Goal: Information Seeking & Learning: Learn about a topic

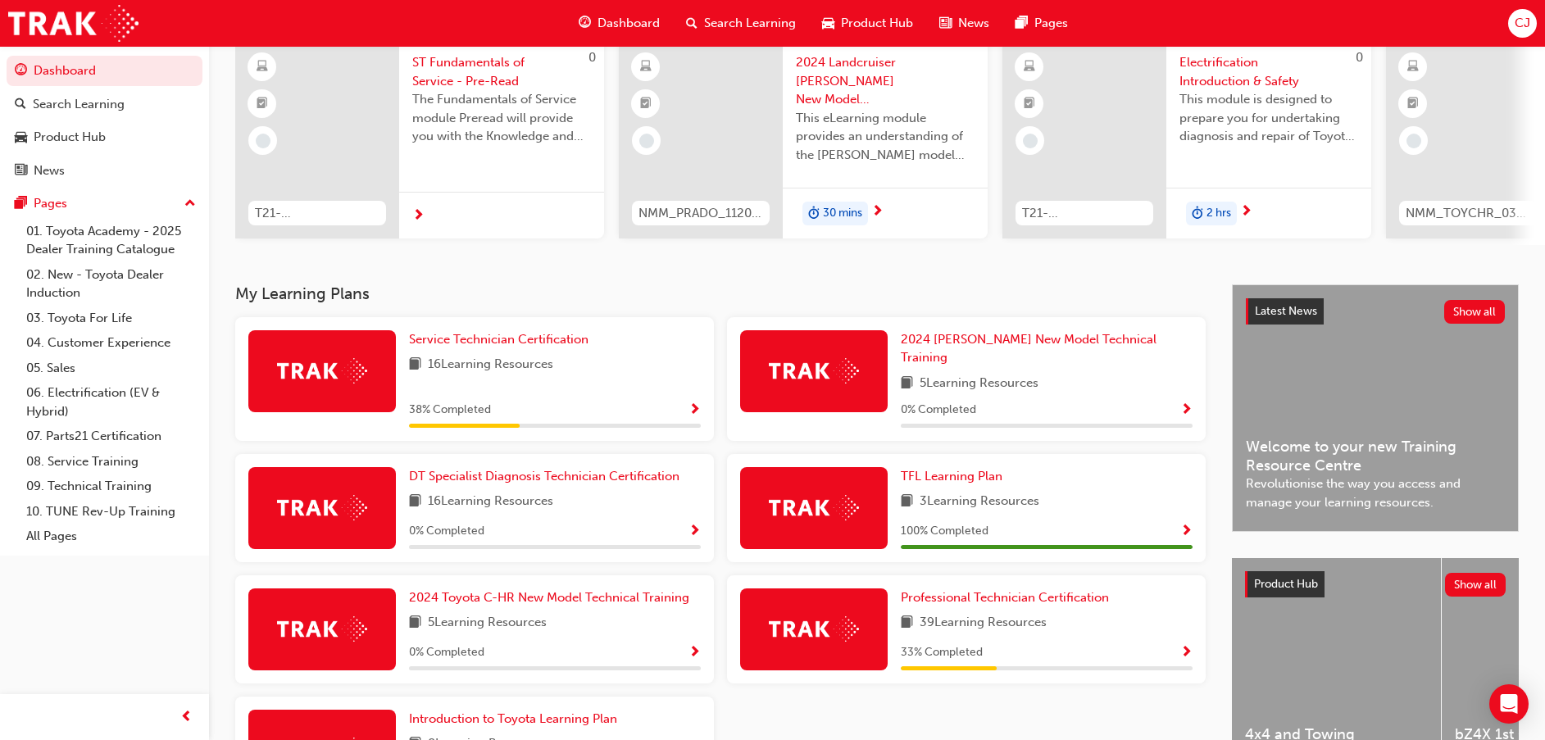
scroll to position [269, 0]
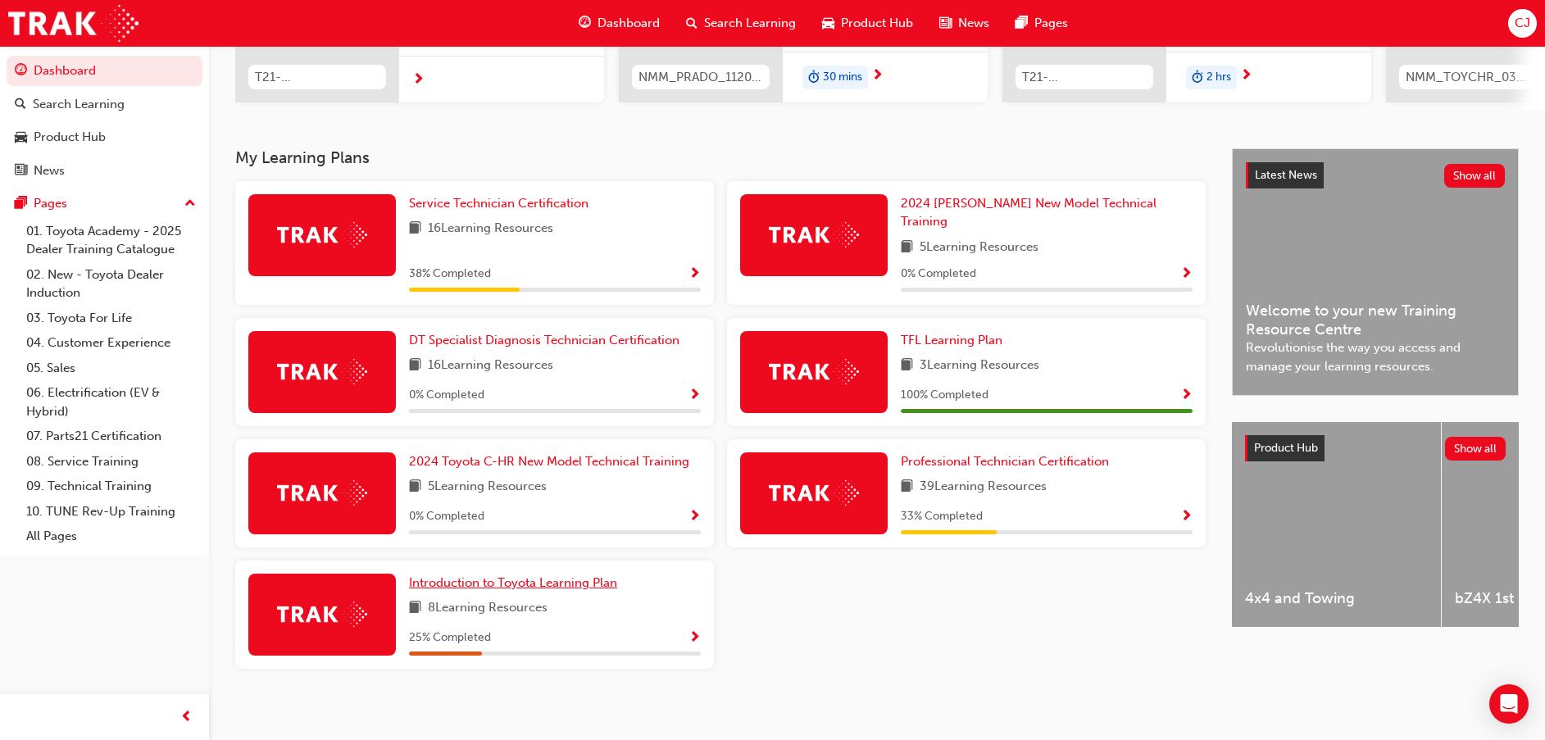
click at [570, 574] on link "Introduction to Toyota Learning Plan" at bounding box center [516, 583] width 215 height 19
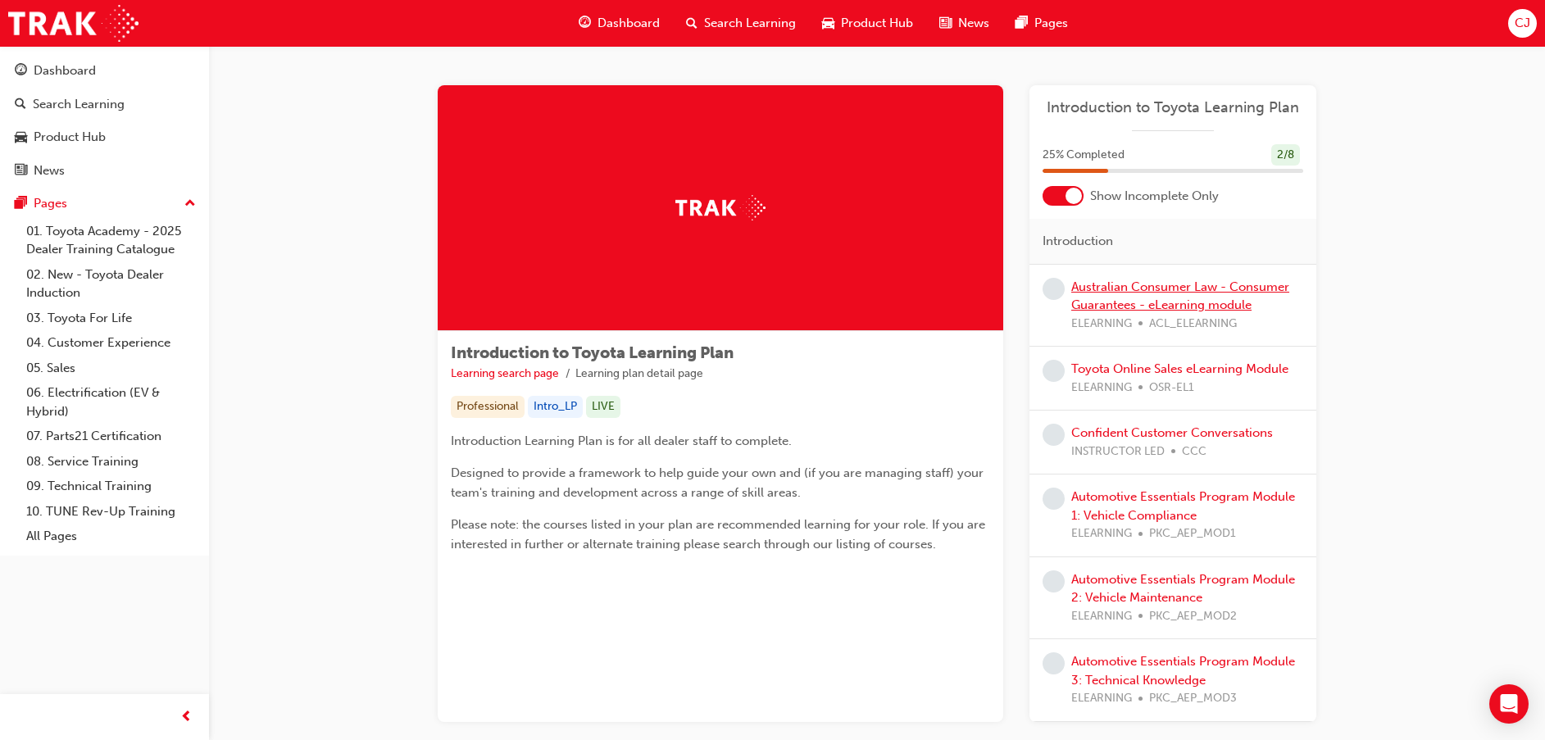
click at [1146, 298] on link "Australian Consumer Law - Consumer Guarantees - eLearning module" at bounding box center [1180, 296] width 218 height 34
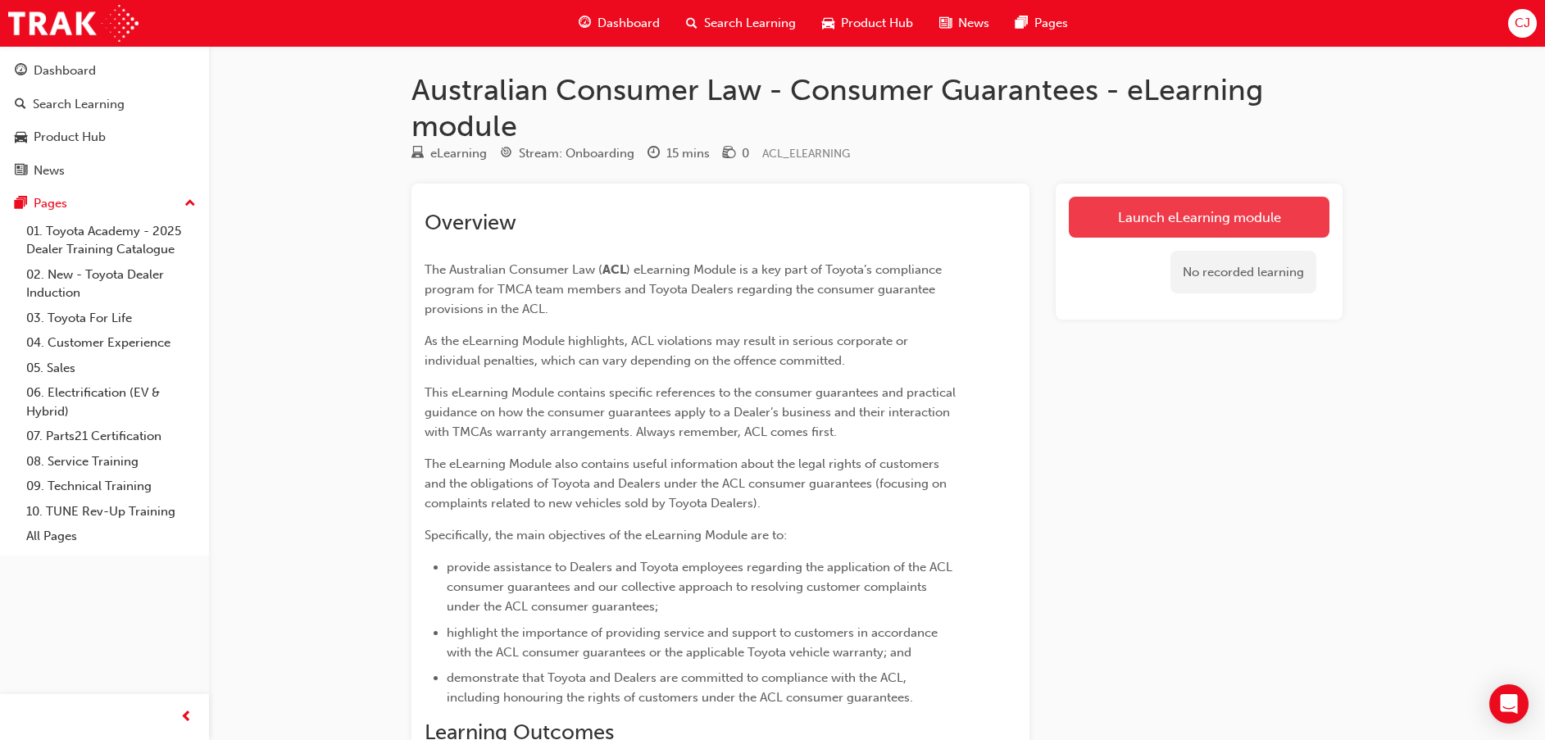
click at [1206, 215] on link "Launch eLearning module" at bounding box center [1198, 217] width 261 height 41
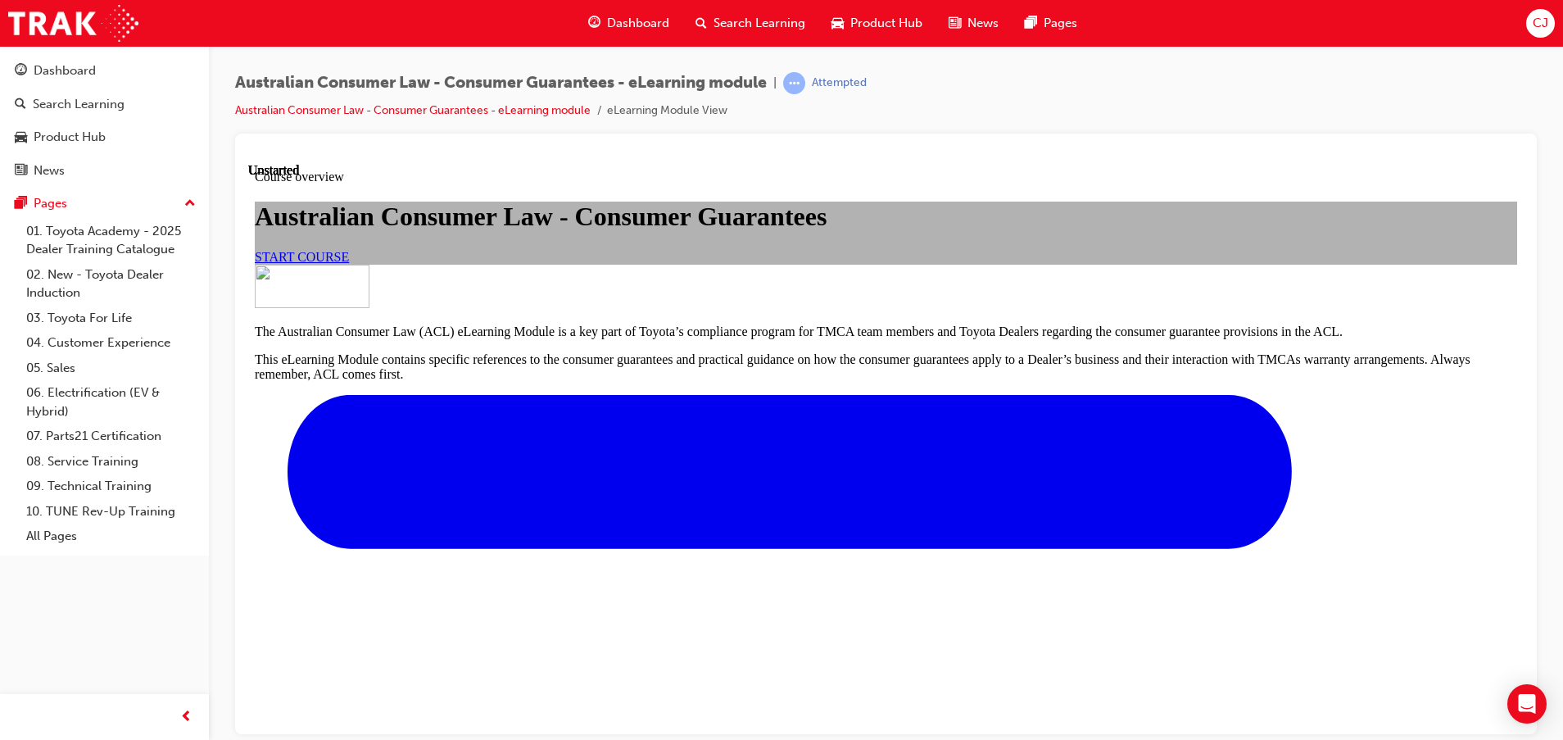
scroll to position [533, 0]
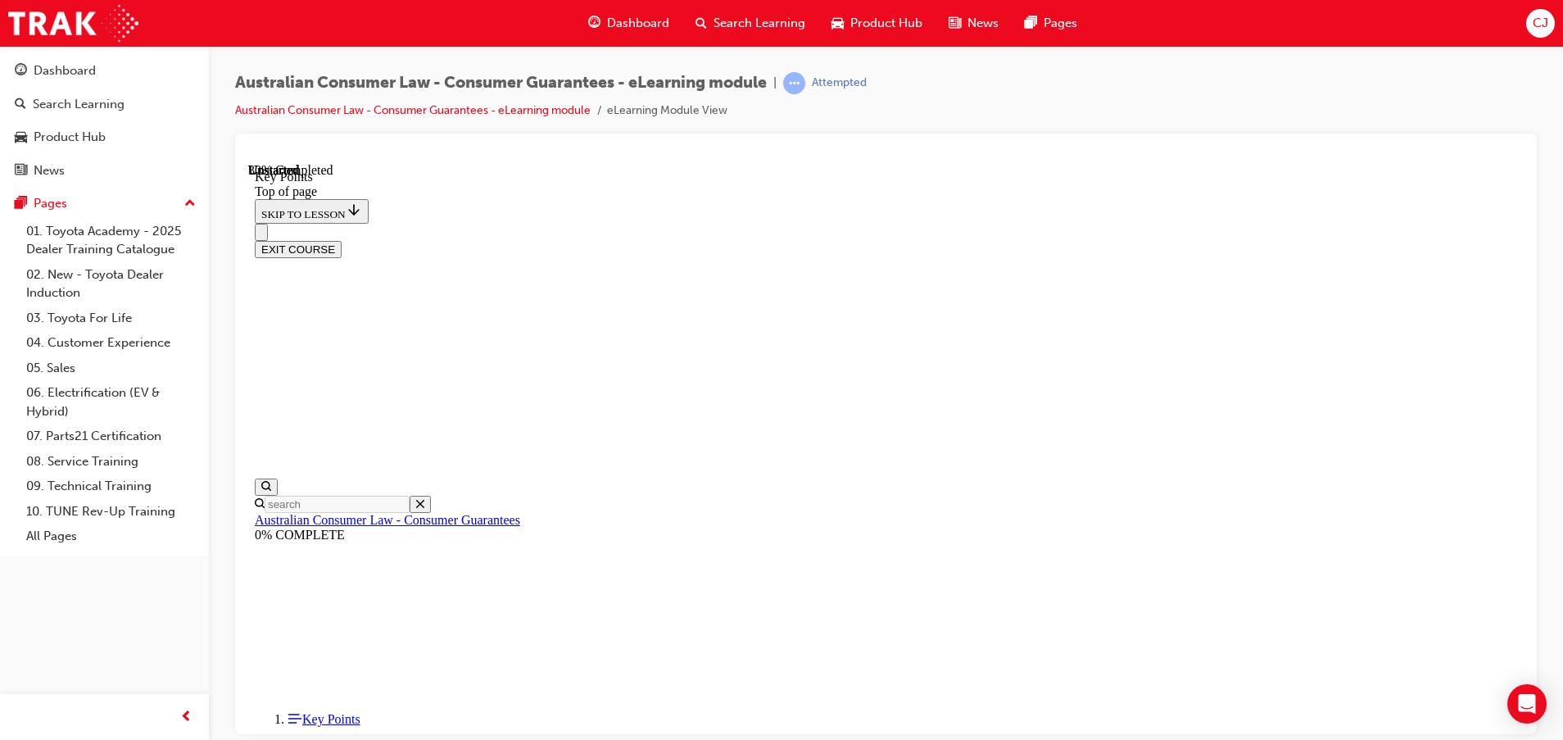
scroll to position [731, 0]
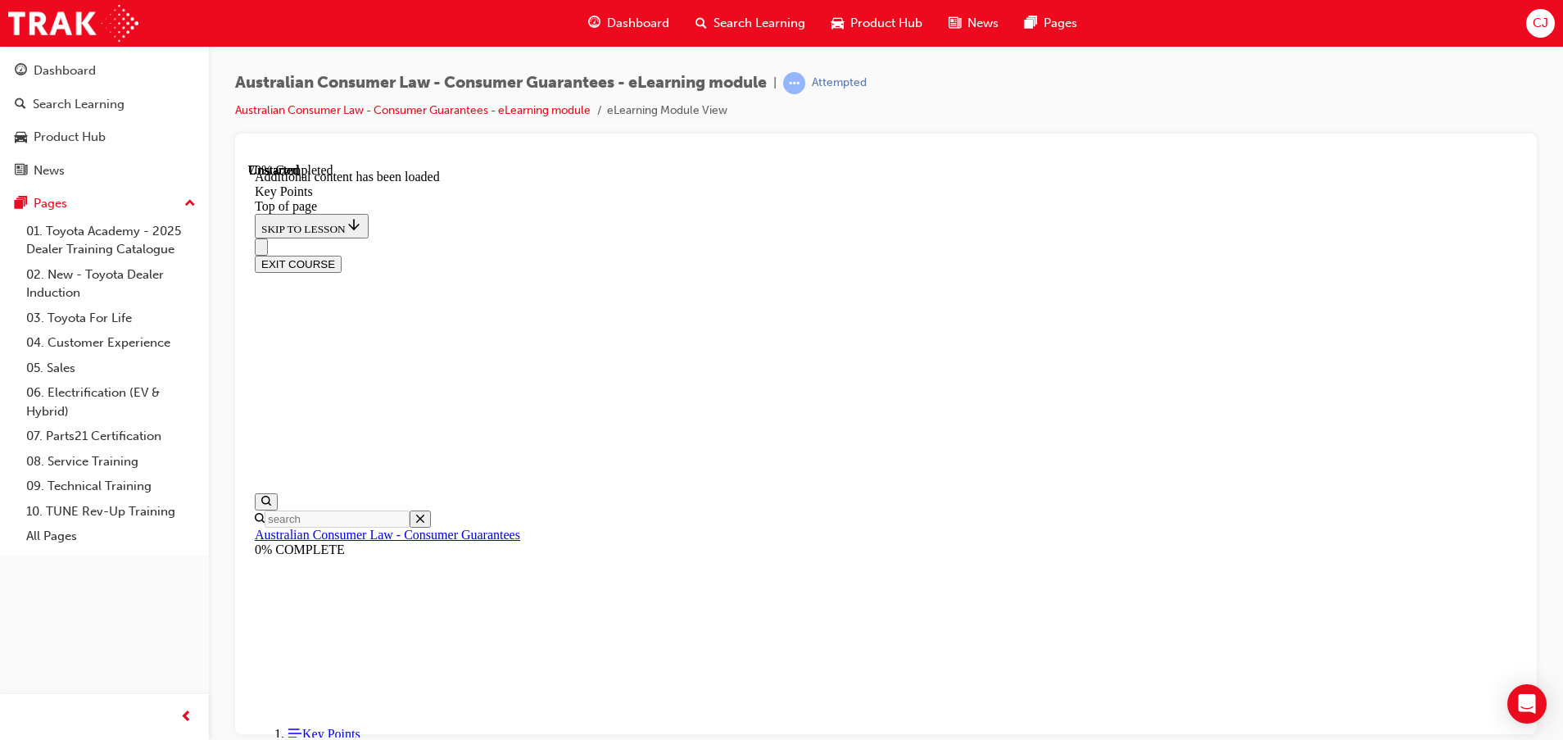
scroll to position [2115, 0]
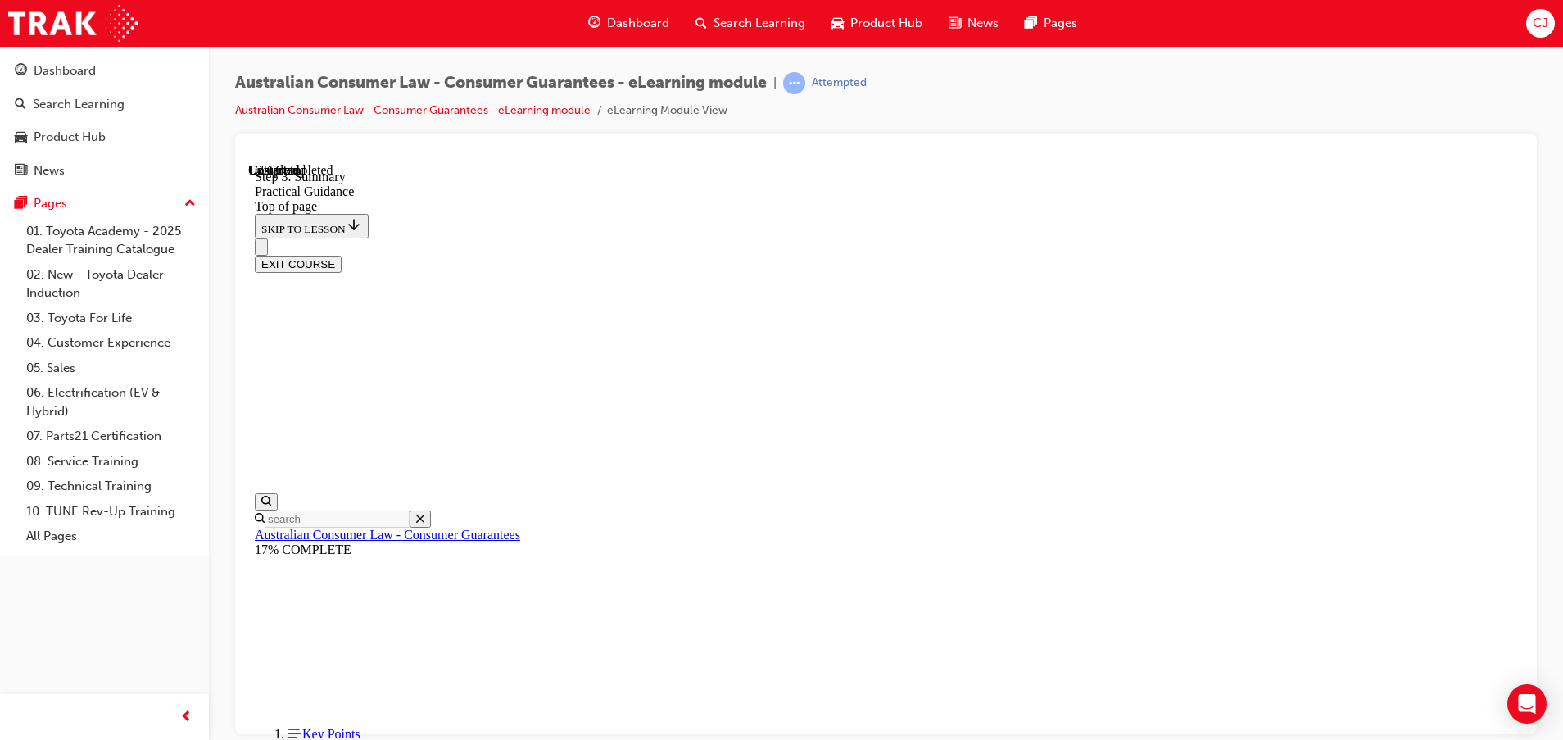
scroll to position [405, 0]
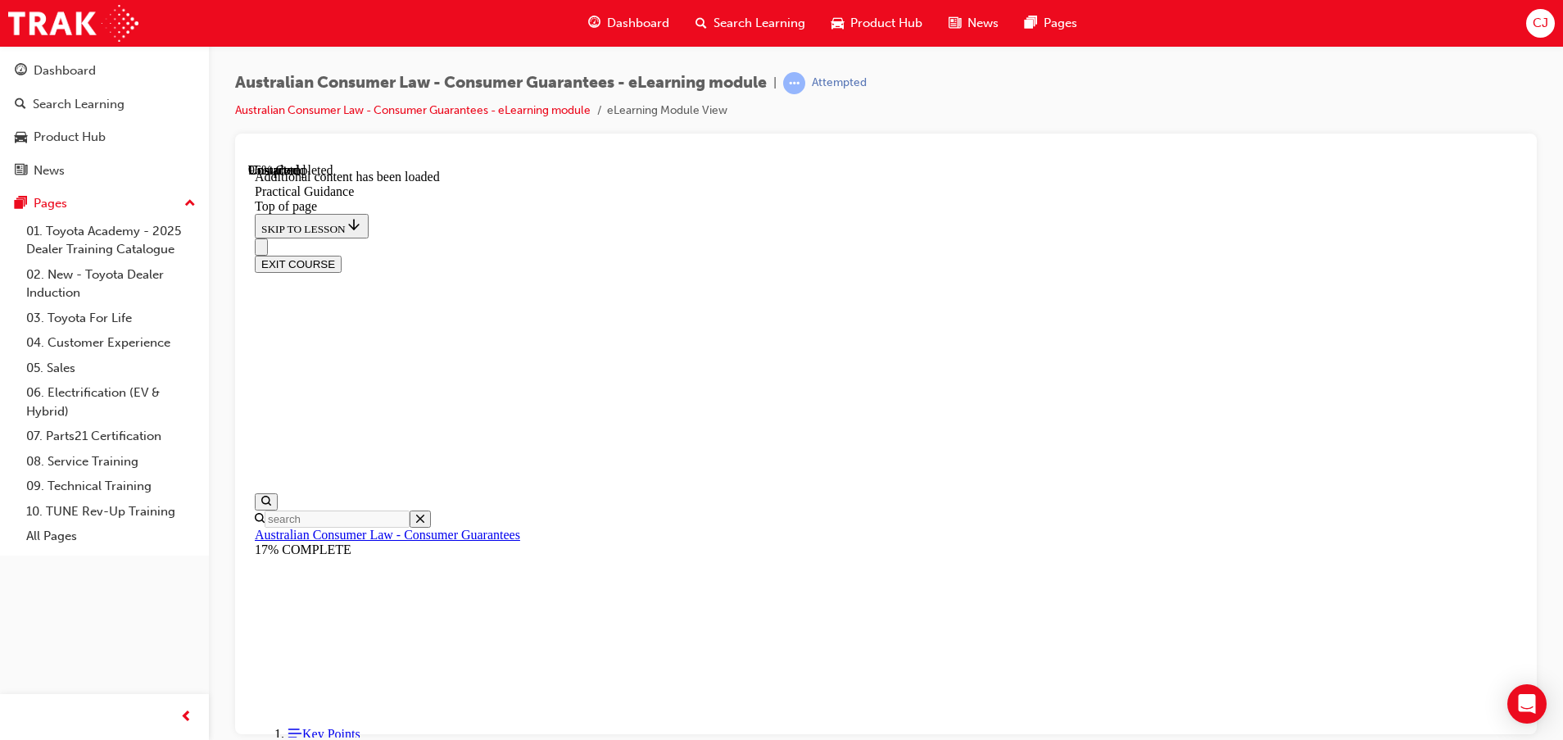
scroll to position [4415, 0]
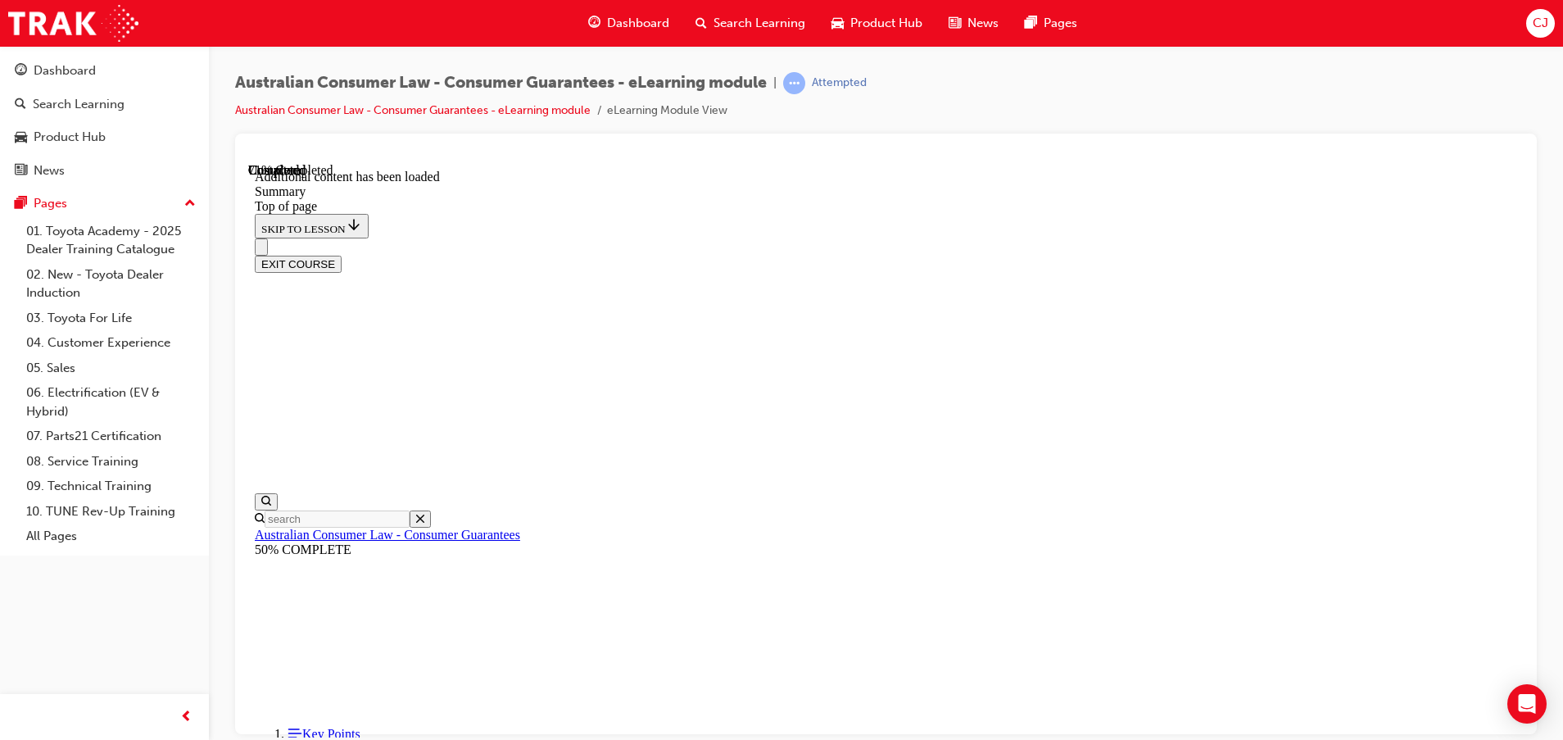
scroll to position [1061, 0]
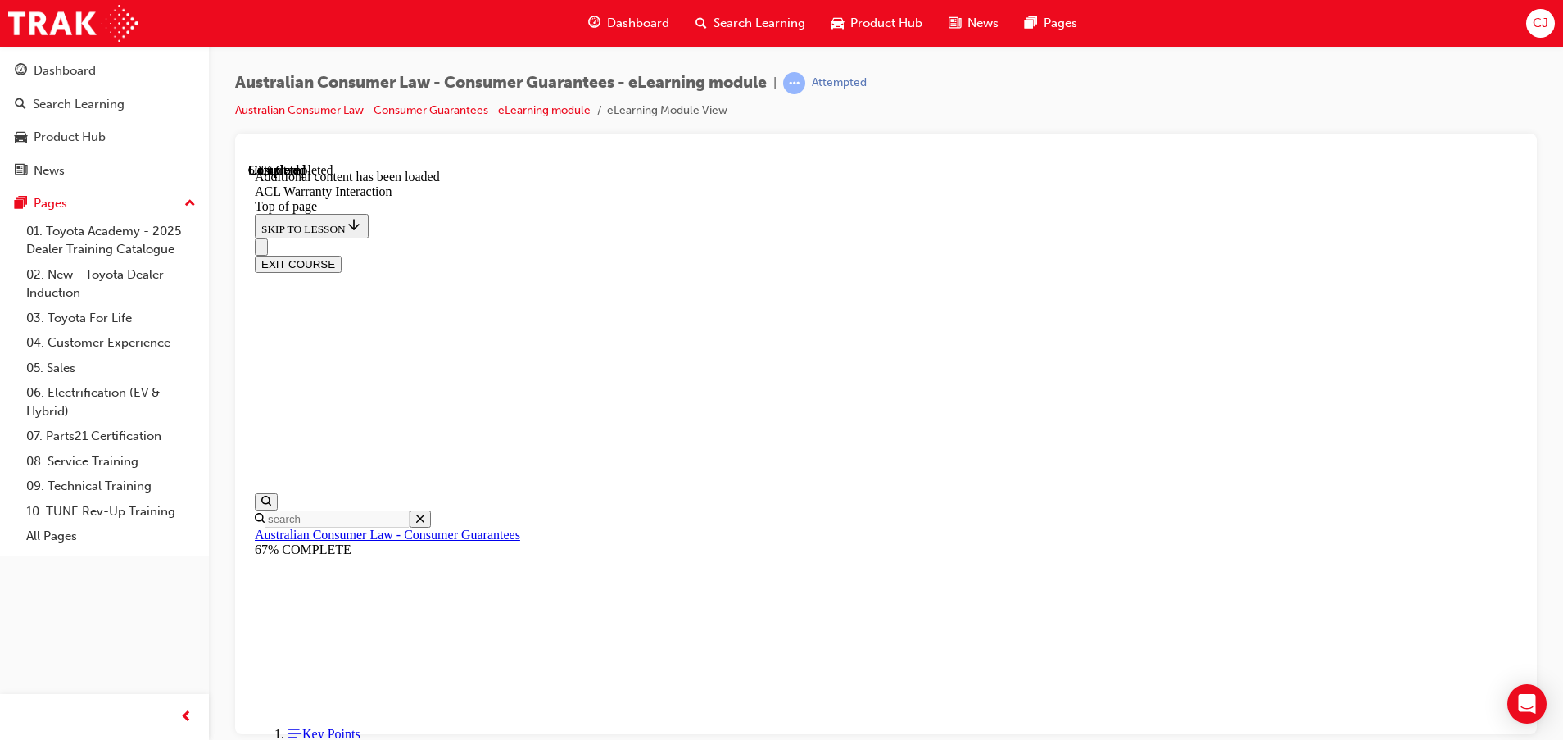
scroll to position [1006, 0]
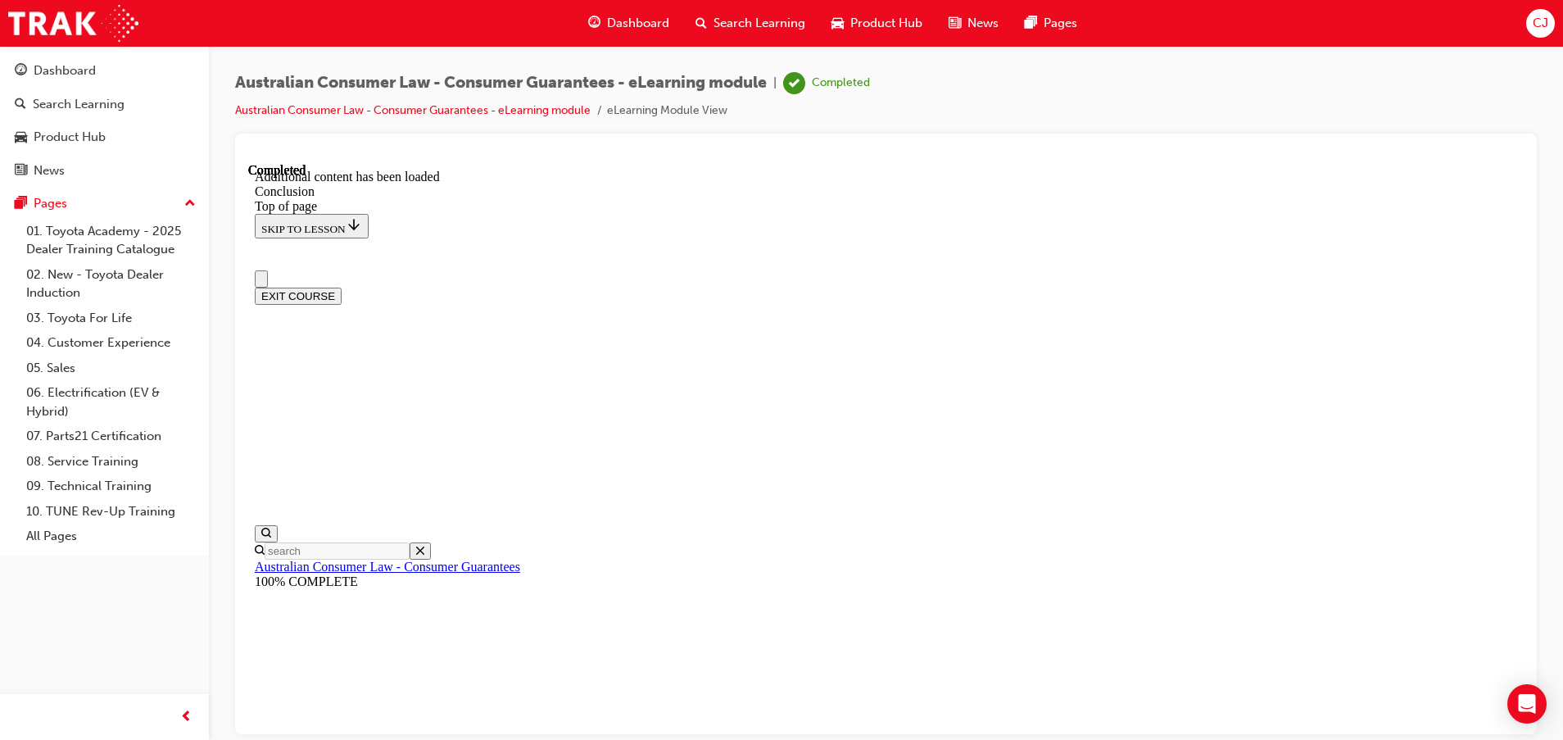
scroll to position [138, 0]
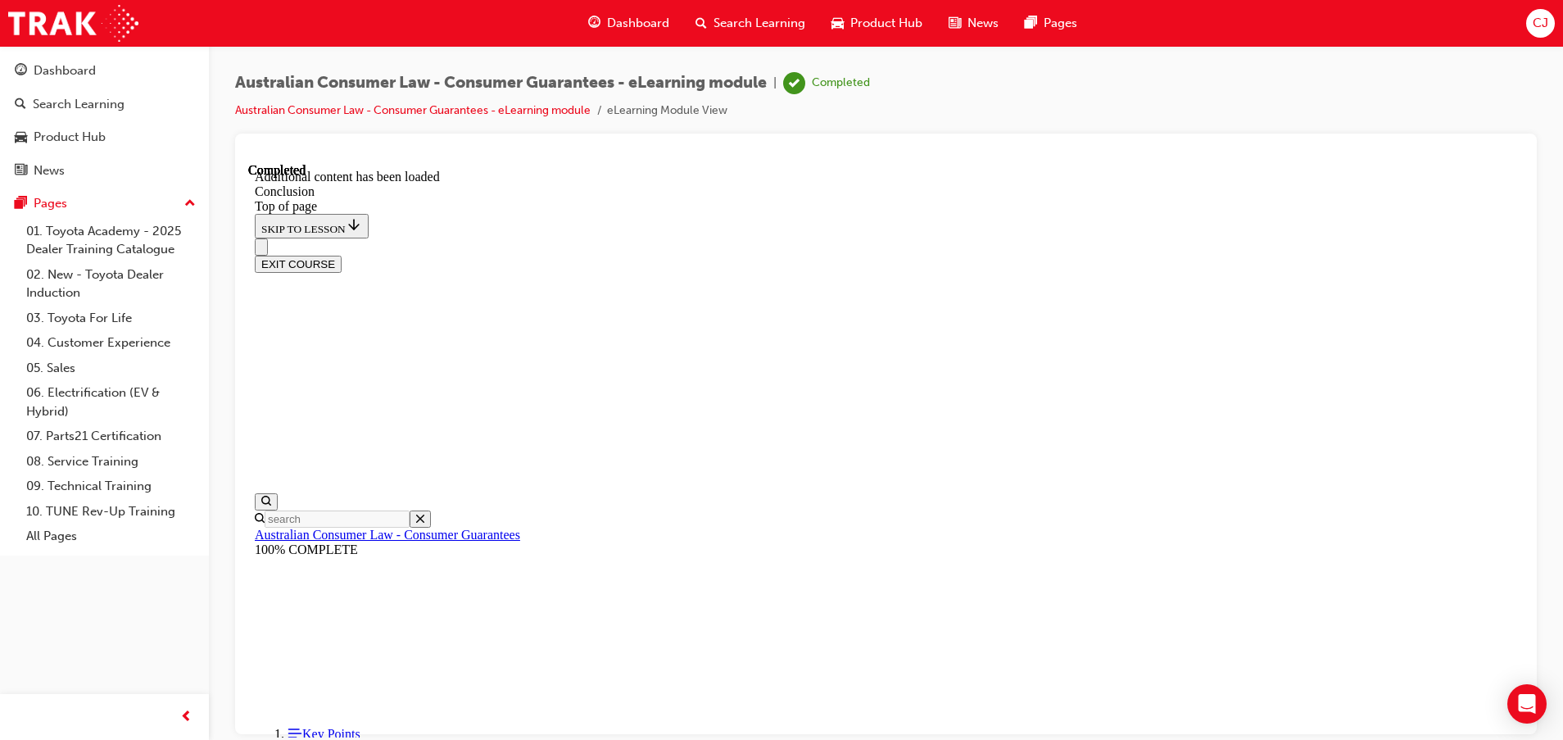
click at [324, 527] on div "Australian Consumer Law - Consumer Guarantees 100% COMPLETE" at bounding box center [886, 541] width 1263 height 29
click at [342, 255] on button "EXIT COURSE" at bounding box center [298, 263] width 87 height 17
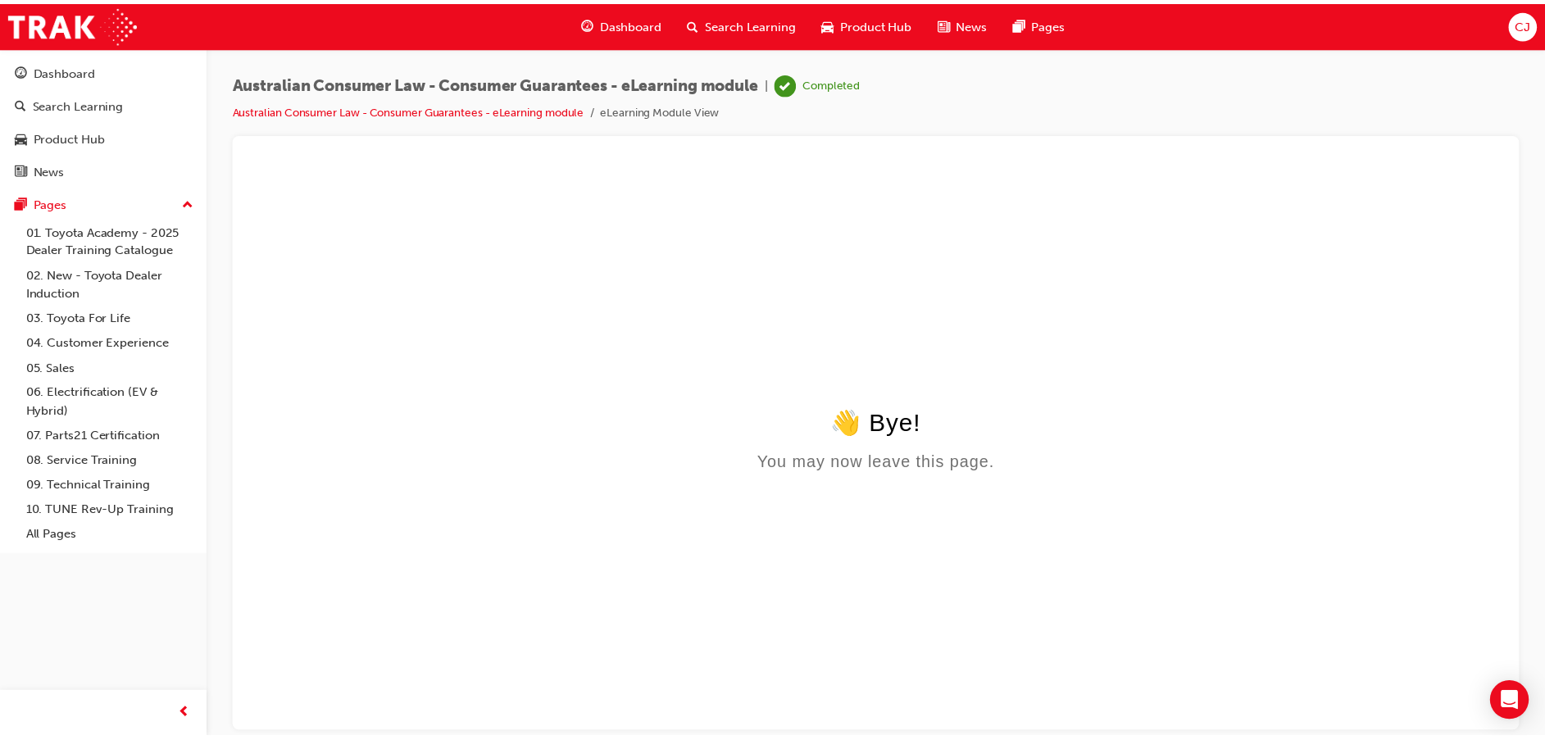
scroll to position [0, 0]
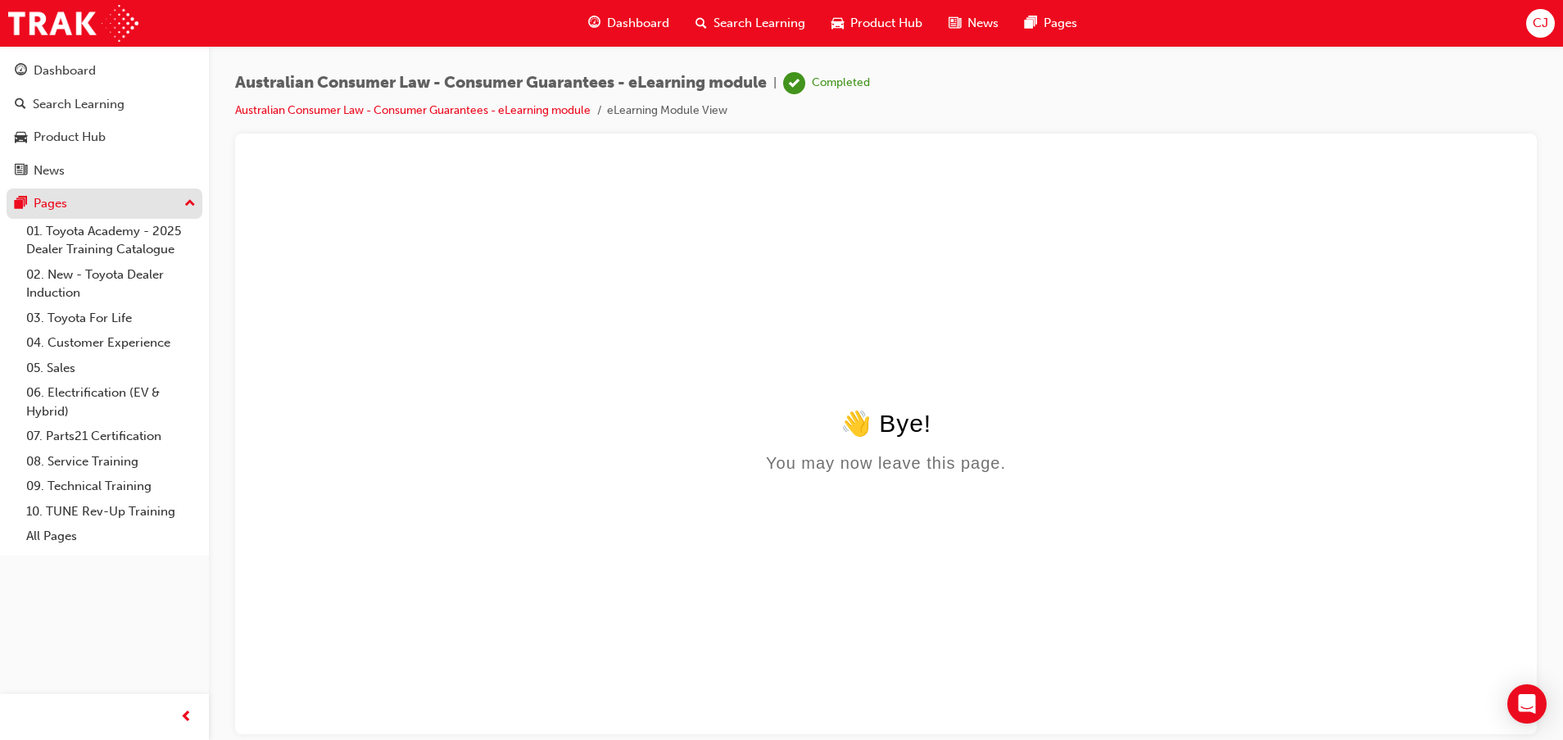
click at [81, 199] on div "Pages" at bounding box center [104, 203] width 179 height 20
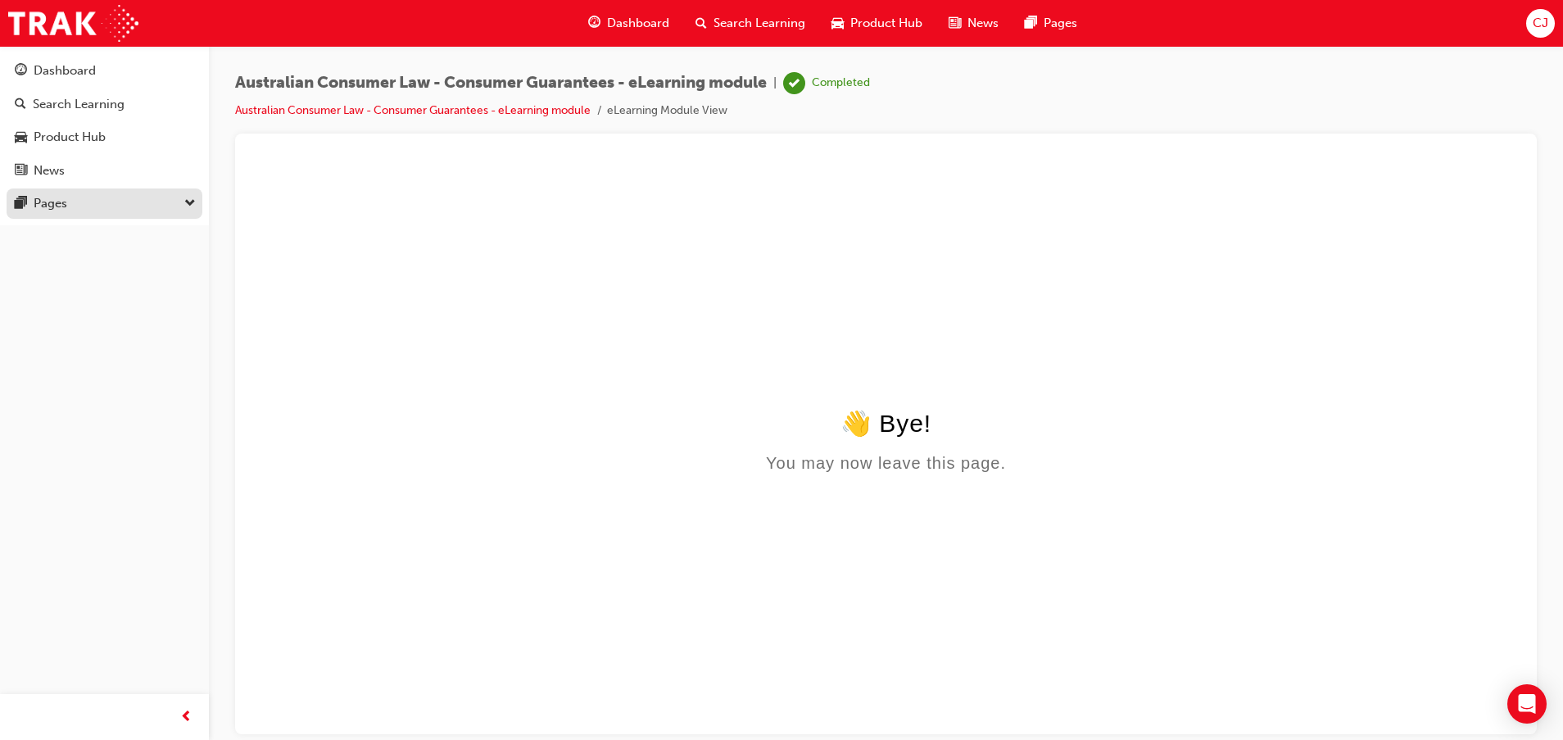
click at [81, 199] on div "Pages" at bounding box center [104, 203] width 179 height 20
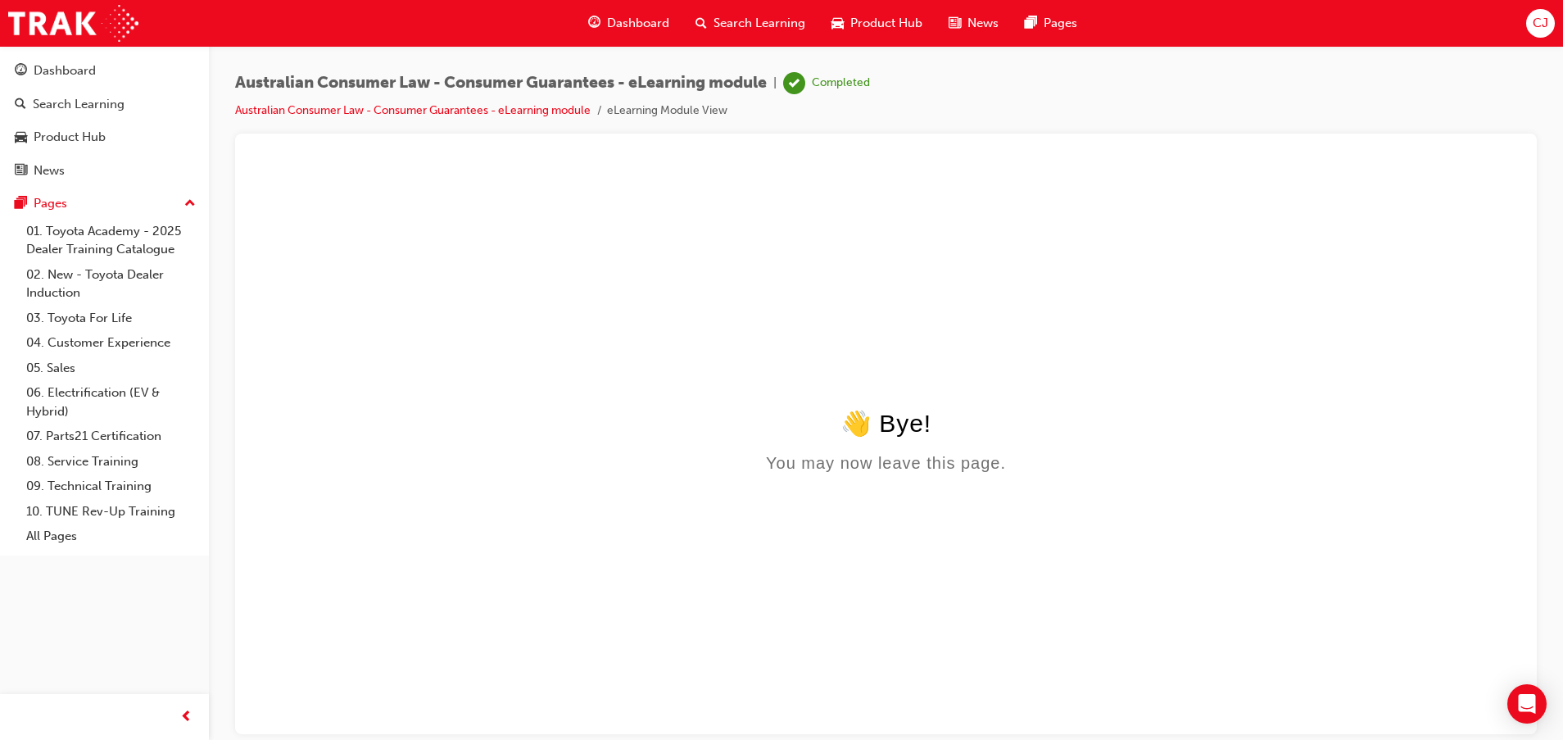
click at [648, 12] on div "Dashboard" at bounding box center [628, 24] width 107 height 34
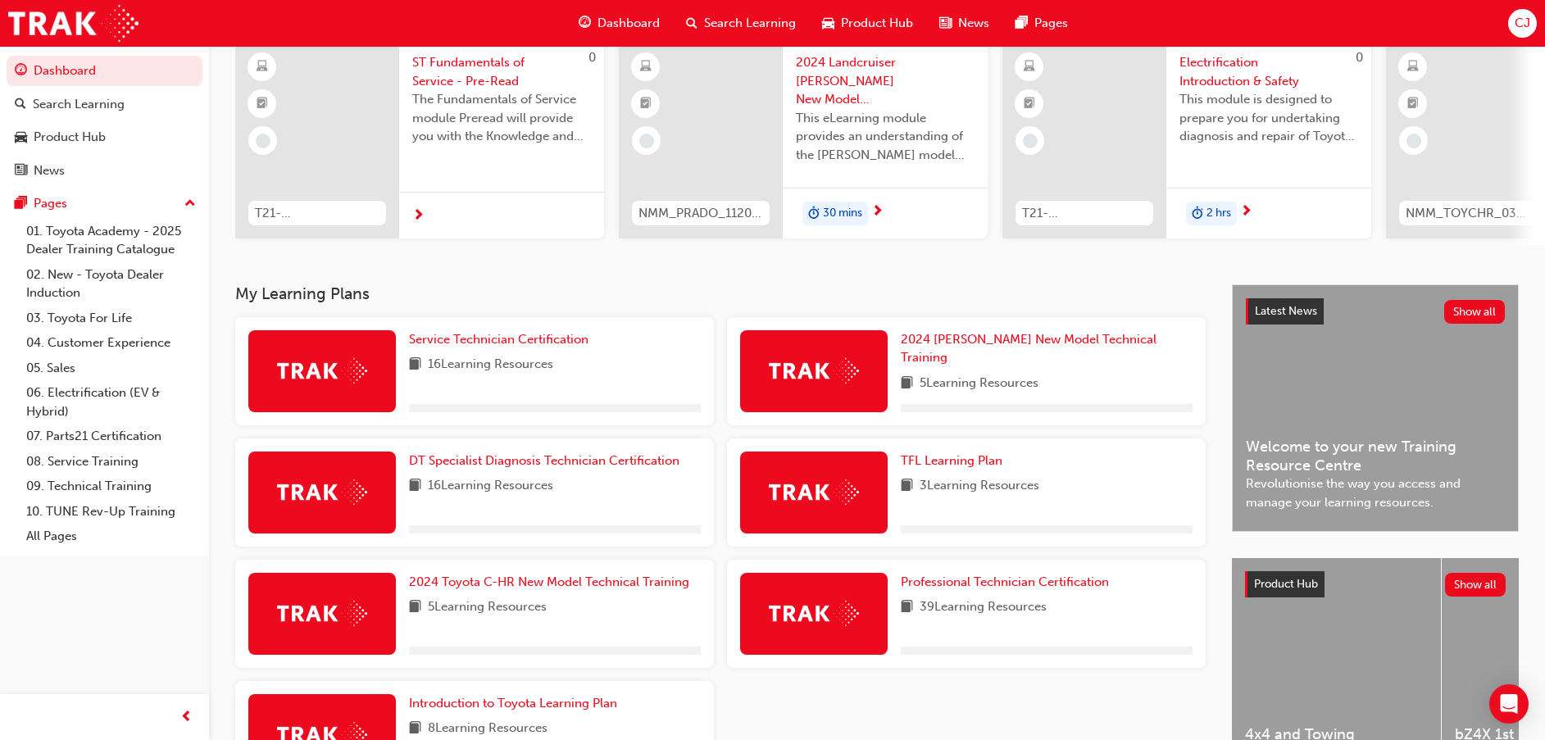
scroll to position [269, 0]
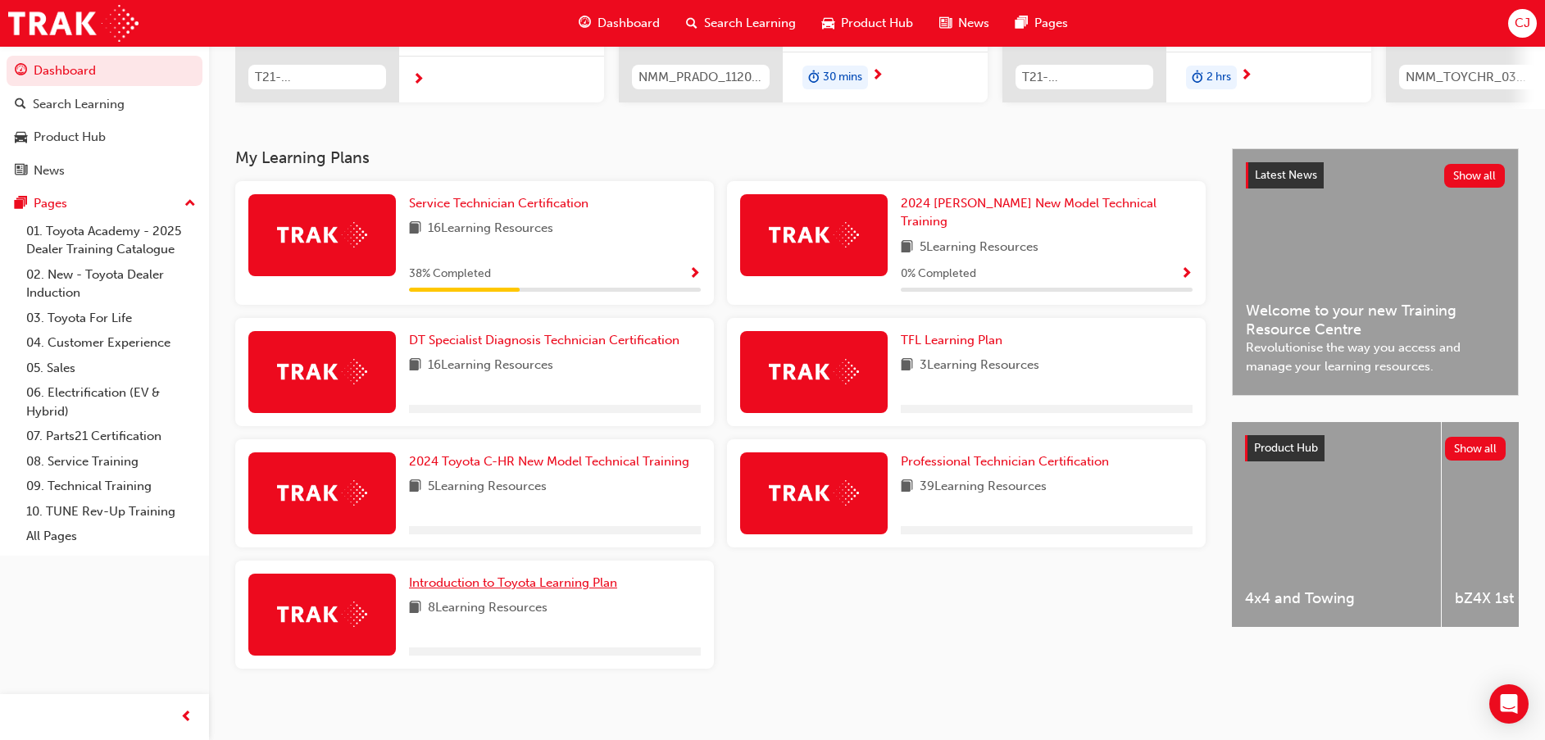
click at [582, 575] on span "Introduction to Toyota Learning Plan" at bounding box center [513, 582] width 208 height 15
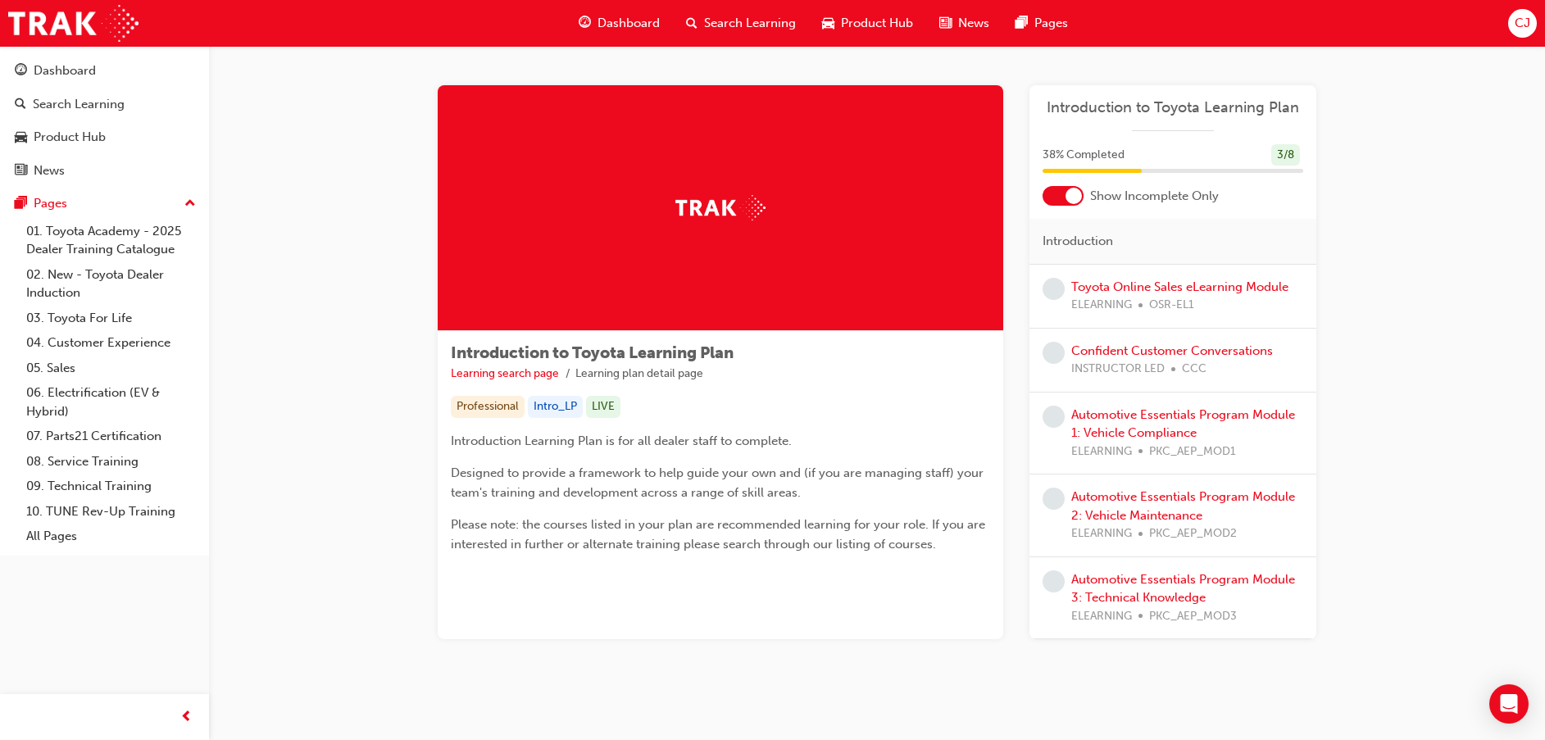
scroll to position [19, 0]
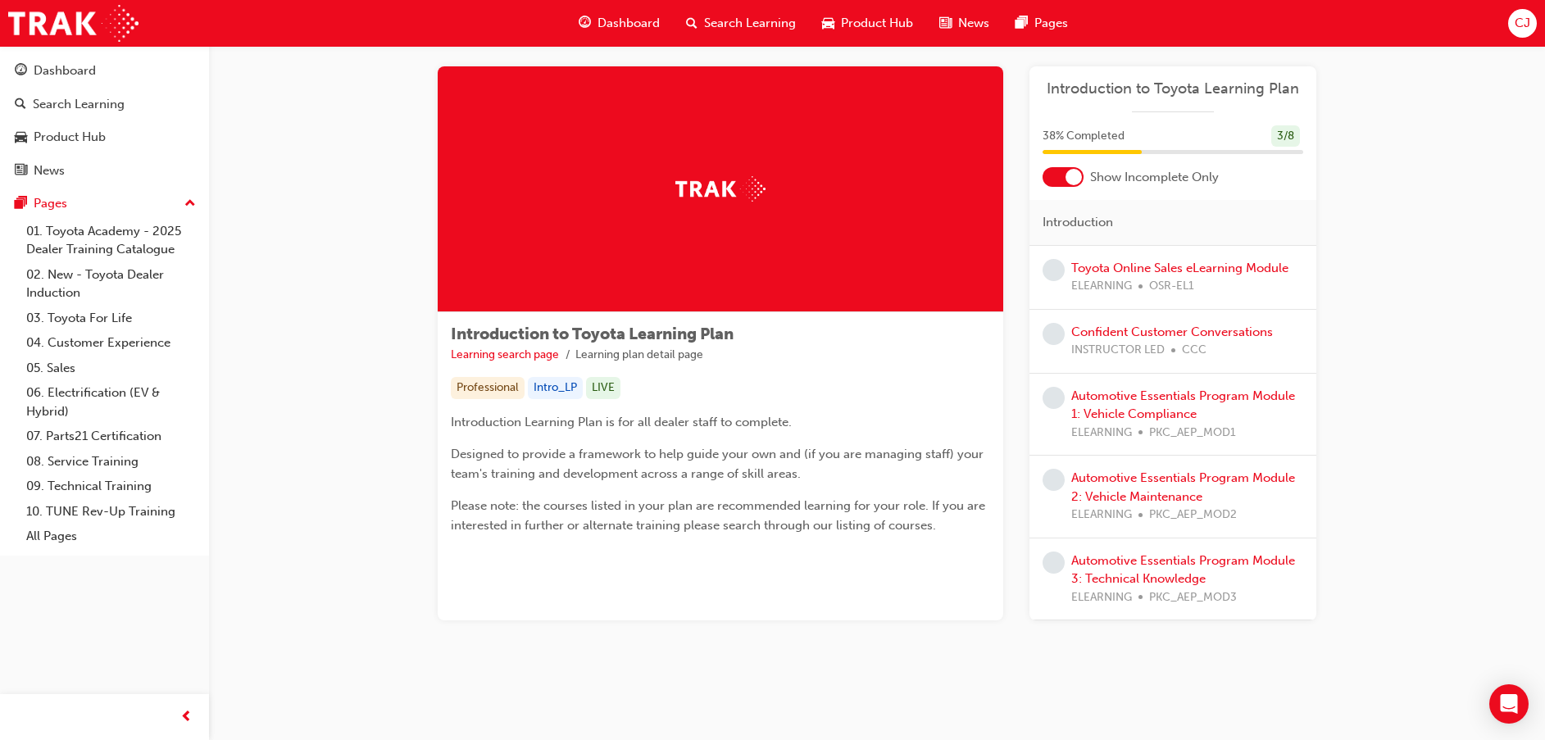
click at [1232, 257] on div "Toyota Online Sales eLearning Module ELEARNING OSR-EL1" at bounding box center [1172, 278] width 287 height 64
click at [1241, 267] on link "Toyota Online Sales eLearning Module" at bounding box center [1179, 268] width 217 height 15
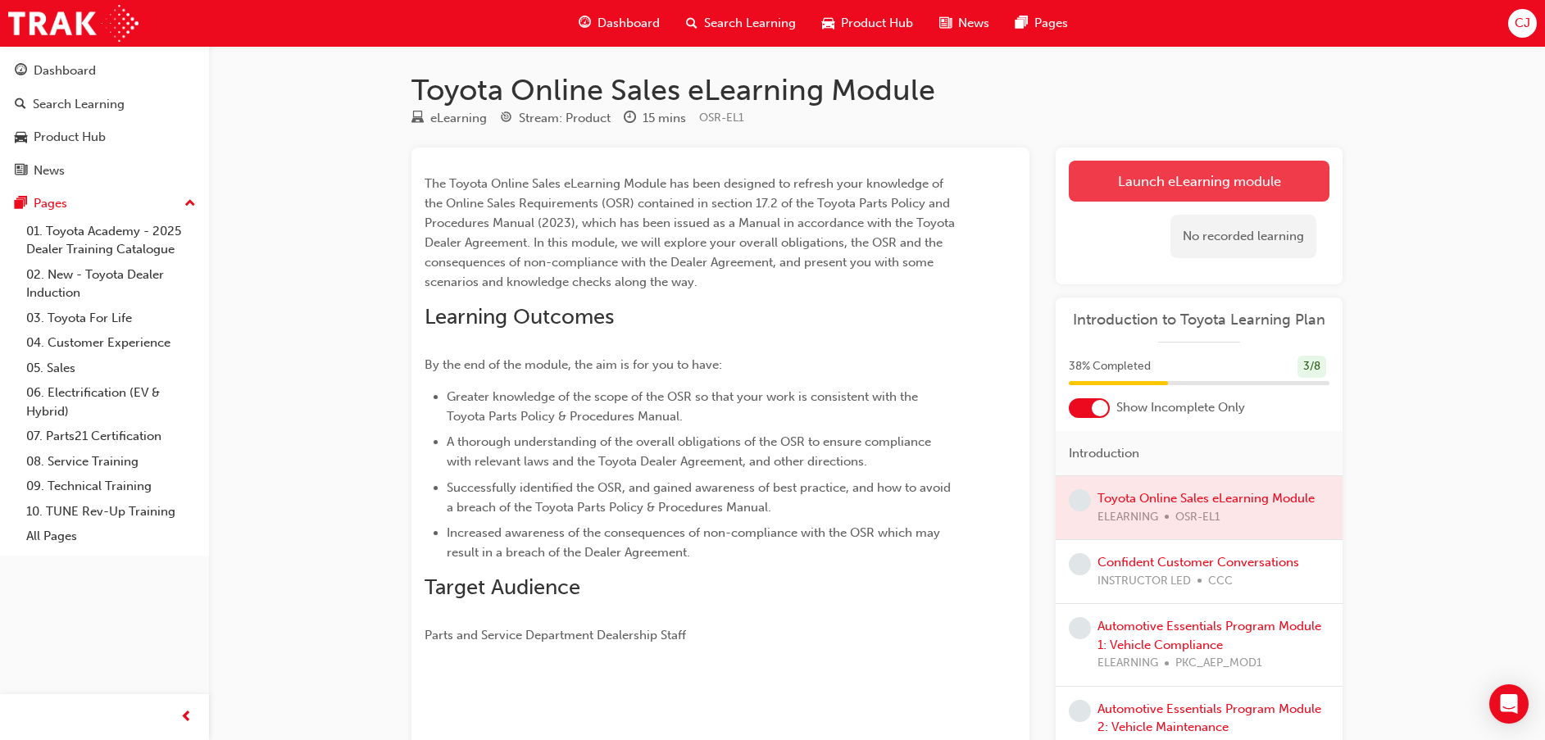
click at [1146, 186] on link "Launch eLearning module" at bounding box center [1198, 181] width 261 height 41
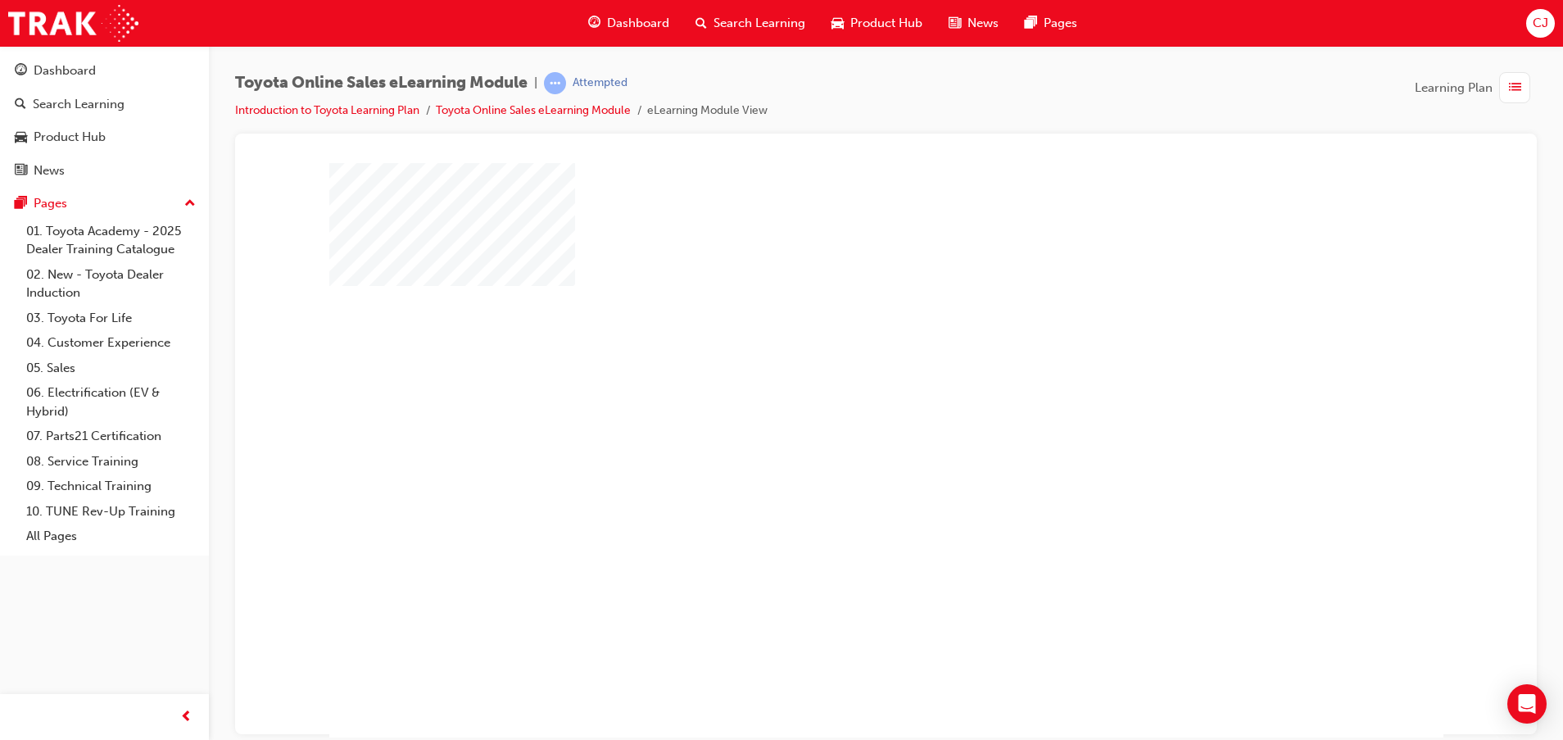
click at [839, 402] on div "play" at bounding box center [839, 402] width 0 height 0
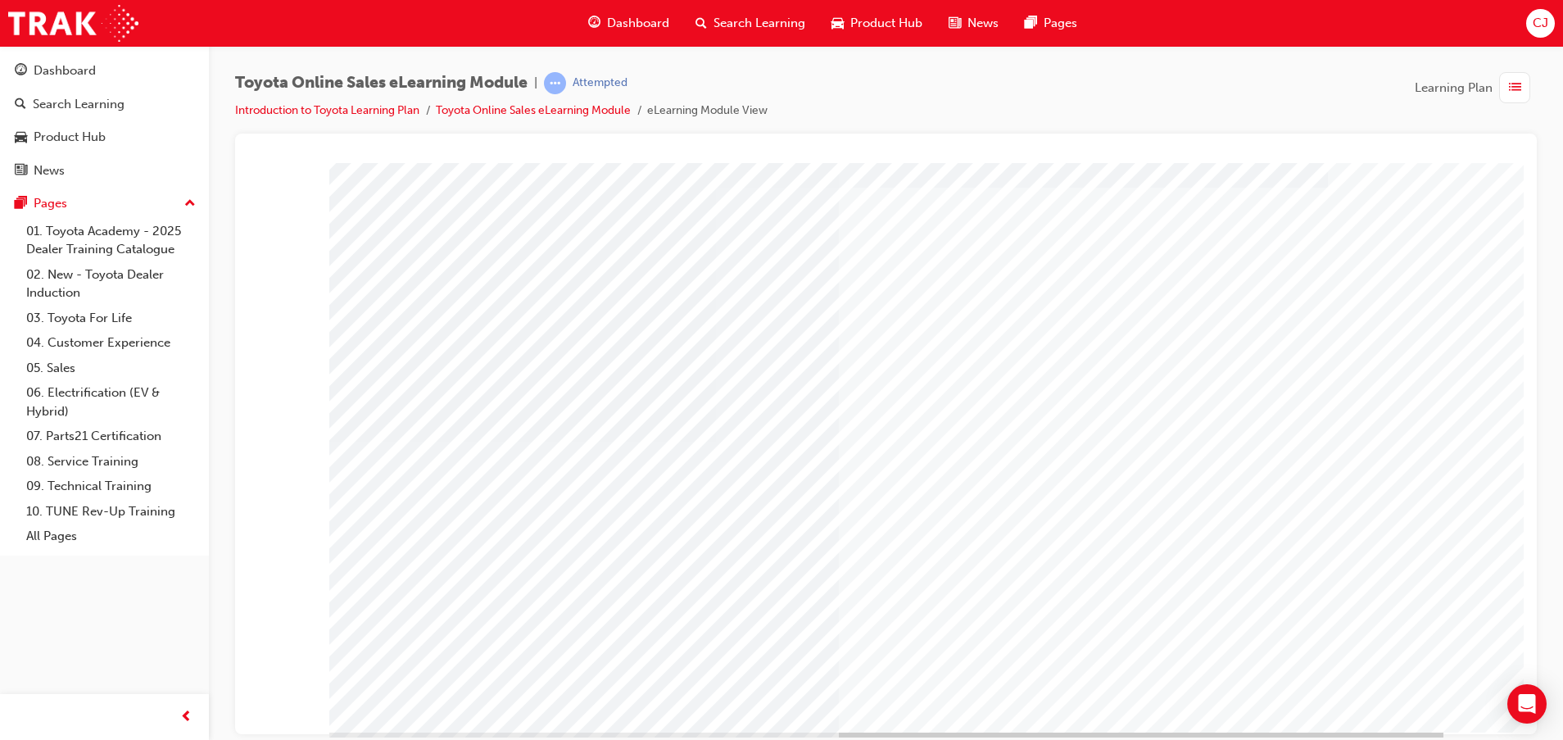
scroll to position [40, 0]
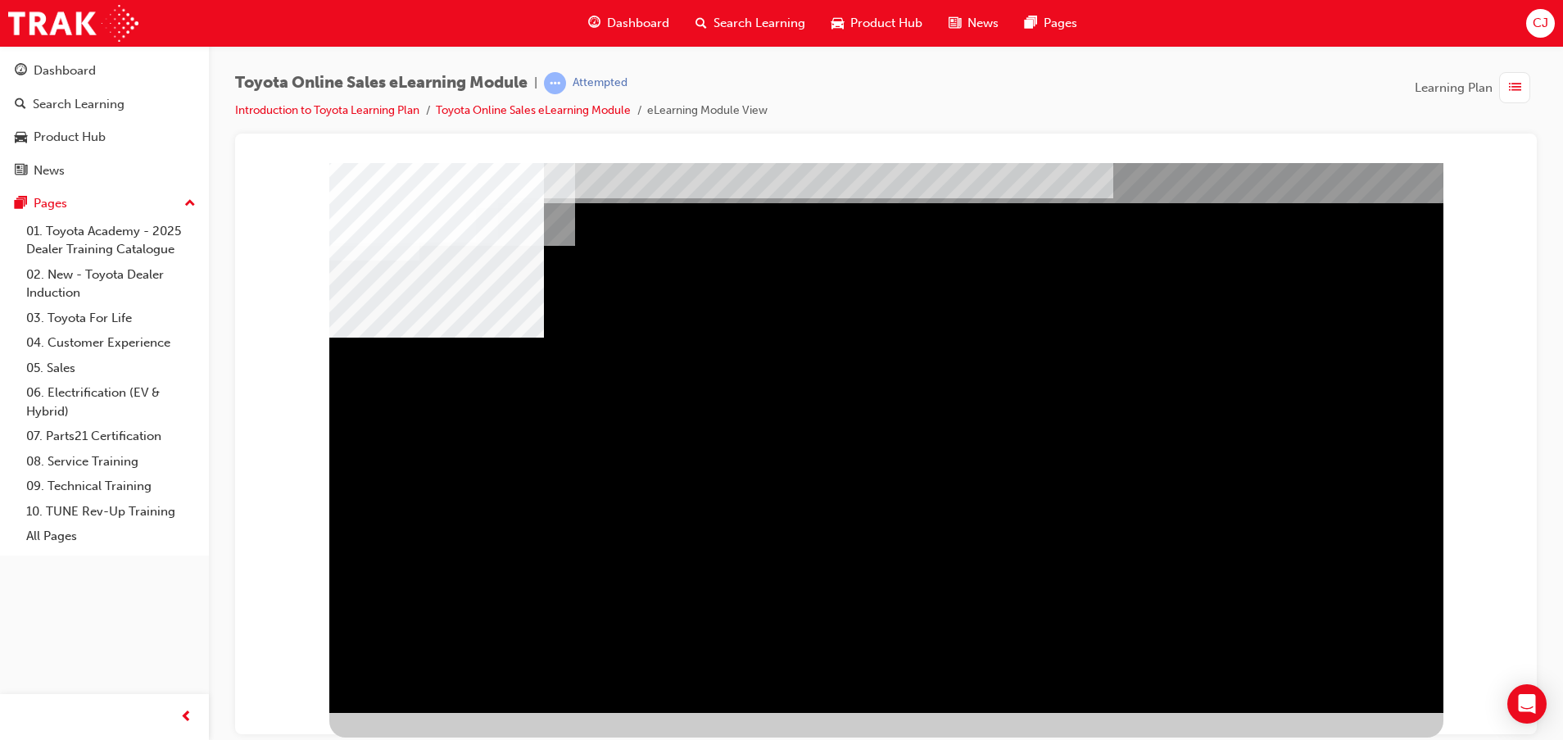
scroll to position [0, 0]
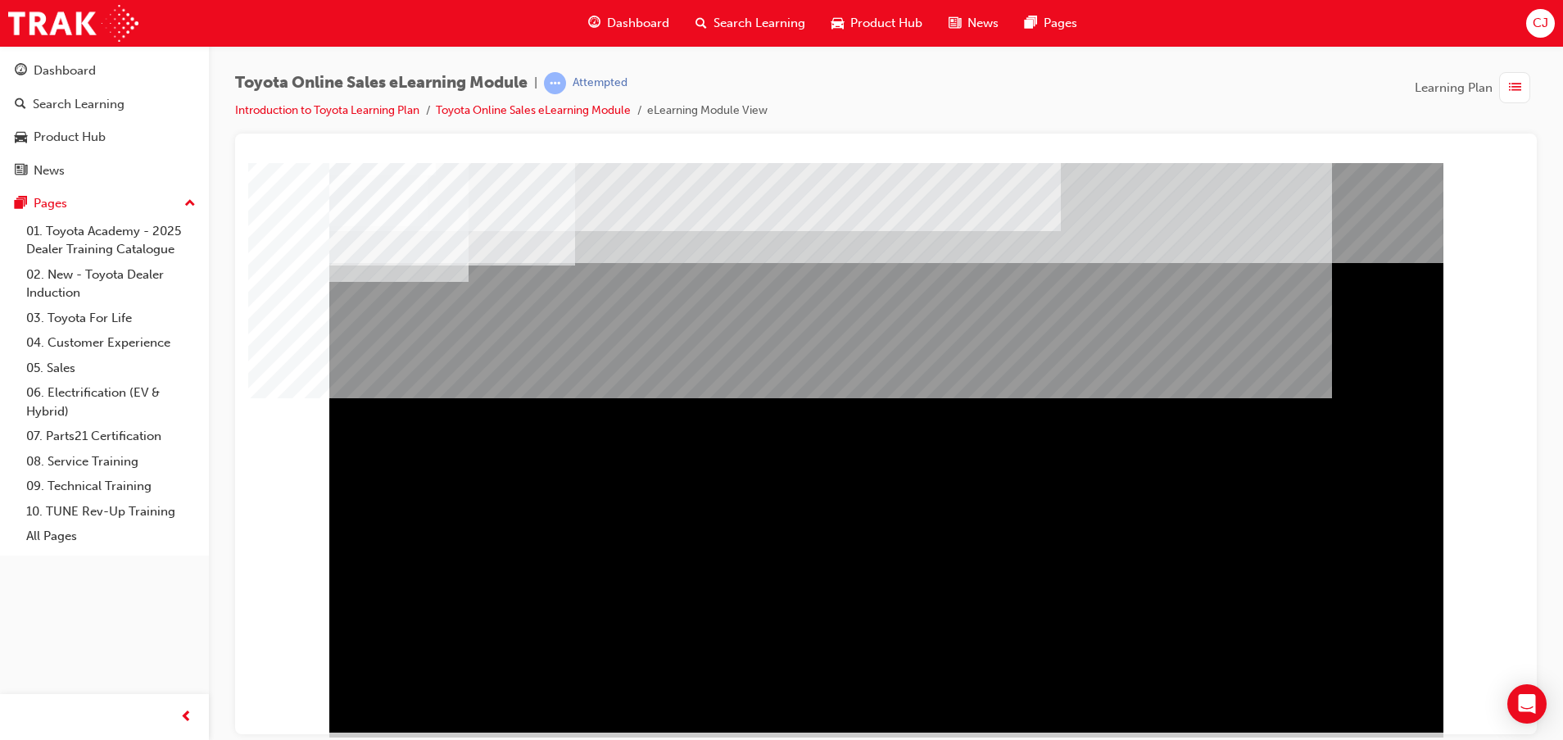
scroll to position [40, 0]
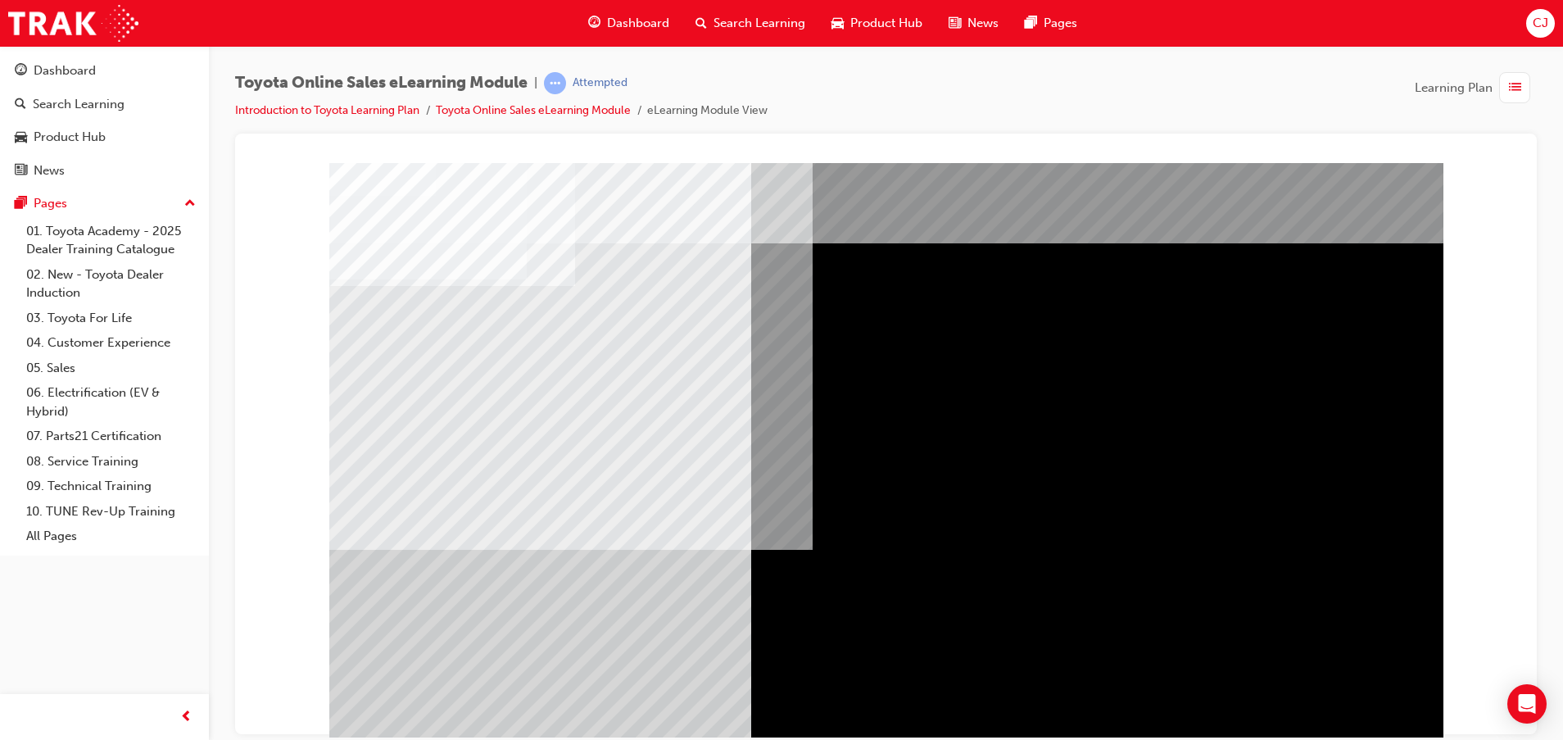
scroll to position [40, 0]
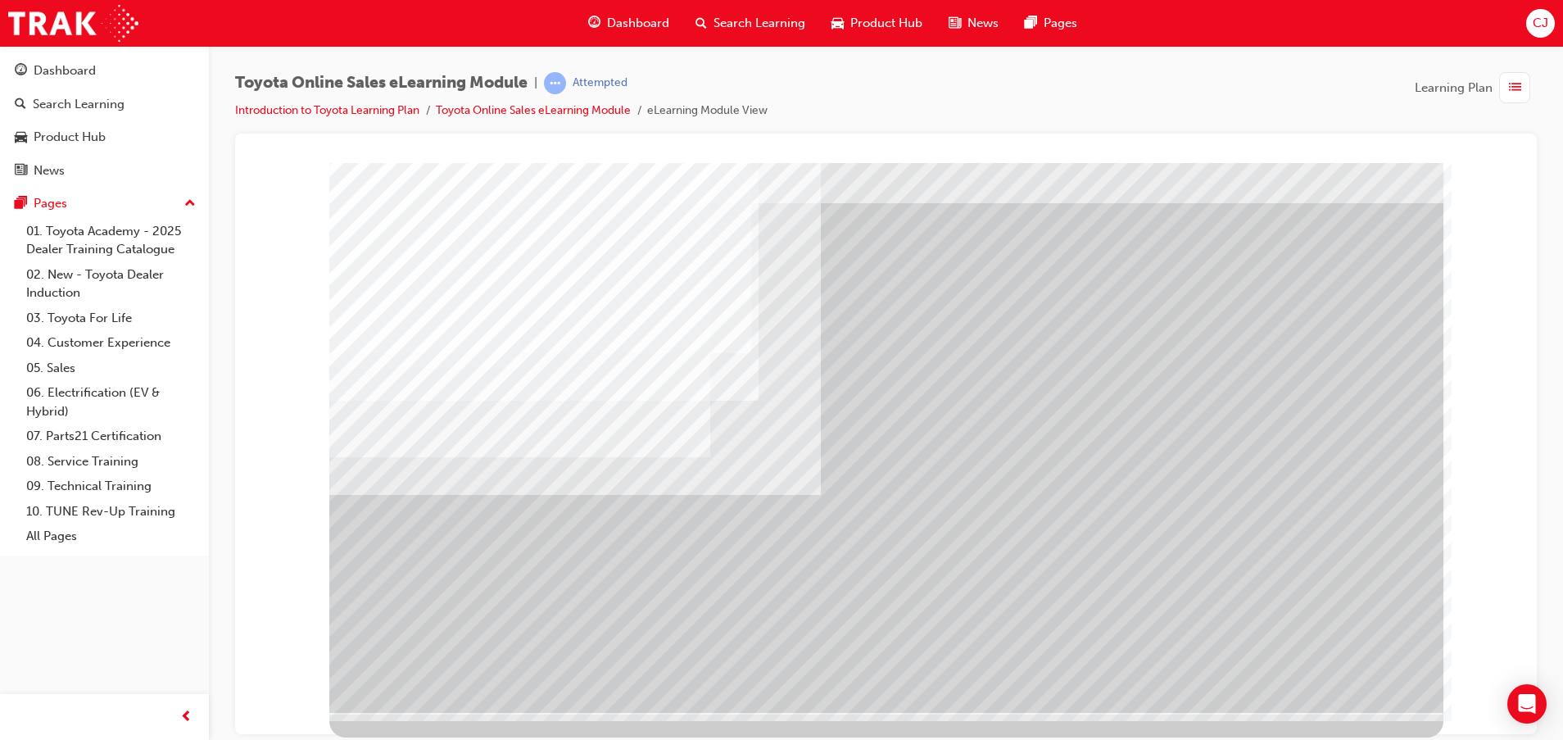
scroll to position [0, 0]
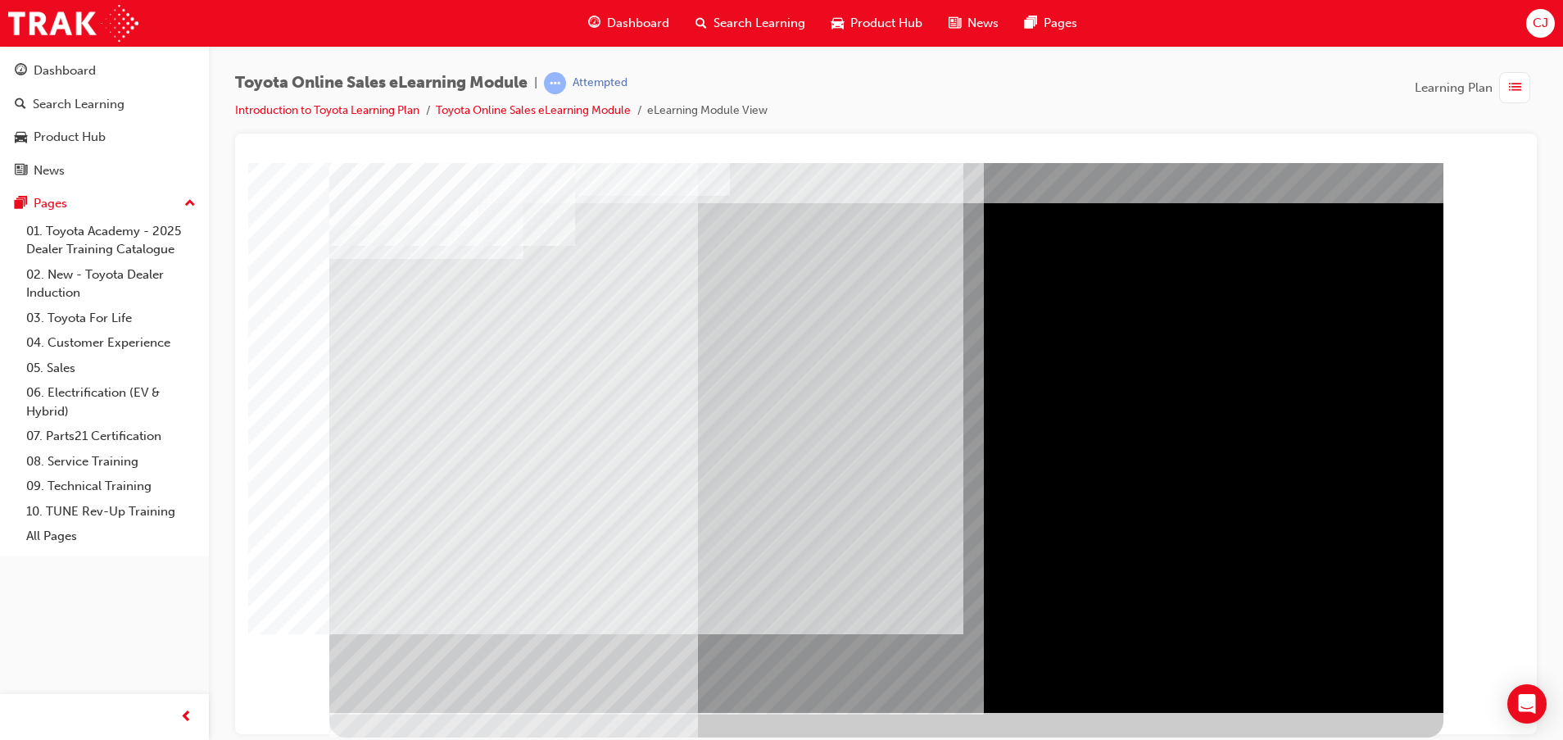
scroll to position [0, 0]
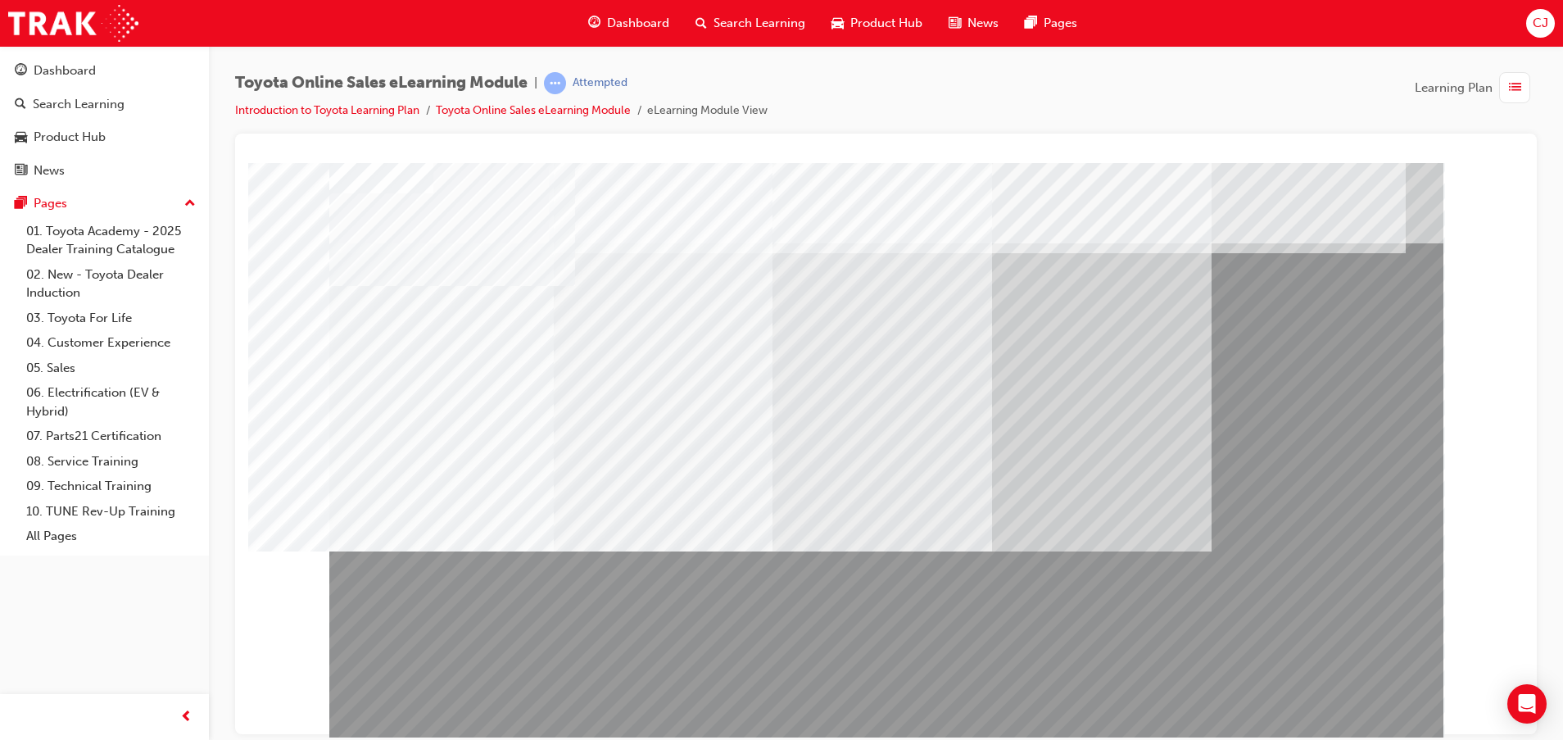
scroll to position [40, 0]
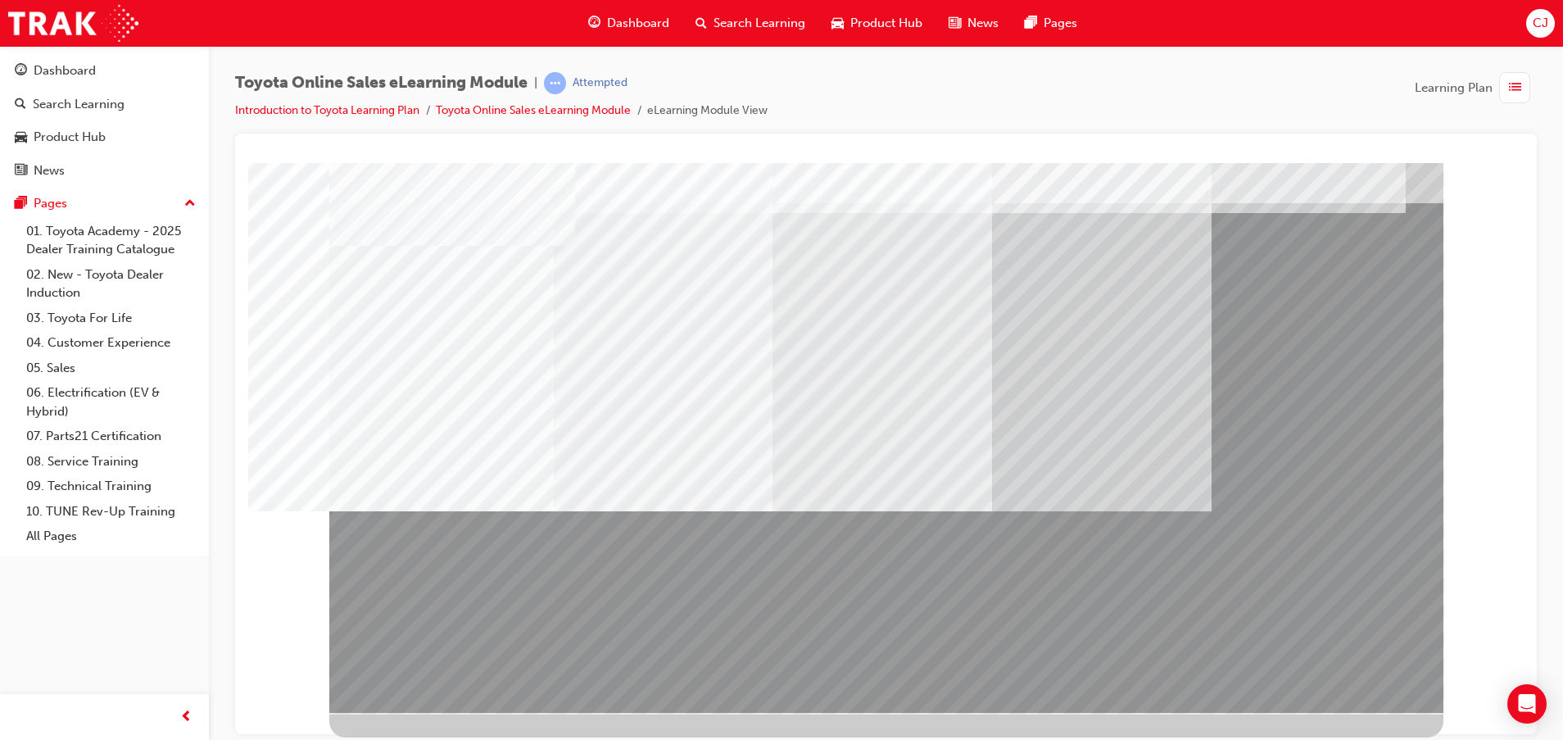
drag, startPoint x: 556, startPoint y: 665, endPoint x: 544, endPoint y: 666, distance: 11.6
click at [551, 665] on div at bounding box center [886, 417] width 1114 height 590
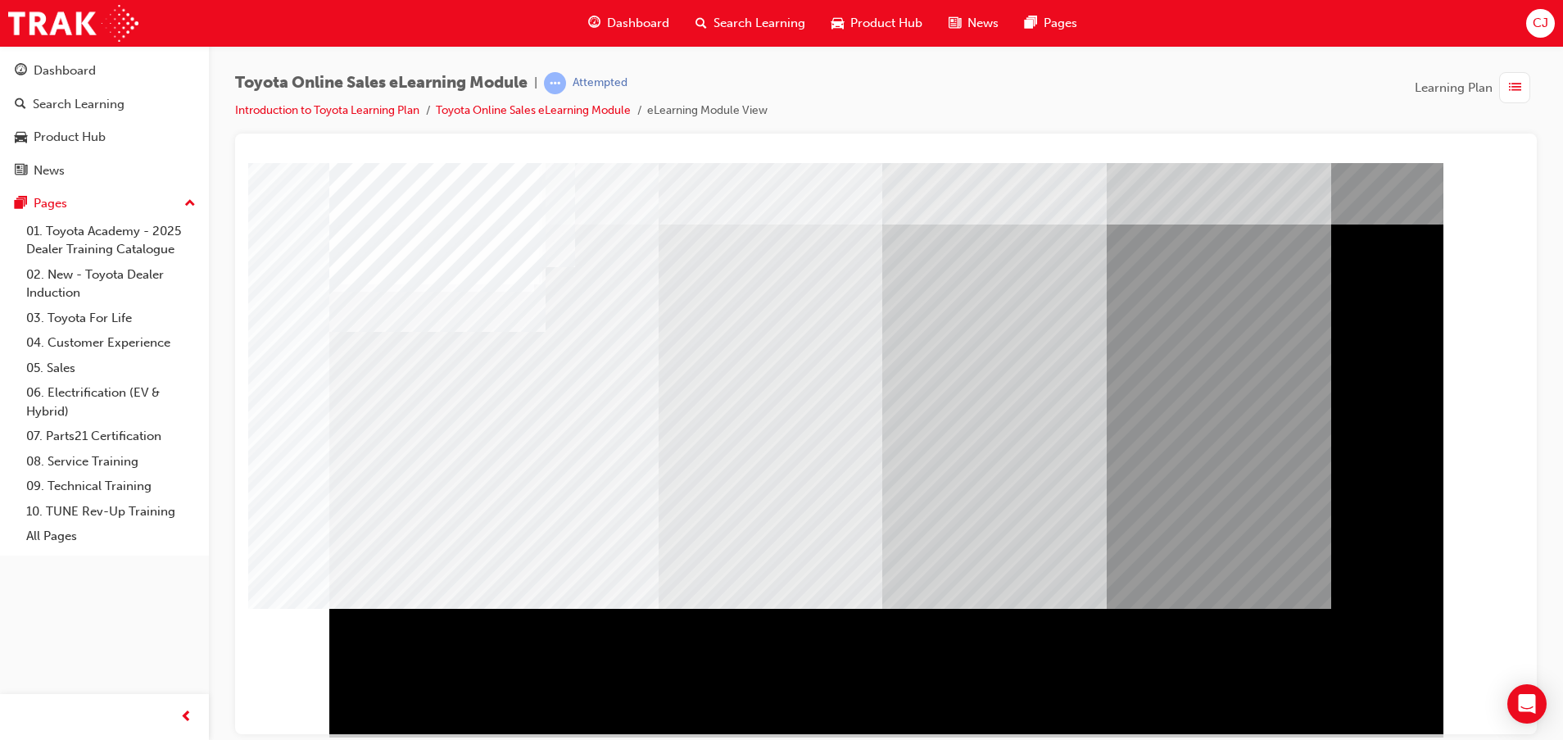
scroll to position [0, 0]
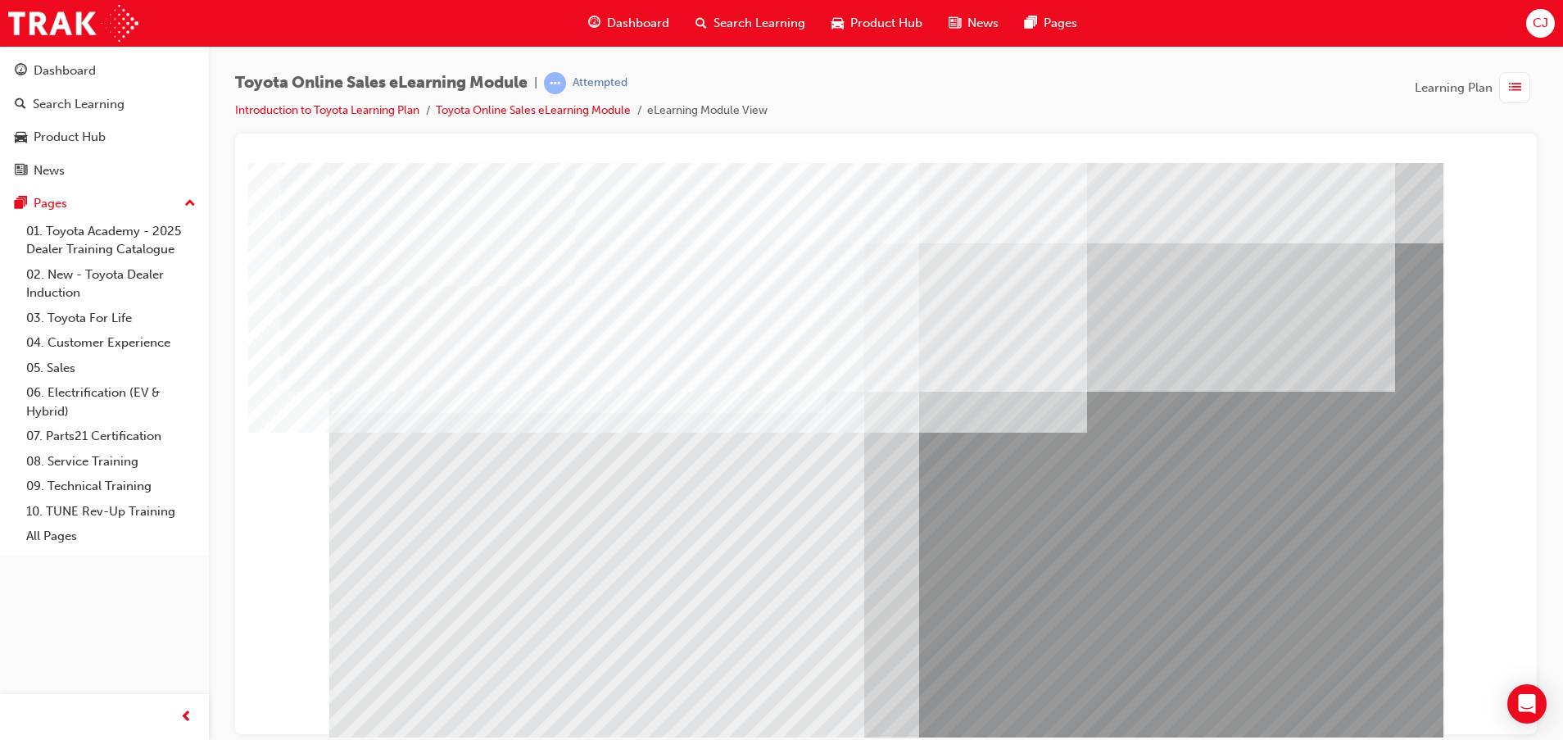
scroll to position [40, 0]
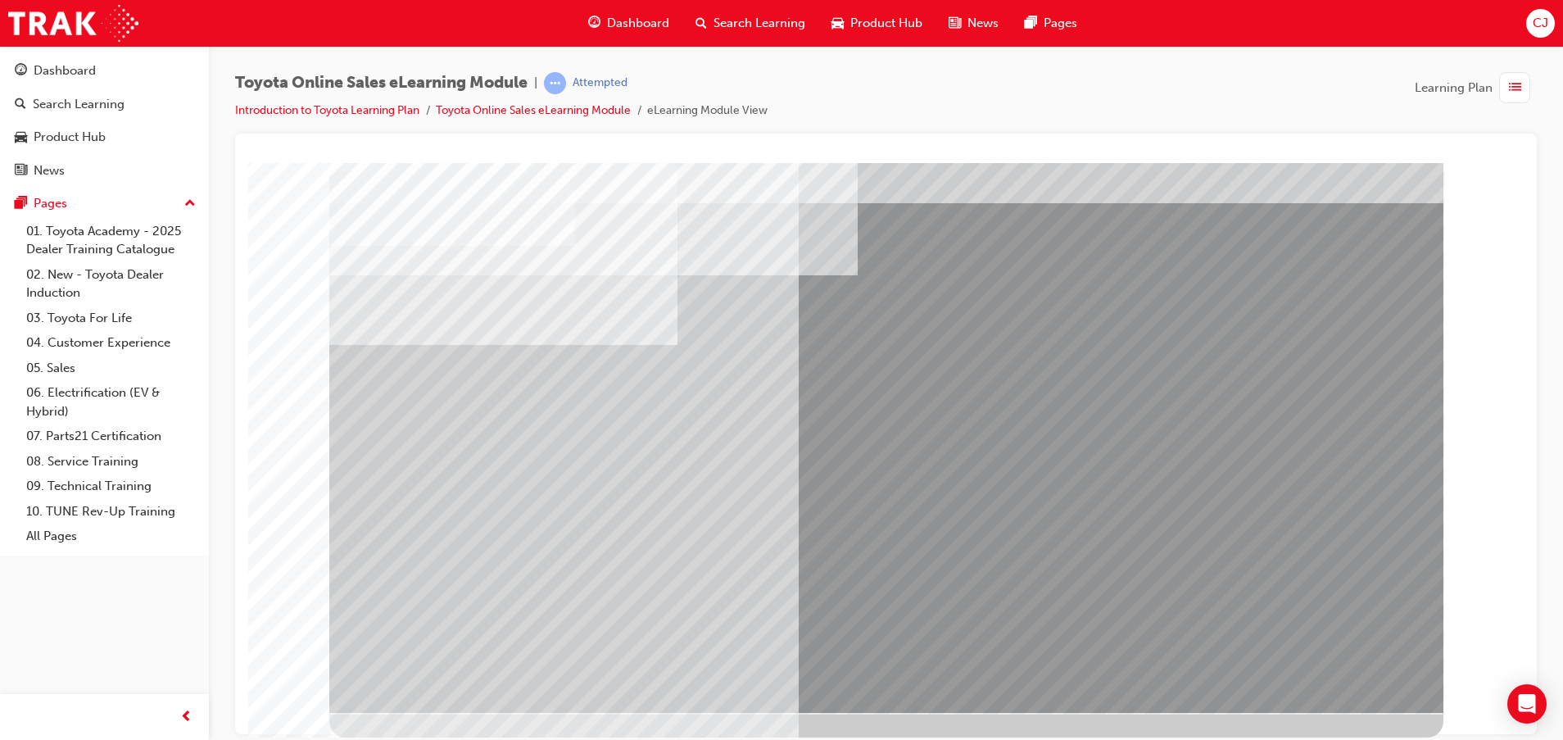
scroll to position [0, 0]
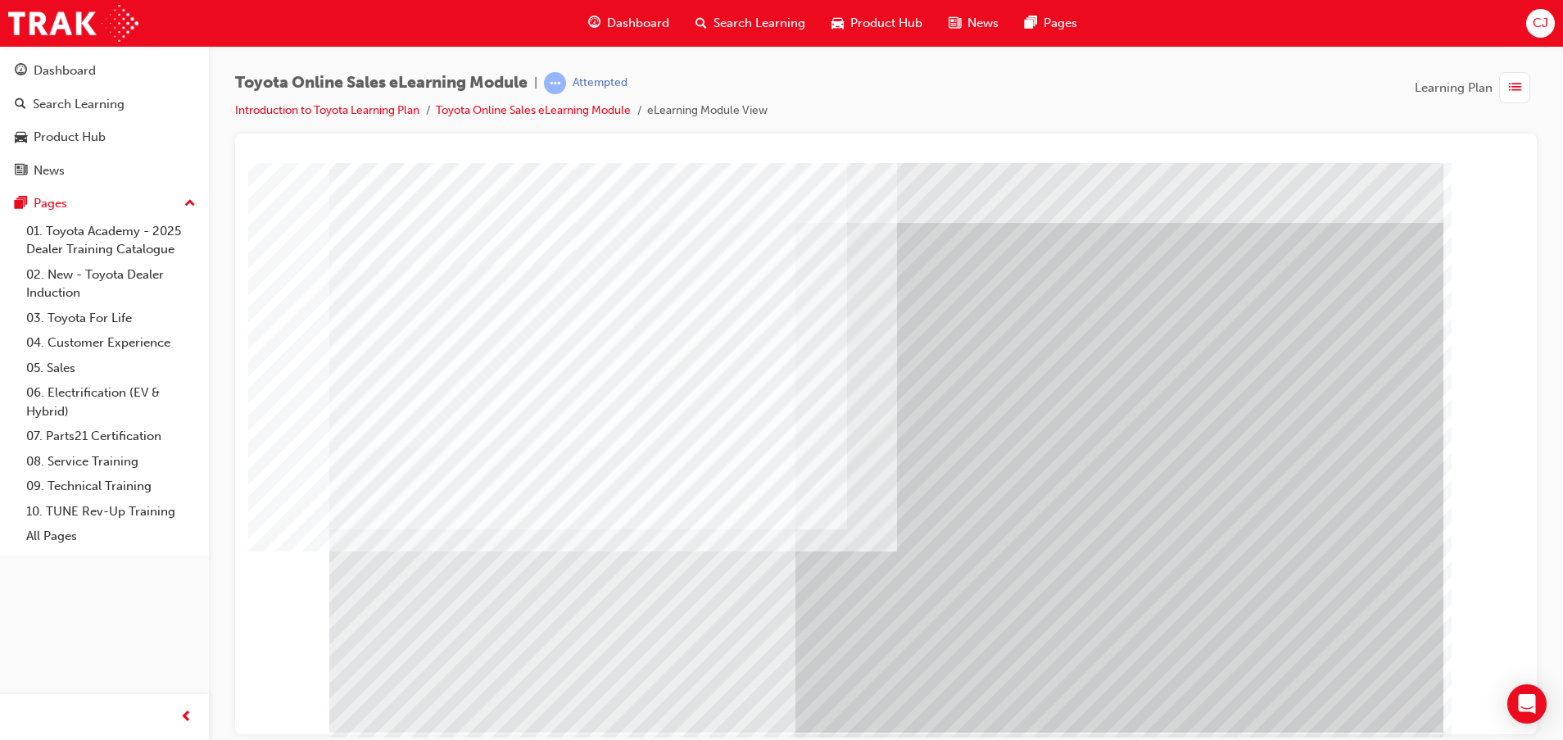
scroll to position [40, 0]
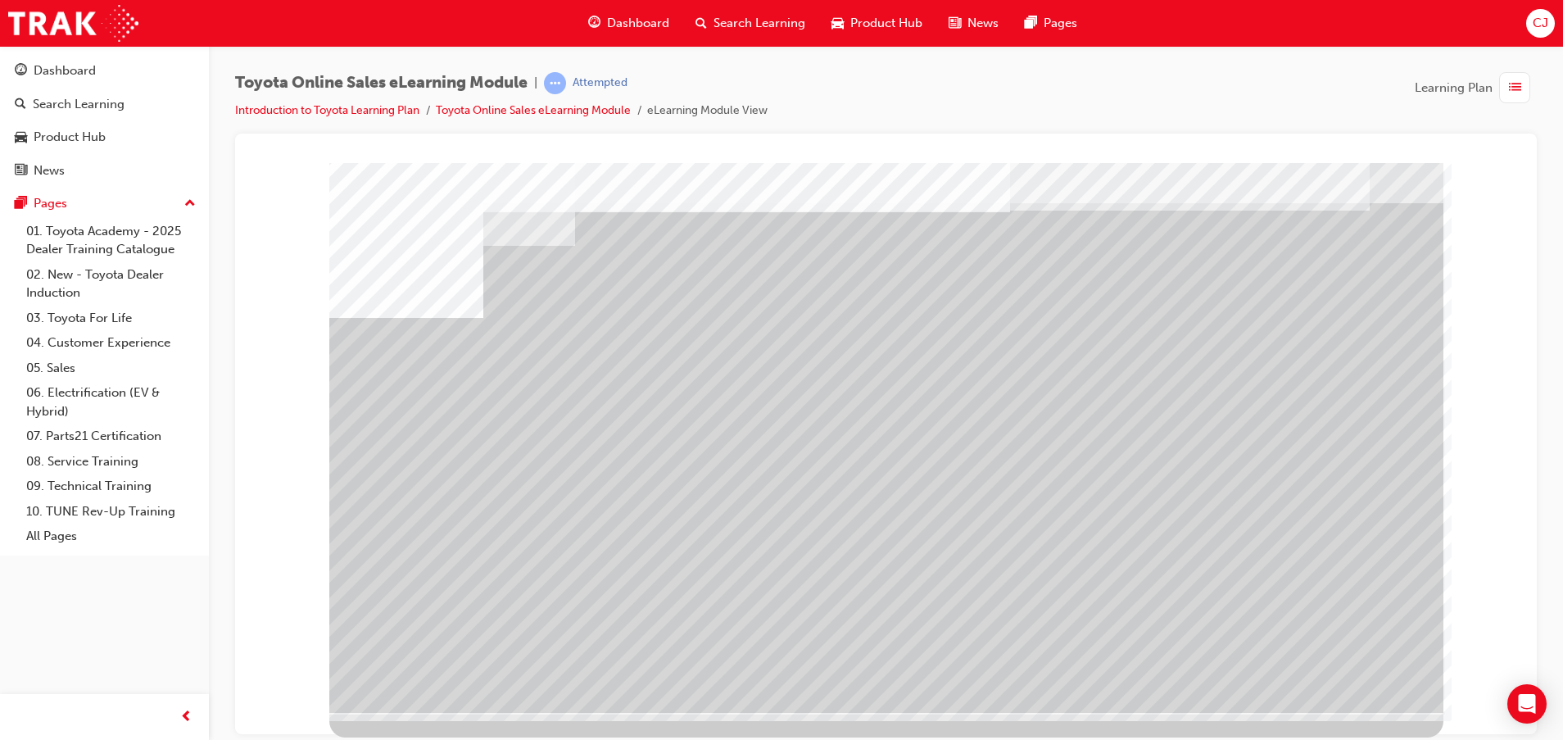
scroll to position [0, 0]
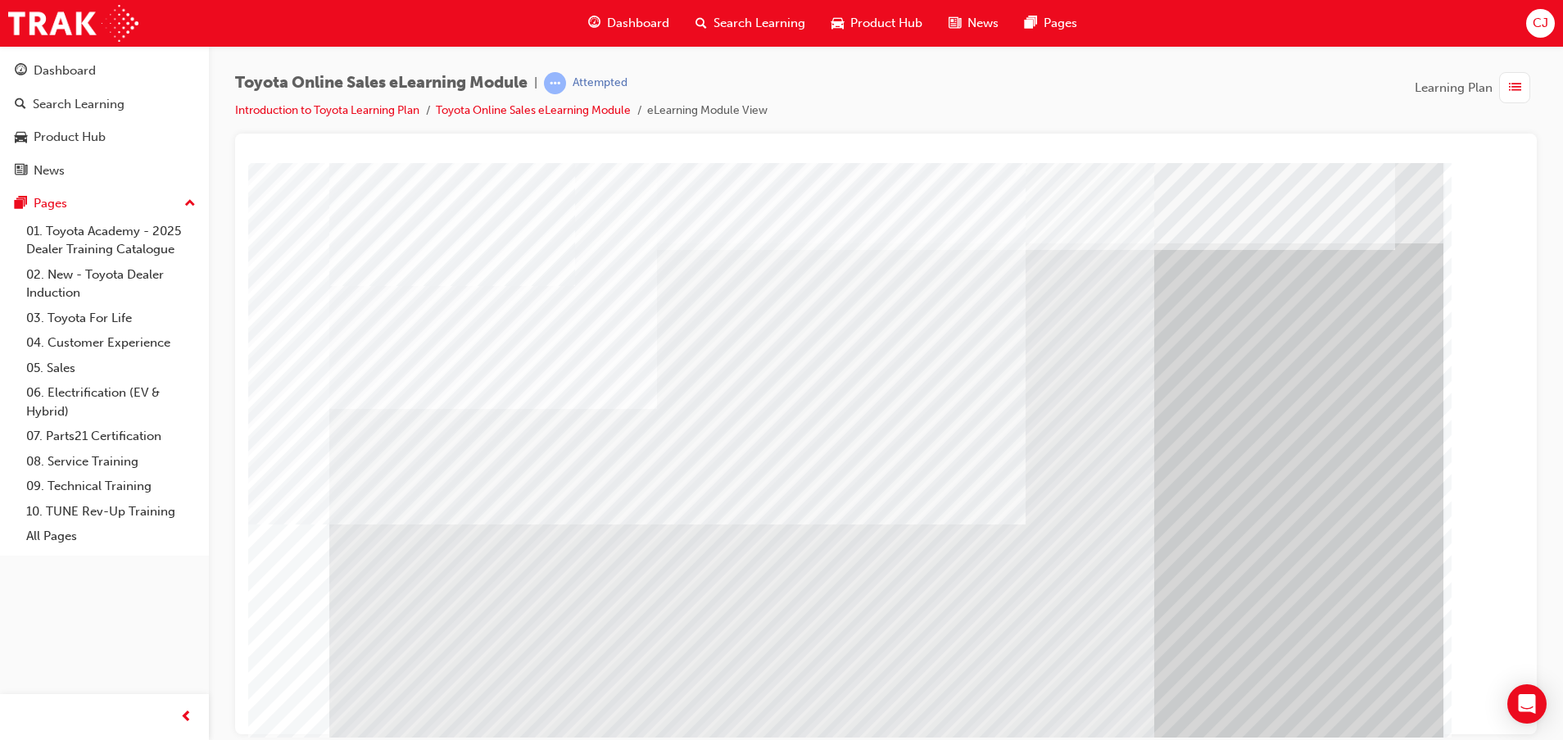
scroll to position [40, 0]
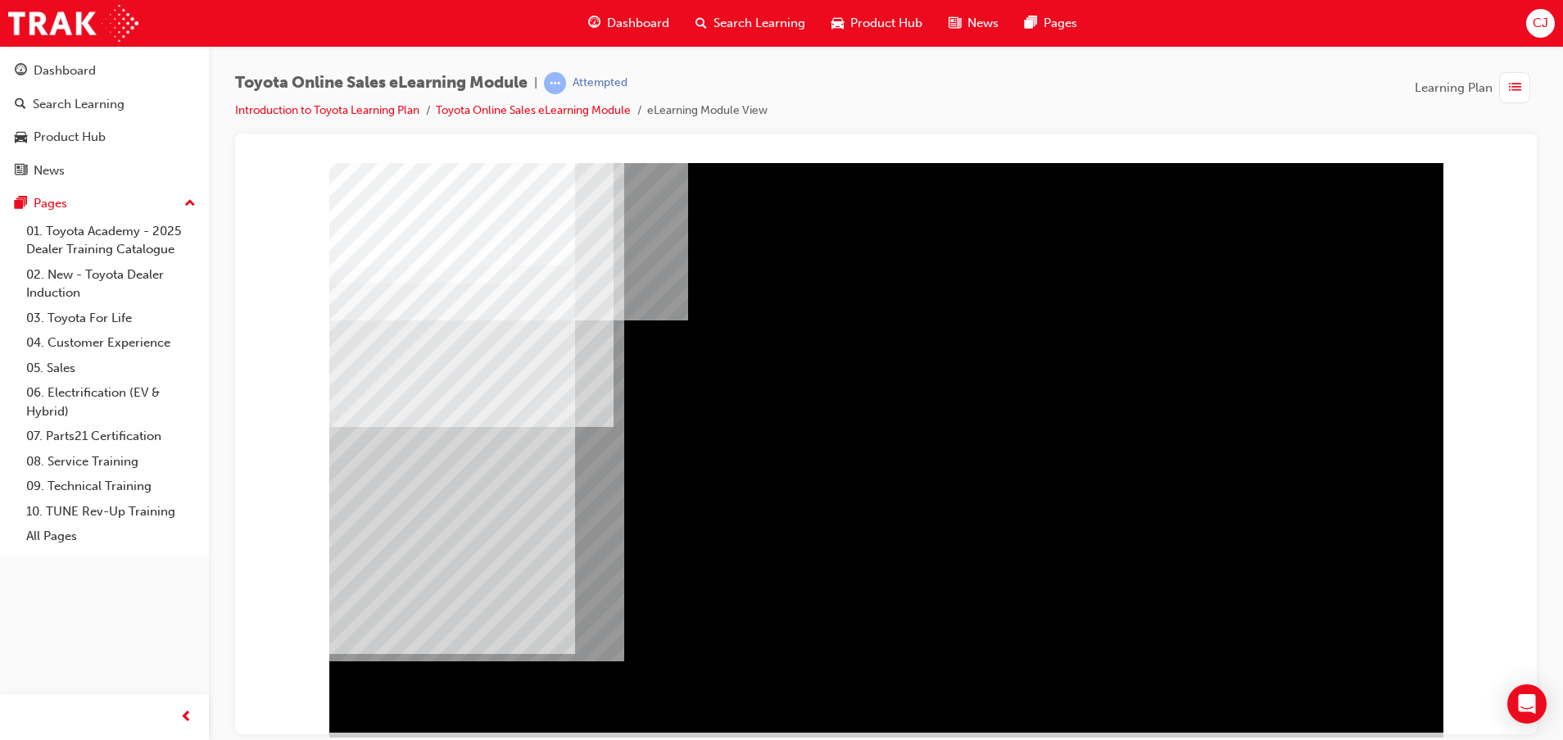
scroll to position [40, 0]
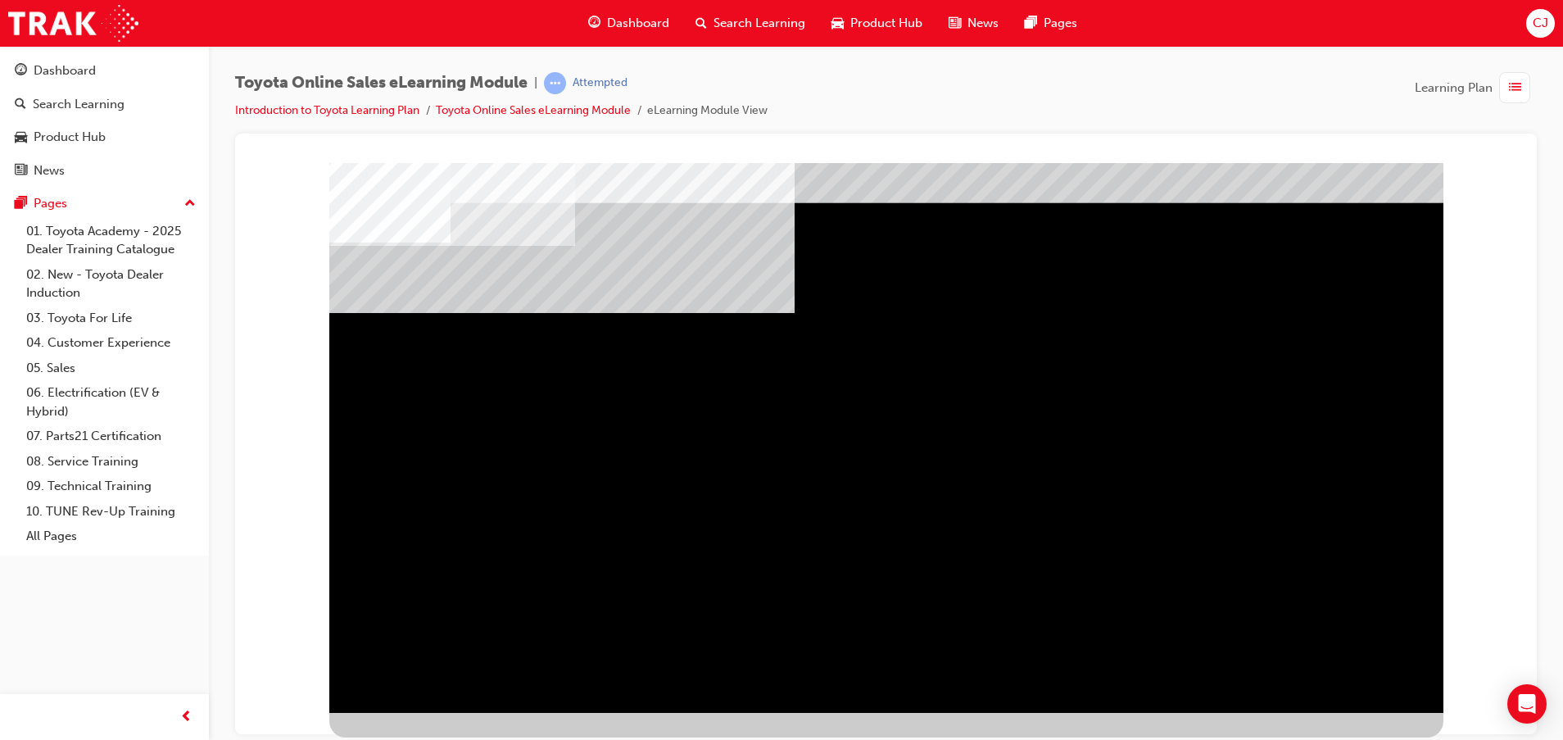
scroll to position [0, 0]
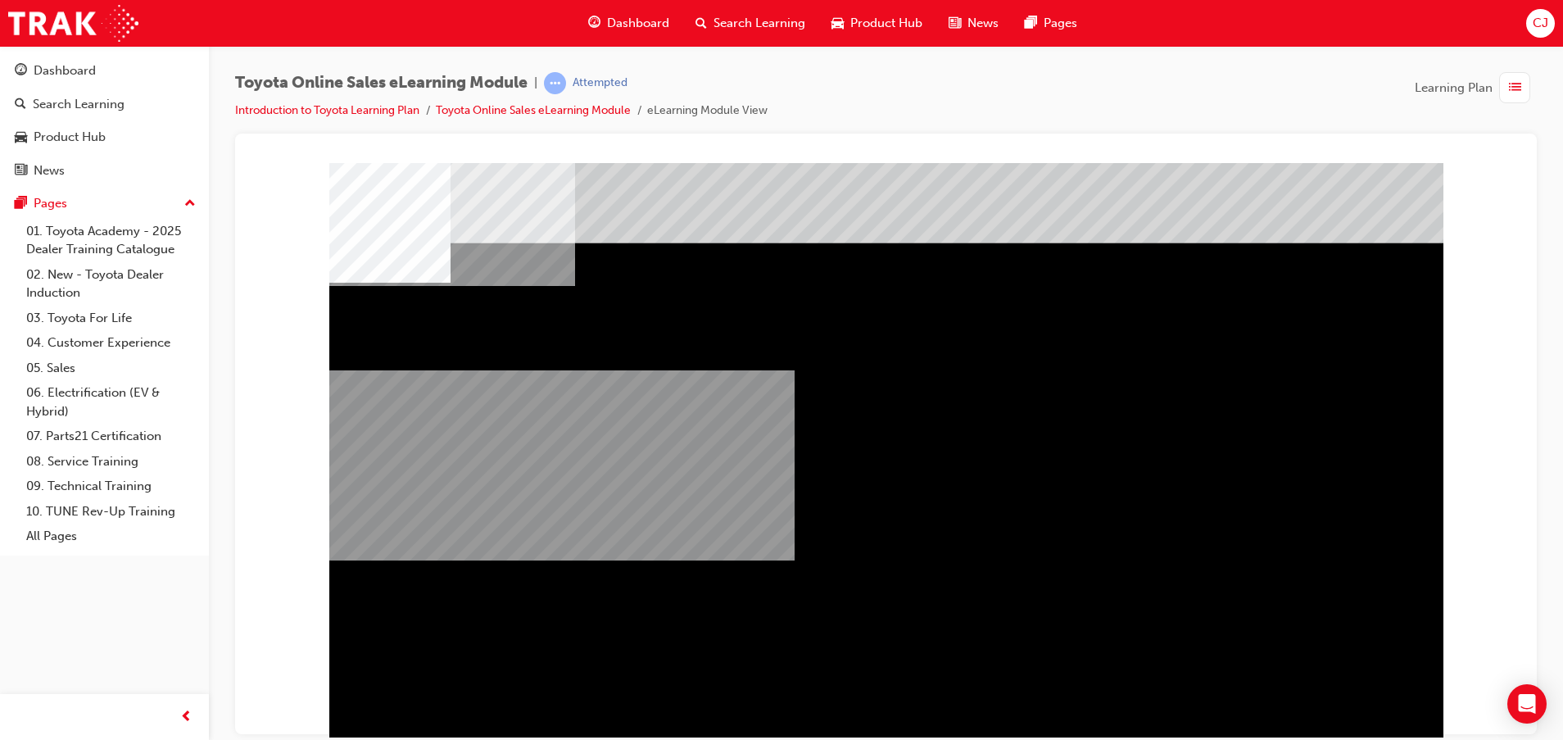
click at [890, 581] on div "multistate" at bounding box center [886, 457] width 1114 height 590
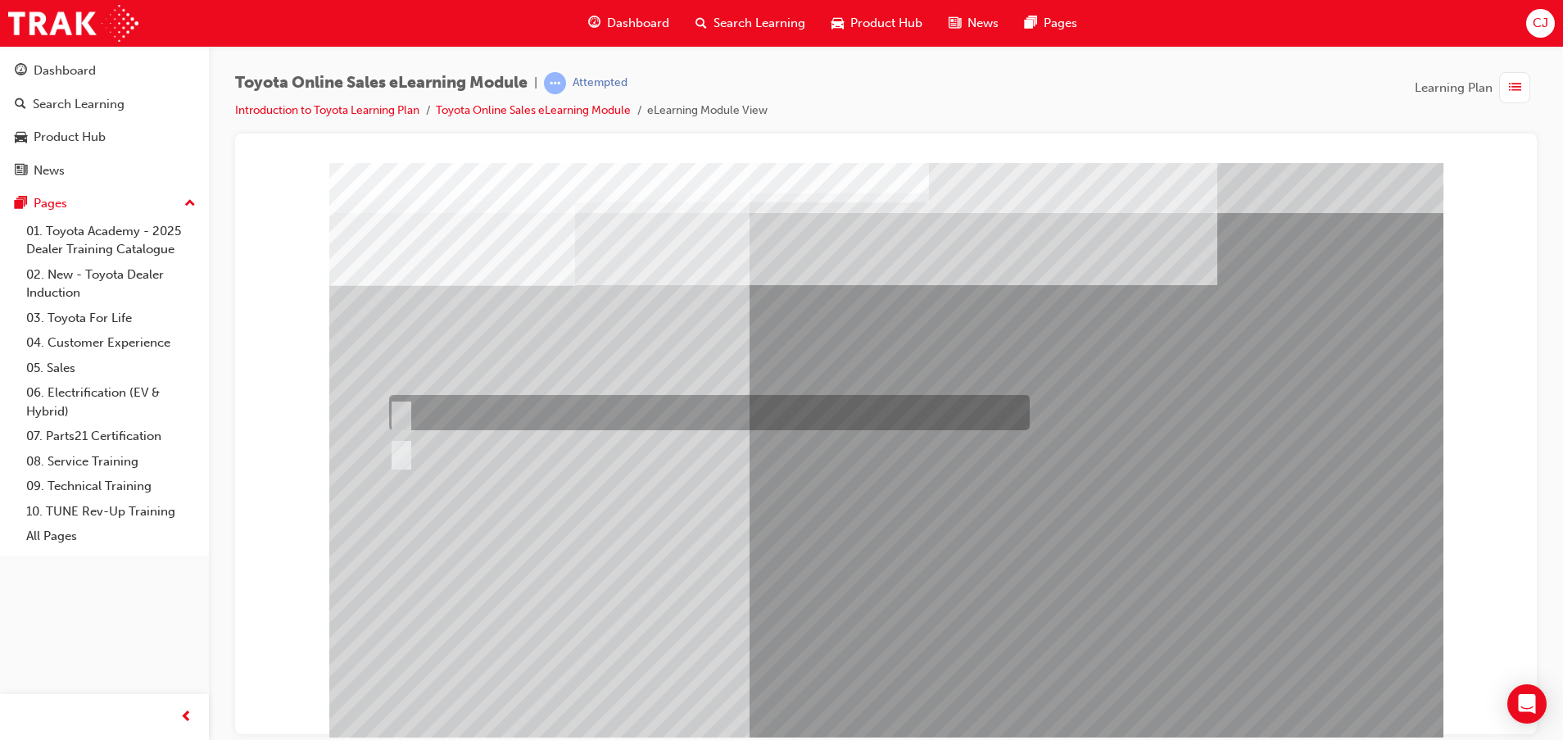
click at [443, 406] on div at bounding box center [705, 412] width 641 height 35
radio input "true"
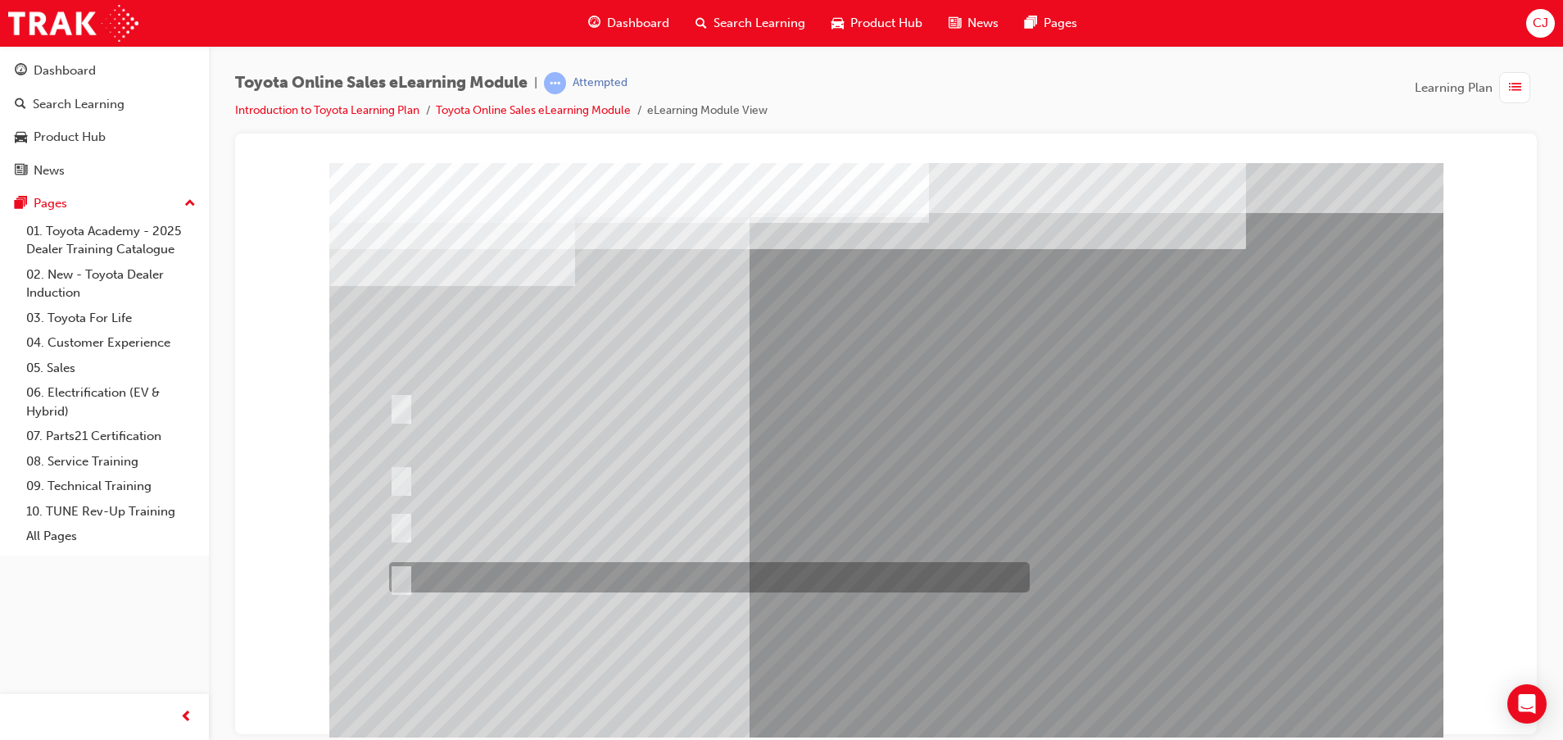
click at [607, 565] on div at bounding box center [705, 577] width 641 height 30
radio input "true"
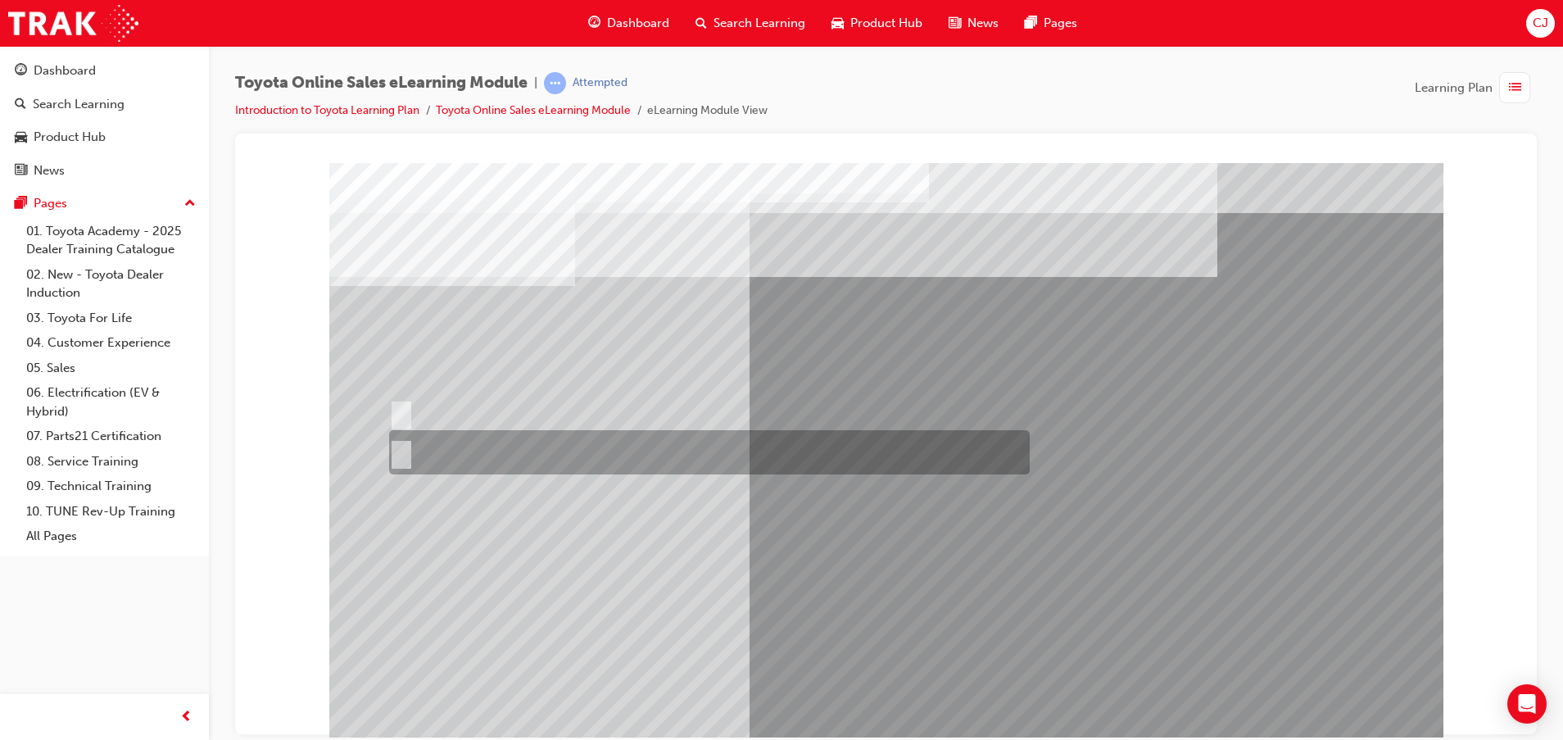
click at [406, 447] on input "No" at bounding box center [398, 452] width 18 height 18
radio input "true"
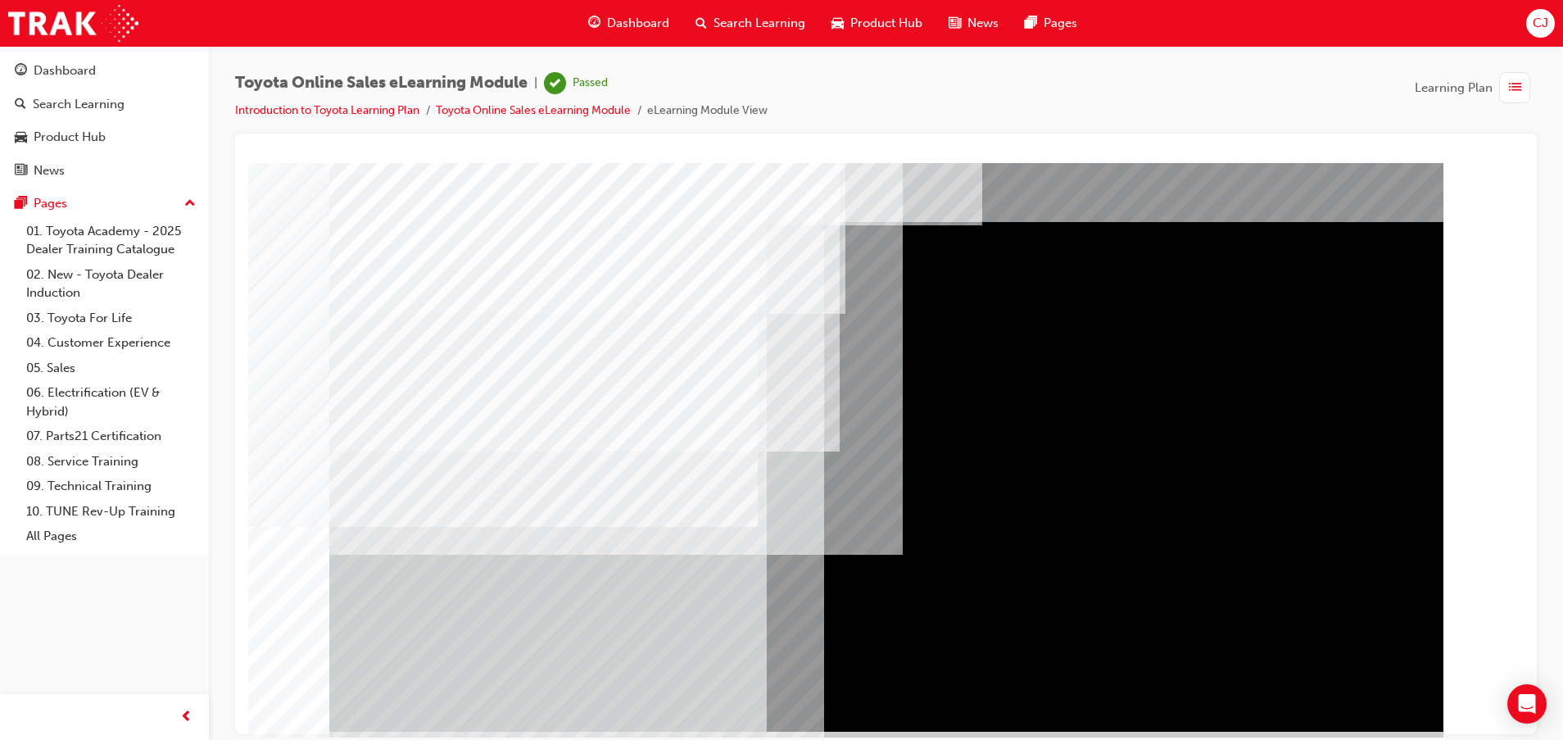
scroll to position [40, 0]
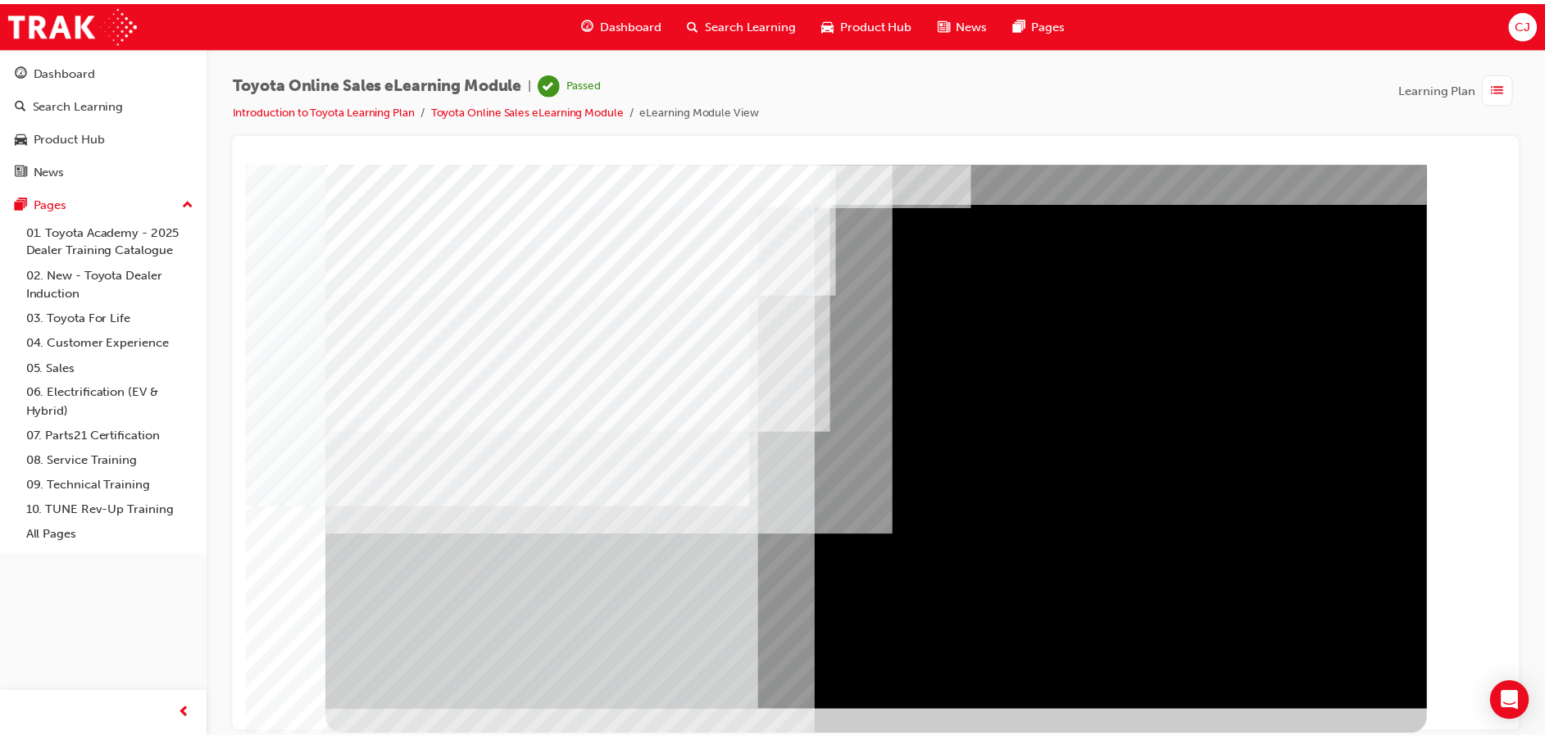
scroll to position [0, 0]
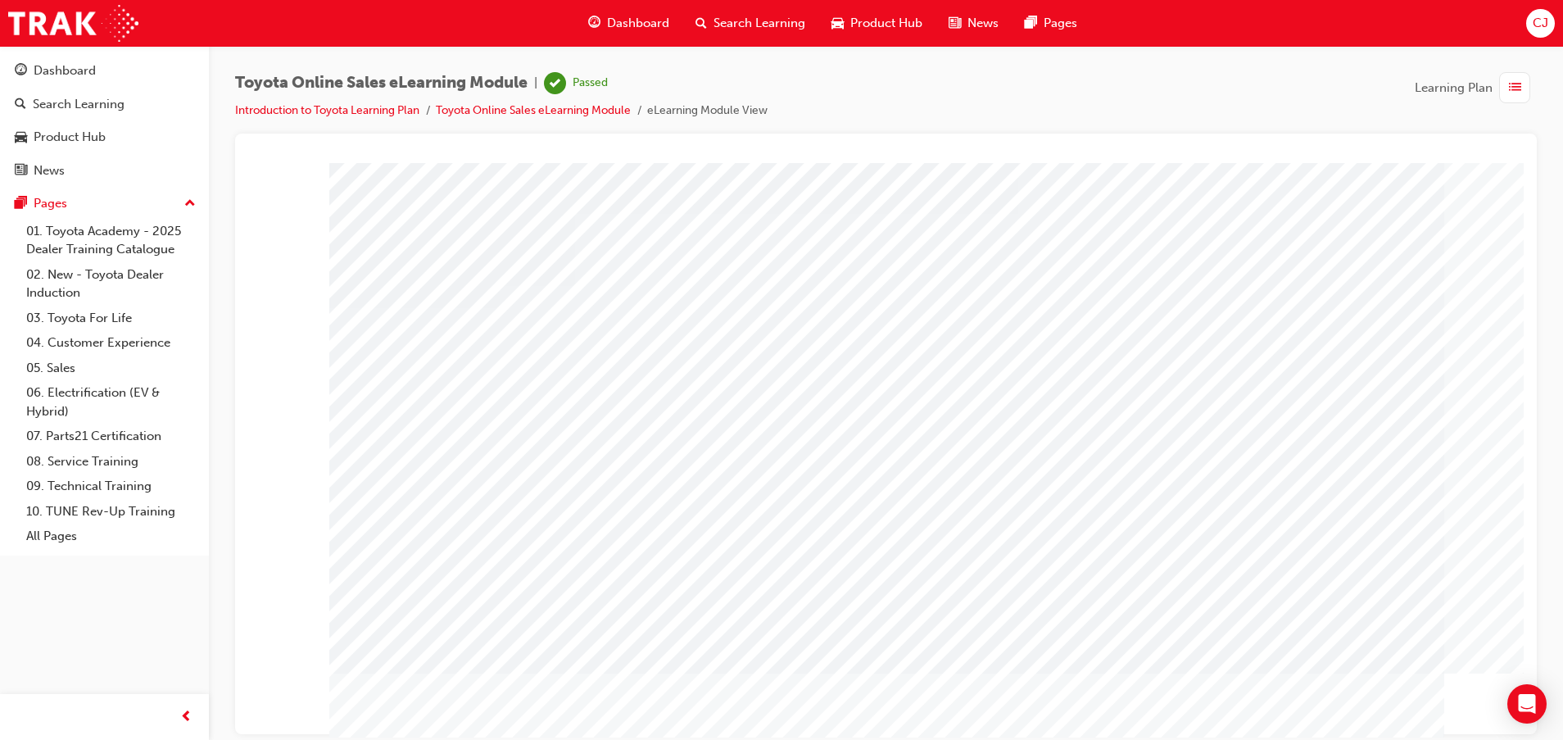
drag, startPoint x: 1241, startPoint y: 691, endPoint x: 1040, endPoint y: 665, distance: 202.5
click at [90, 198] on div "Pages" at bounding box center [104, 203] width 179 height 20
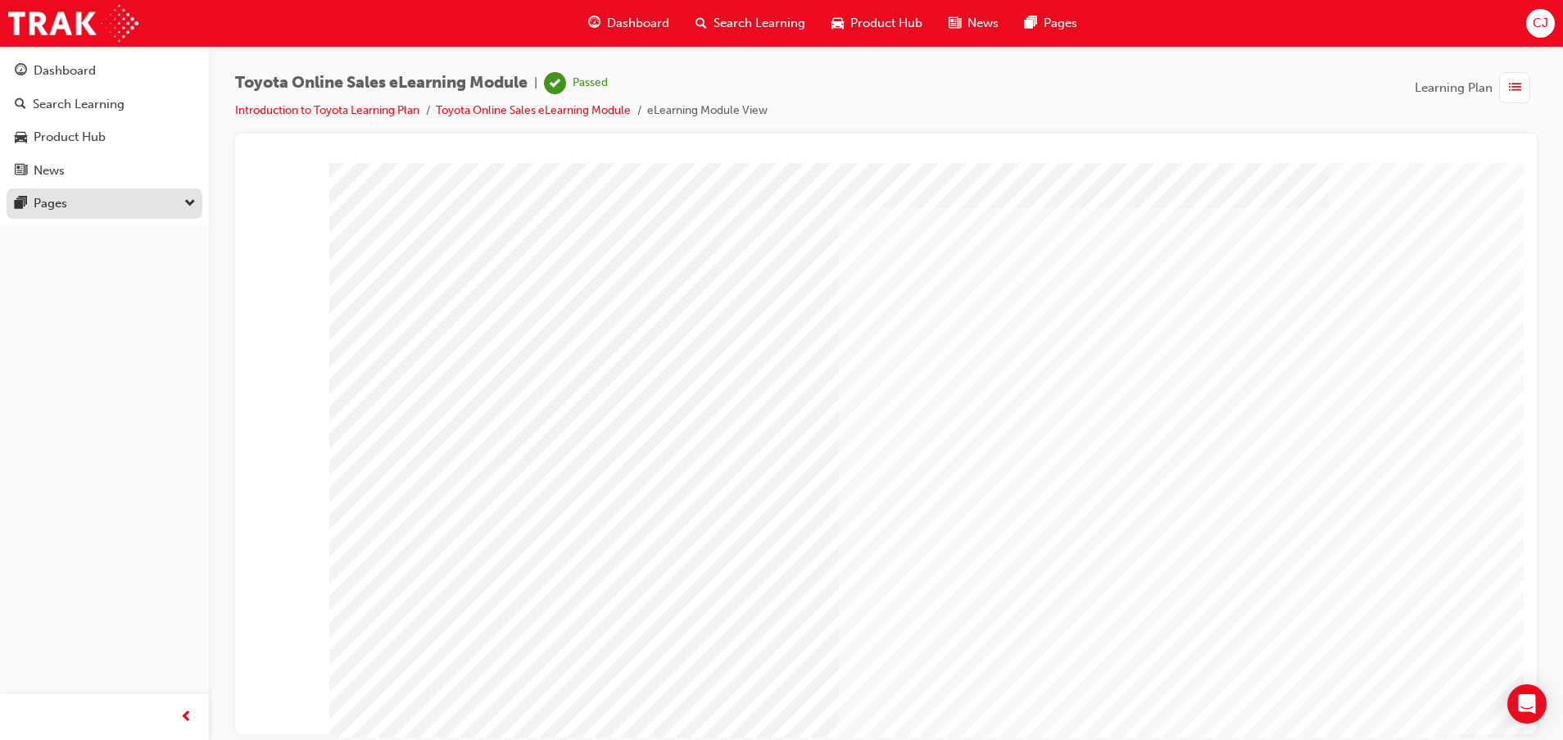
click at [61, 200] on div "Pages" at bounding box center [51, 203] width 34 height 19
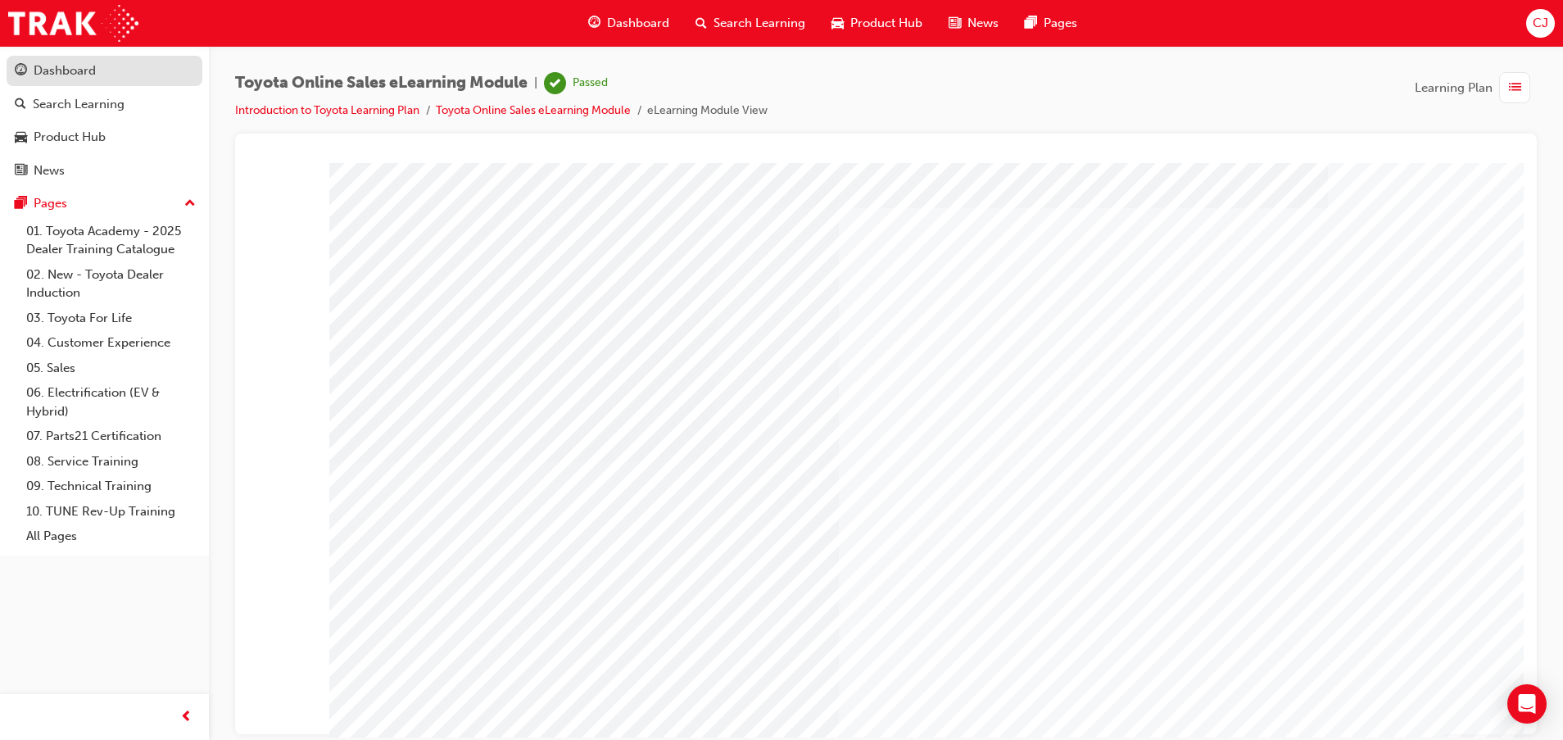
click at [87, 61] on div "Dashboard" at bounding box center [65, 70] width 62 height 19
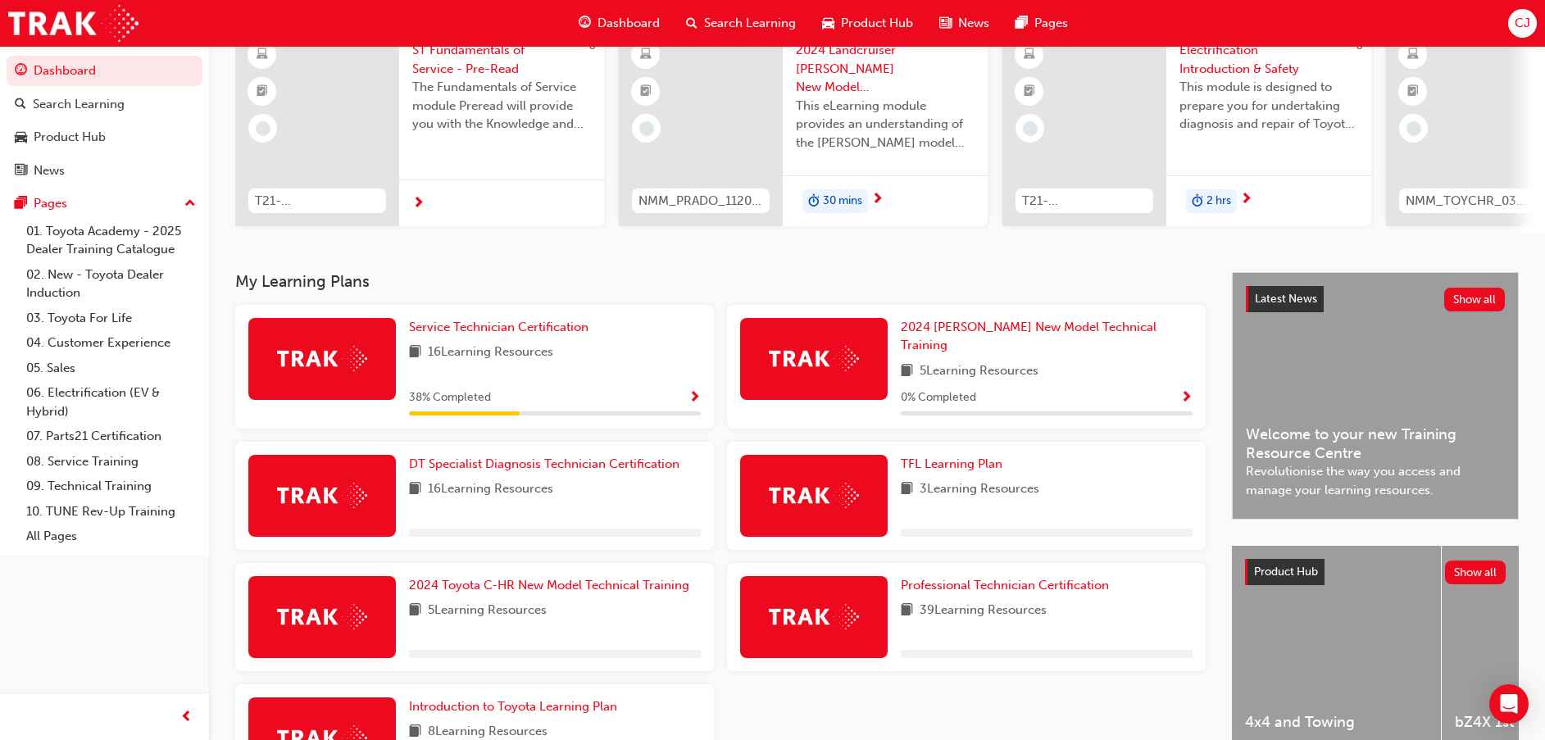
scroll to position [269, 0]
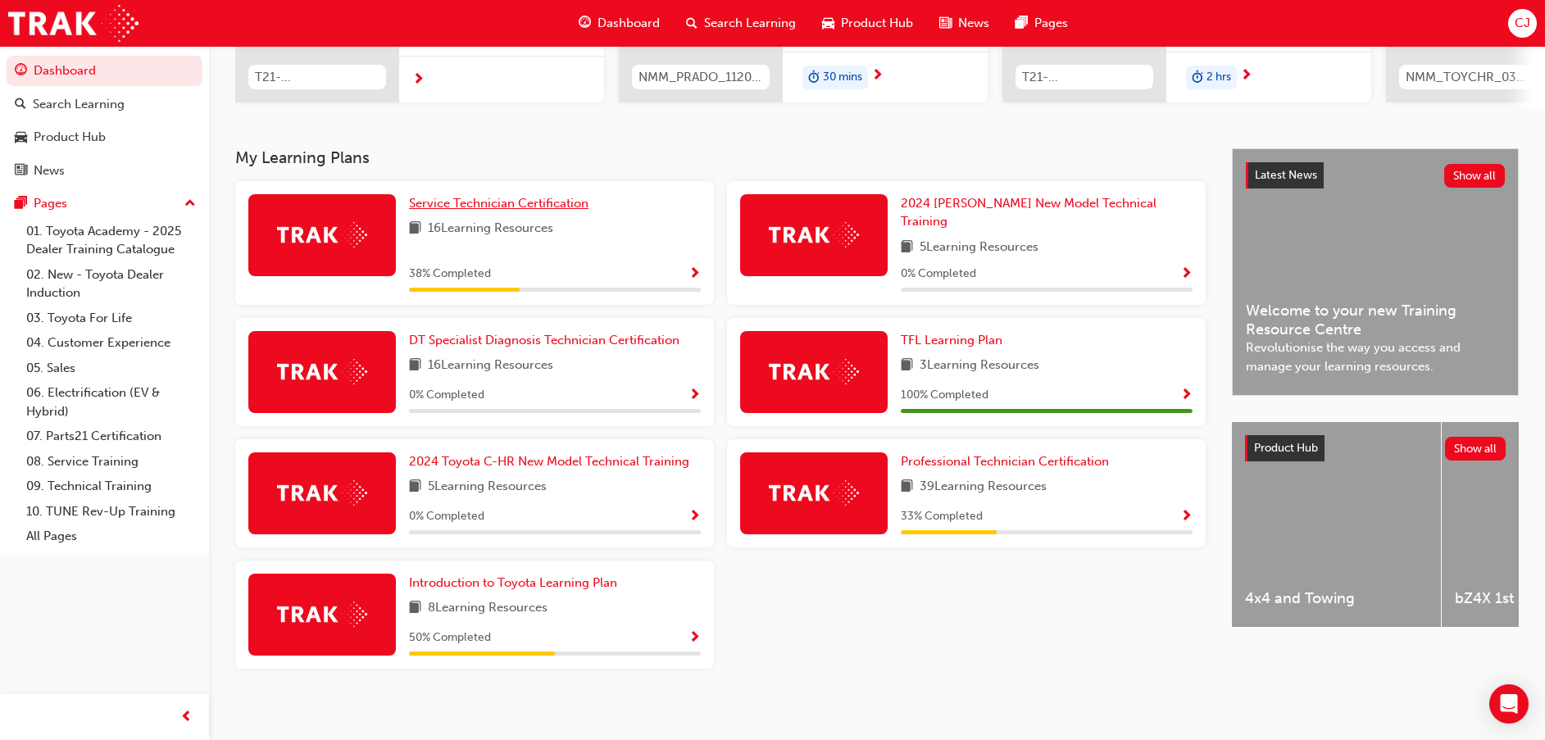
click at [550, 211] on span "Service Technician Certification" at bounding box center [498, 203] width 179 height 15
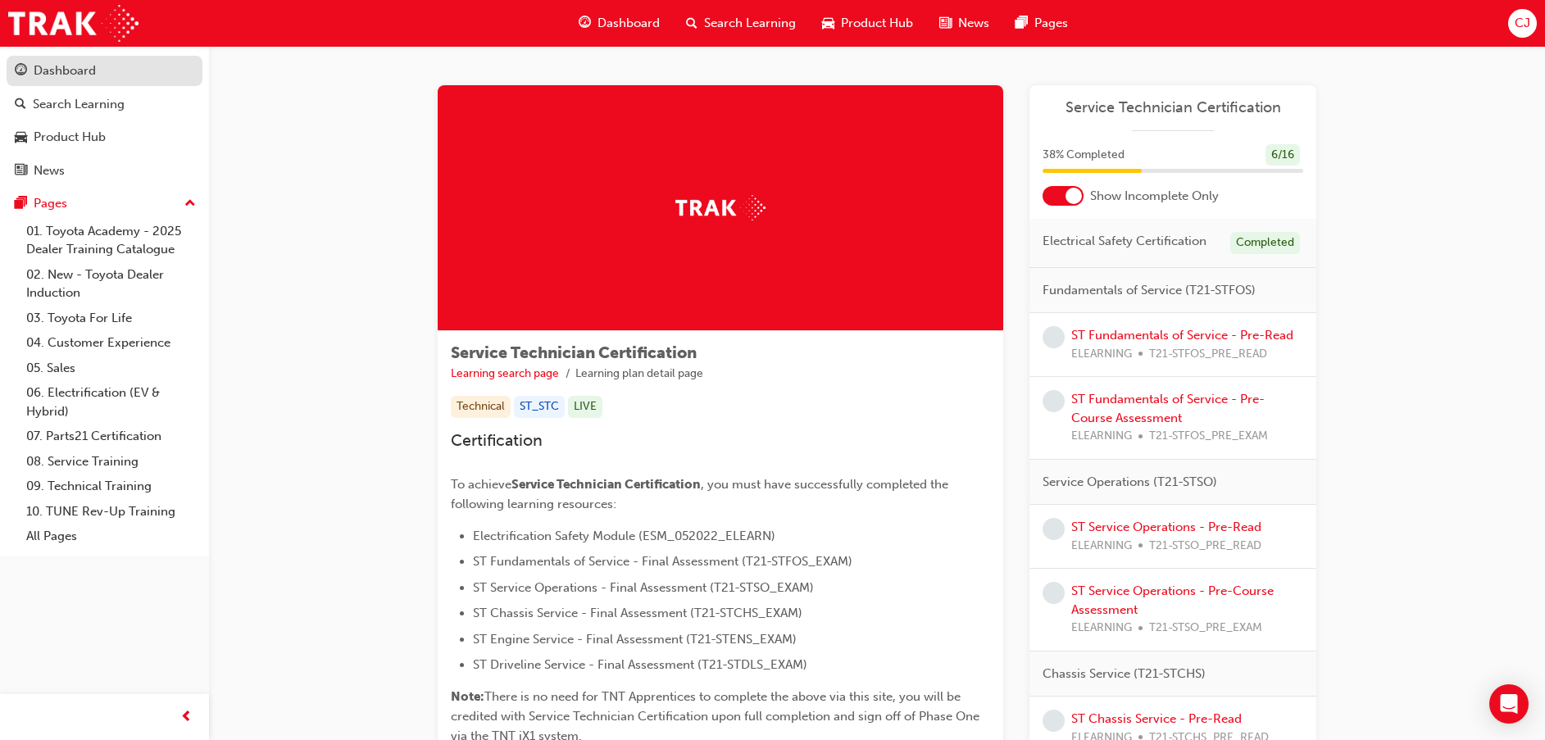
click at [61, 76] on div "Dashboard" at bounding box center [65, 70] width 62 height 19
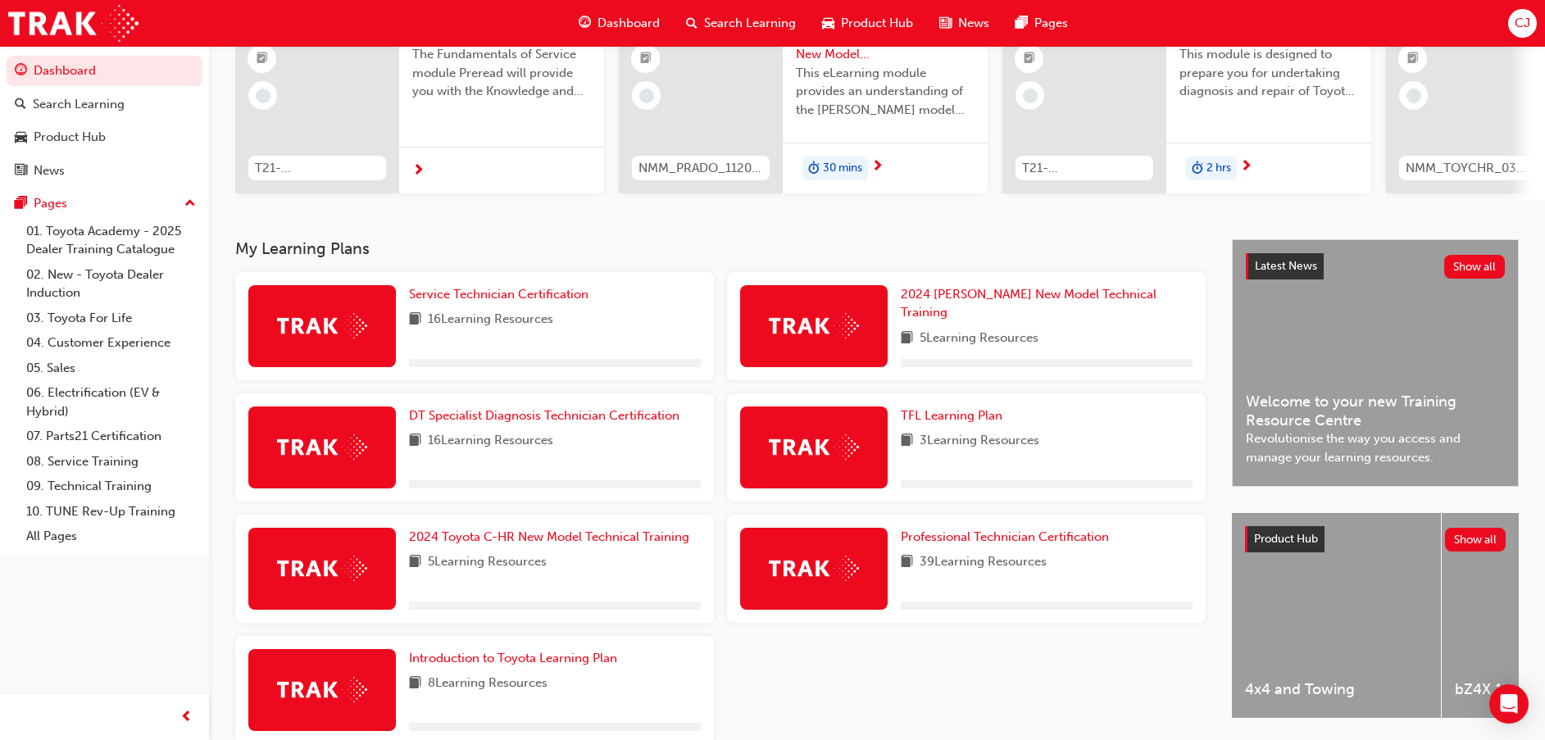
scroll to position [269, 0]
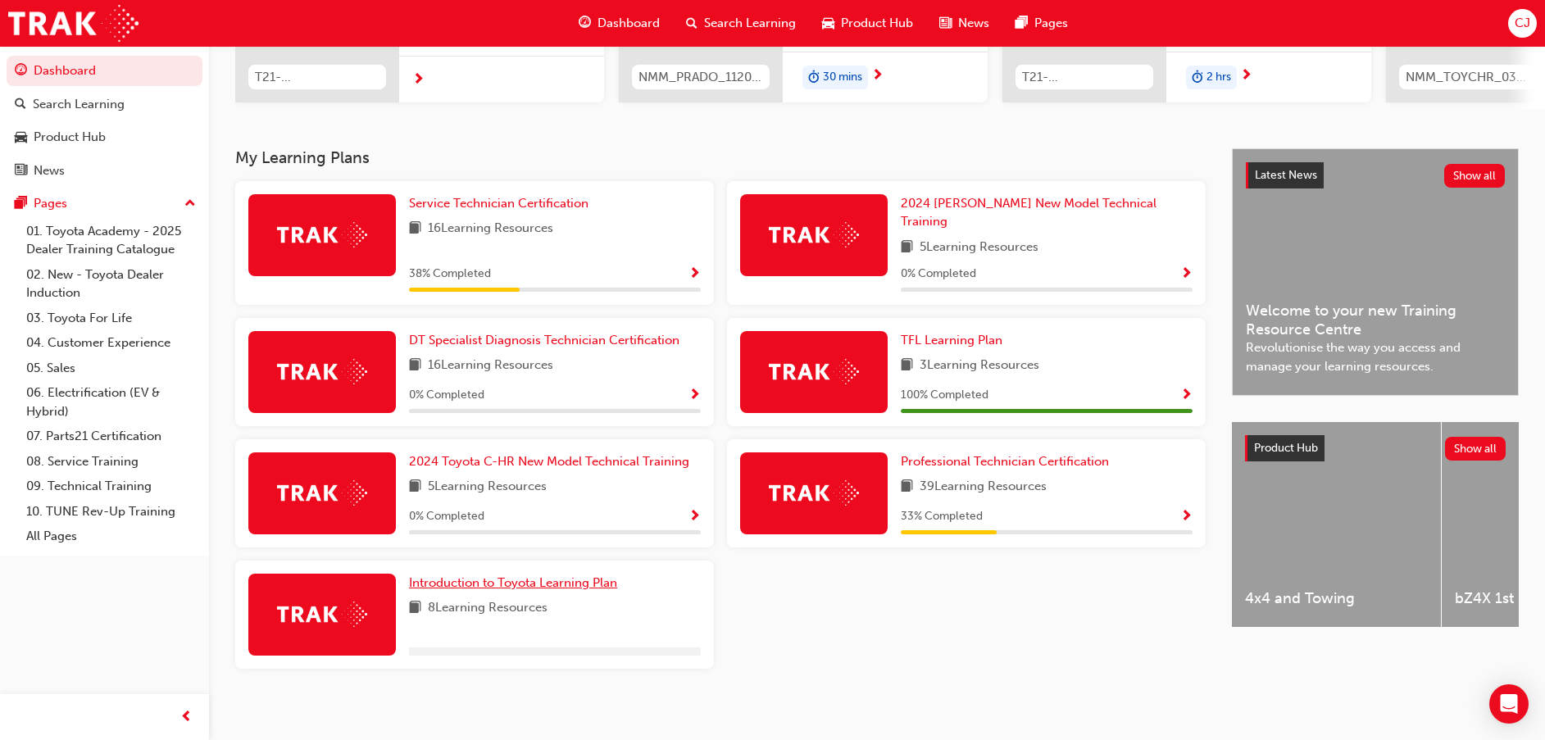
click at [581, 577] on span "Introduction to Toyota Learning Plan" at bounding box center [513, 582] width 208 height 15
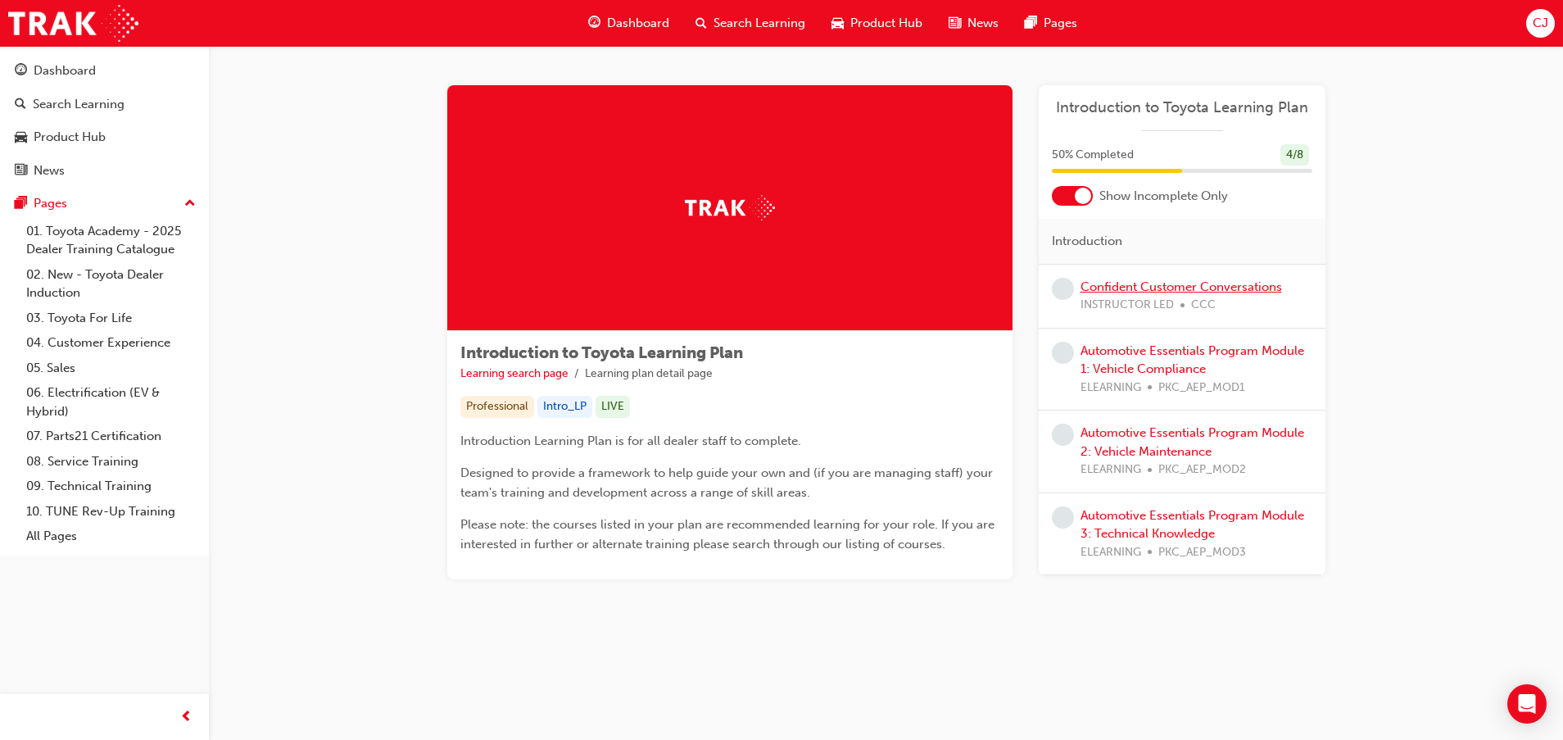
click at [1150, 284] on link "Confident Customer Conversations" at bounding box center [1182, 286] width 202 height 15
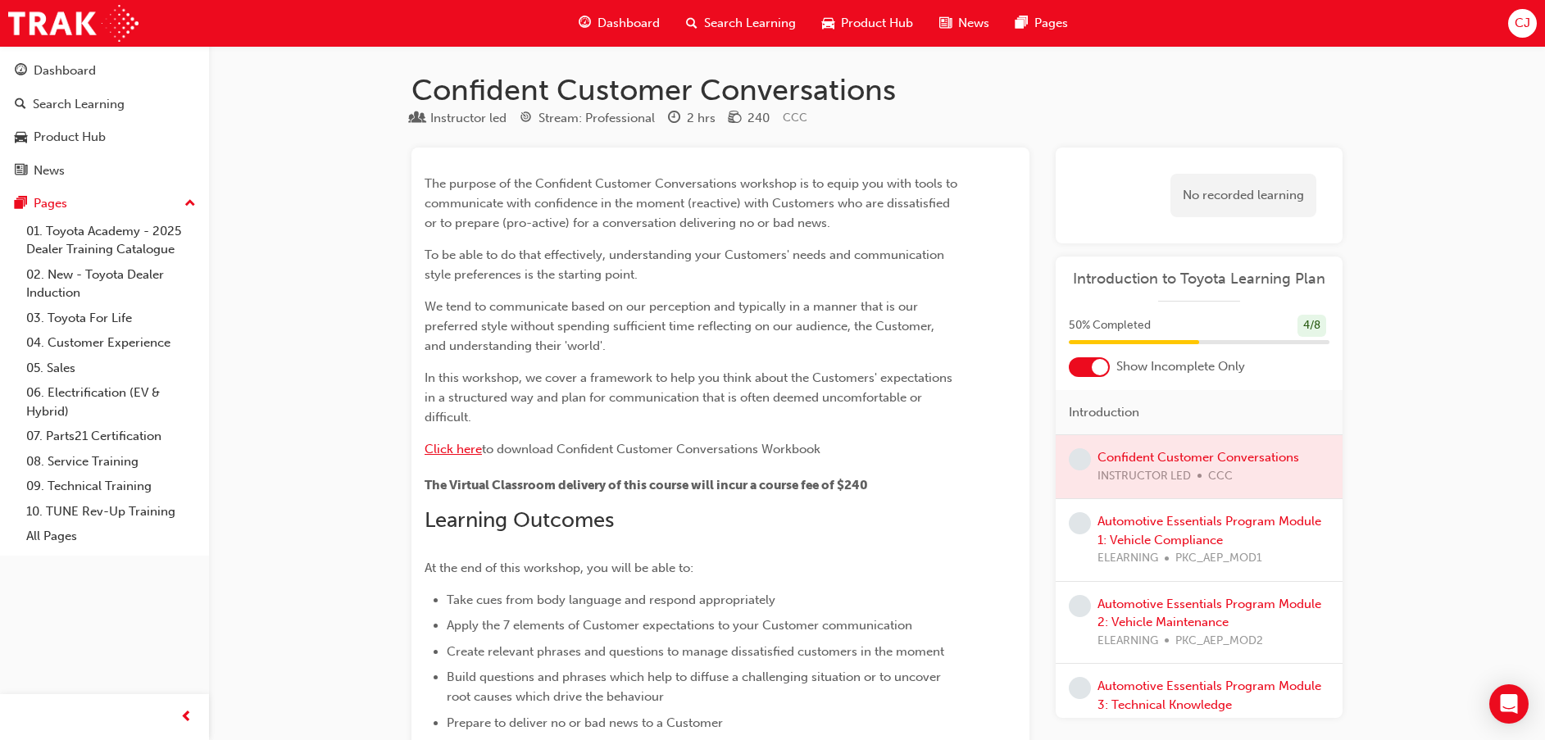
click at [469, 451] on span "Click here" at bounding box center [452, 449] width 57 height 15
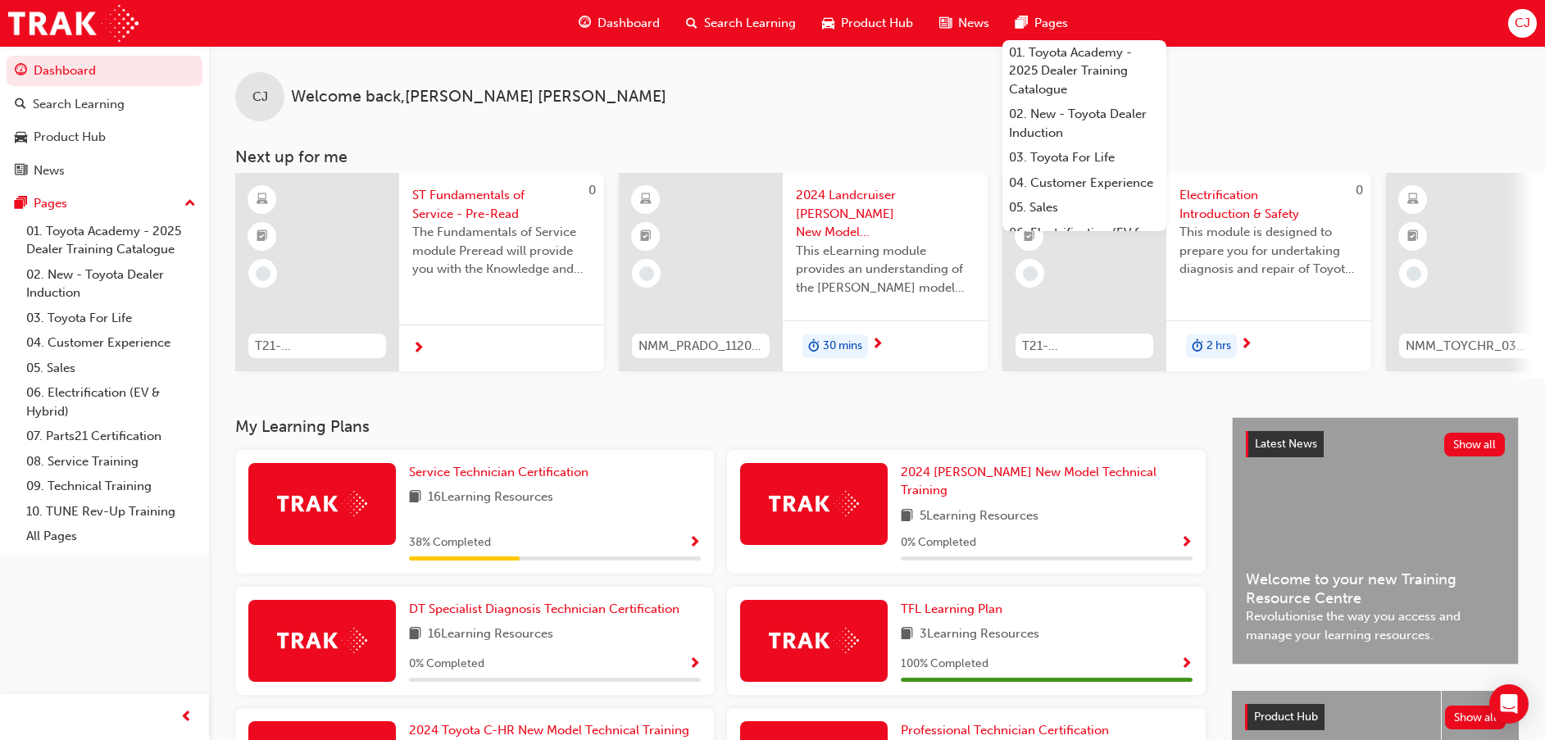
click at [1508, 11] on button "CJ" at bounding box center [1522, 23] width 29 height 29
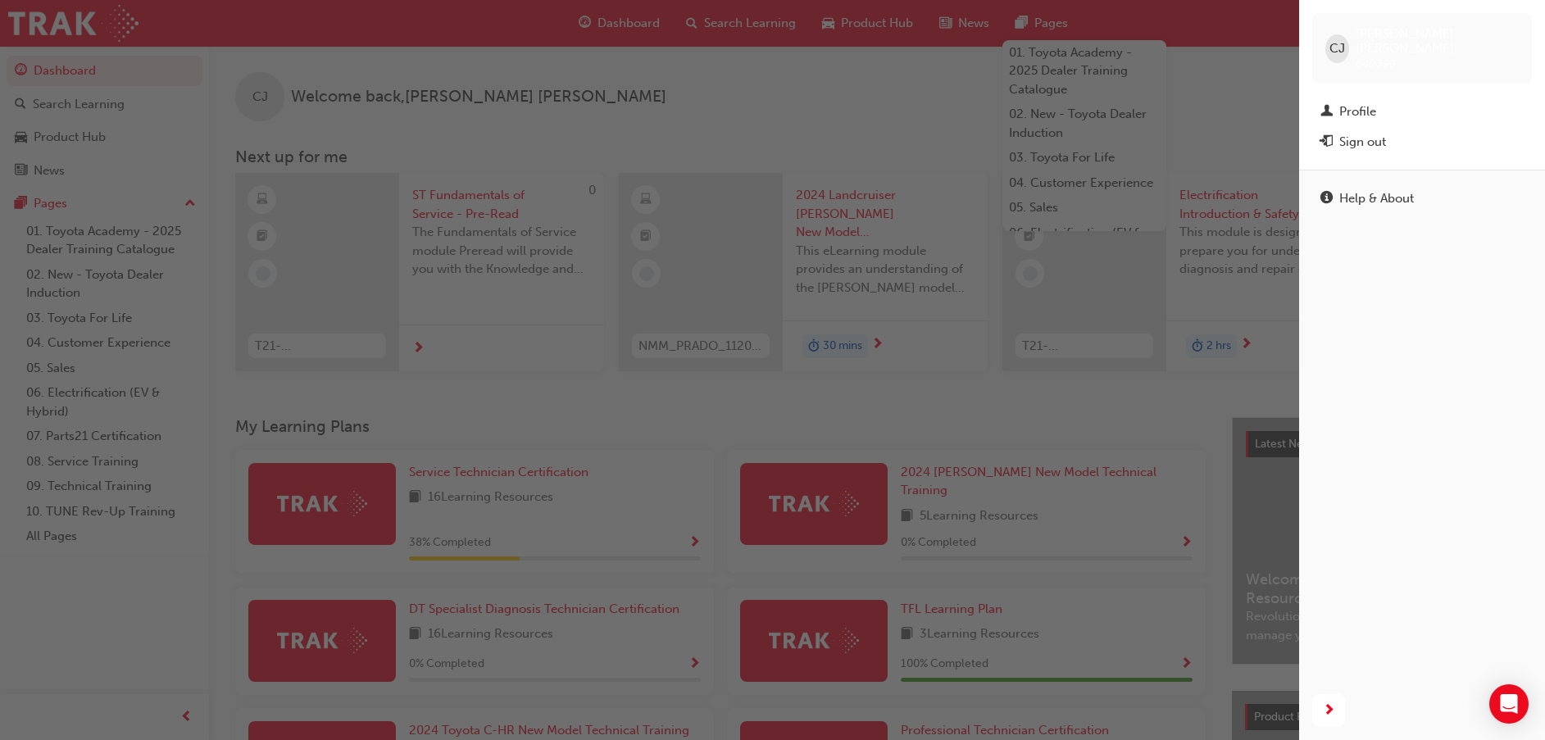
click at [1265, 61] on div "button" at bounding box center [649, 370] width 1299 height 740
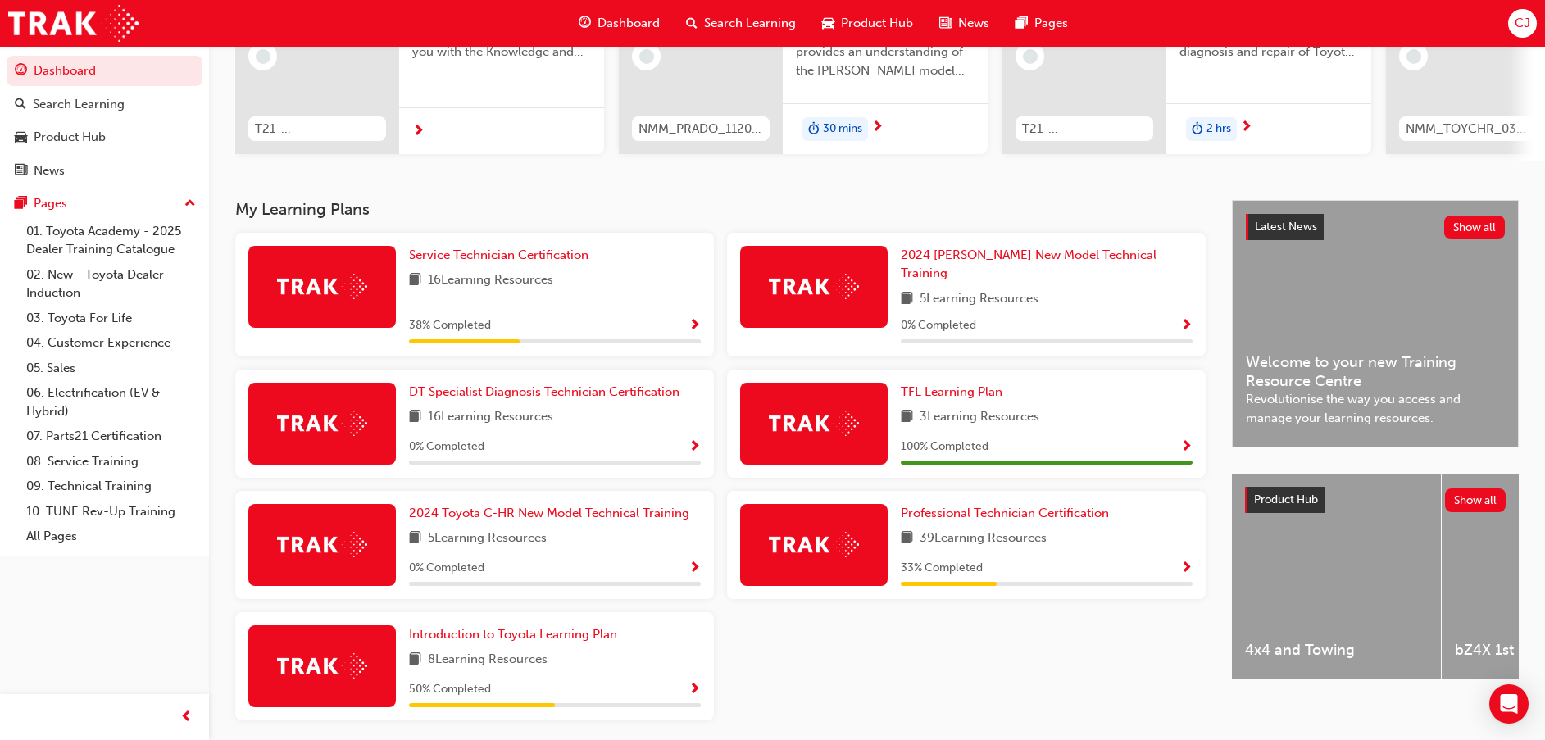
scroll to position [269, 0]
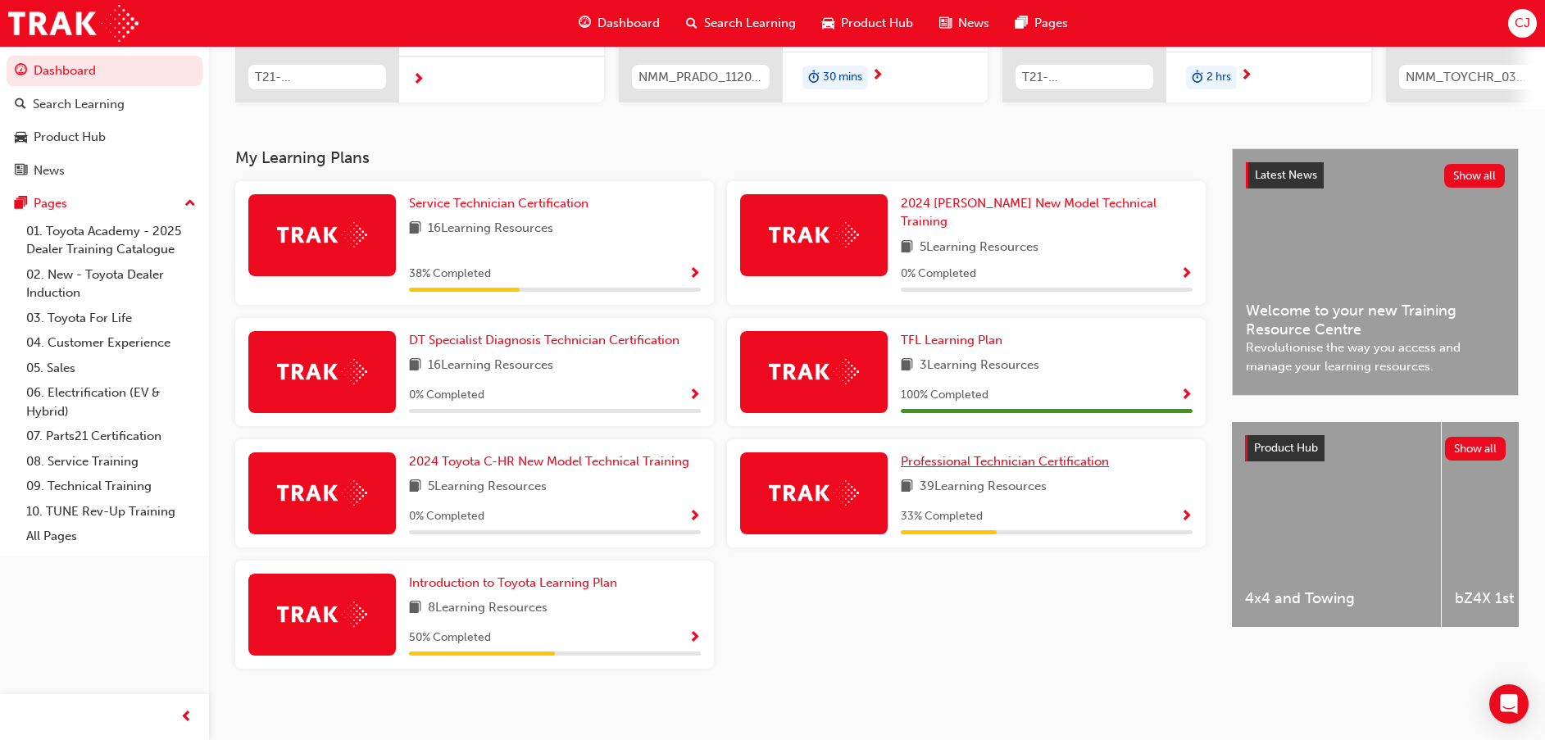
click at [991, 460] on link "Professional Technician Certification" at bounding box center [1008, 461] width 215 height 19
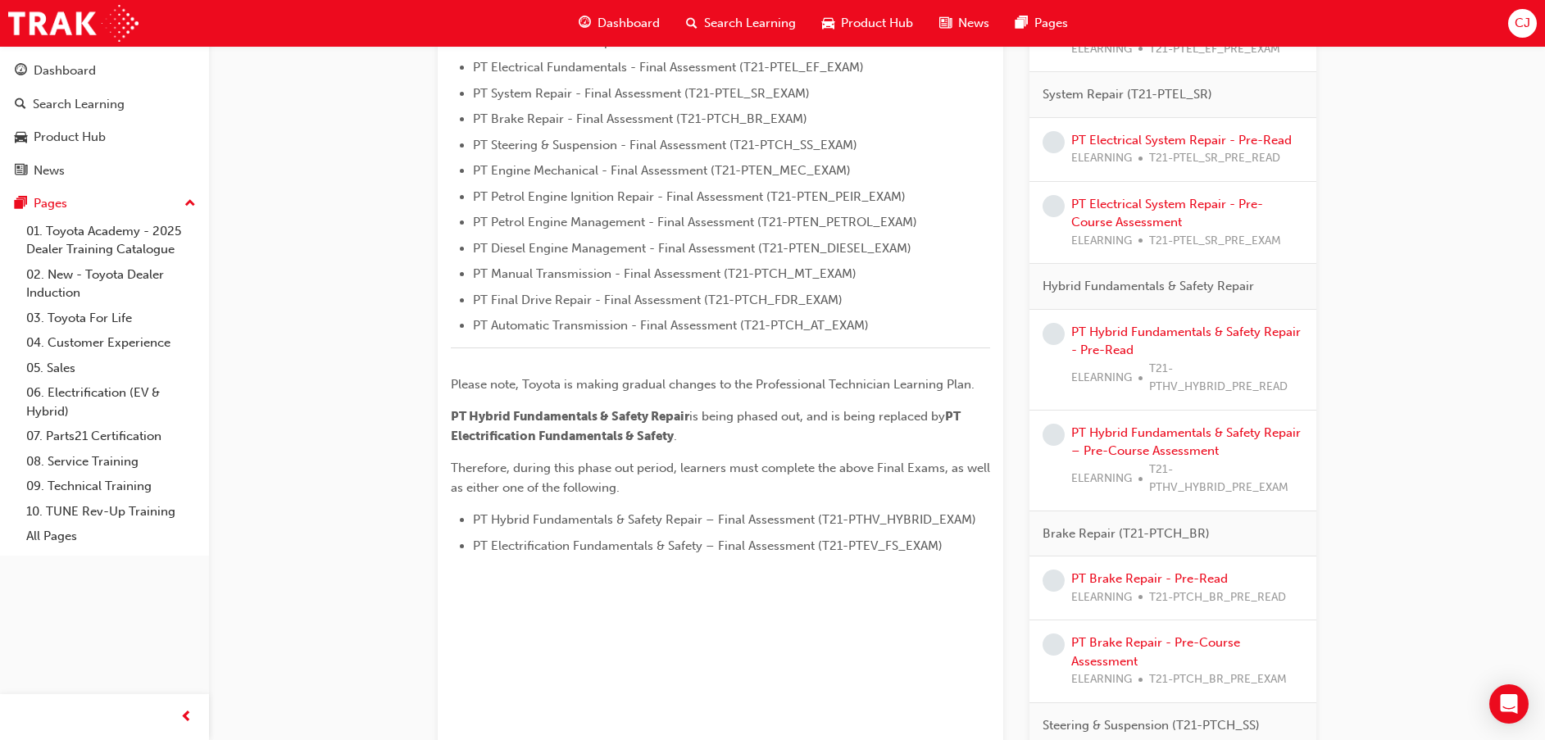
scroll to position [123, 0]
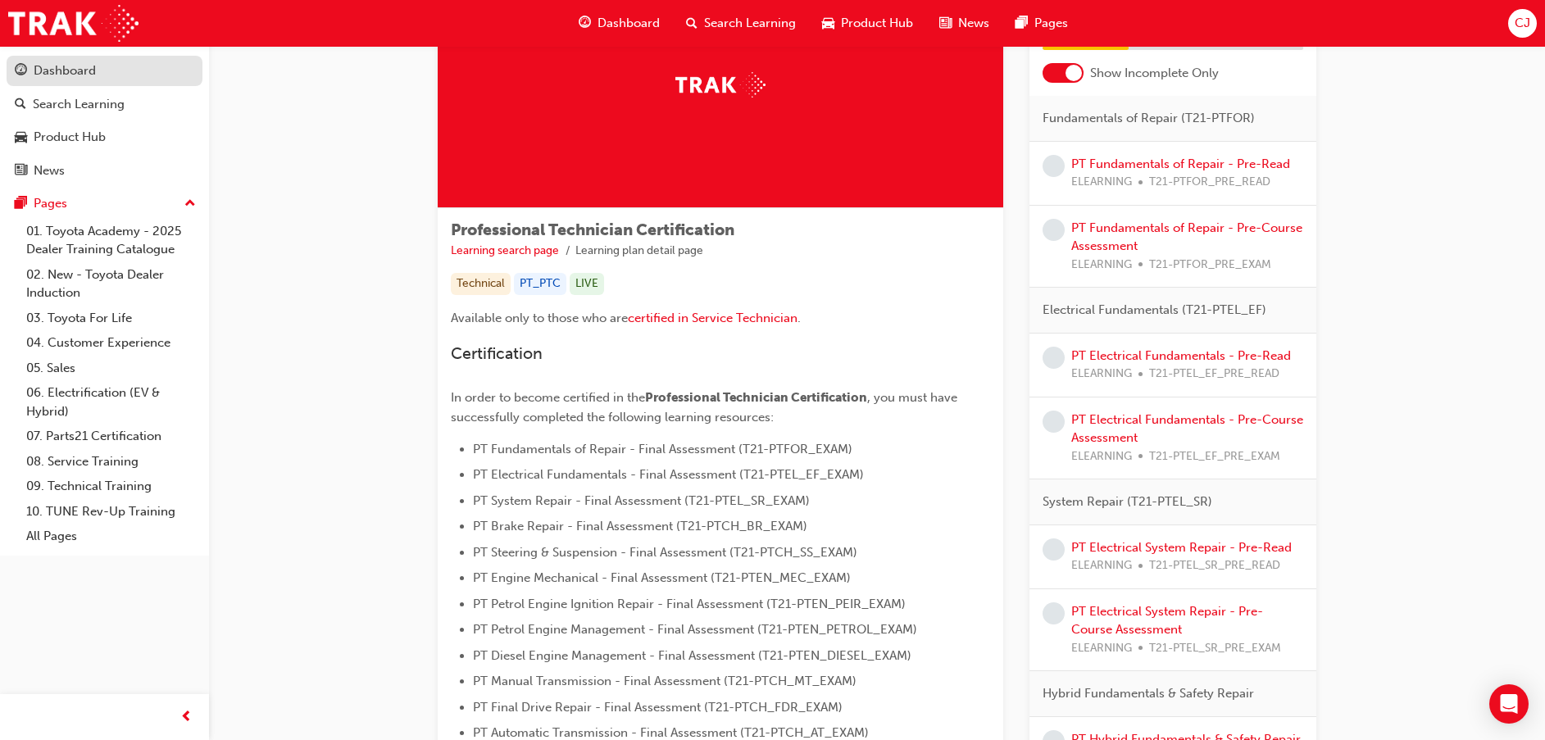
click at [72, 61] on div "Dashboard" at bounding box center [104, 71] width 179 height 20
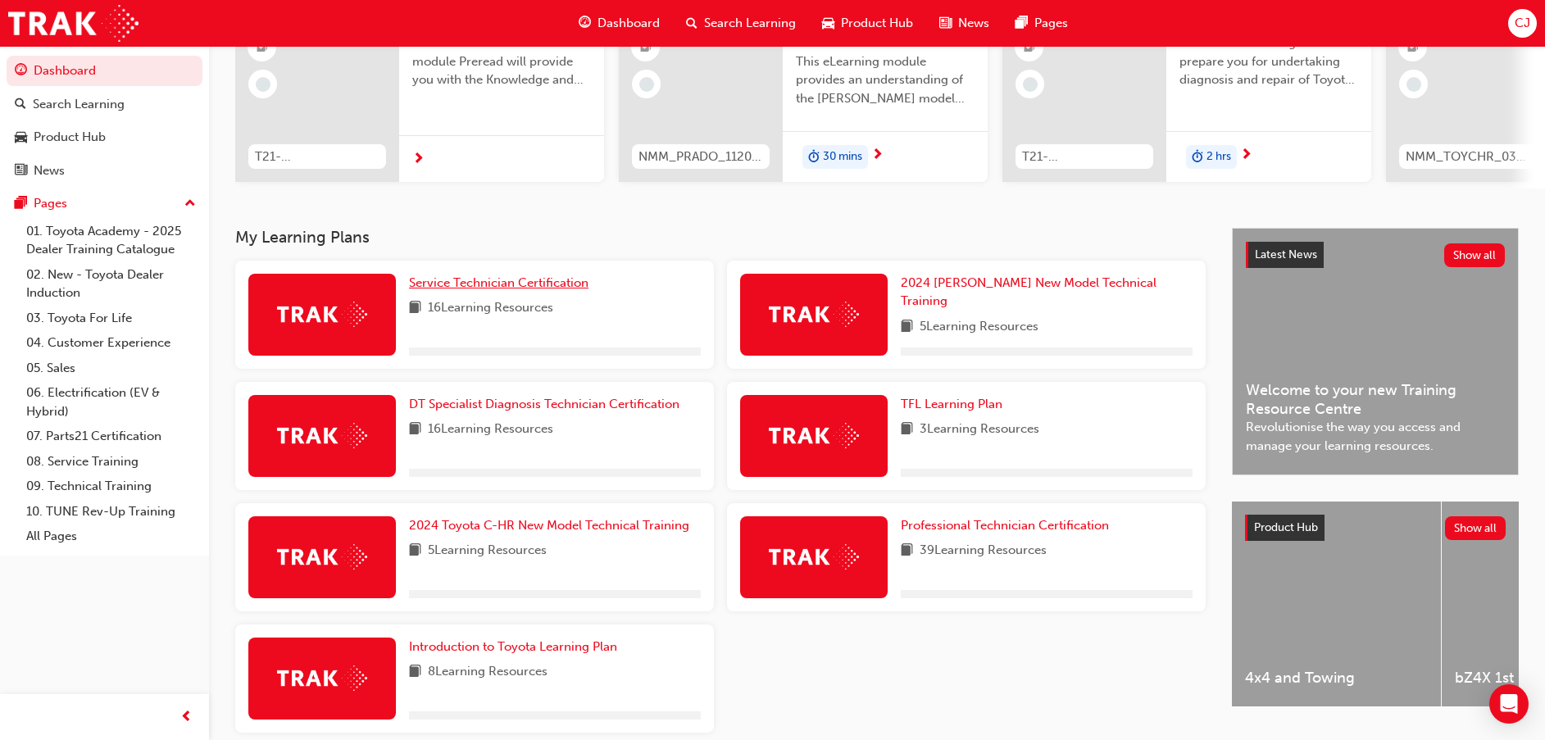
scroll to position [269, 0]
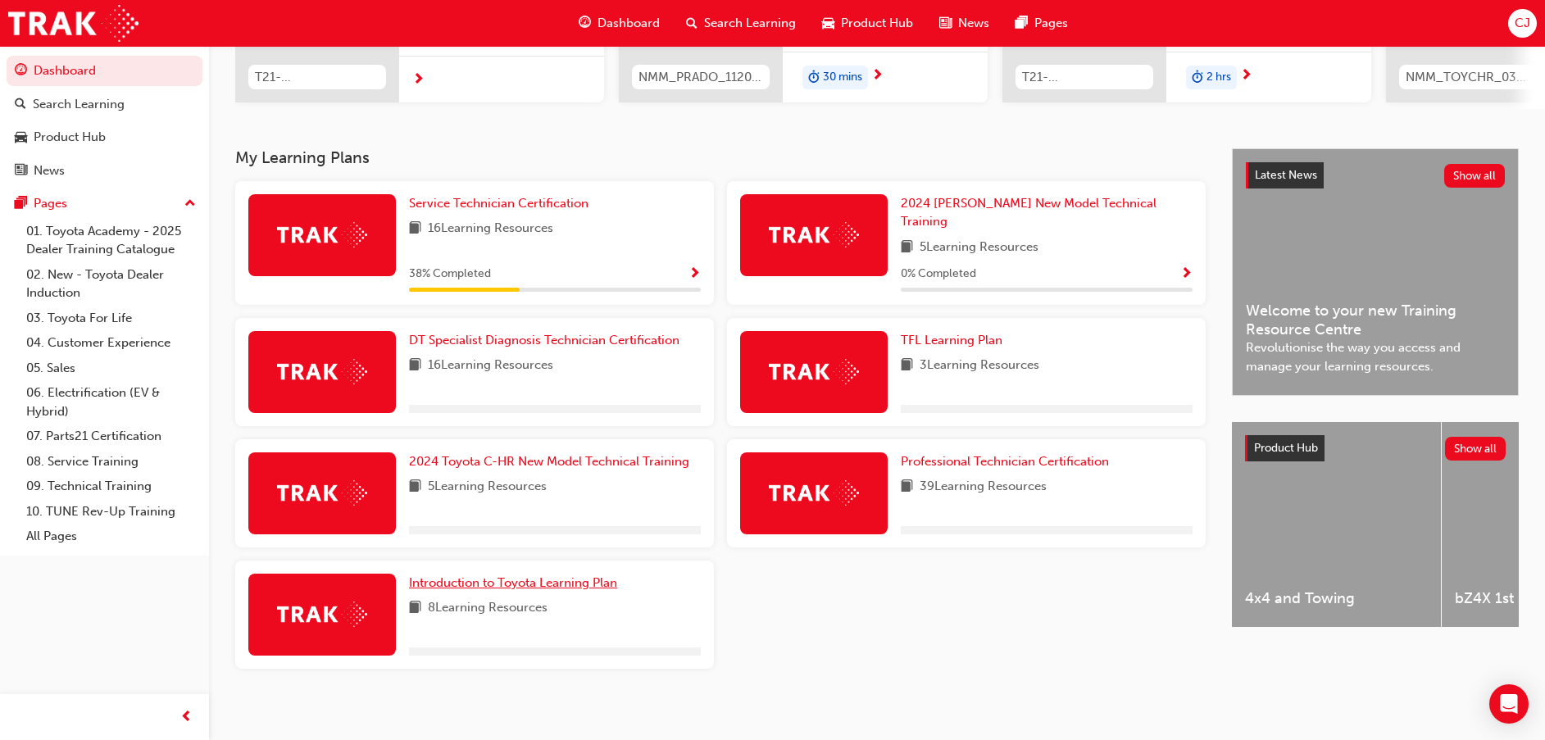
click at [503, 575] on span "Introduction to Toyota Learning Plan" at bounding box center [513, 582] width 208 height 15
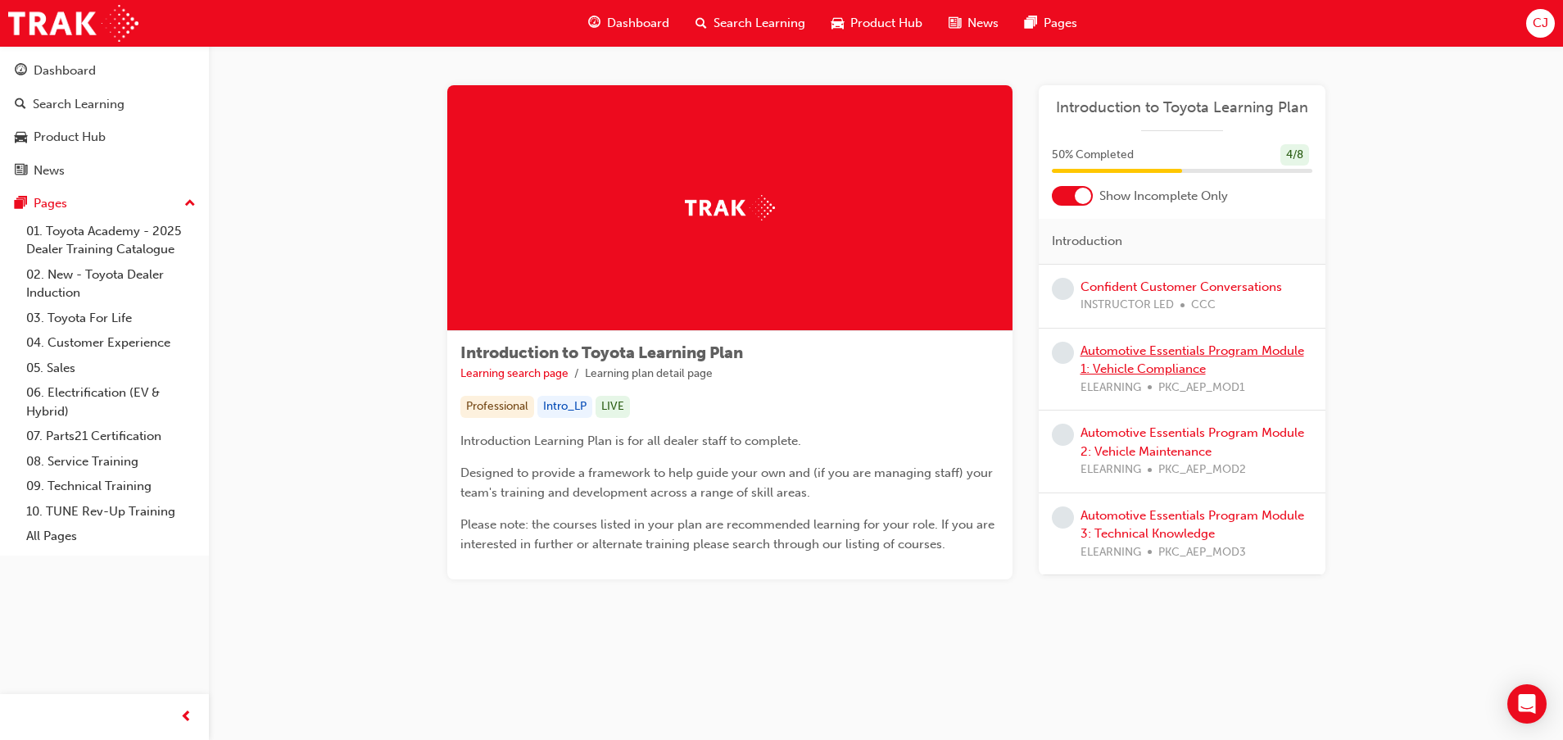
click at [1174, 357] on link "Automotive Essentials Program Module 1: Vehicle Compliance" at bounding box center [1193, 360] width 224 height 34
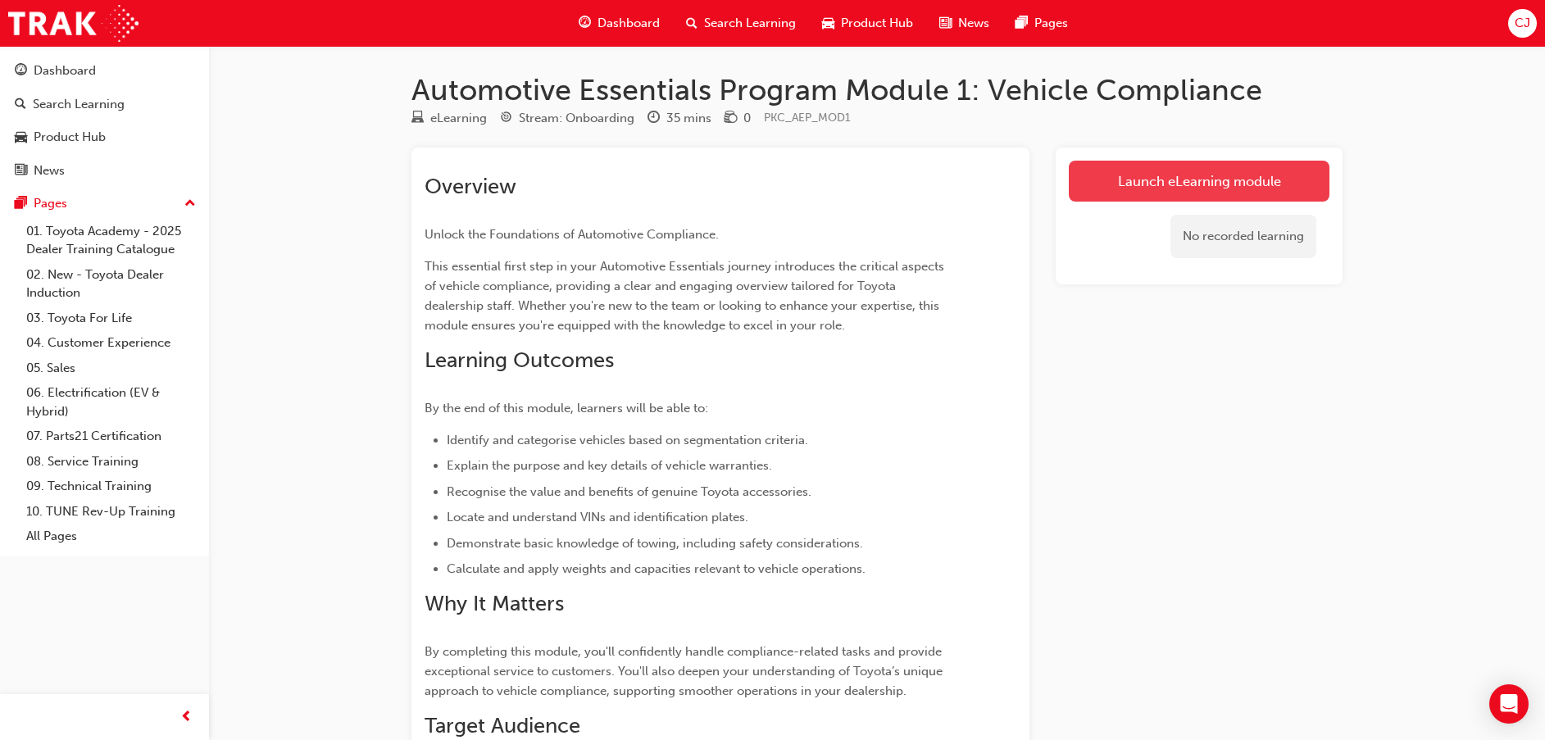
click at [1096, 187] on link "Launch eLearning module" at bounding box center [1198, 181] width 261 height 41
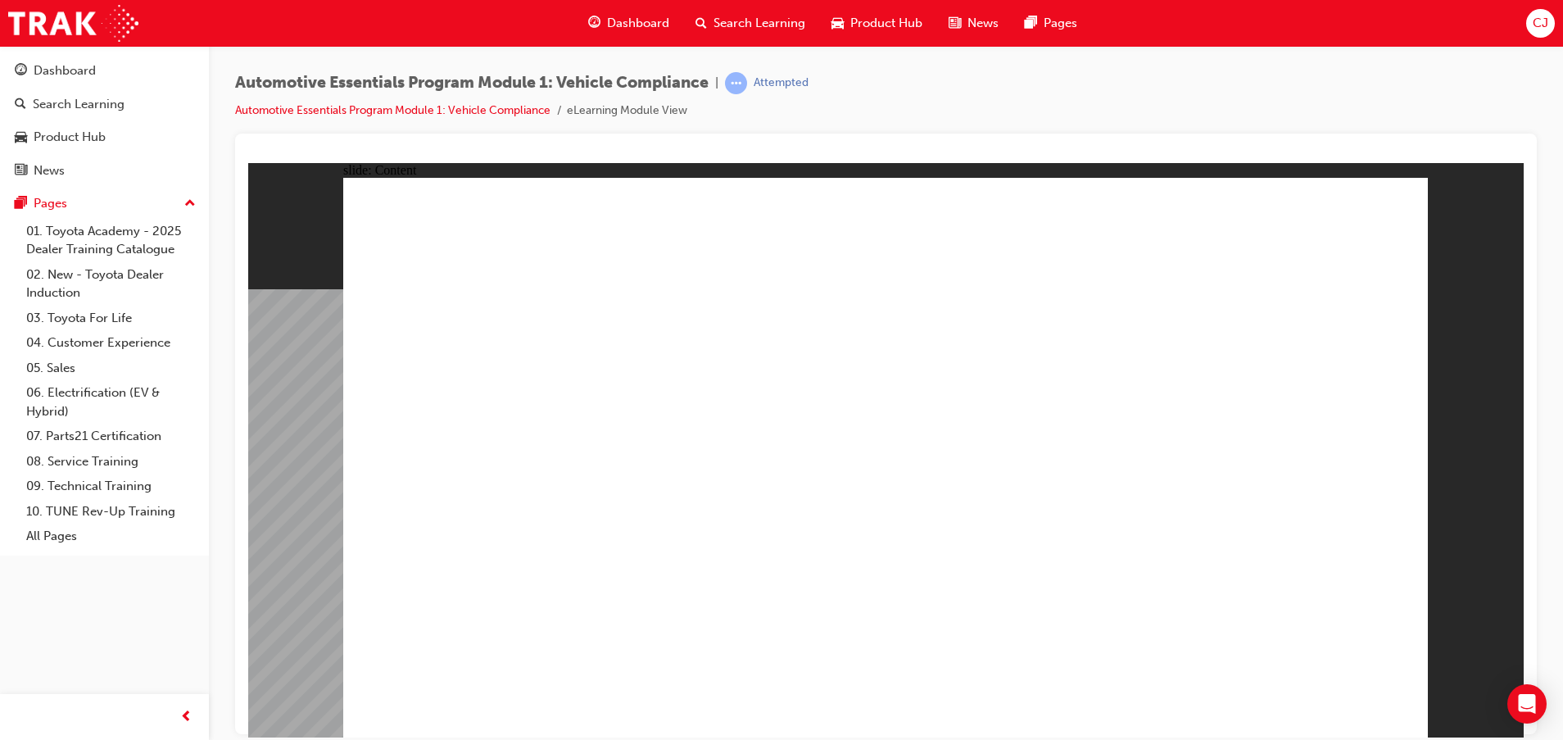
drag, startPoint x: 1183, startPoint y: 518, endPoint x: 1185, endPoint y: 529, distance: 10.8
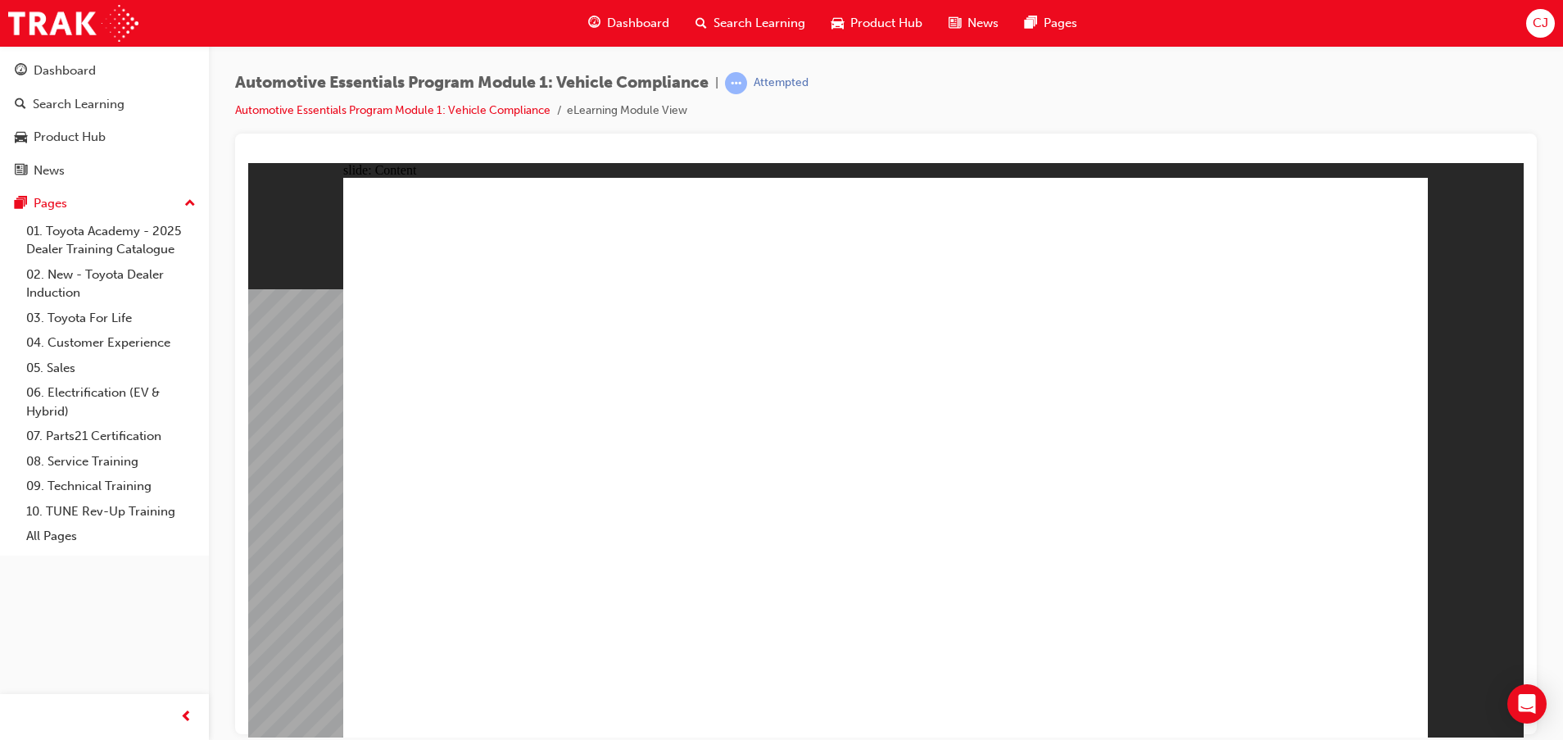
drag, startPoint x: 1182, startPoint y: 360, endPoint x: 1181, endPoint y: 352, distance: 8.4
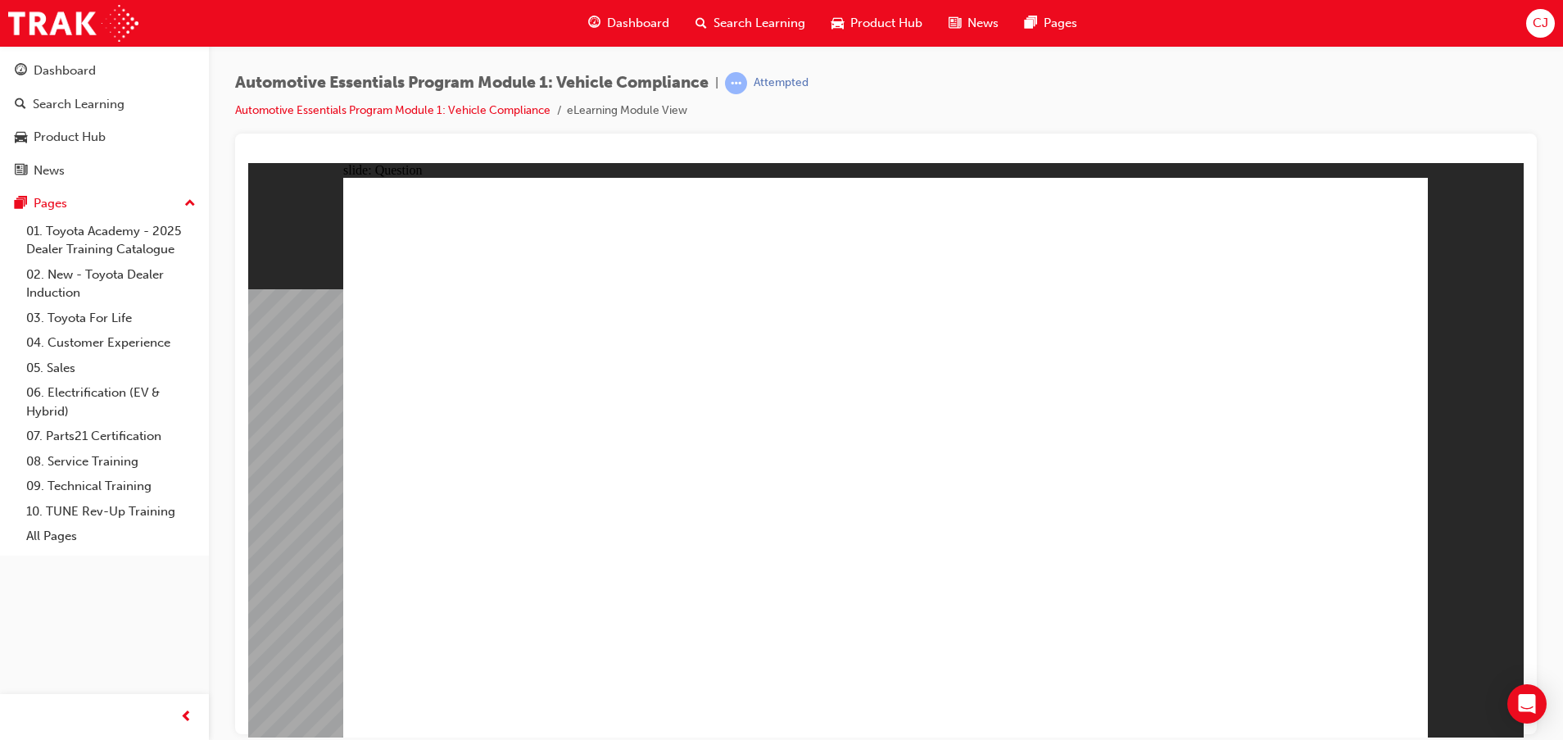
radio input "true"
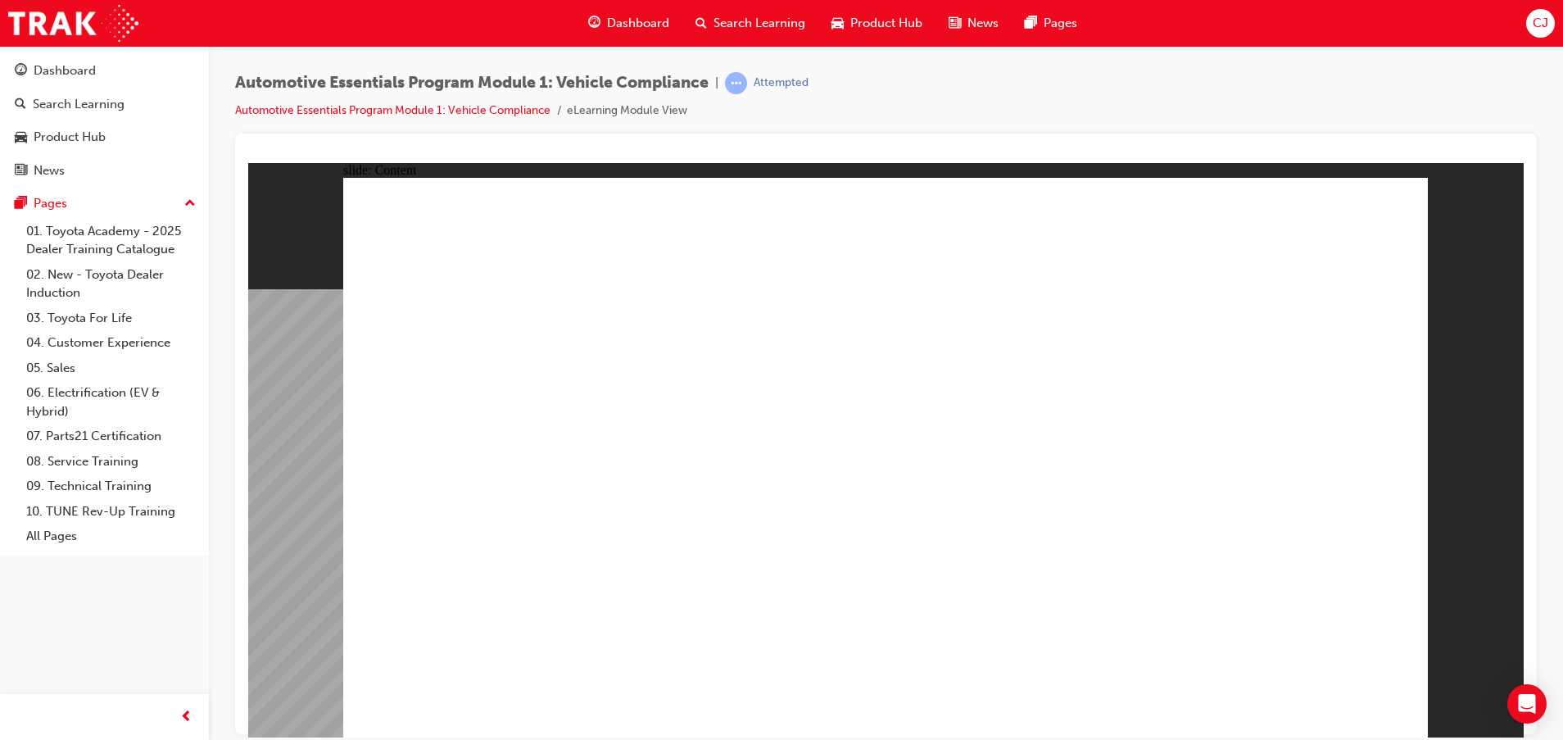
drag, startPoint x: 1327, startPoint y: 701, endPoint x: 1004, endPoint y: 176, distance: 616.2
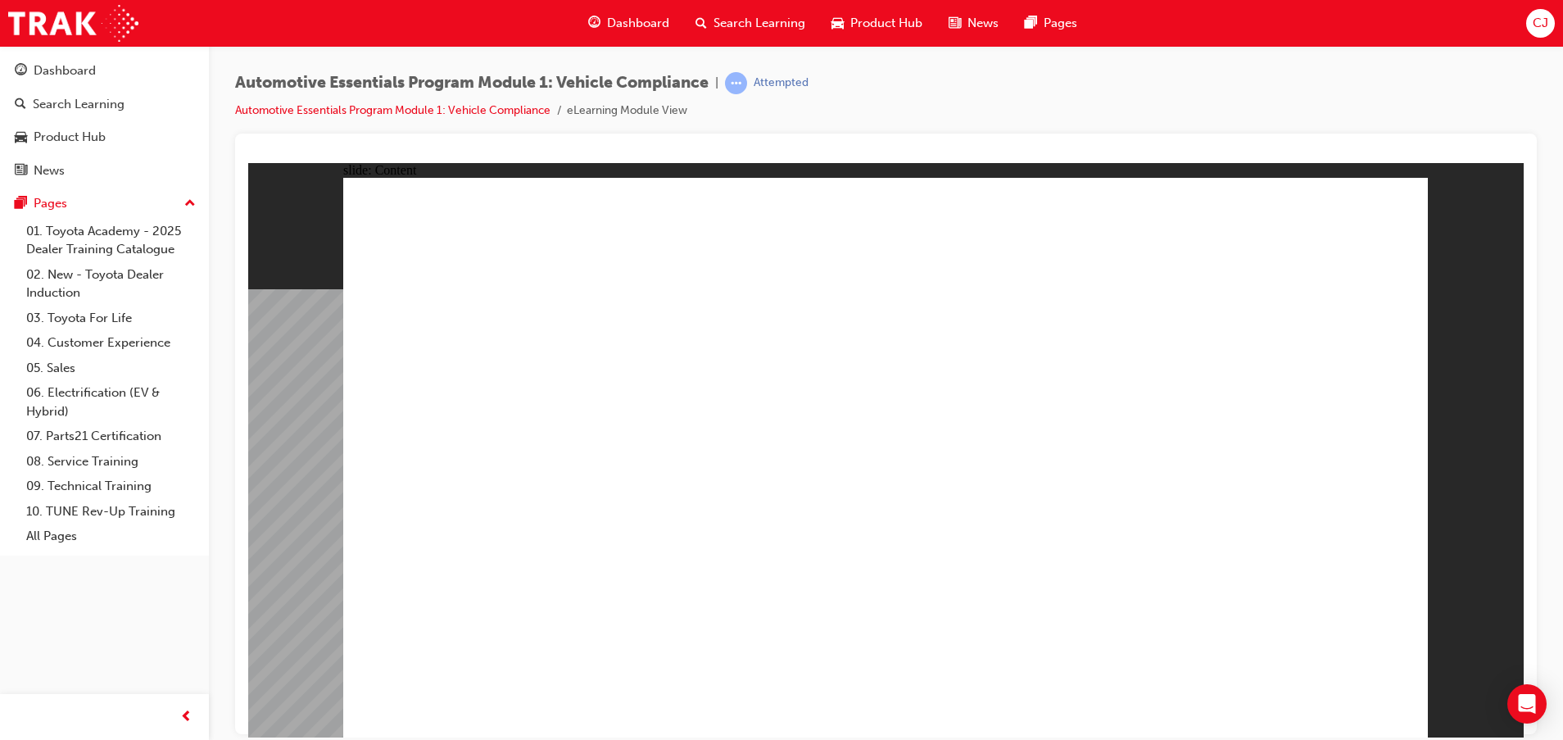
drag, startPoint x: 1300, startPoint y: 486, endPoint x: 1285, endPoint y: 488, distance: 15.7
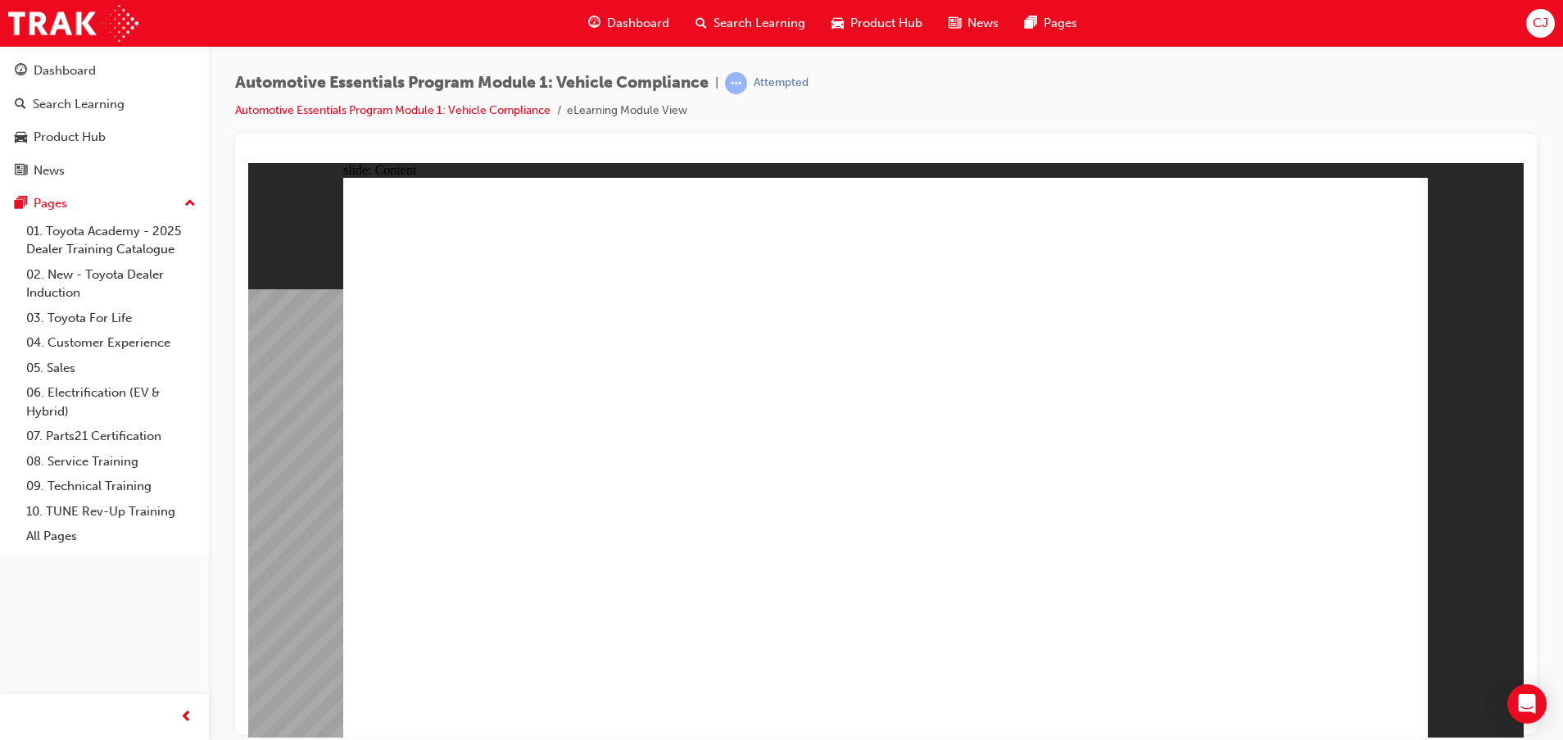
drag, startPoint x: 1101, startPoint y: 454, endPoint x: 1124, endPoint y: 460, distance: 23.6
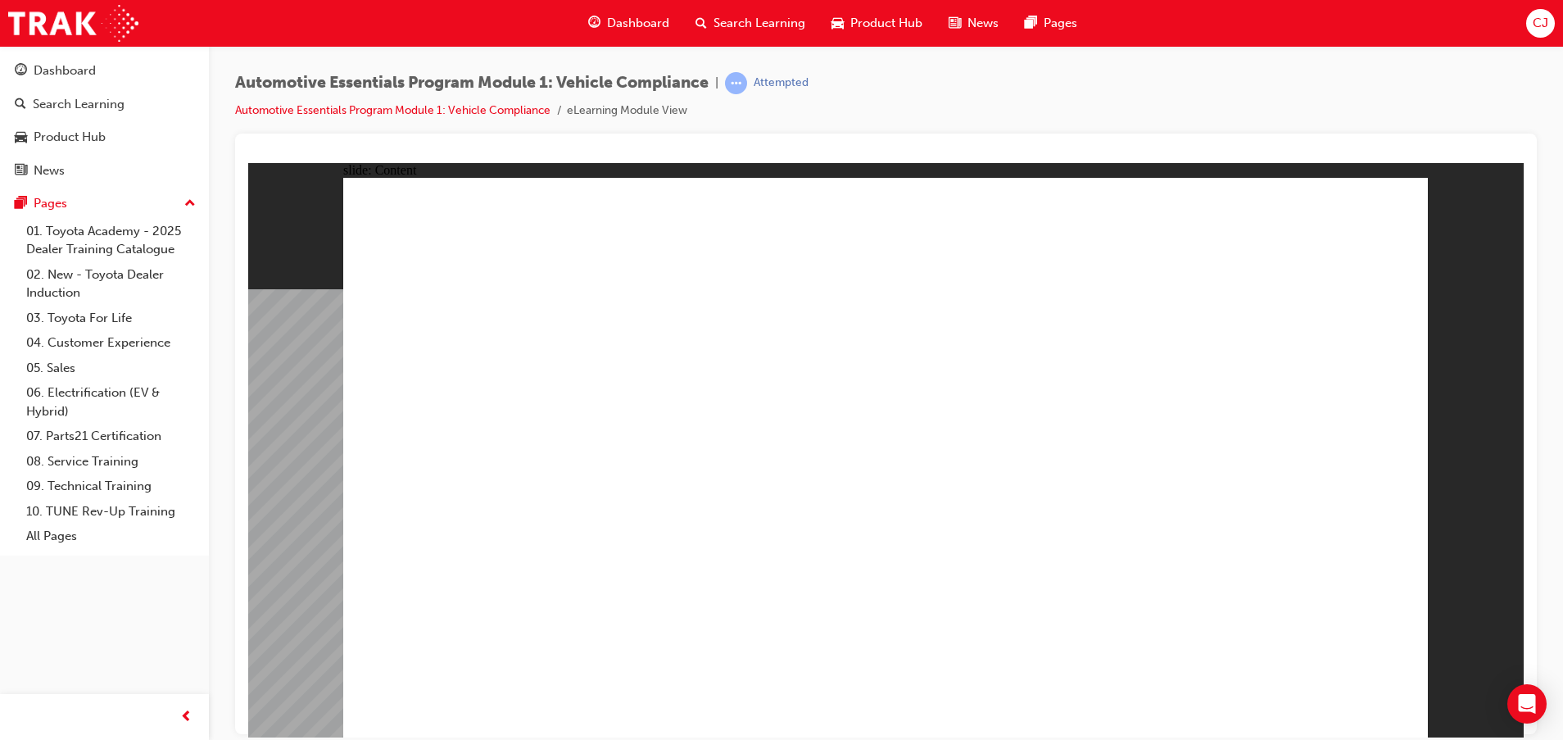
drag, startPoint x: 1277, startPoint y: 388, endPoint x: 1344, endPoint y: 411, distance: 71.3
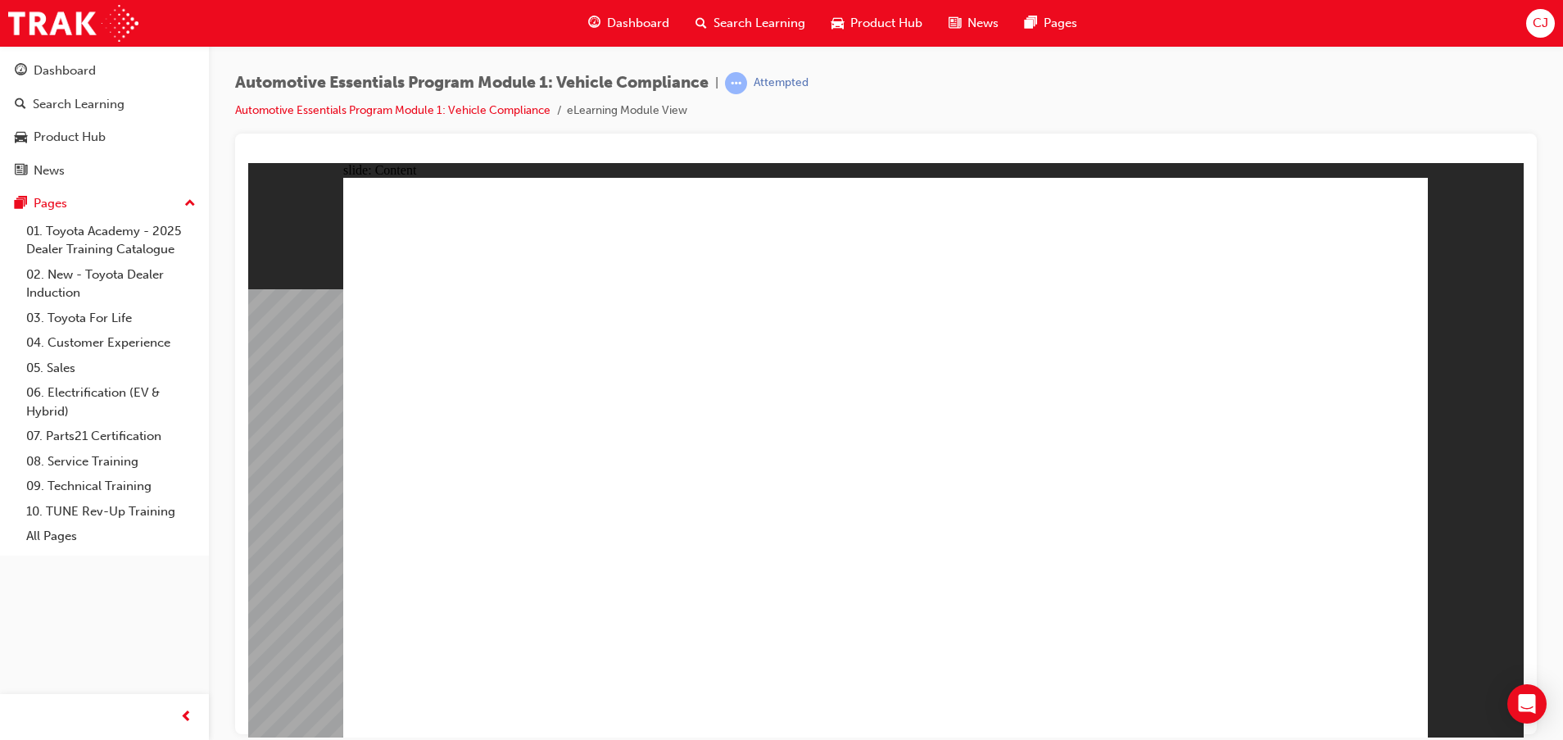
drag, startPoint x: 1344, startPoint y: 411, endPoint x: 1324, endPoint y: 411, distance: 19.7
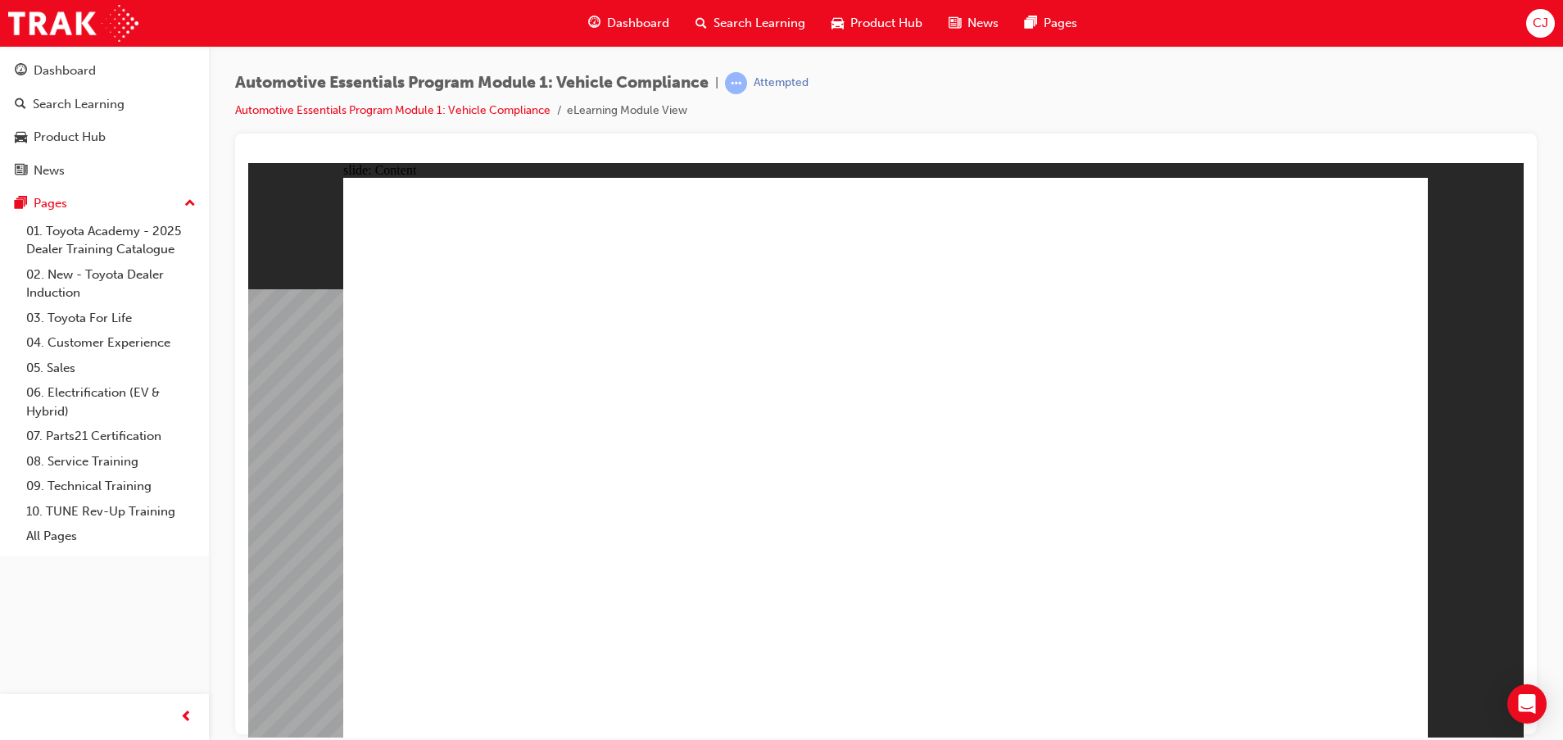
drag, startPoint x: 746, startPoint y: 620, endPoint x: 787, endPoint y: 620, distance: 40.1
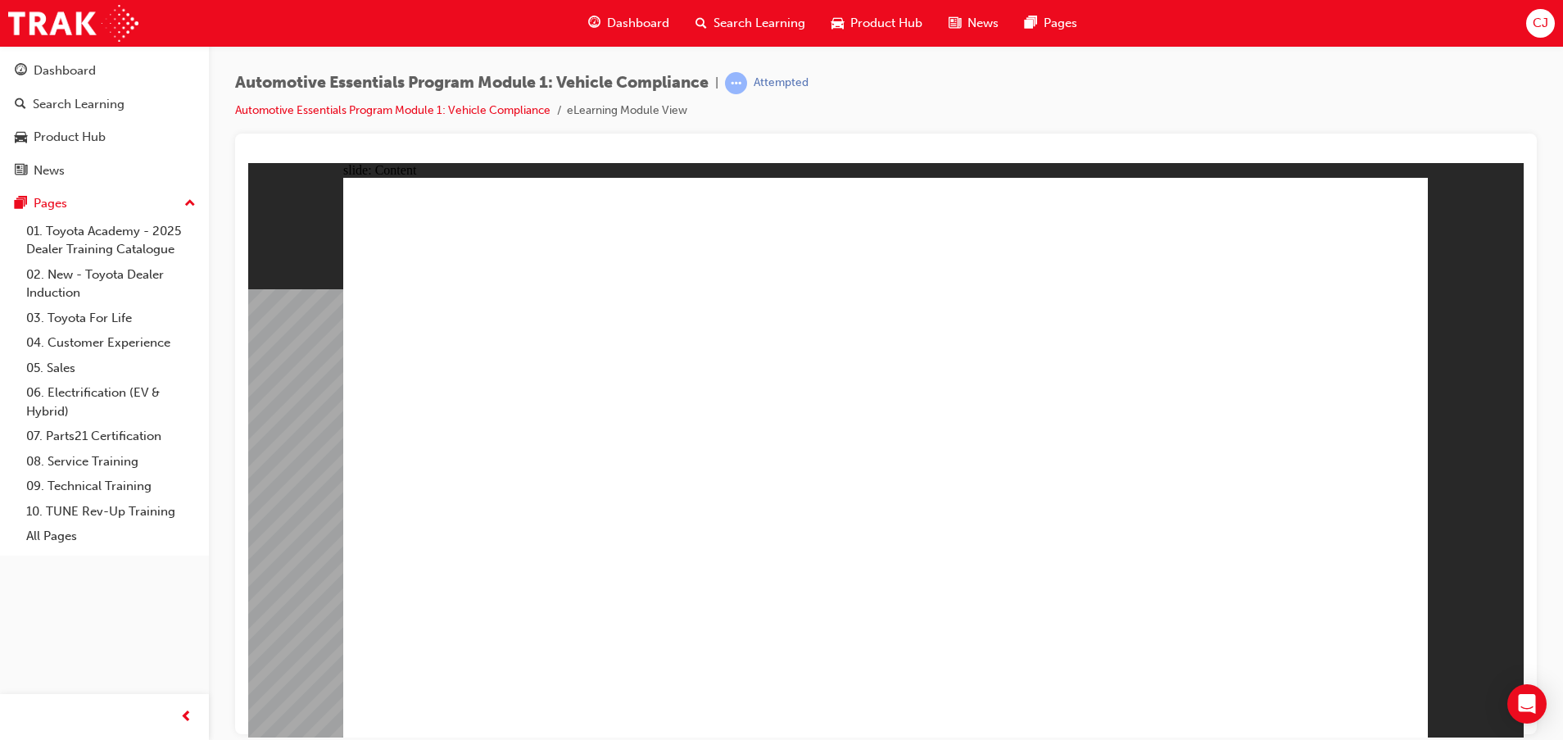
drag, startPoint x: 835, startPoint y: 635, endPoint x: 858, endPoint y: 629, distance: 23.6
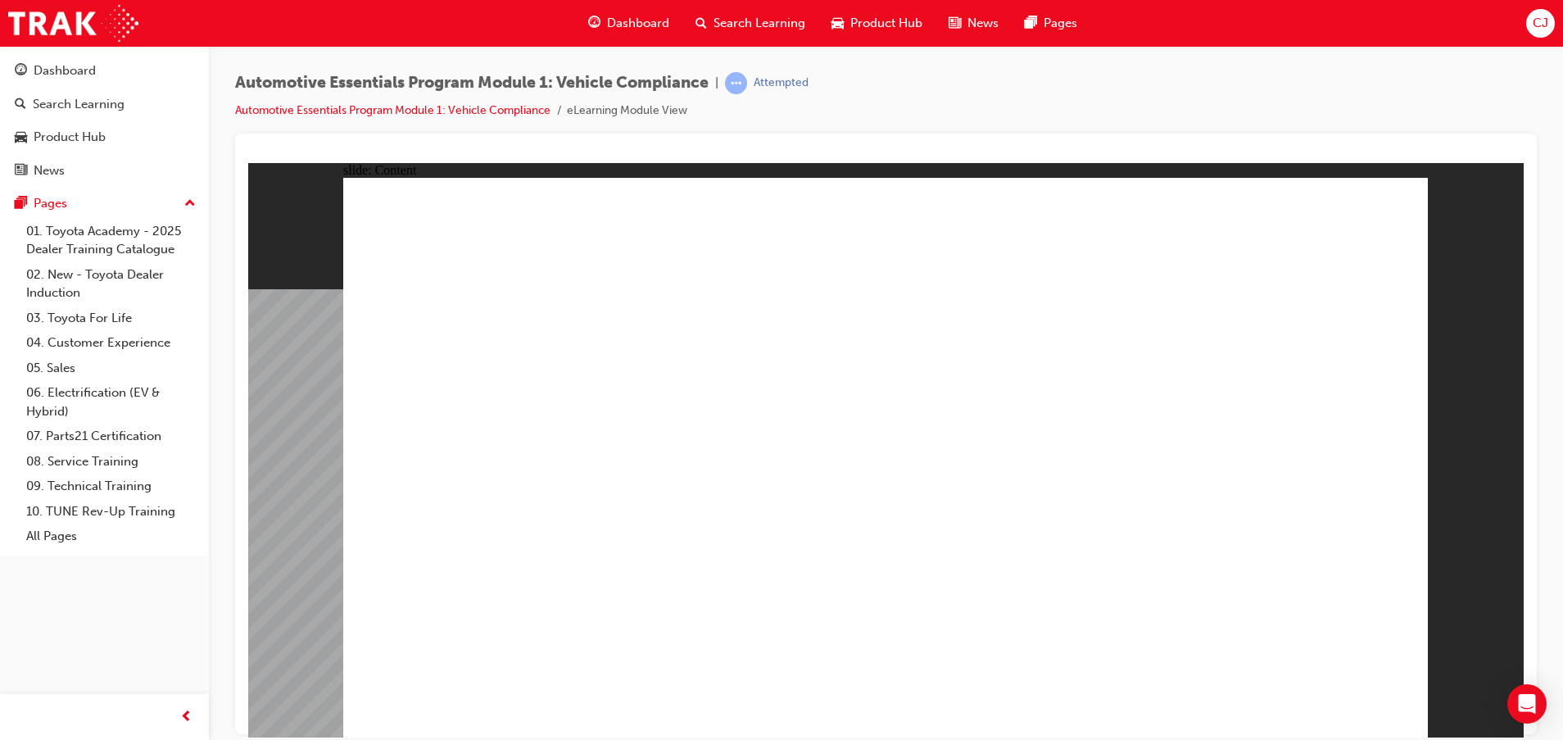
drag, startPoint x: 867, startPoint y: 617, endPoint x: 859, endPoint y: 616, distance: 8.2
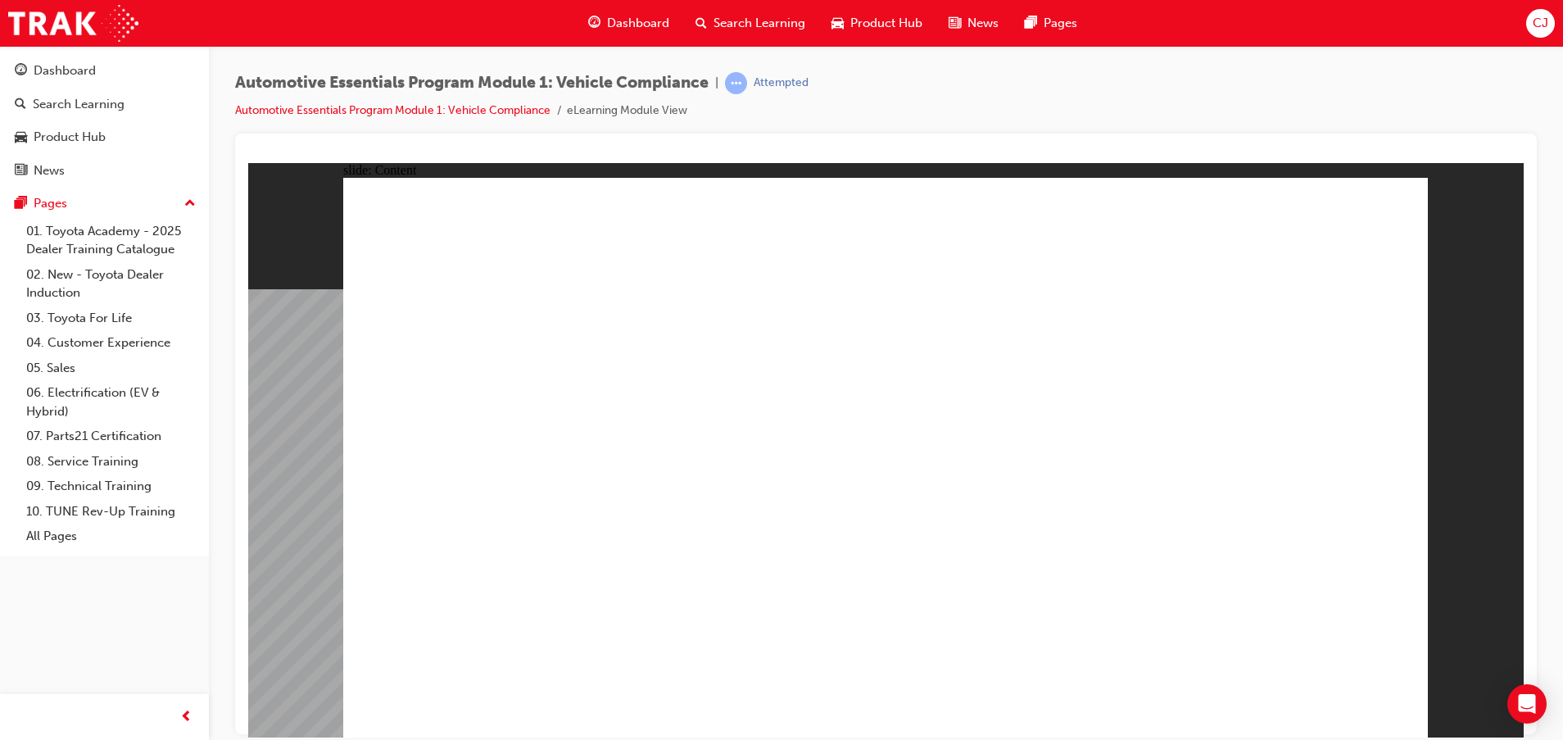
radio input "true"
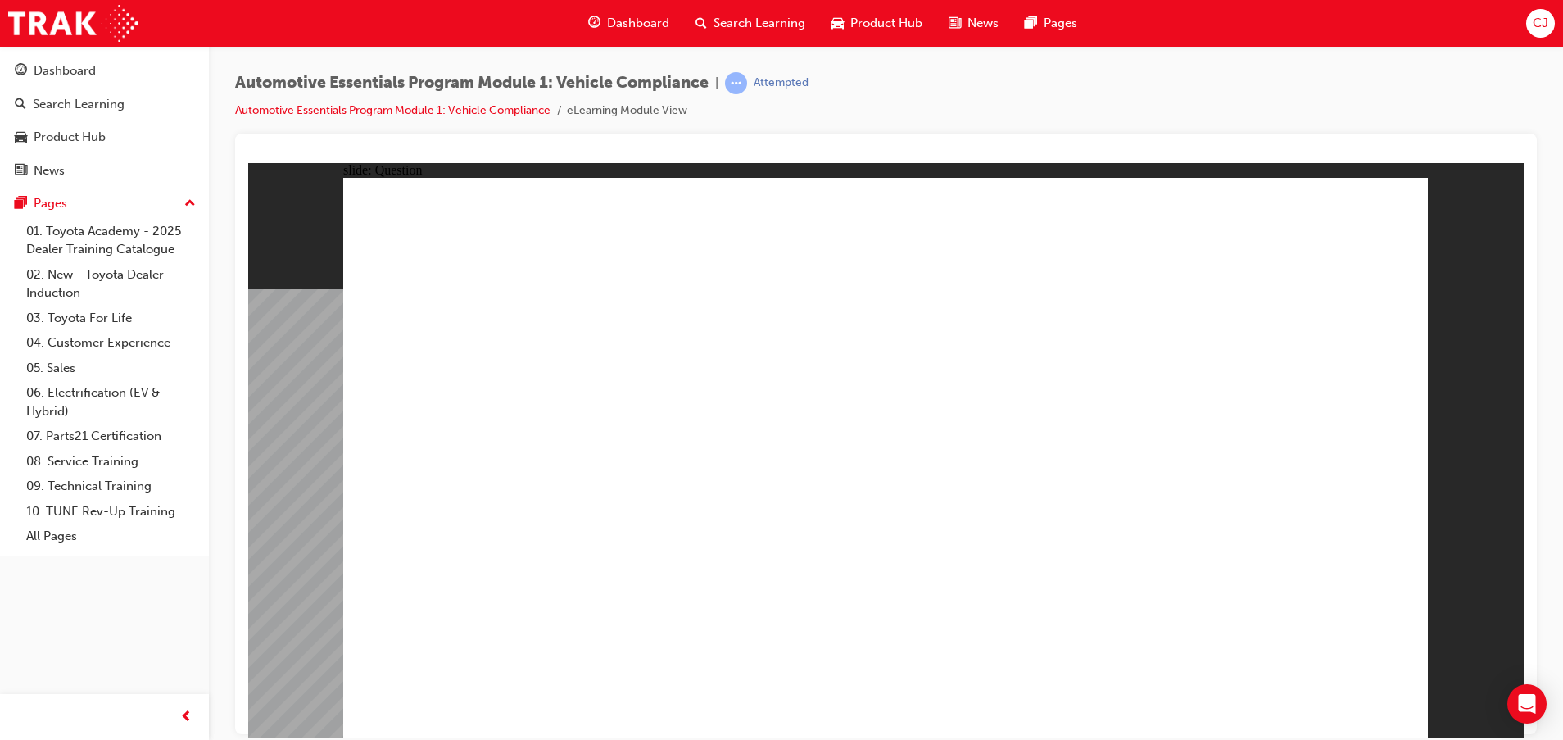
radio input "true"
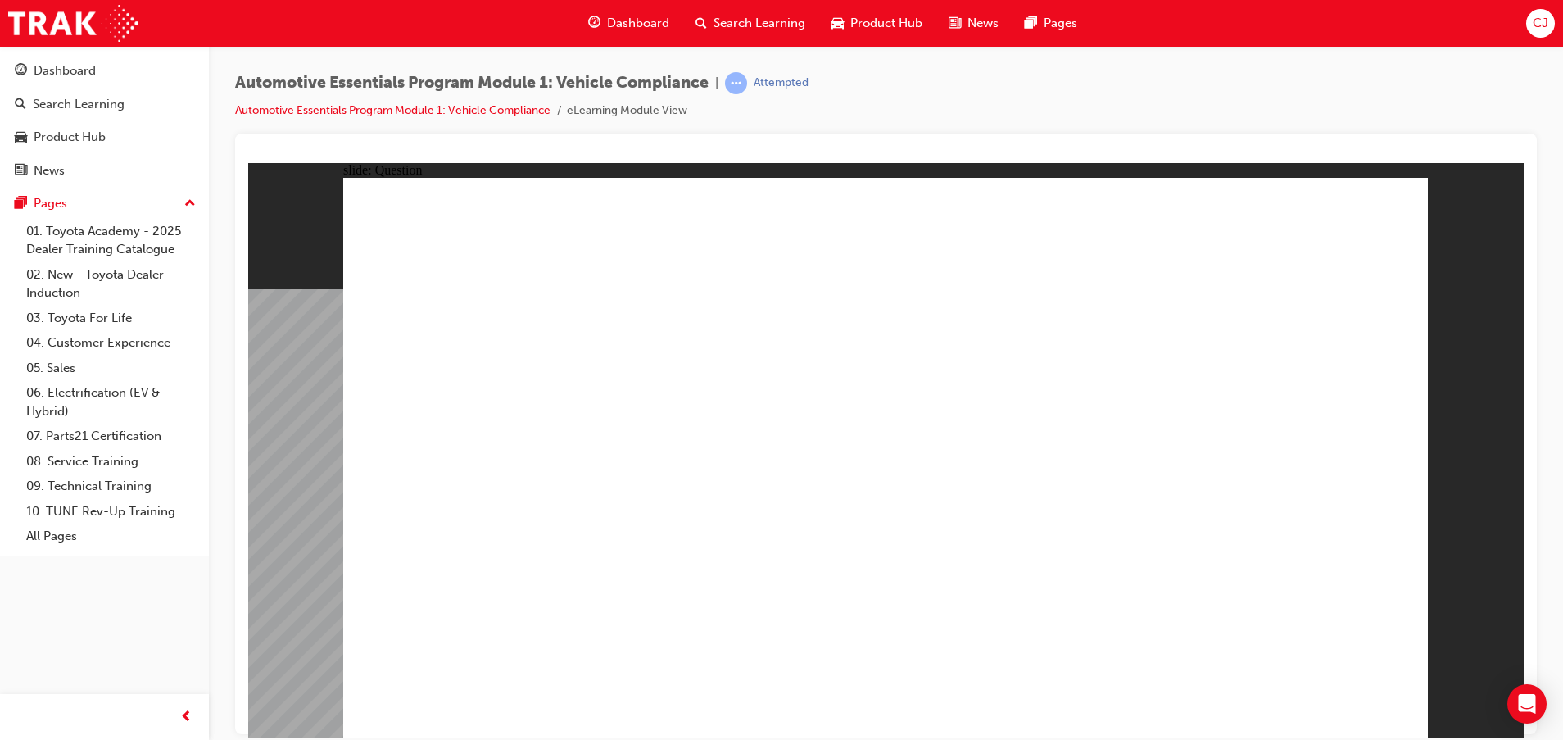
radio input "true"
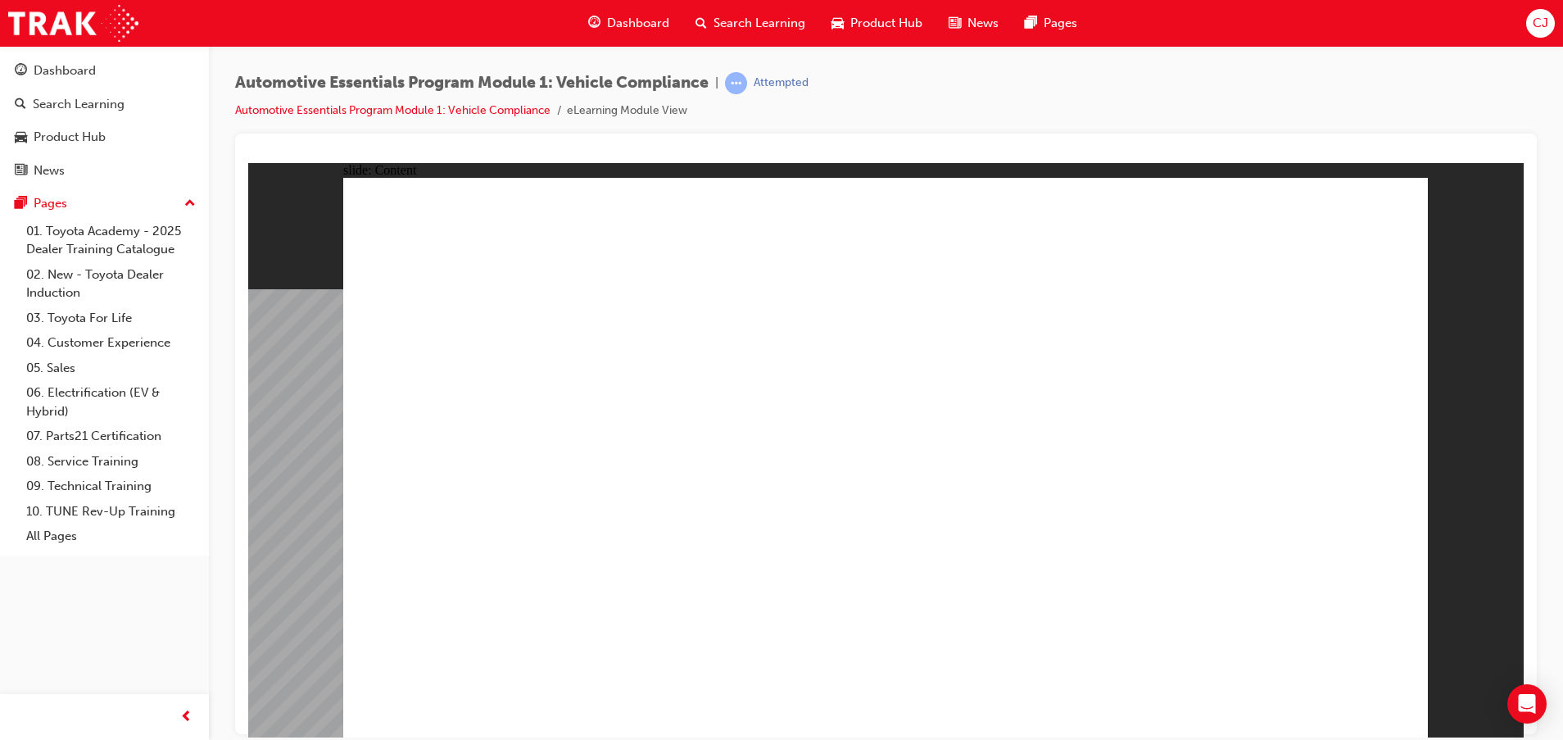
drag, startPoint x: 1347, startPoint y: 683, endPoint x: 1354, endPoint y: 704, distance: 21.5
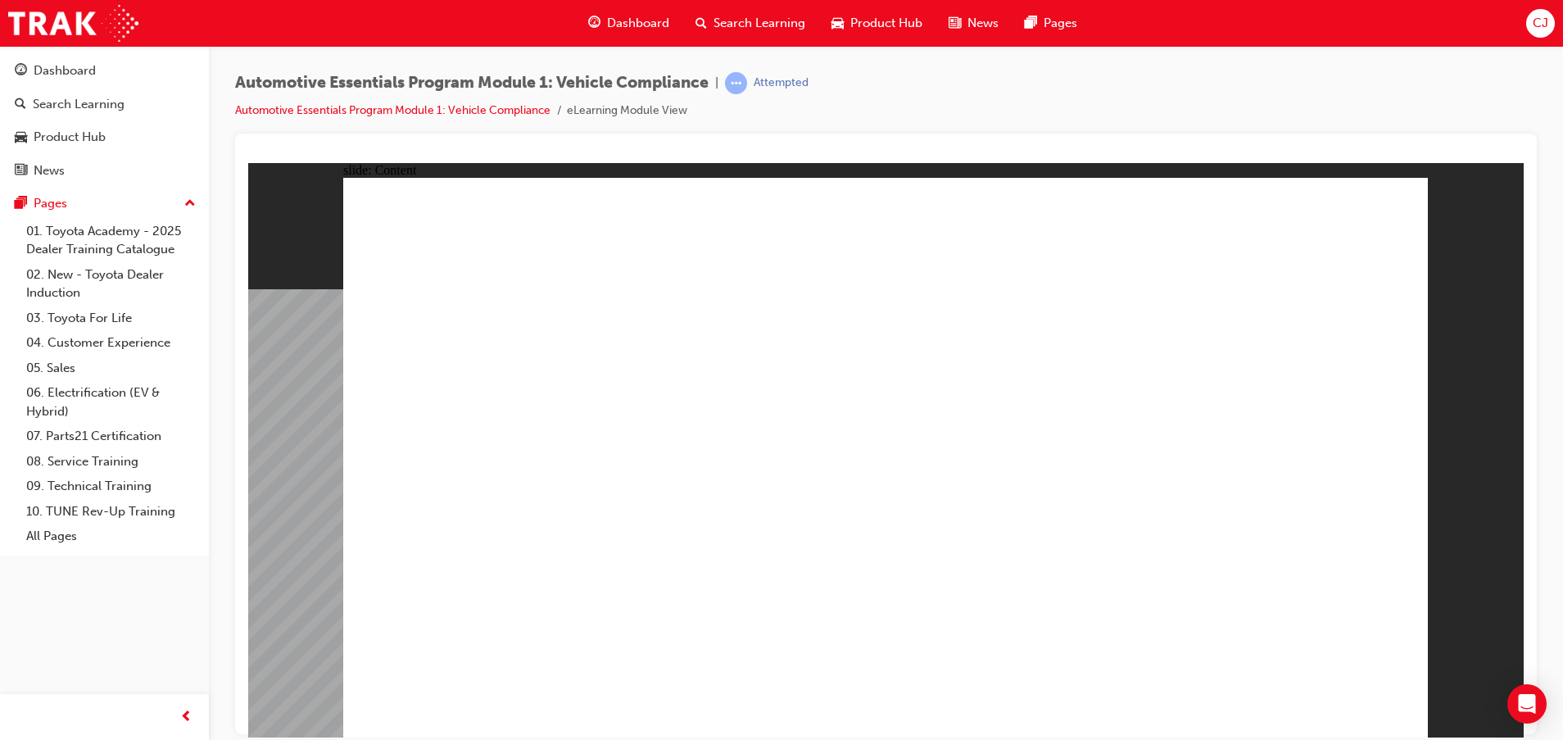
drag, startPoint x: 1357, startPoint y: 703, endPoint x: 1063, endPoint y: 210, distance: 574.3
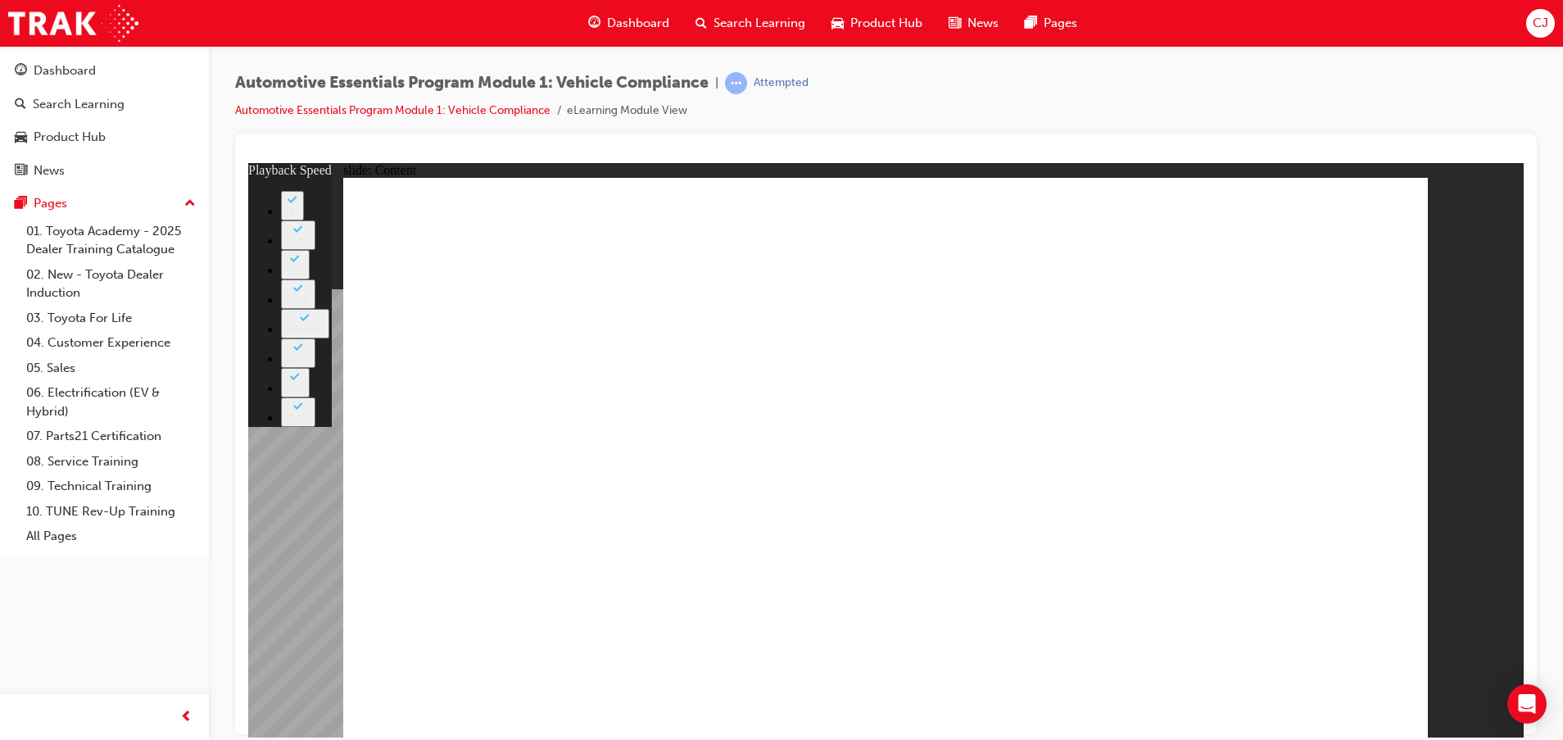
type input "18"
type input "10"
drag, startPoint x: 1237, startPoint y: 485, endPoint x: 1226, endPoint y: 442, distance: 44.9
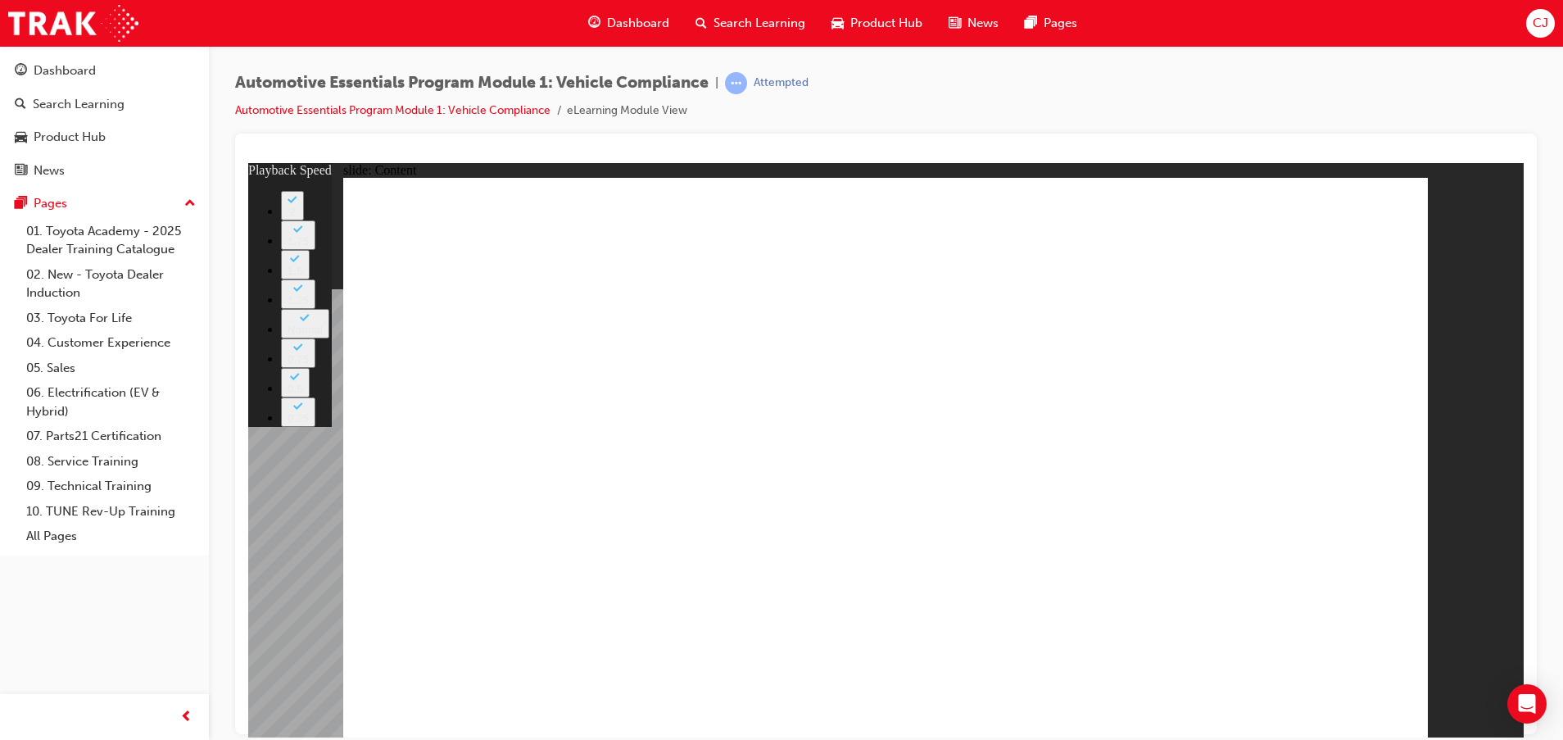
type input "43"
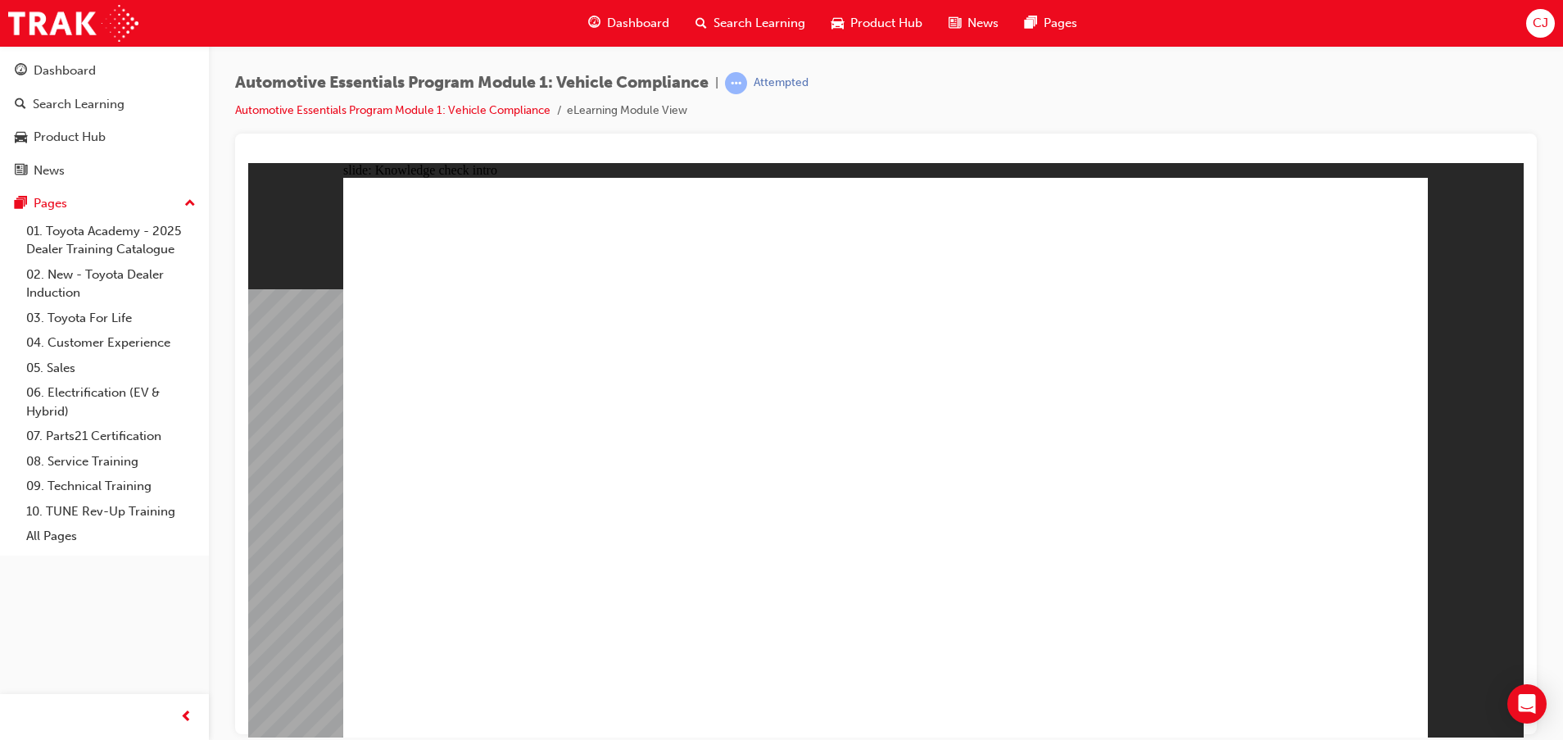
radio input "true"
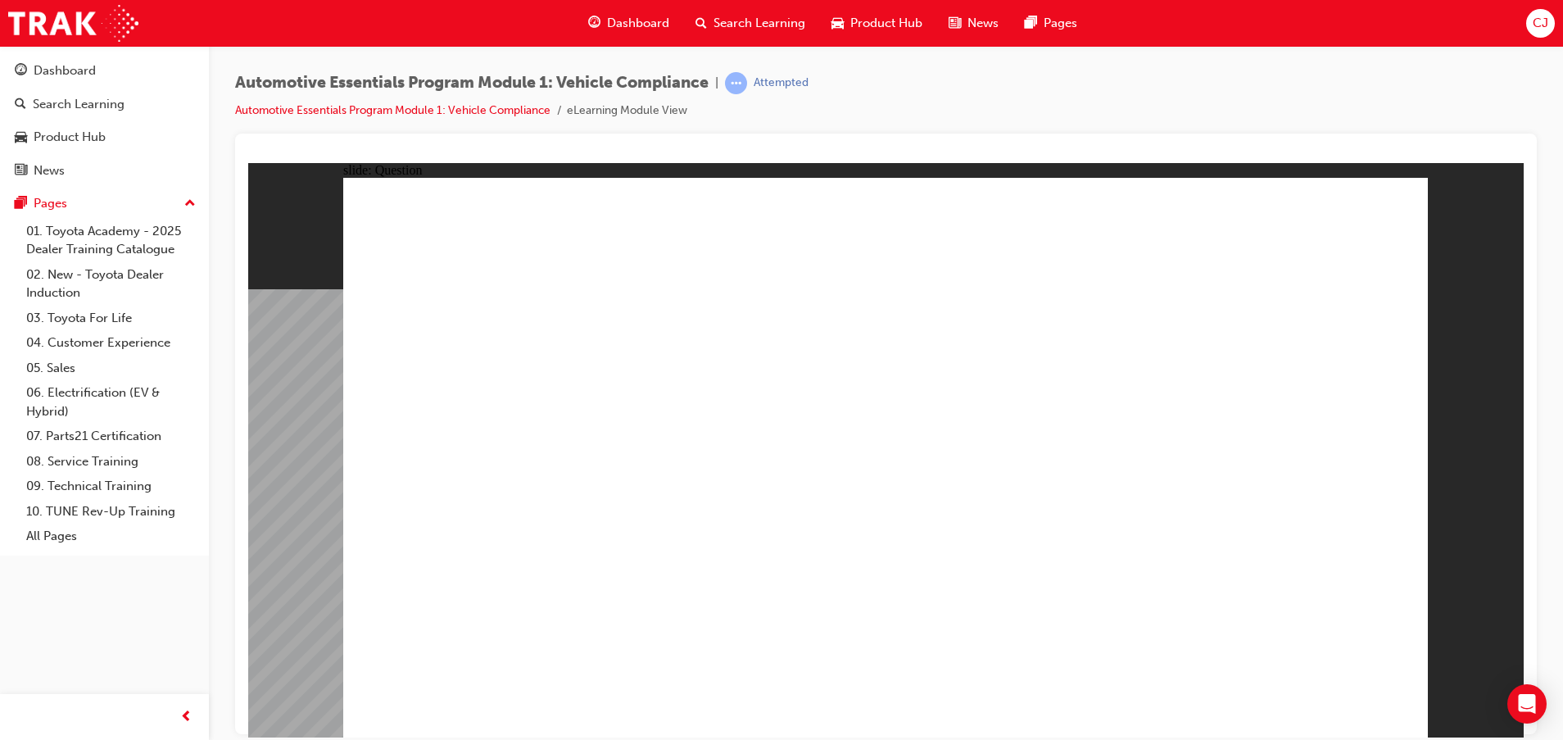
radio input "true"
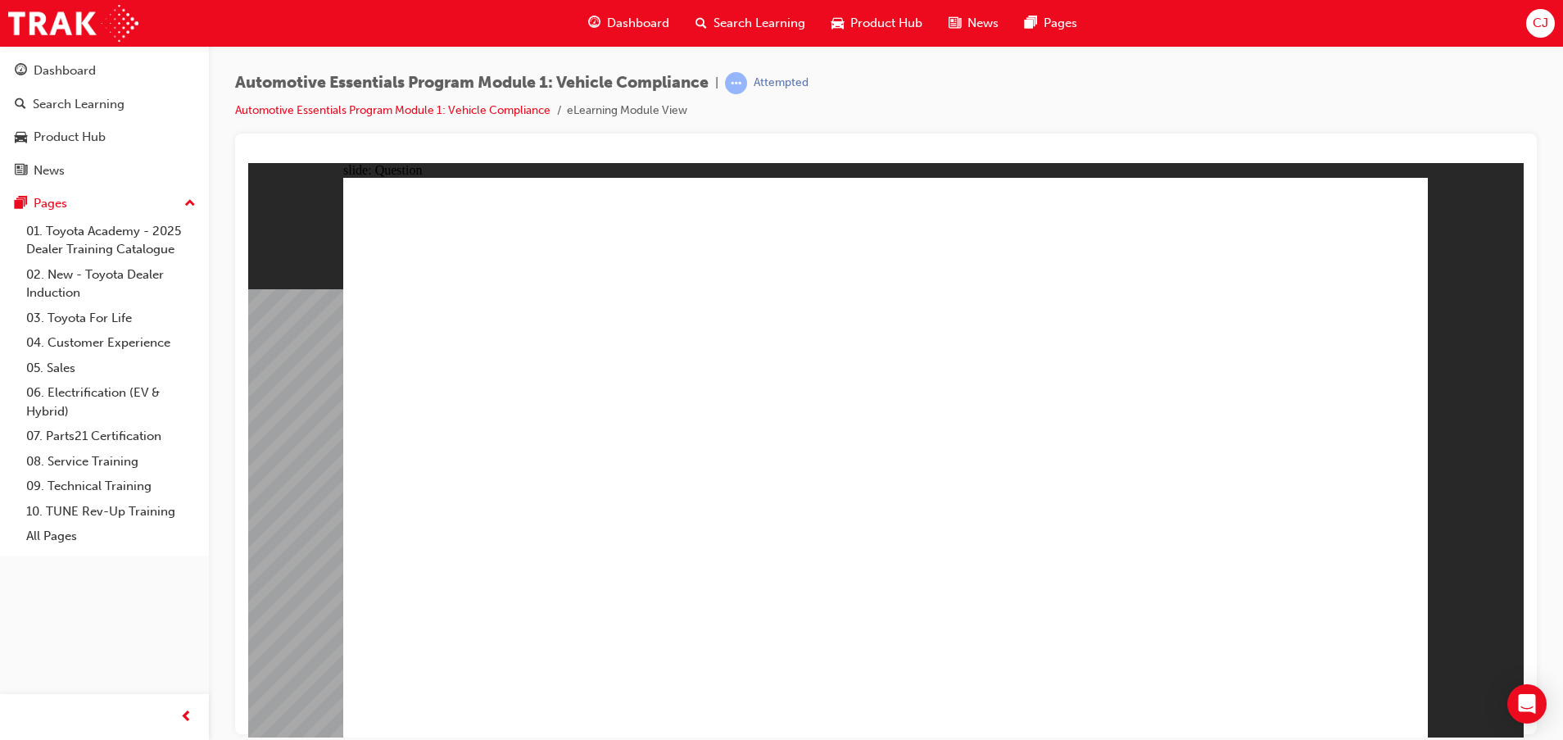
radio input "true"
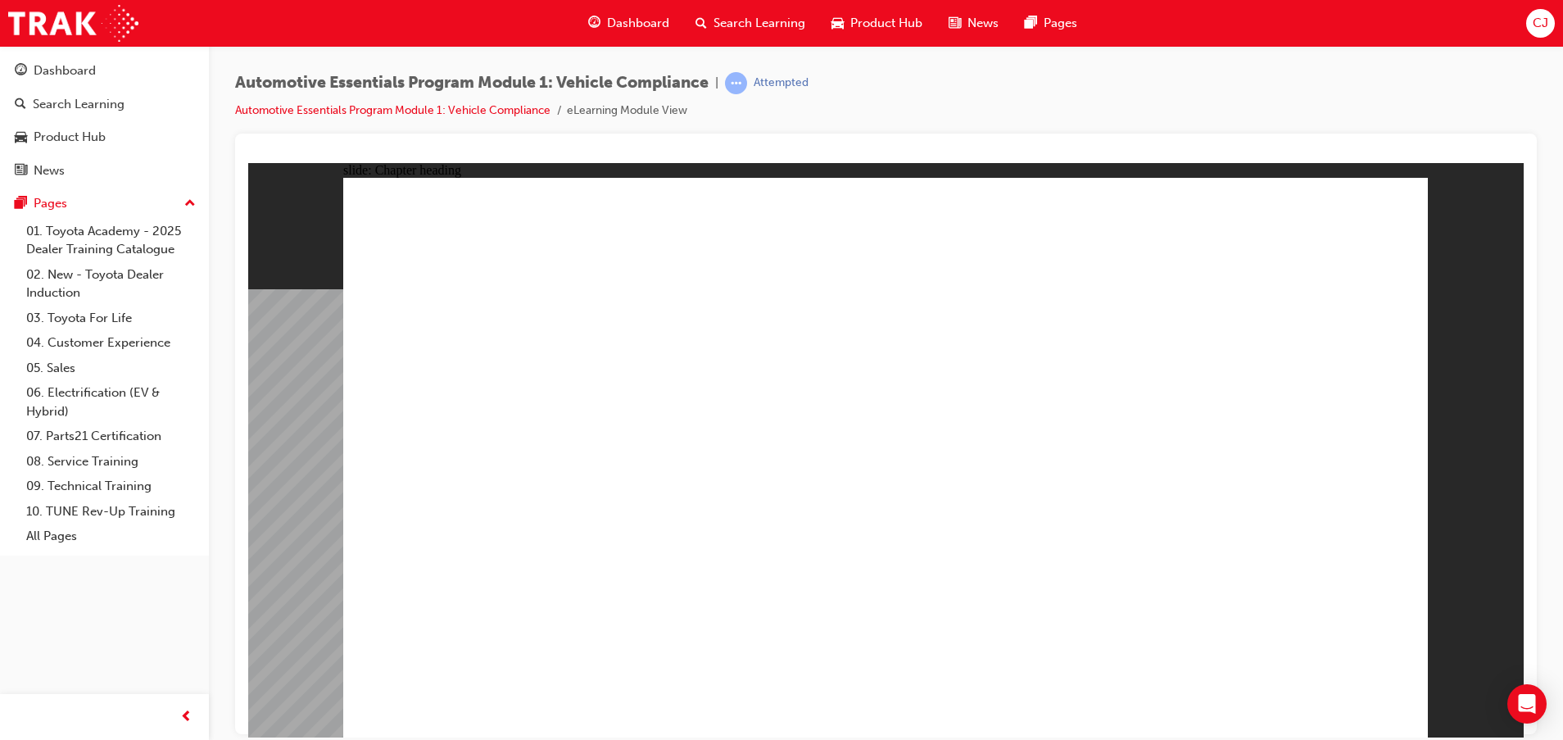
drag, startPoint x: 1345, startPoint y: 211, endPoint x: 1354, endPoint y: 205, distance: 11.4
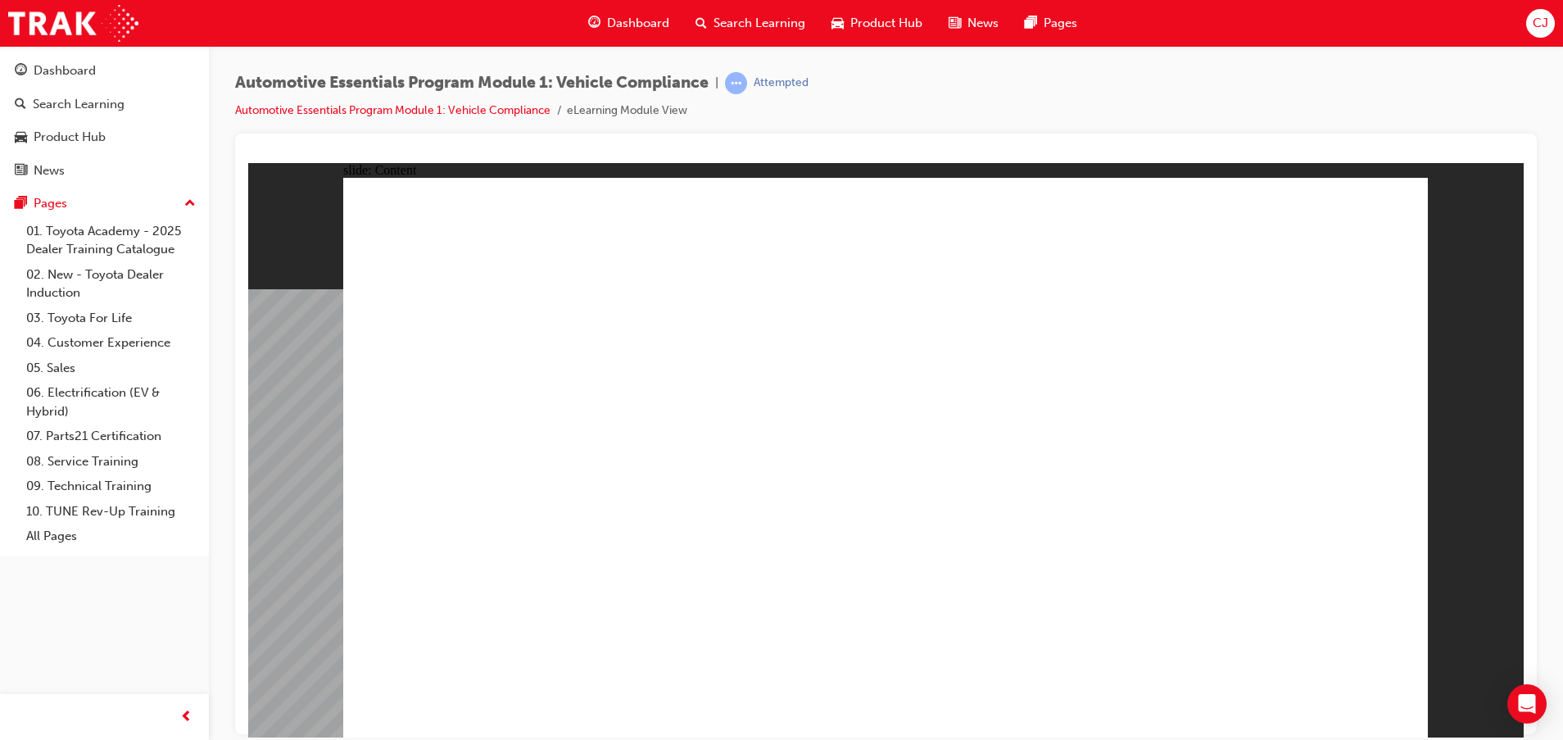
drag, startPoint x: 483, startPoint y: 460, endPoint x: 526, endPoint y: 474, distance: 45.4
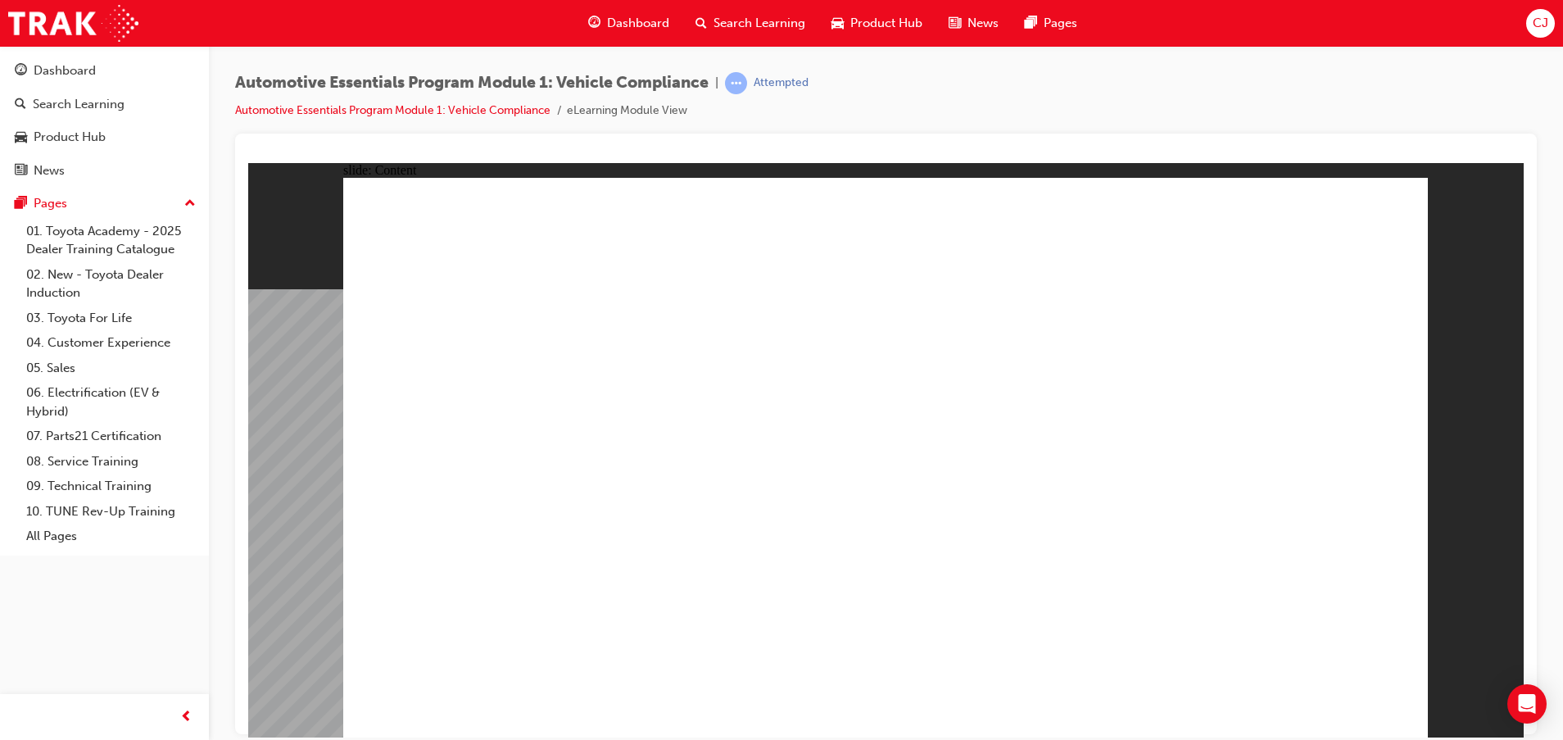
drag, startPoint x: 1408, startPoint y: 205, endPoint x: 1393, endPoint y: 213, distance: 16.9
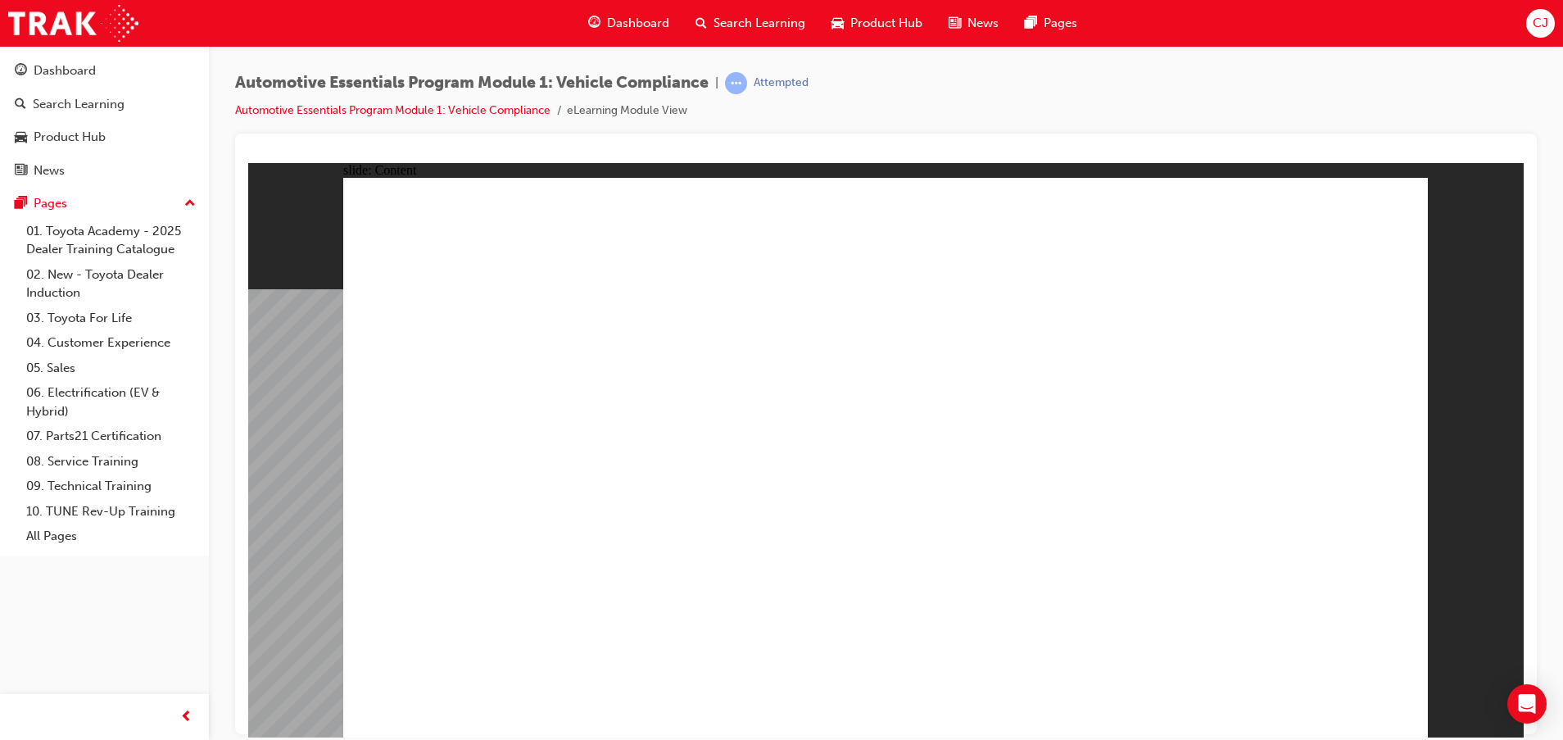
drag, startPoint x: 701, startPoint y: 468, endPoint x: 688, endPoint y: 460, distance: 14.8
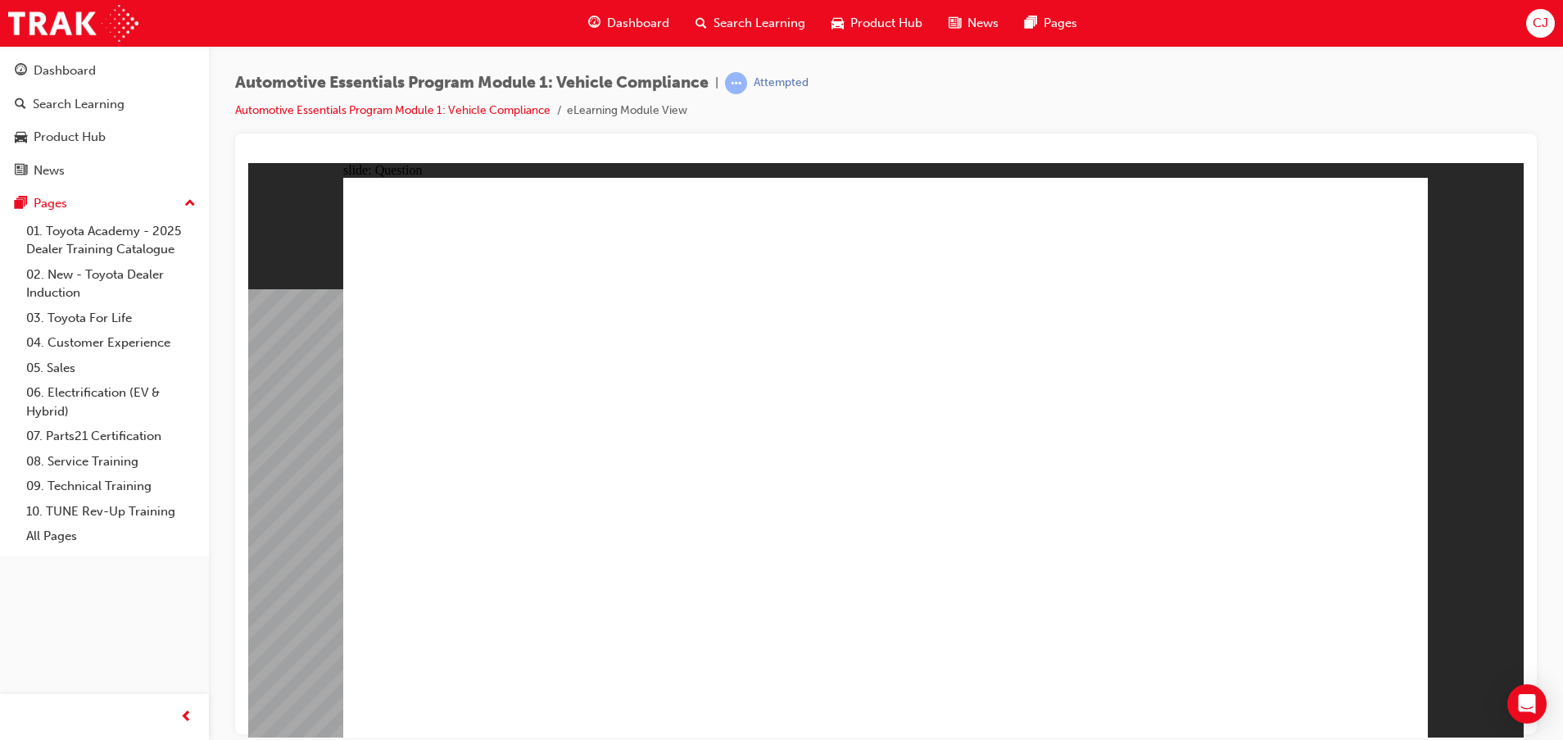
radio input "true"
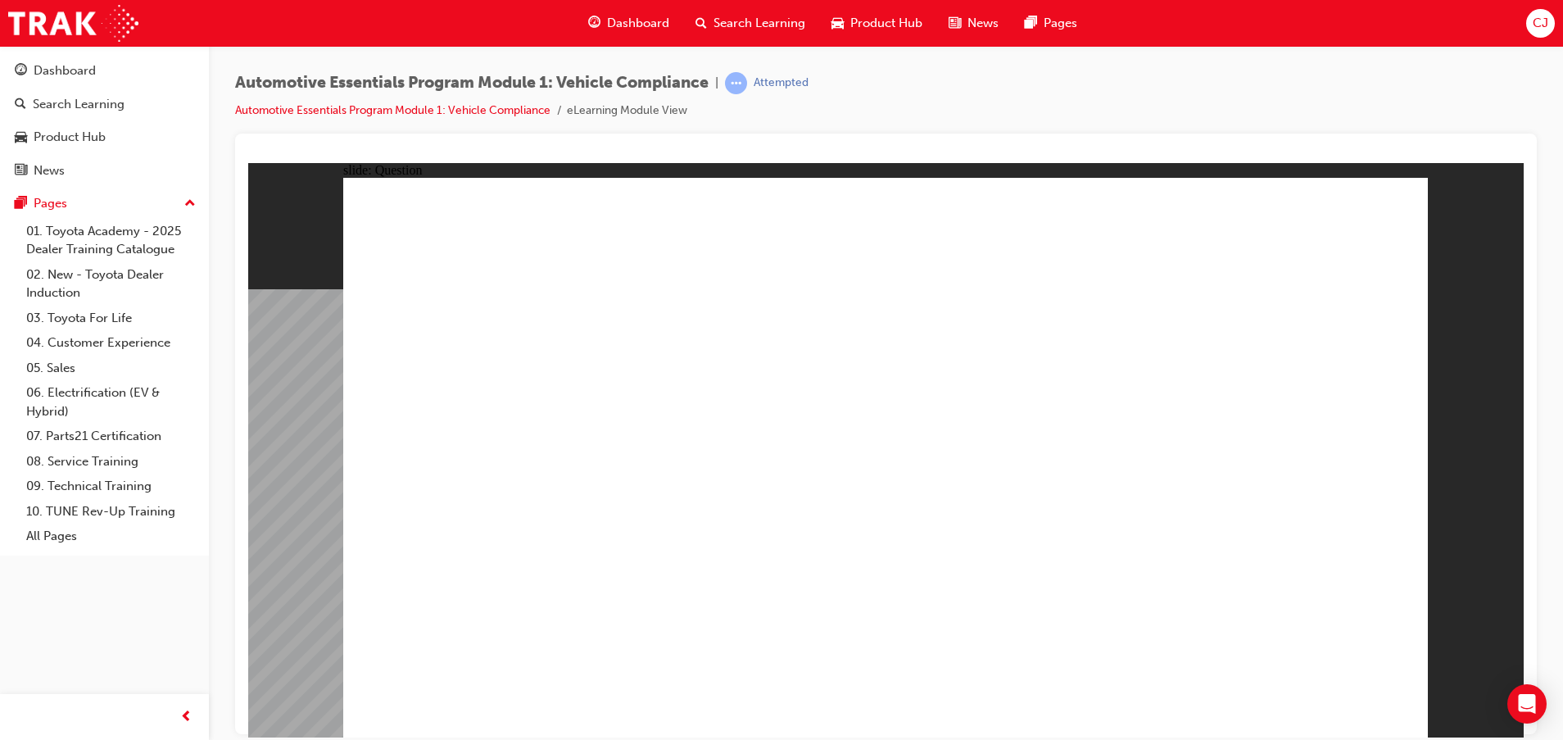
radio input "true"
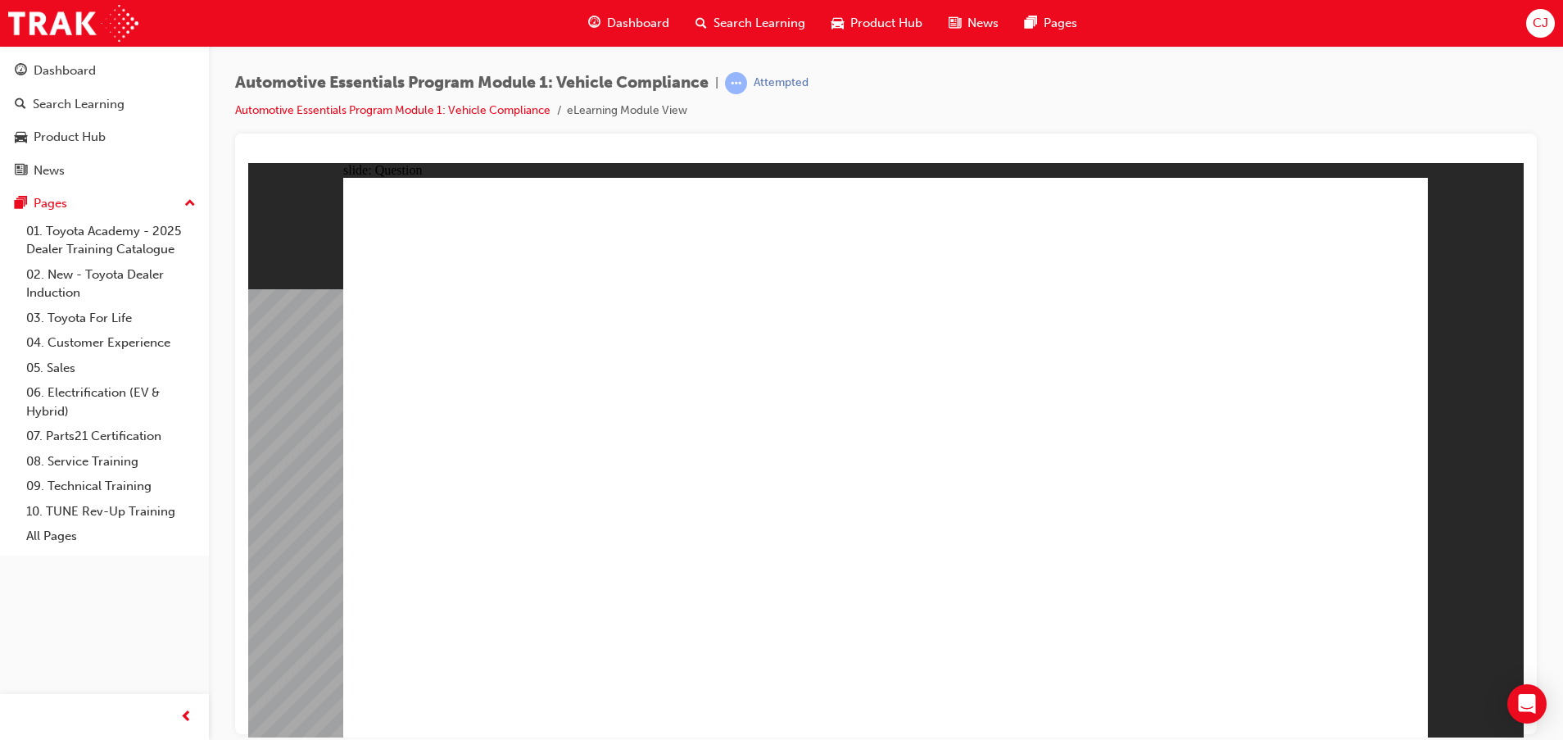
radio input "true"
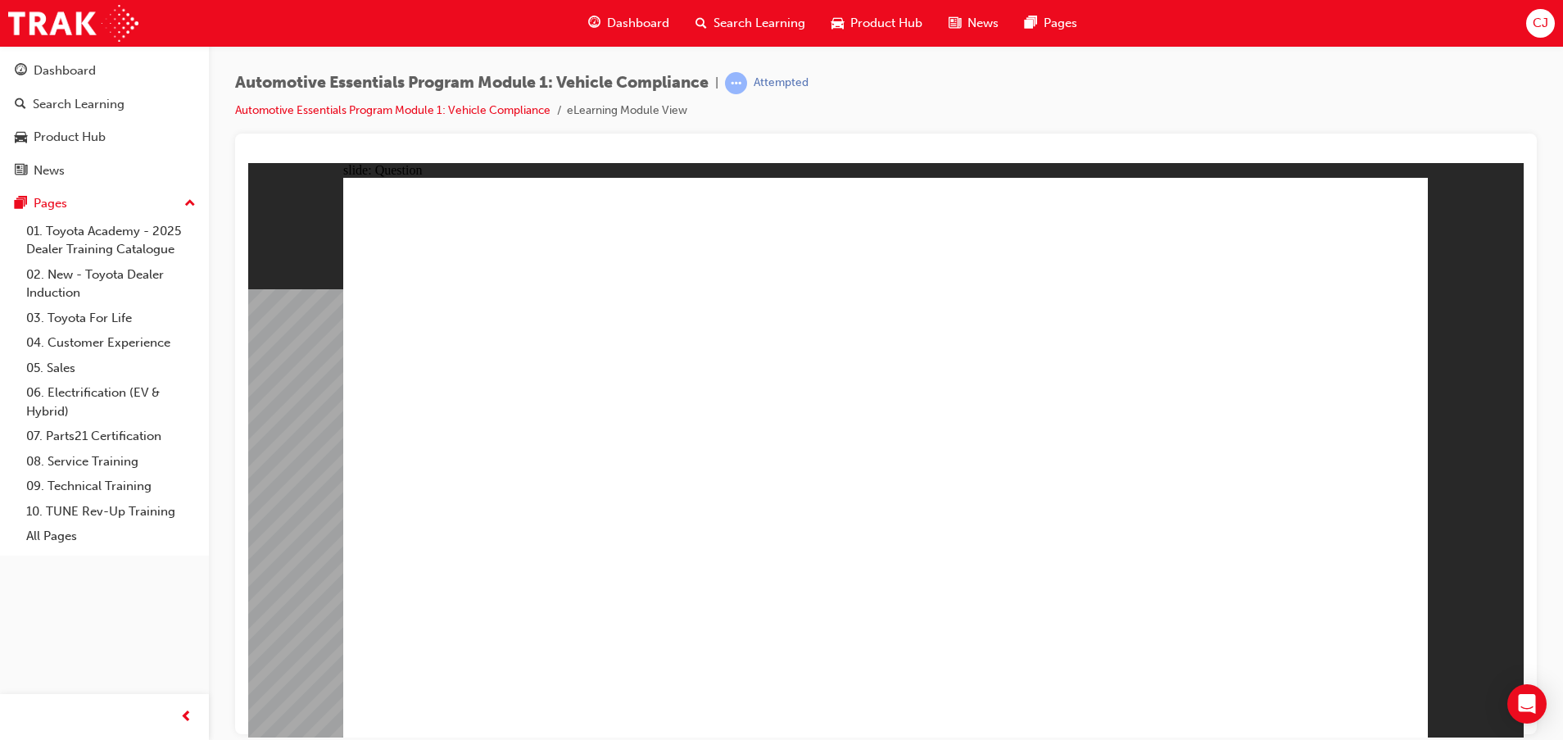
radio input "true"
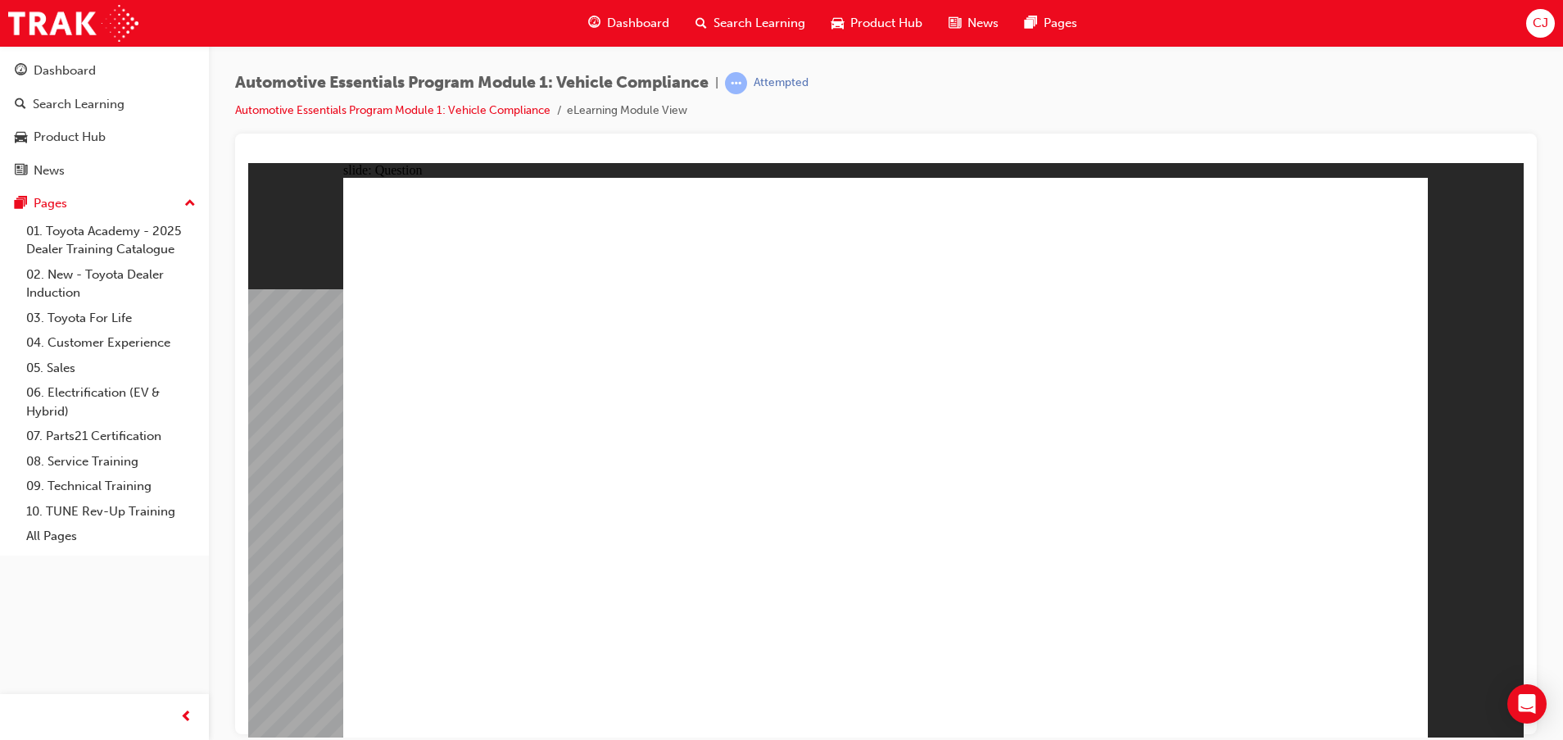
radio input "true"
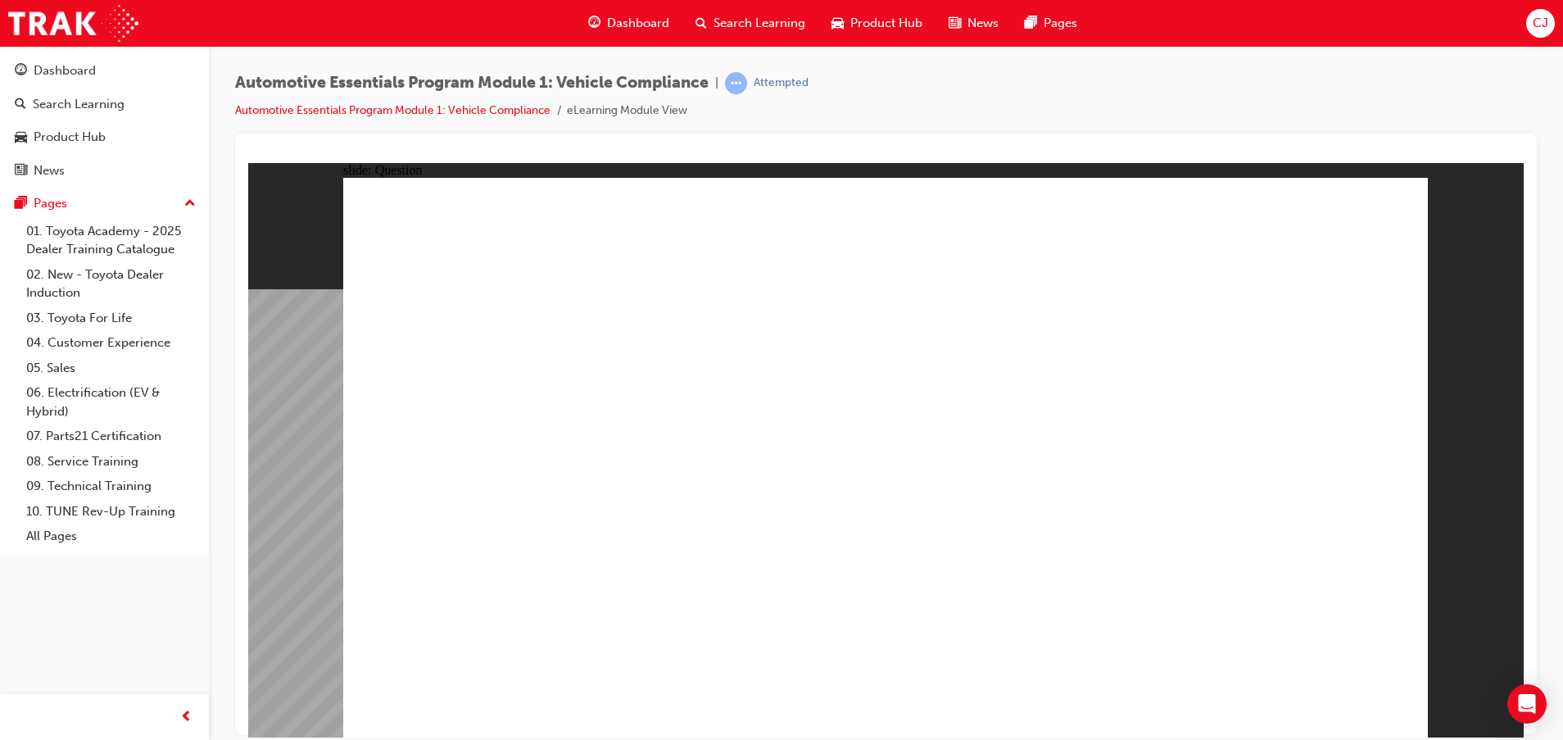
radio input "true"
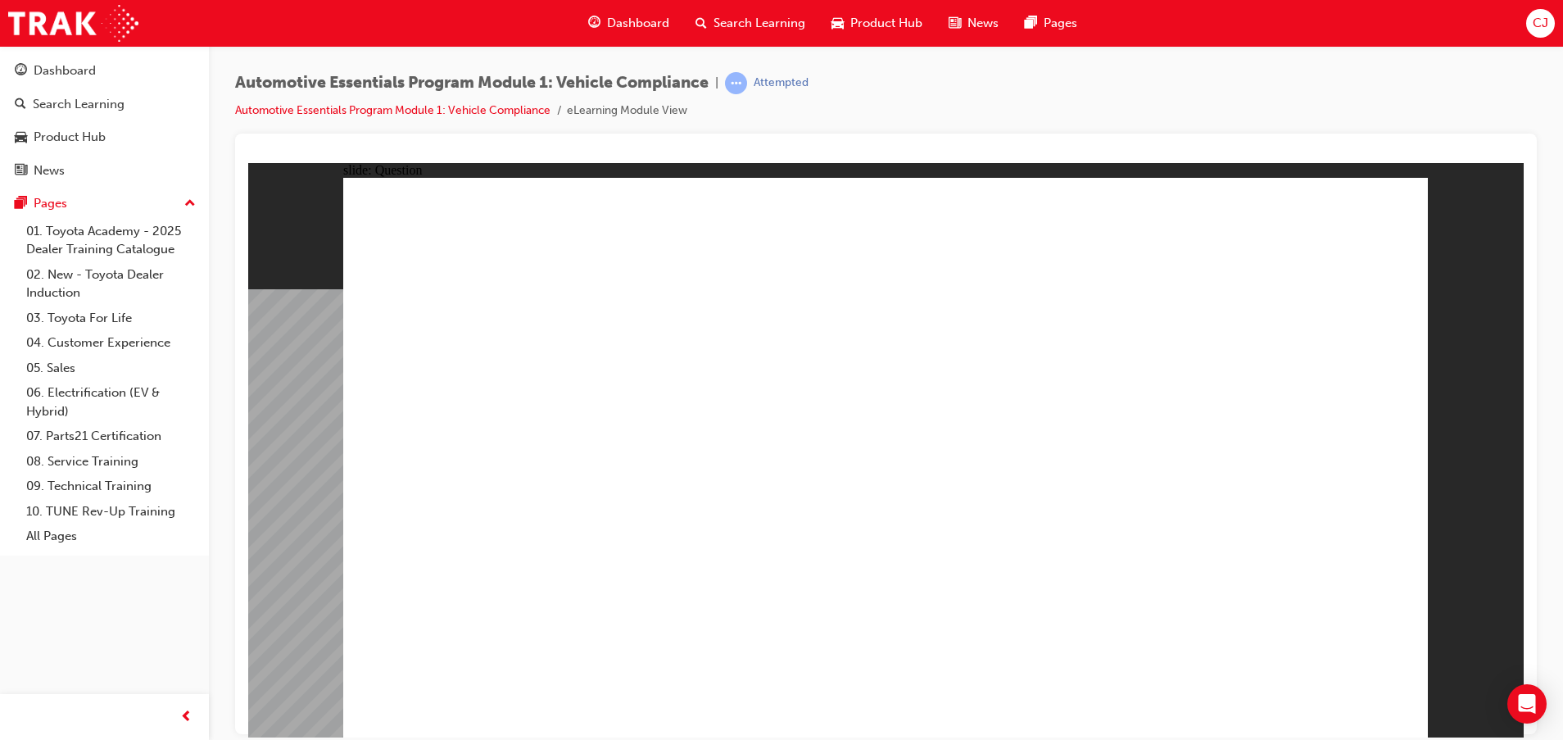
radio input "true"
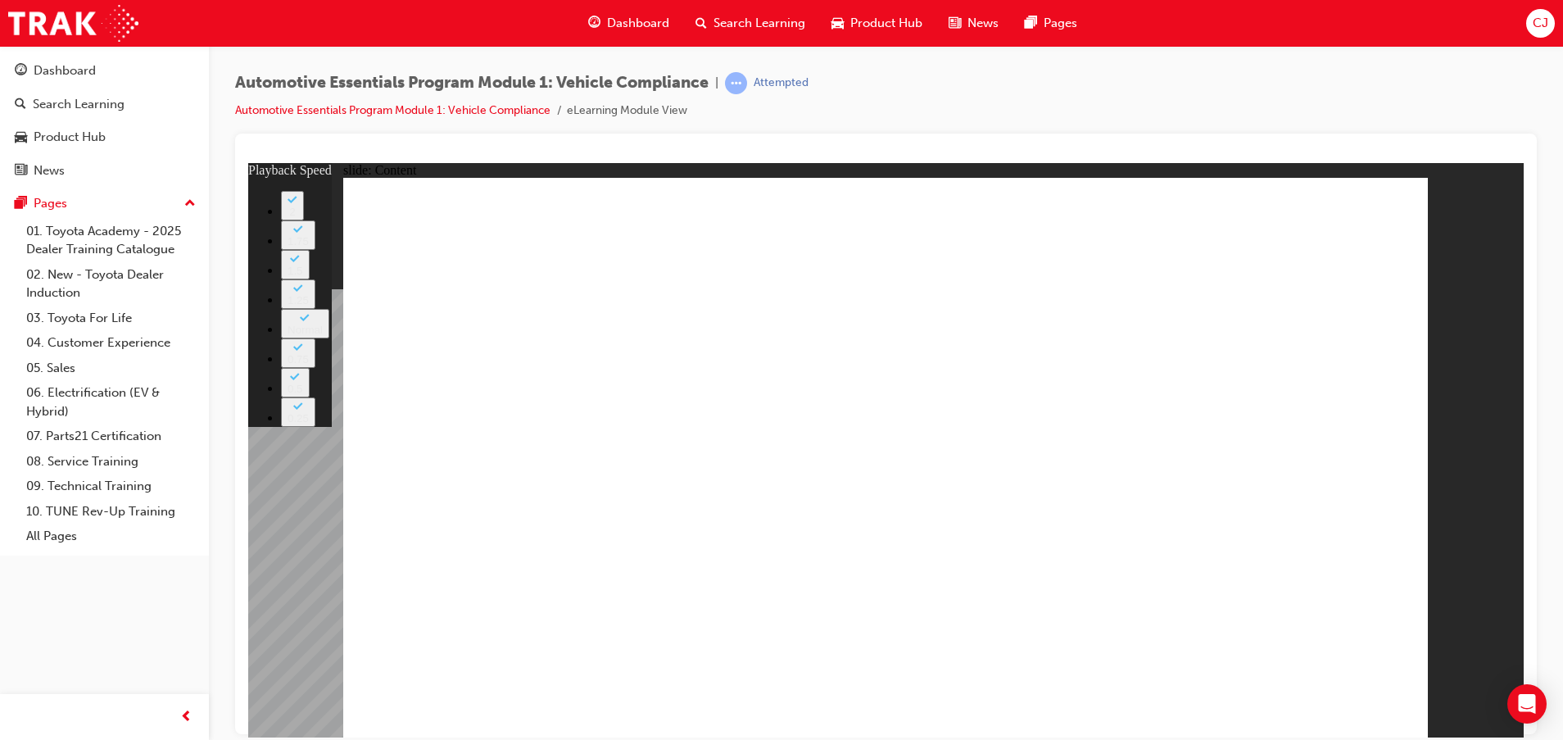
type input "35"
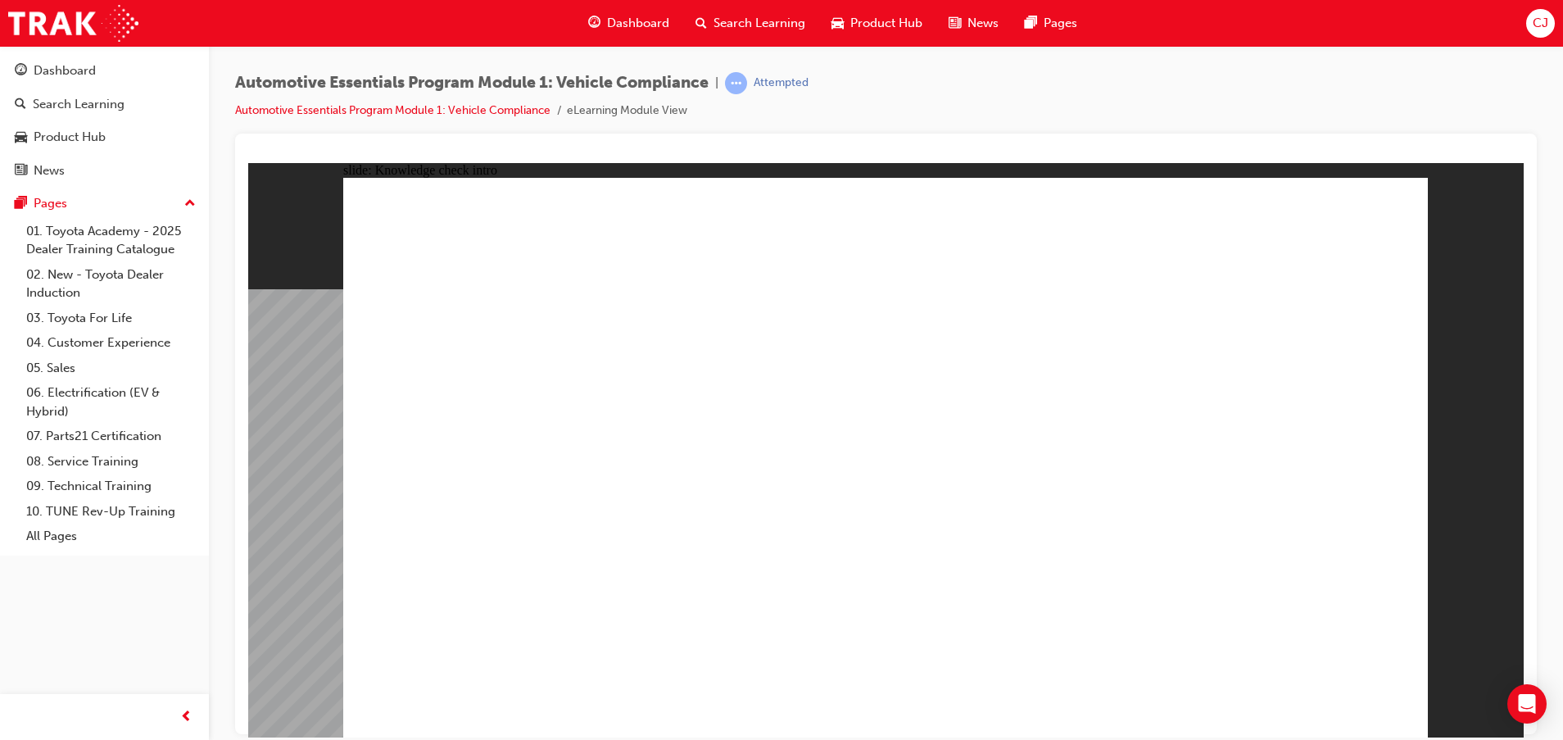
radio input "true"
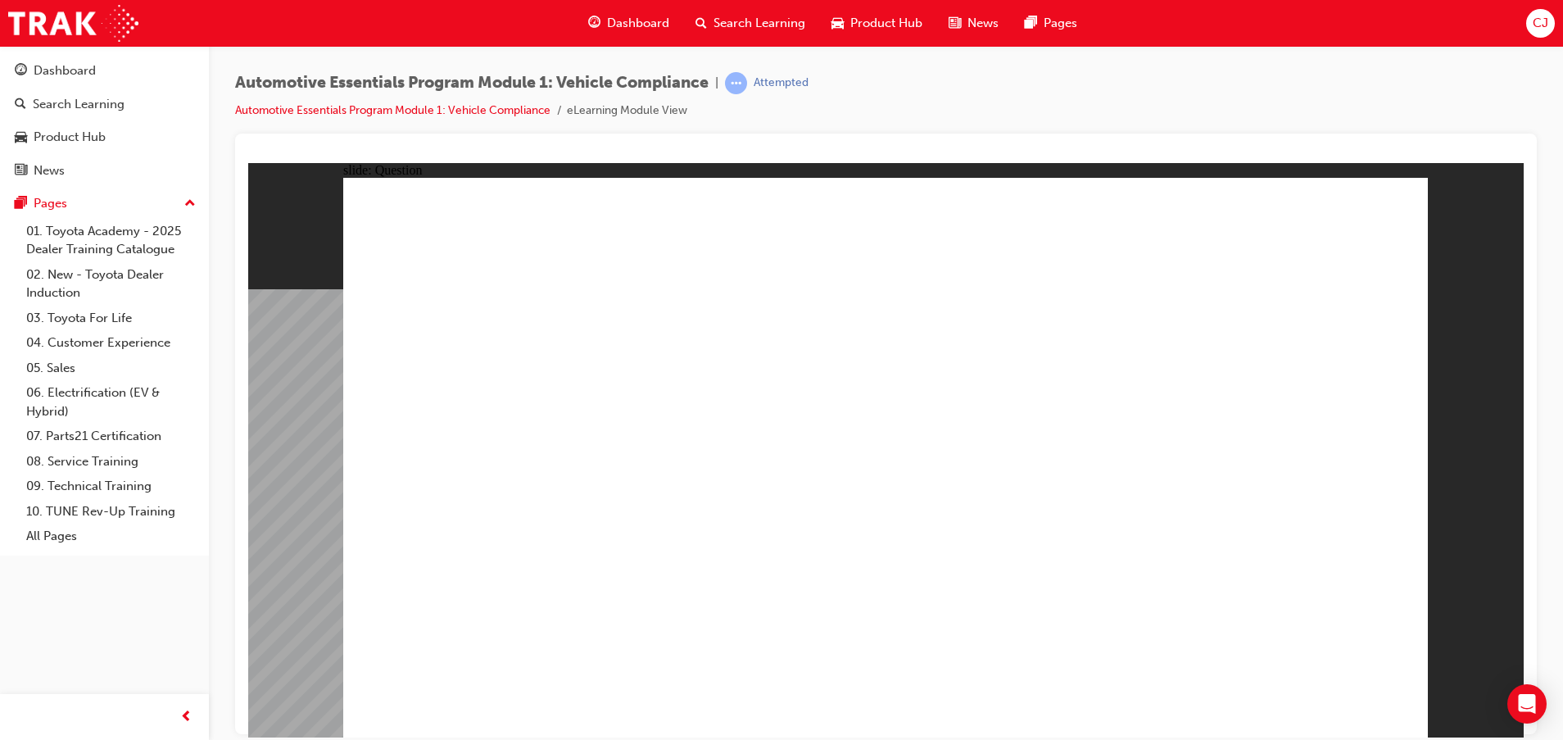
radio input "true"
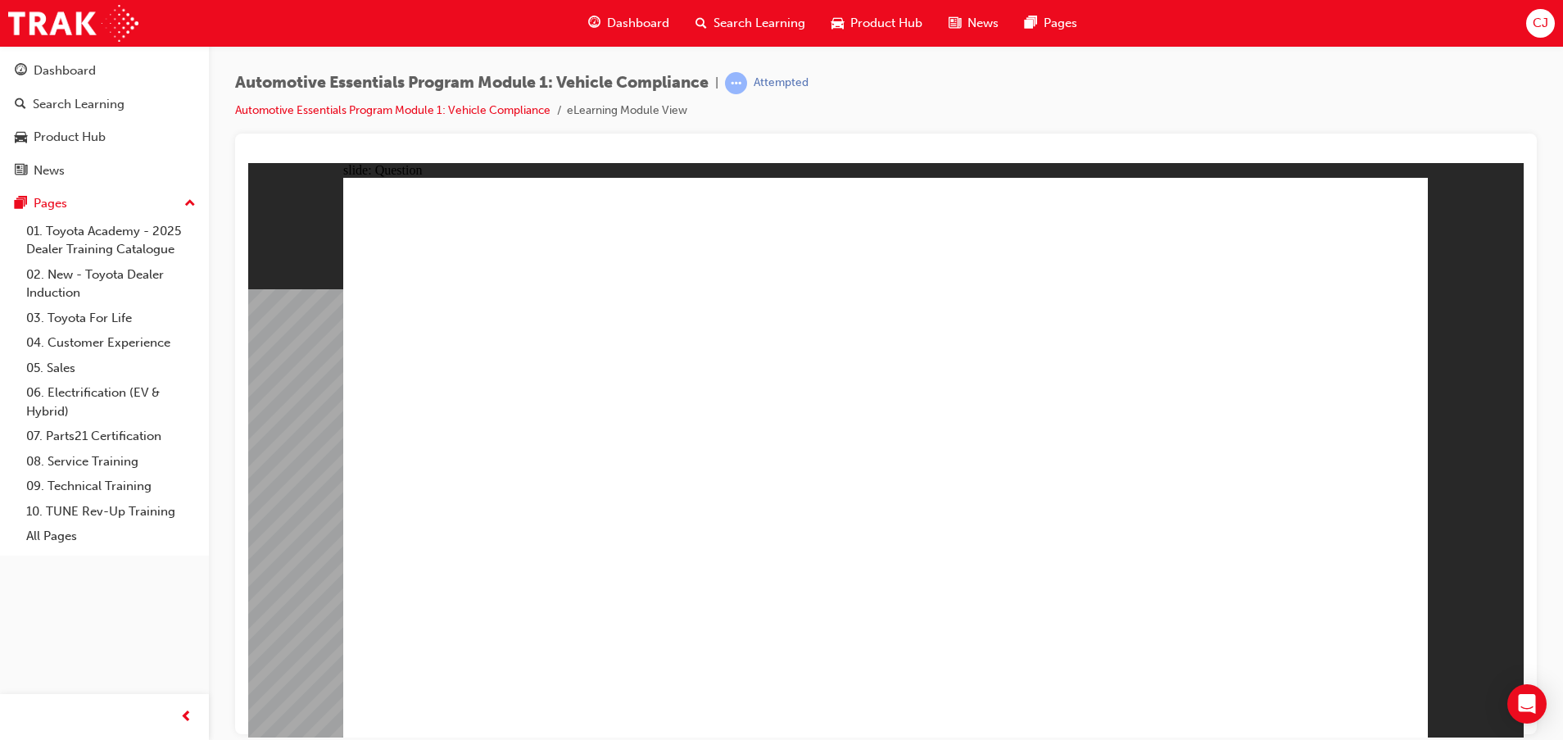
radio input "true"
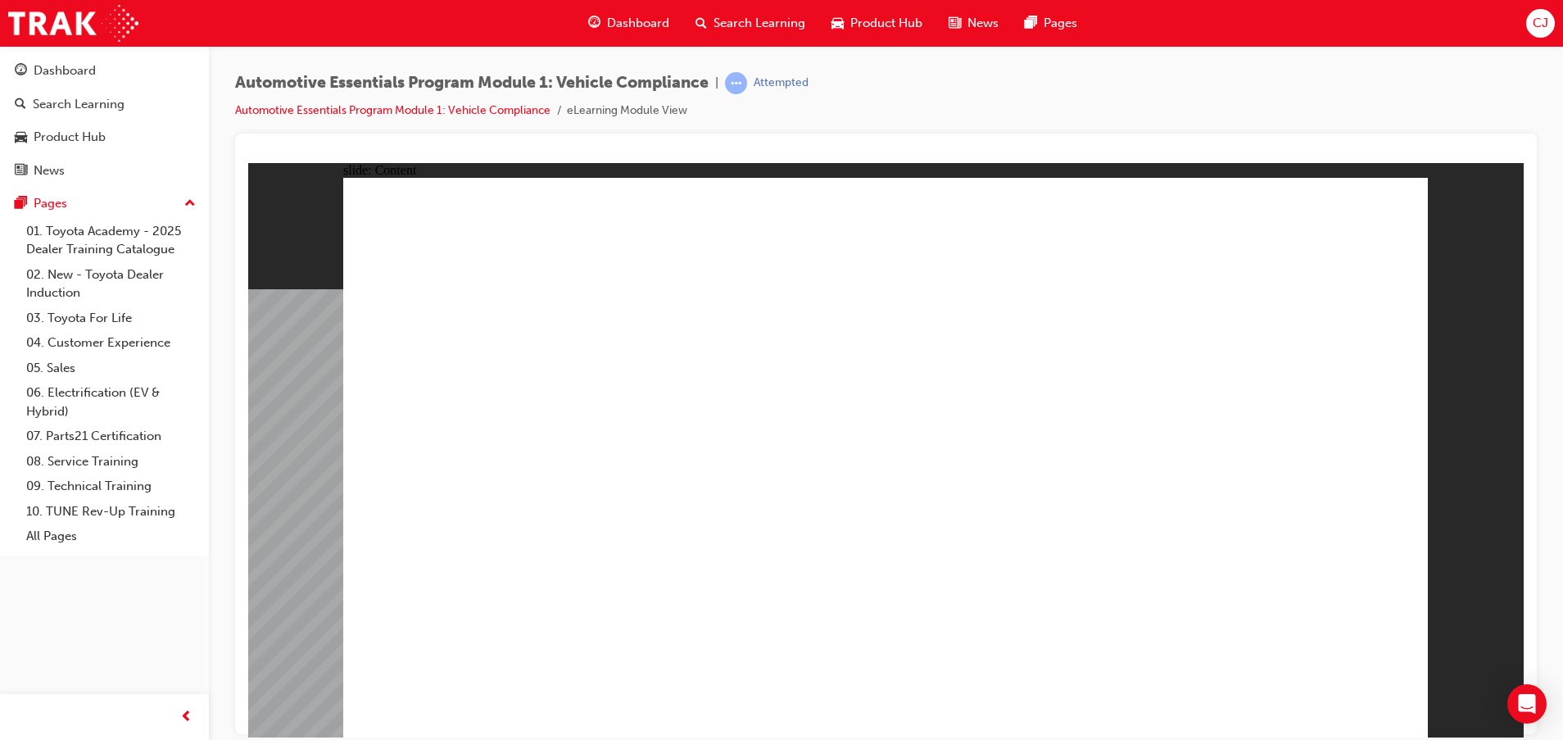
drag, startPoint x: 1014, startPoint y: 578, endPoint x: 827, endPoint y: 470, distance: 216.3
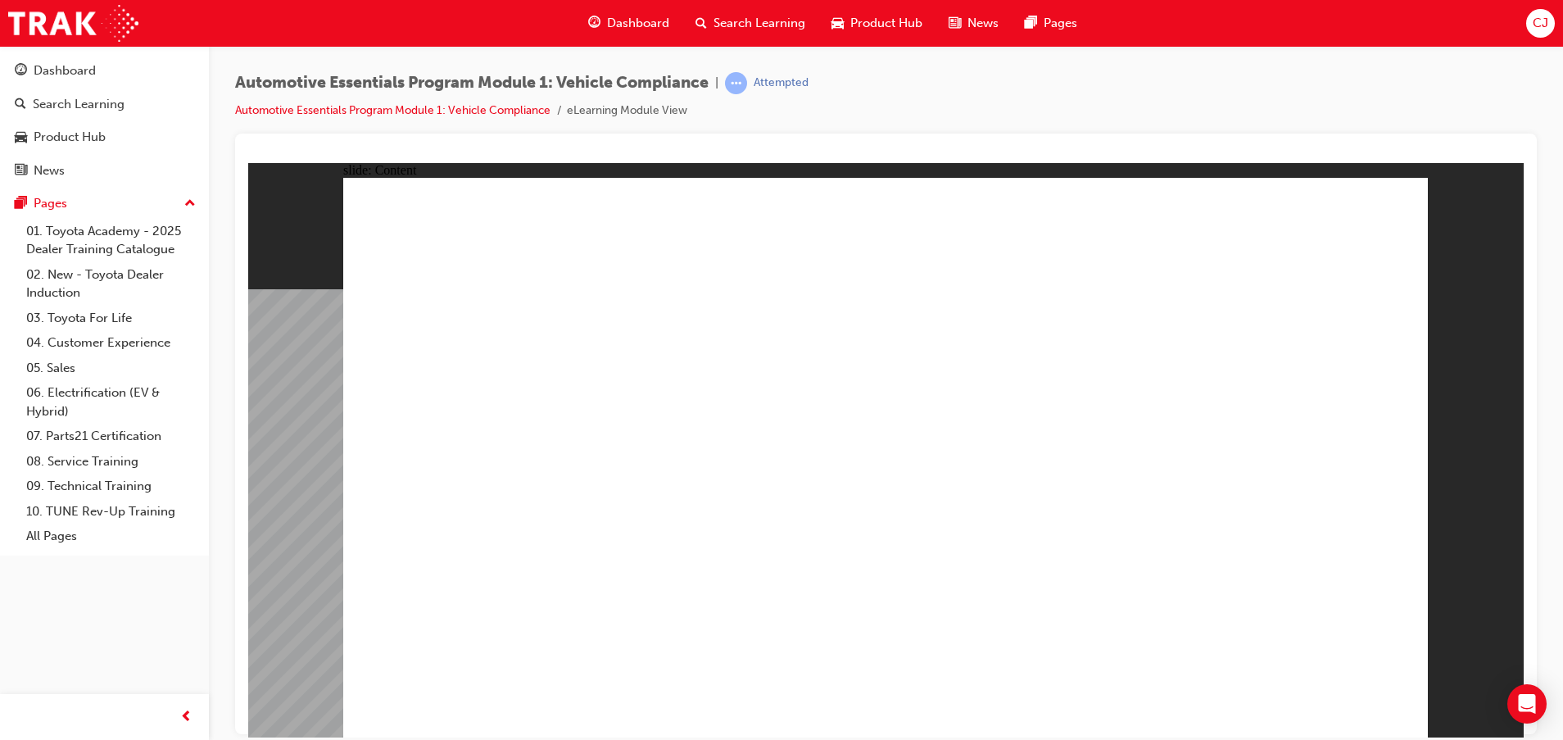
radio input "true"
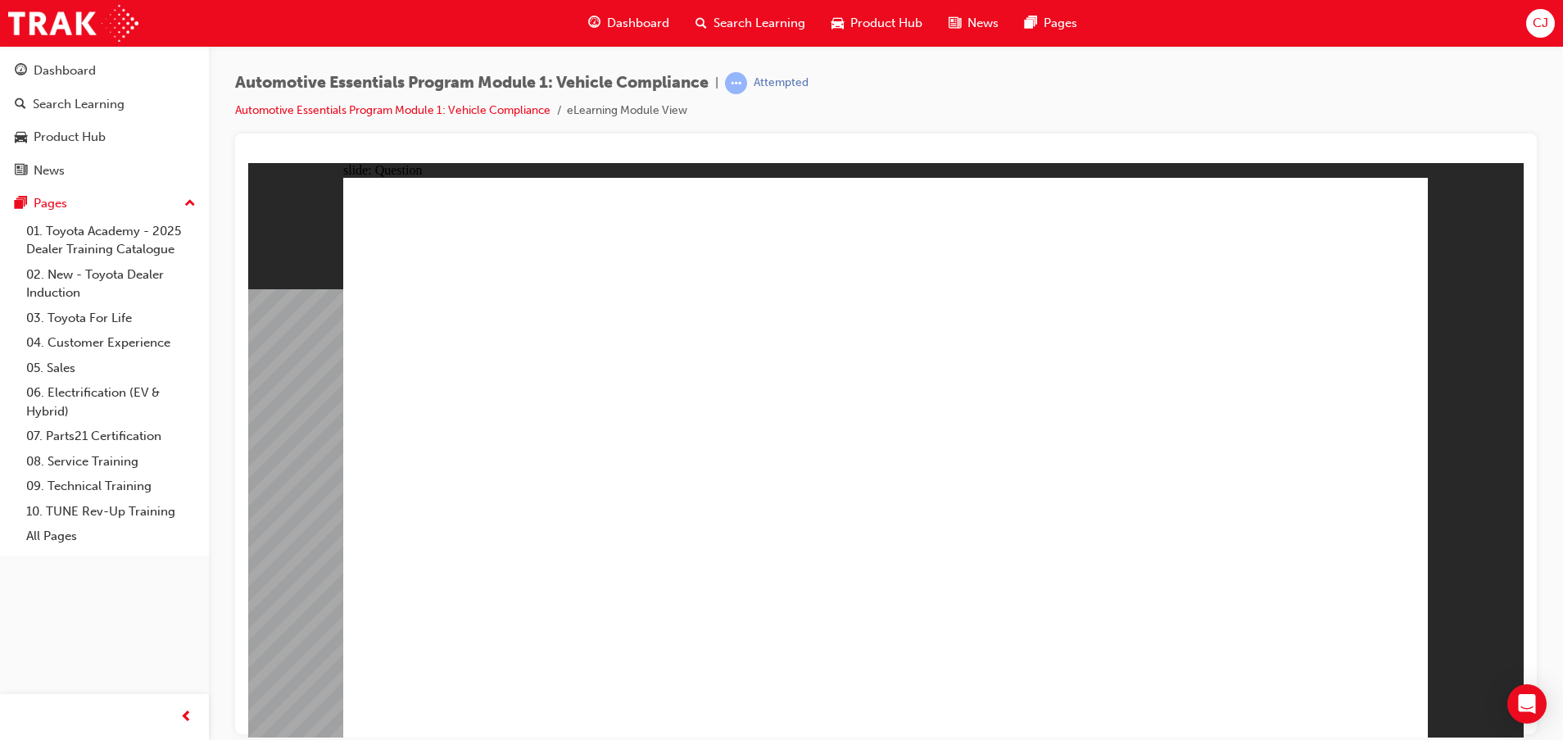
radio input "true"
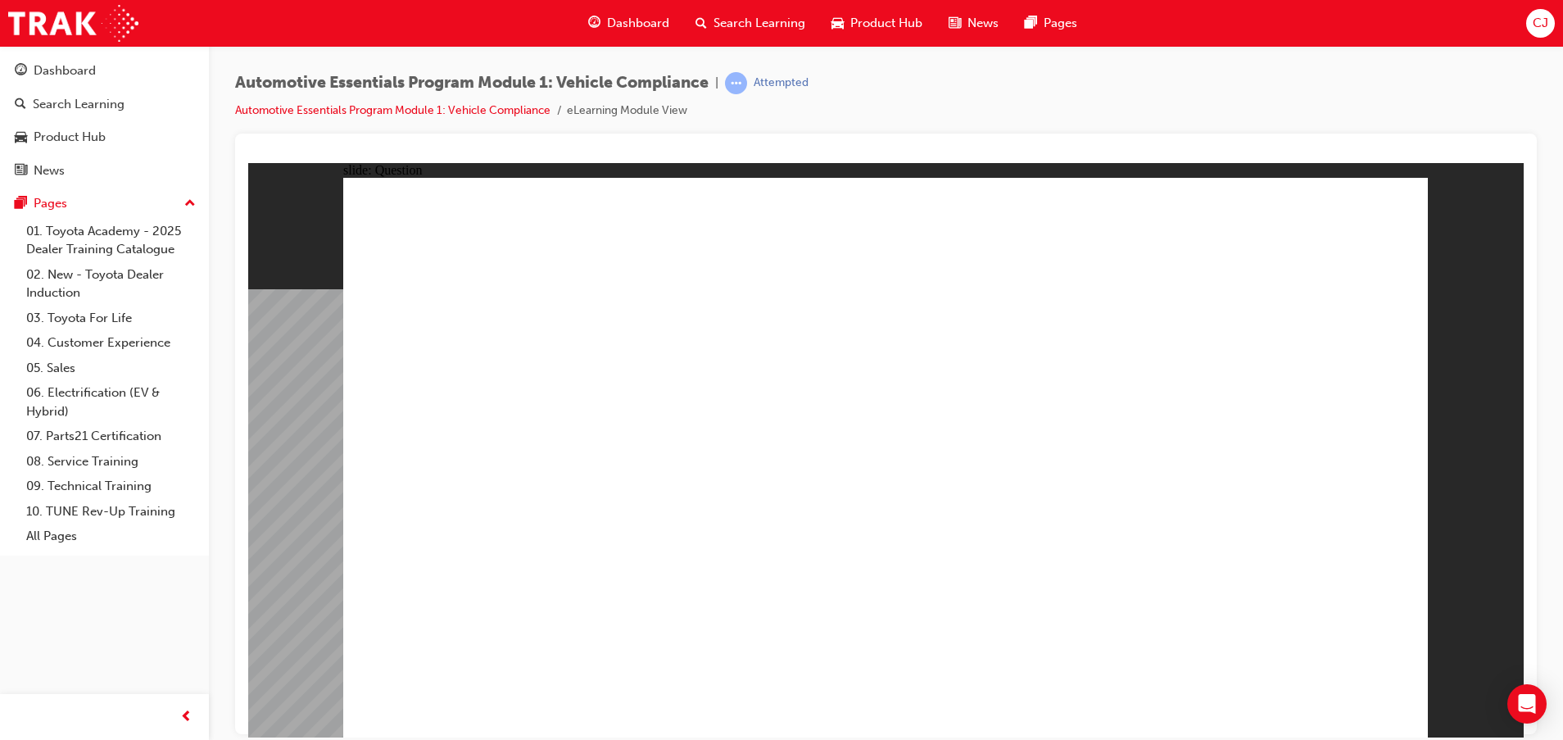
click at [69, 48] on div "Dashboard Search Learning Product Hub News Pages Pages 01. Toyota Academy - 202…" at bounding box center [104, 301] width 209 height 510
click at [79, 69] on div "Dashboard" at bounding box center [65, 70] width 62 height 19
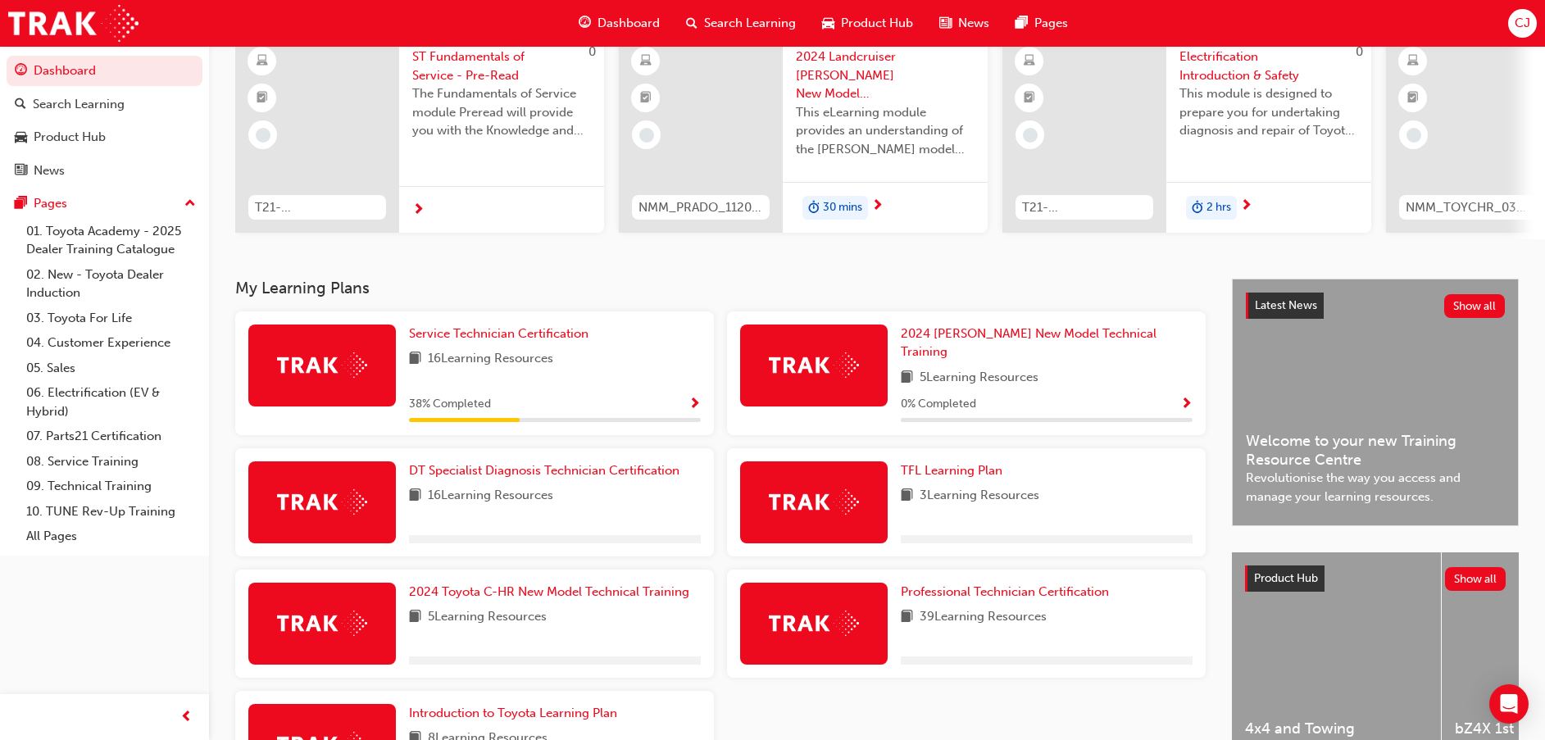
scroll to position [269, 0]
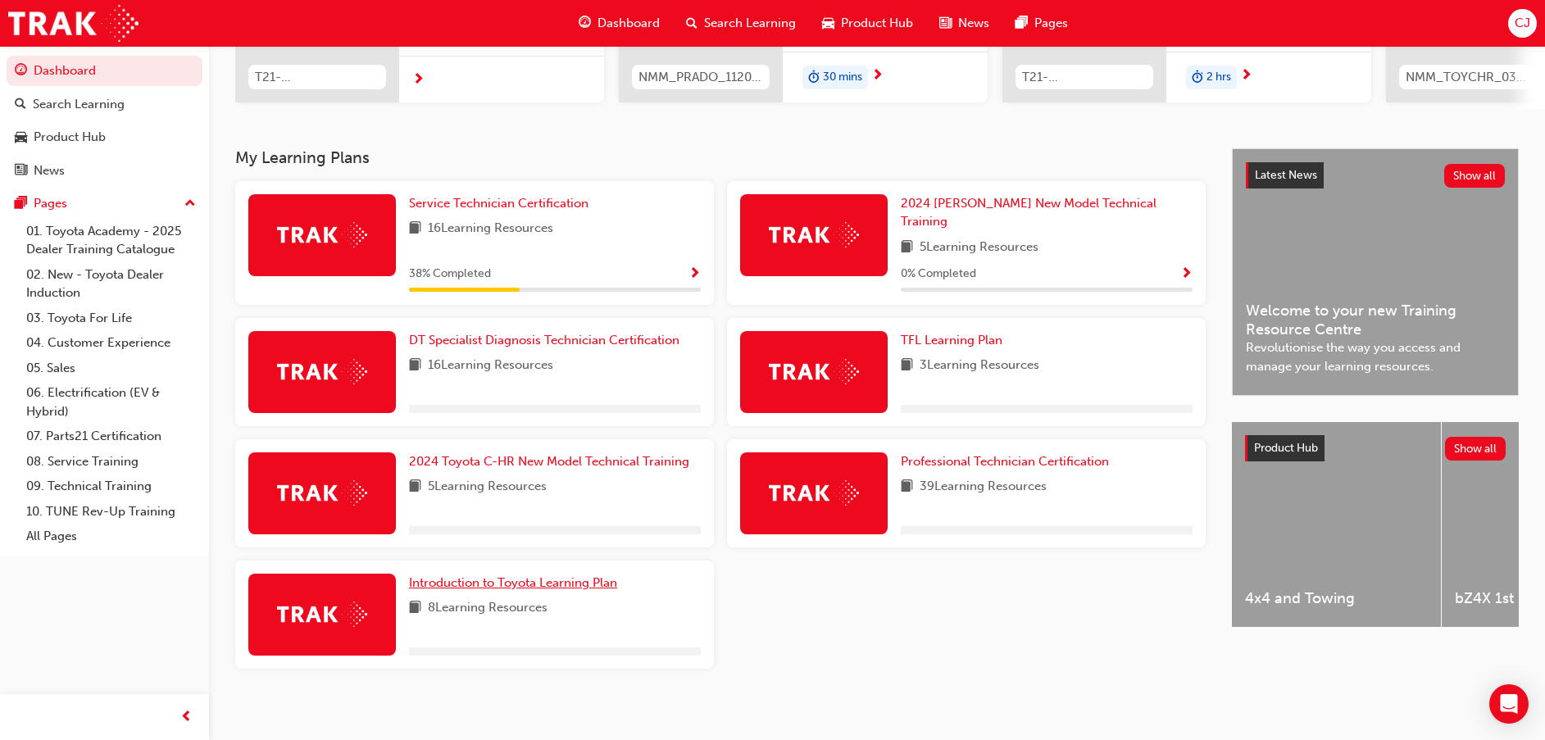
click at [498, 575] on span "Introduction to Toyota Learning Plan" at bounding box center [513, 582] width 208 height 15
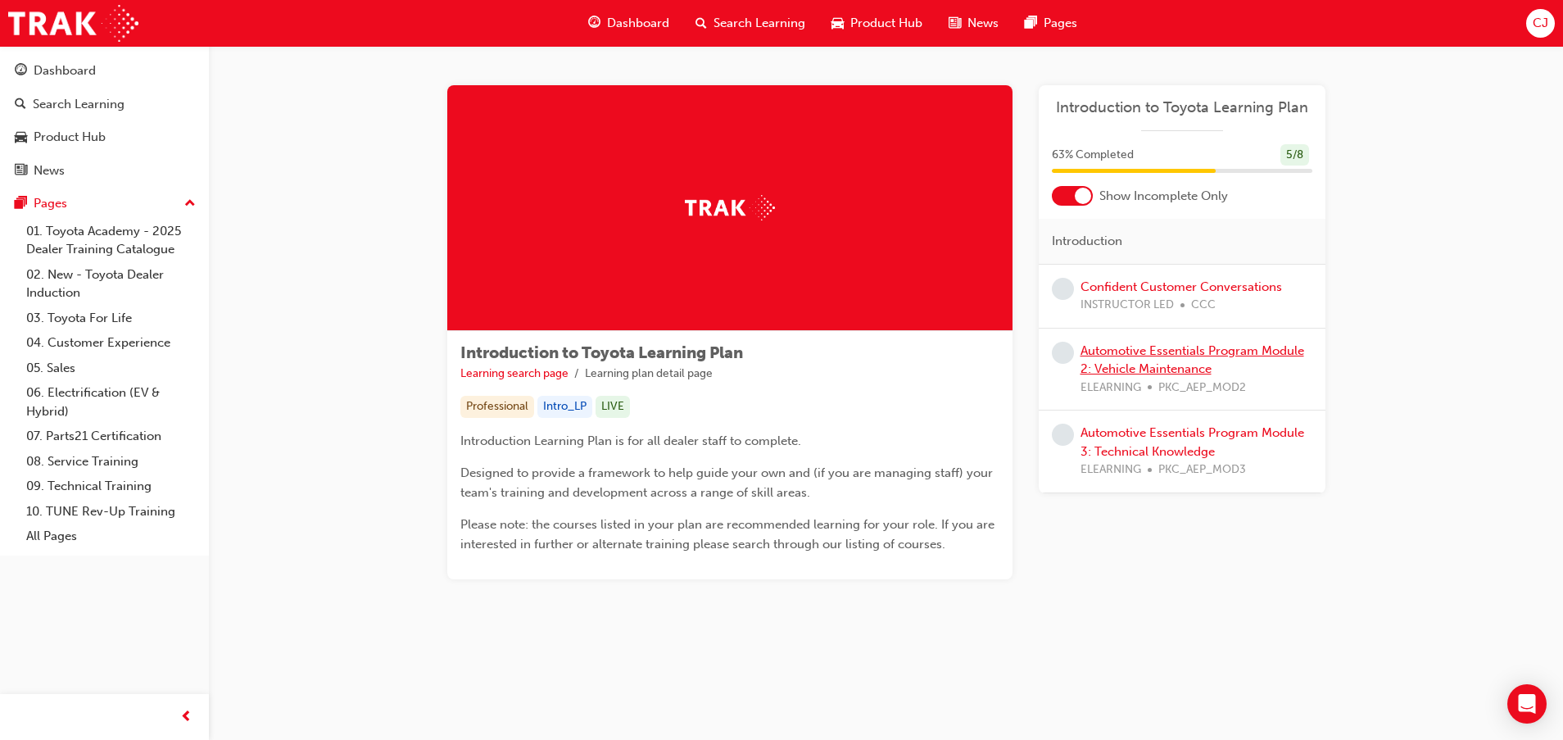
click at [1189, 364] on link "Automotive Essentials Program Module 2: Vehicle Maintenance" at bounding box center [1193, 360] width 224 height 34
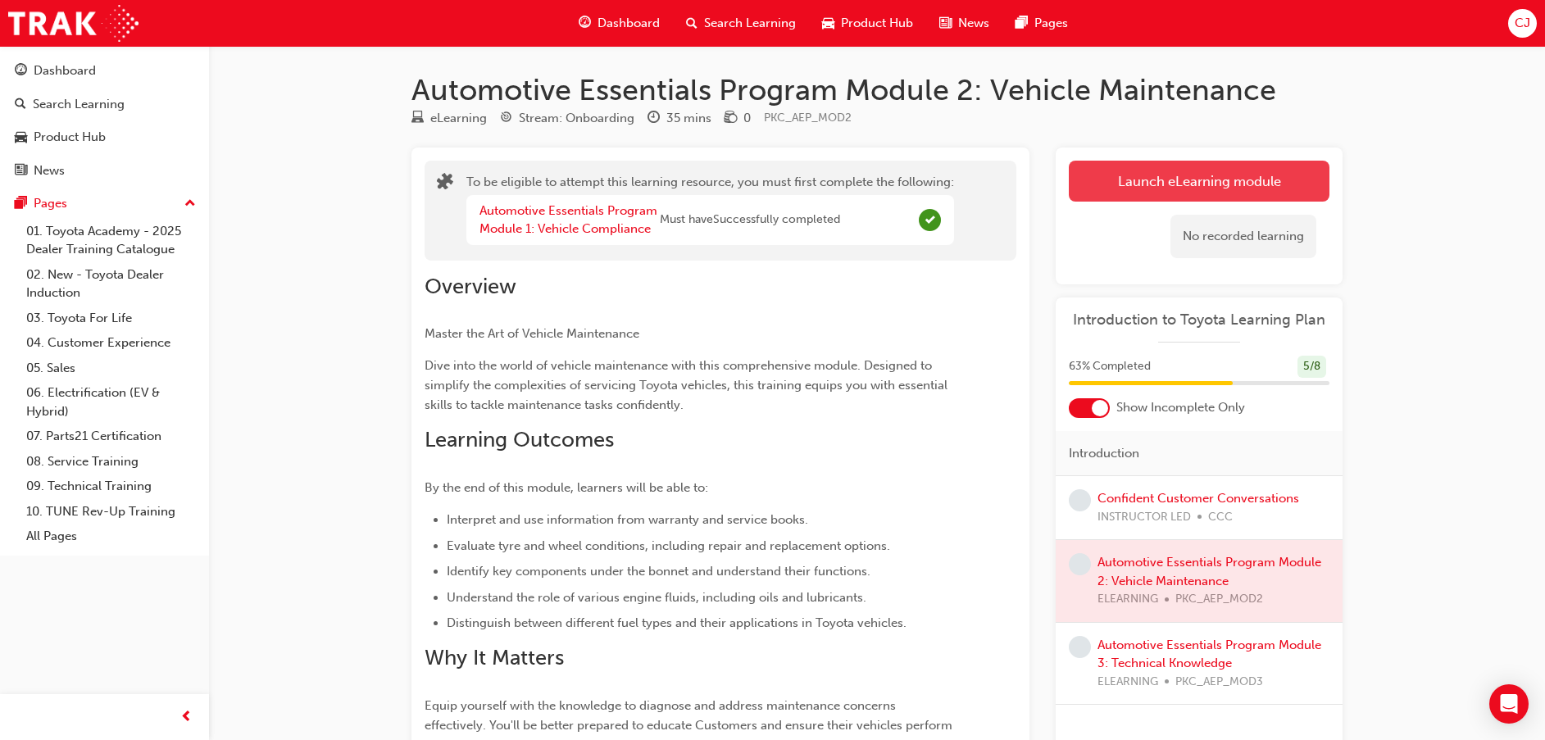
click at [1152, 182] on button "Launch eLearning module" at bounding box center [1198, 181] width 261 height 41
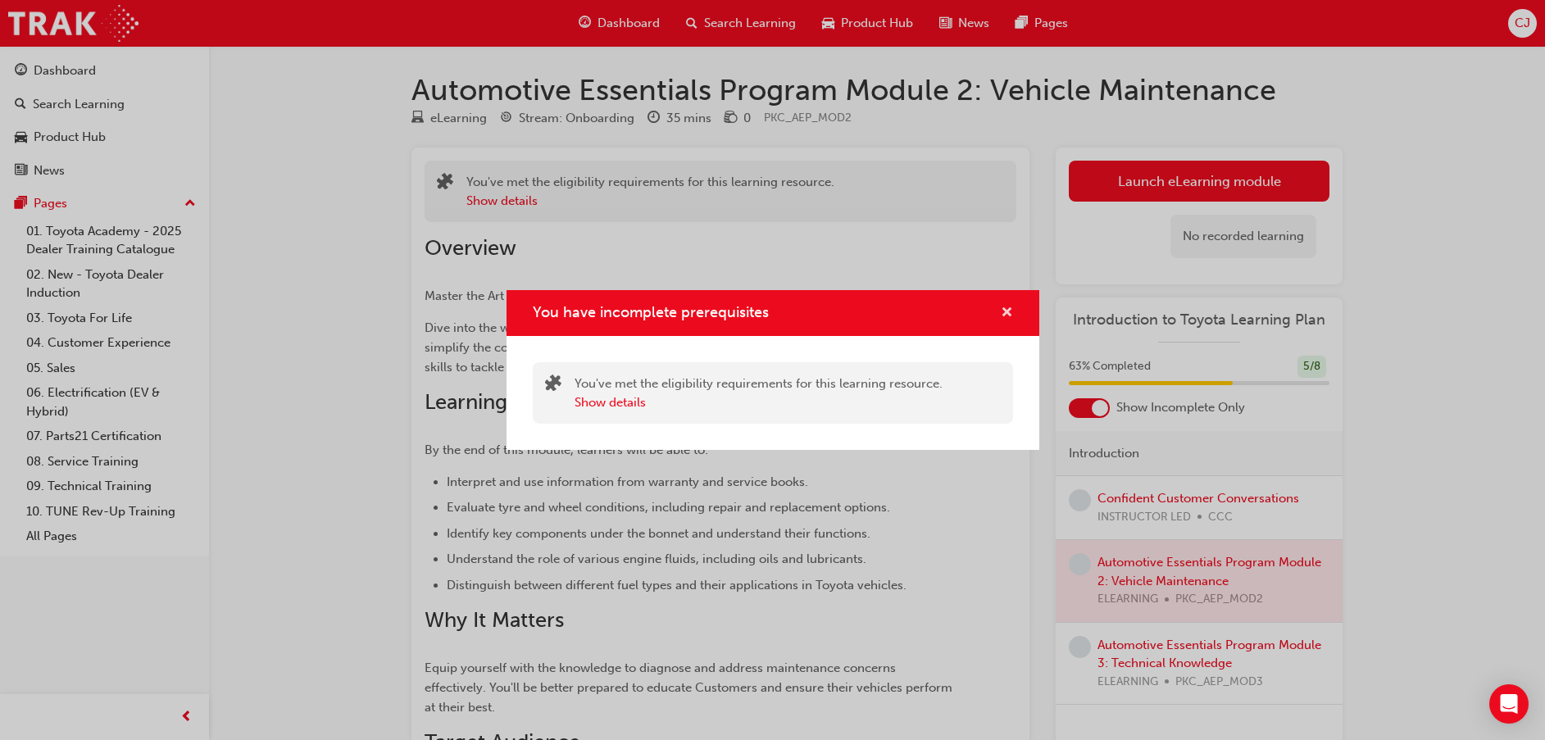
click at [1003, 307] on span "cross-icon" at bounding box center [1006, 313] width 12 height 15
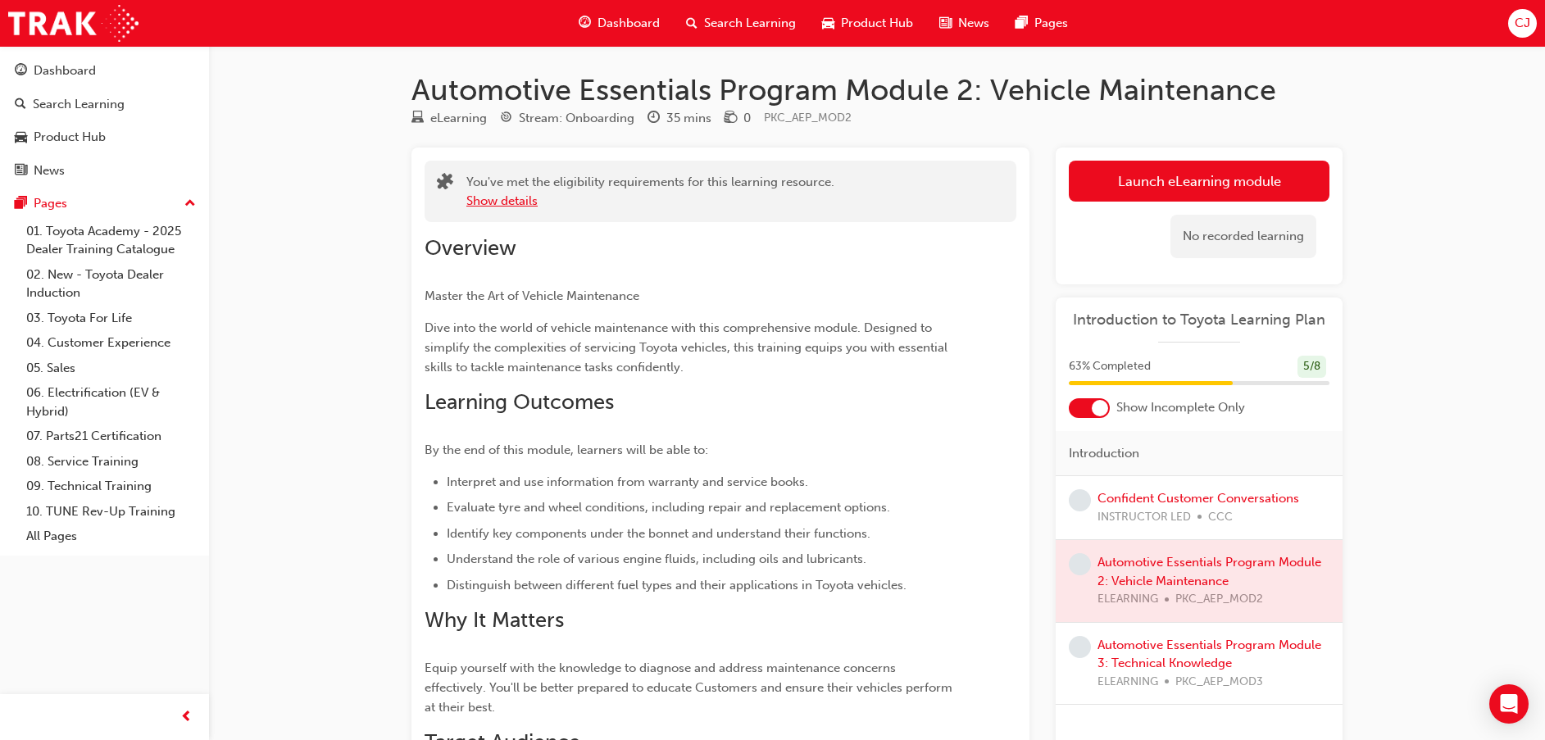
click at [492, 202] on button "Show details" at bounding box center [501, 201] width 71 height 19
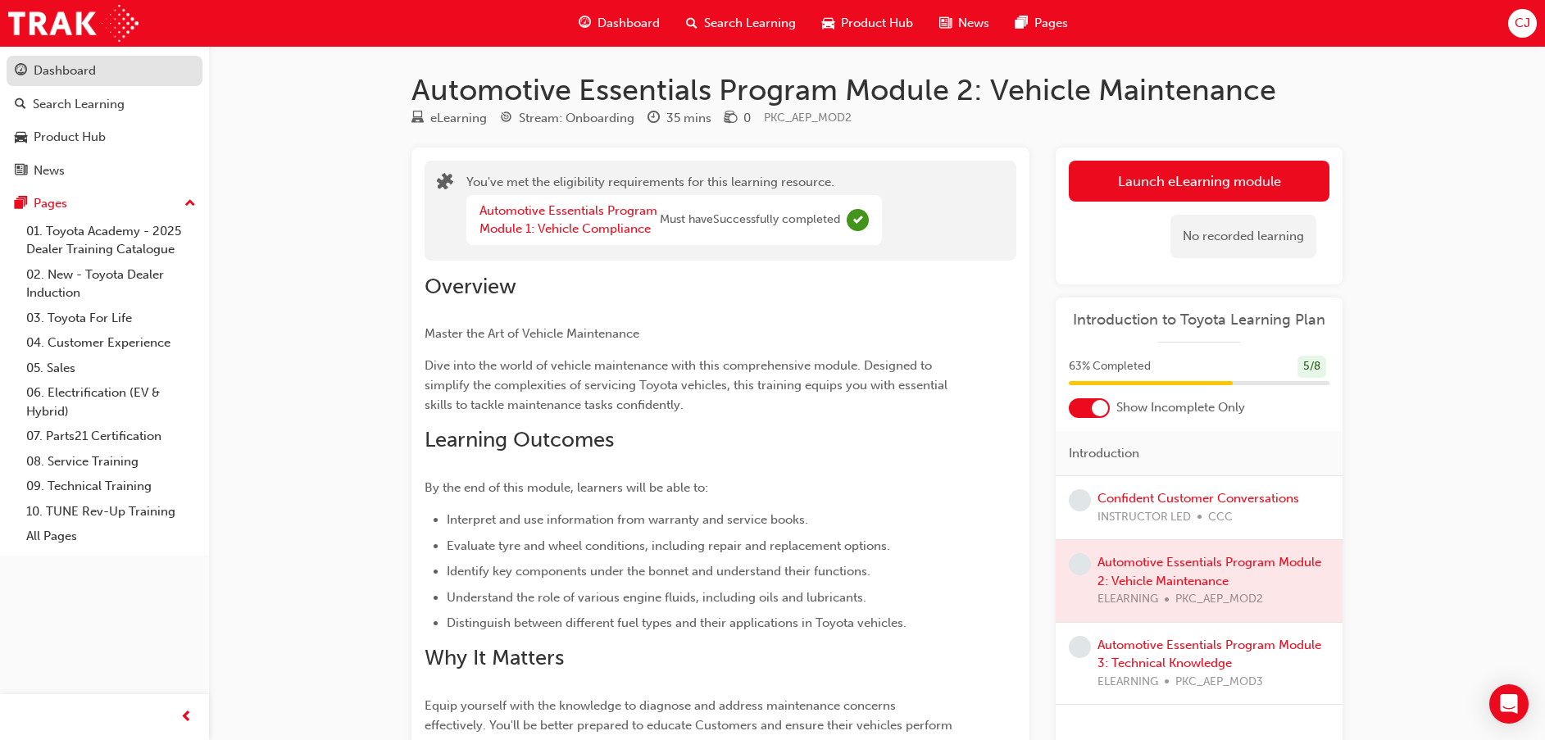
click at [81, 63] on div "Dashboard" at bounding box center [65, 70] width 62 height 19
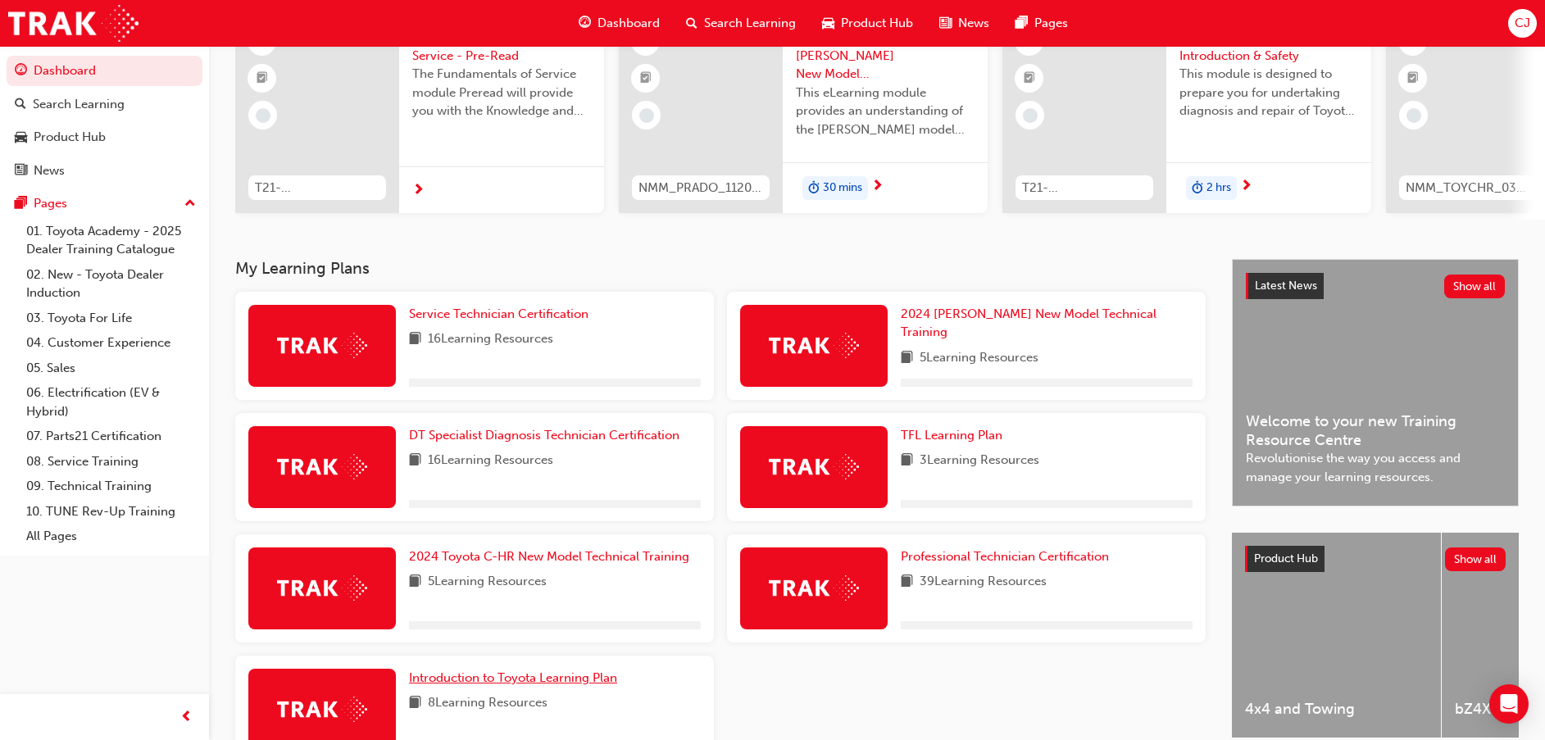
scroll to position [269, 0]
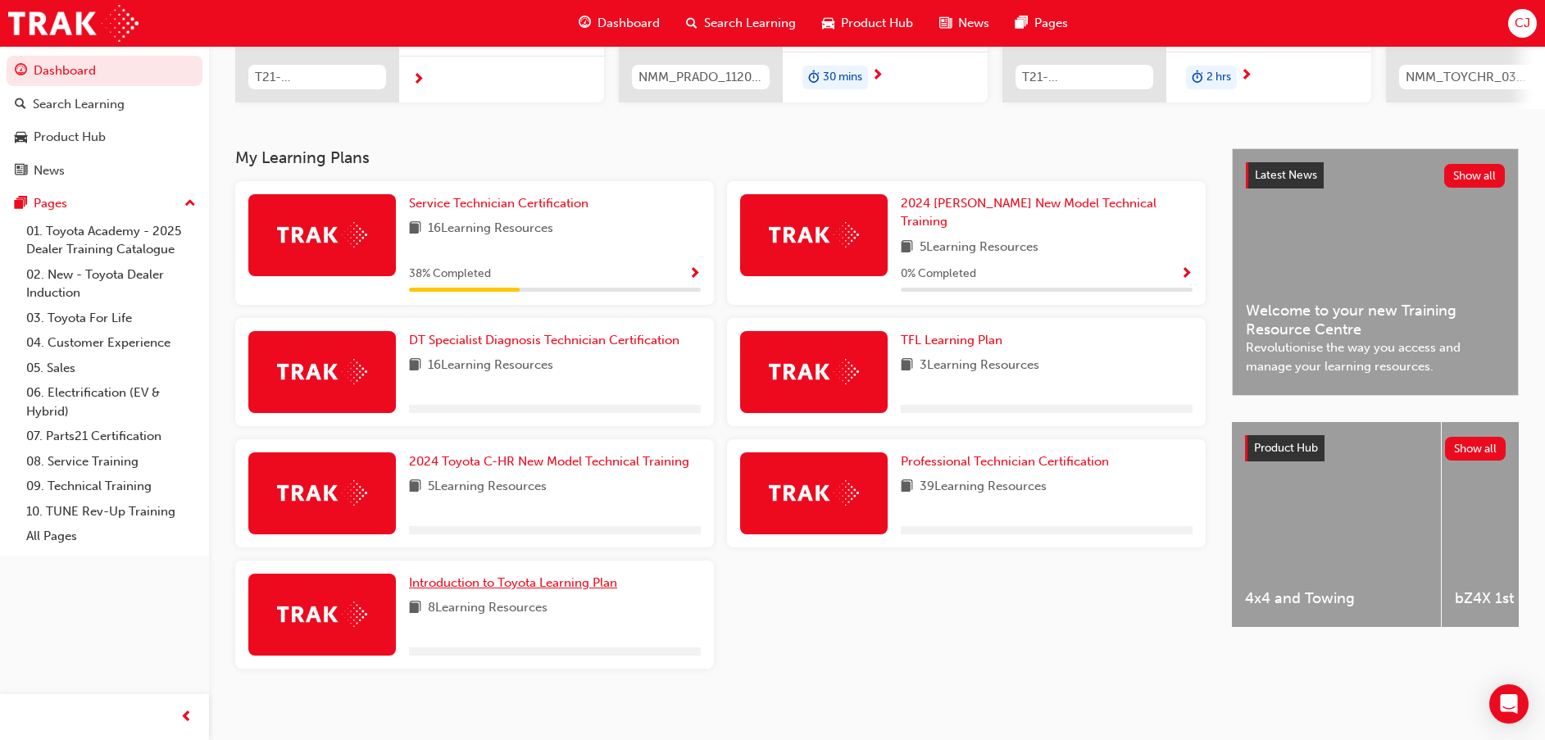
click at [511, 575] on span "Introduction to Toyota Learning Plan" at bounding box center [513, 582] width 208 height 15
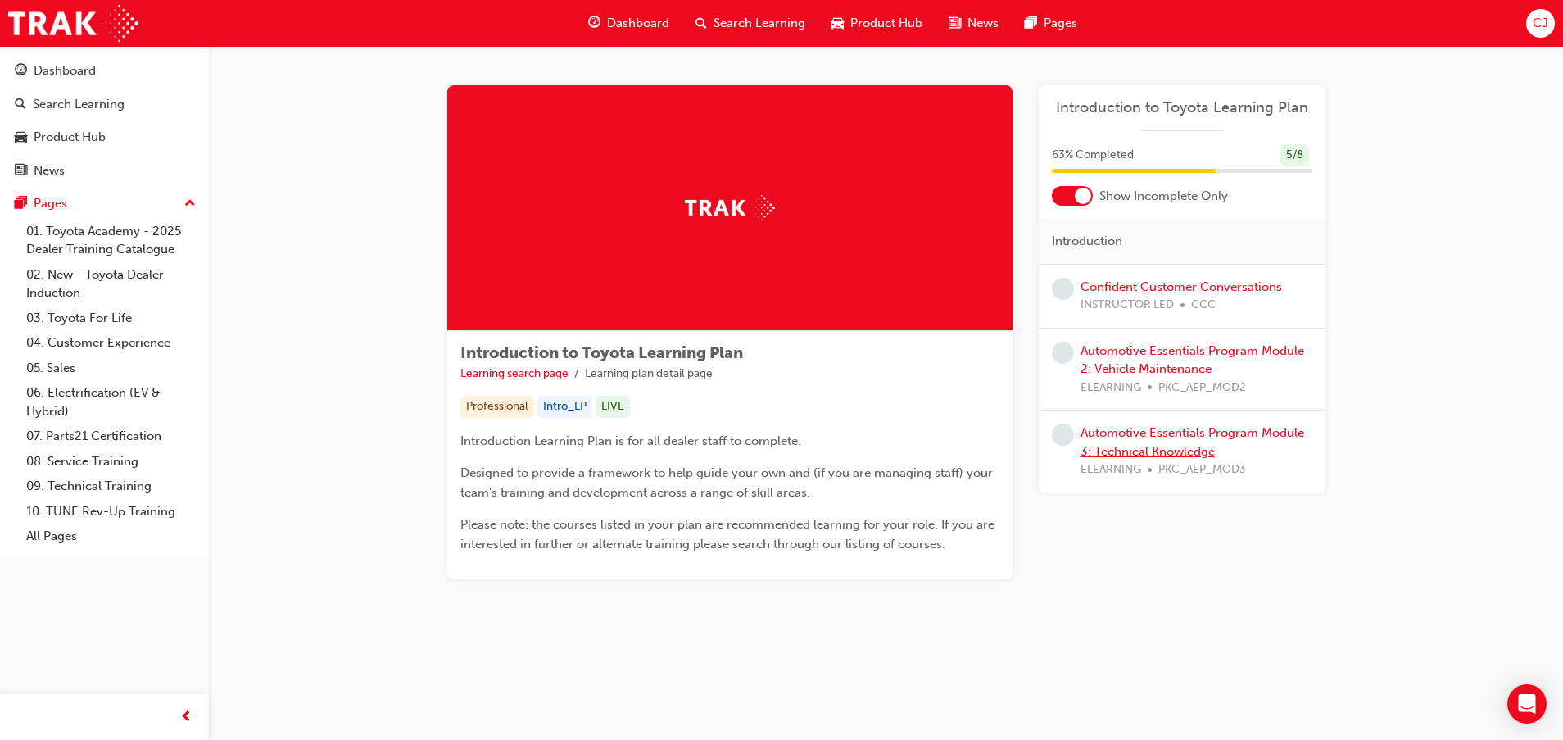
click at [1157, 442] on div "Automotive Essentials Program Module 3: Technical Knowledge ELEARNING PKC_AEP_M…" at bounding box center [1197, 452] width 232 height 56
click at [1167, 451] on link "Automotive Essentials Program Module 3: Technical Knowledge" at bounding box center [1193, 442] width 224 height 34
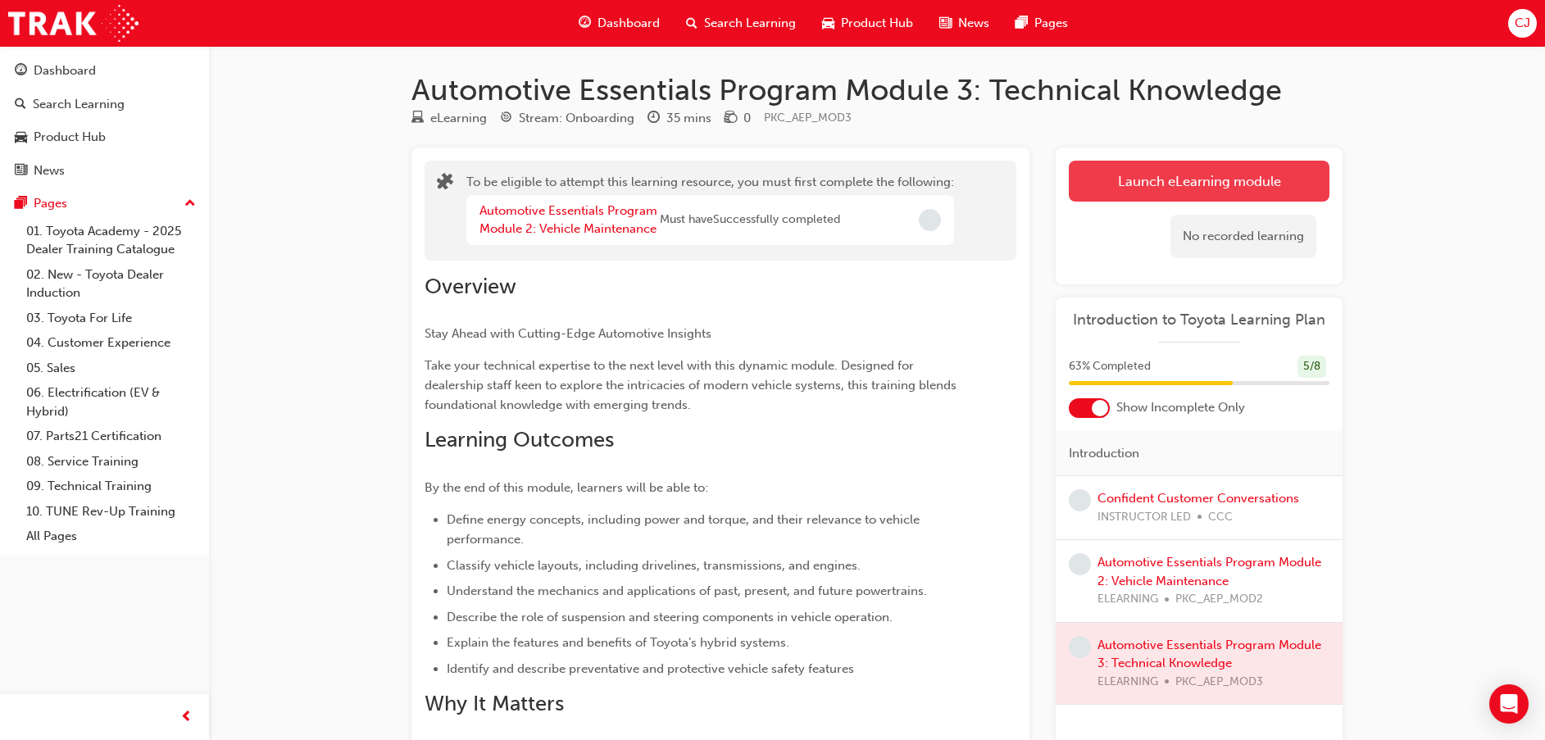
click at [1185, 191] on button "Launch eLearning module" at bounding box center [1198, 181] width 261 height 41
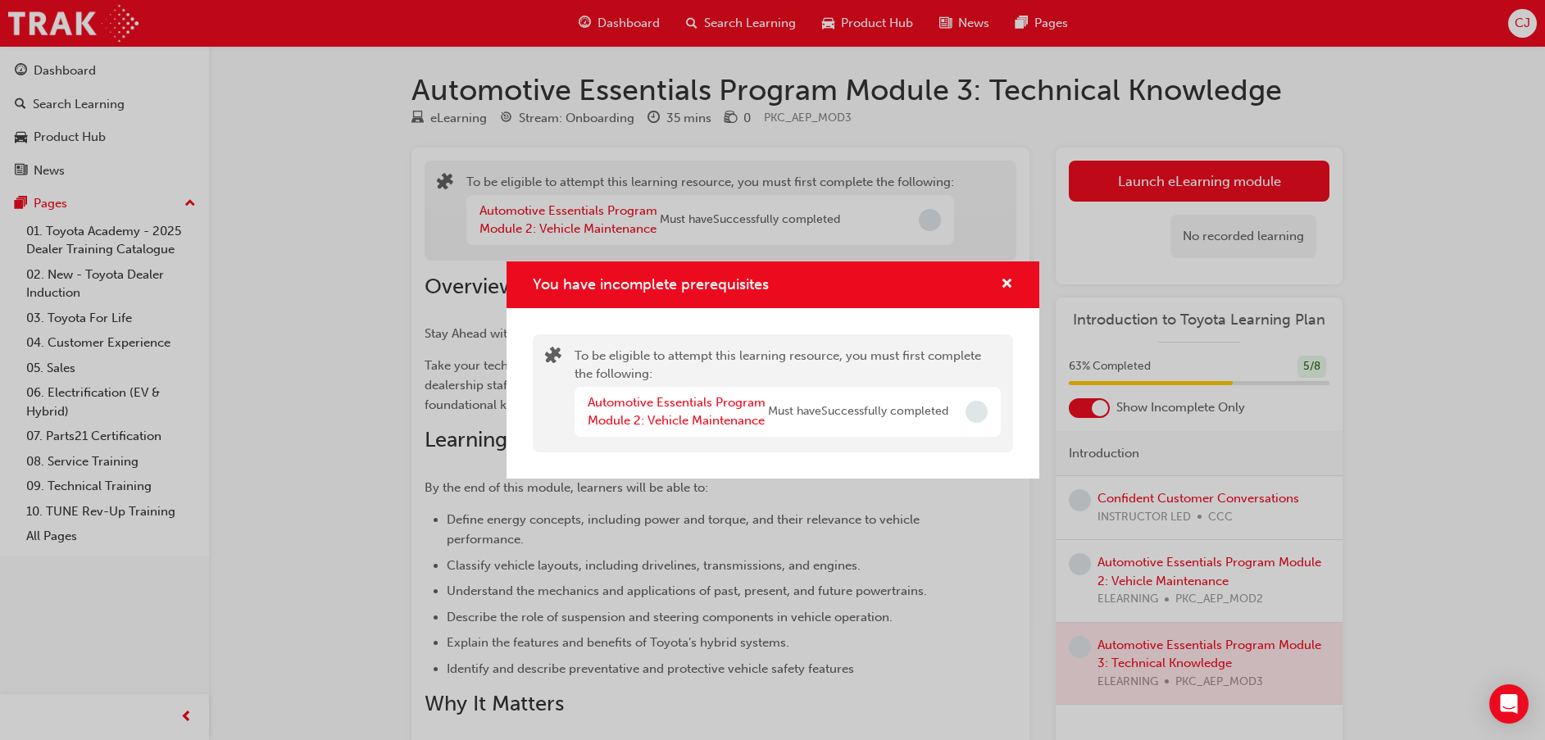
click at [1018, 273] on div "You have incomplete prerequisites" at bounding box center [772, 284] width 533 height 47
click at [1008, 280] on span "cross-icon" at bounding box center [1006, 285] width 12 height 15
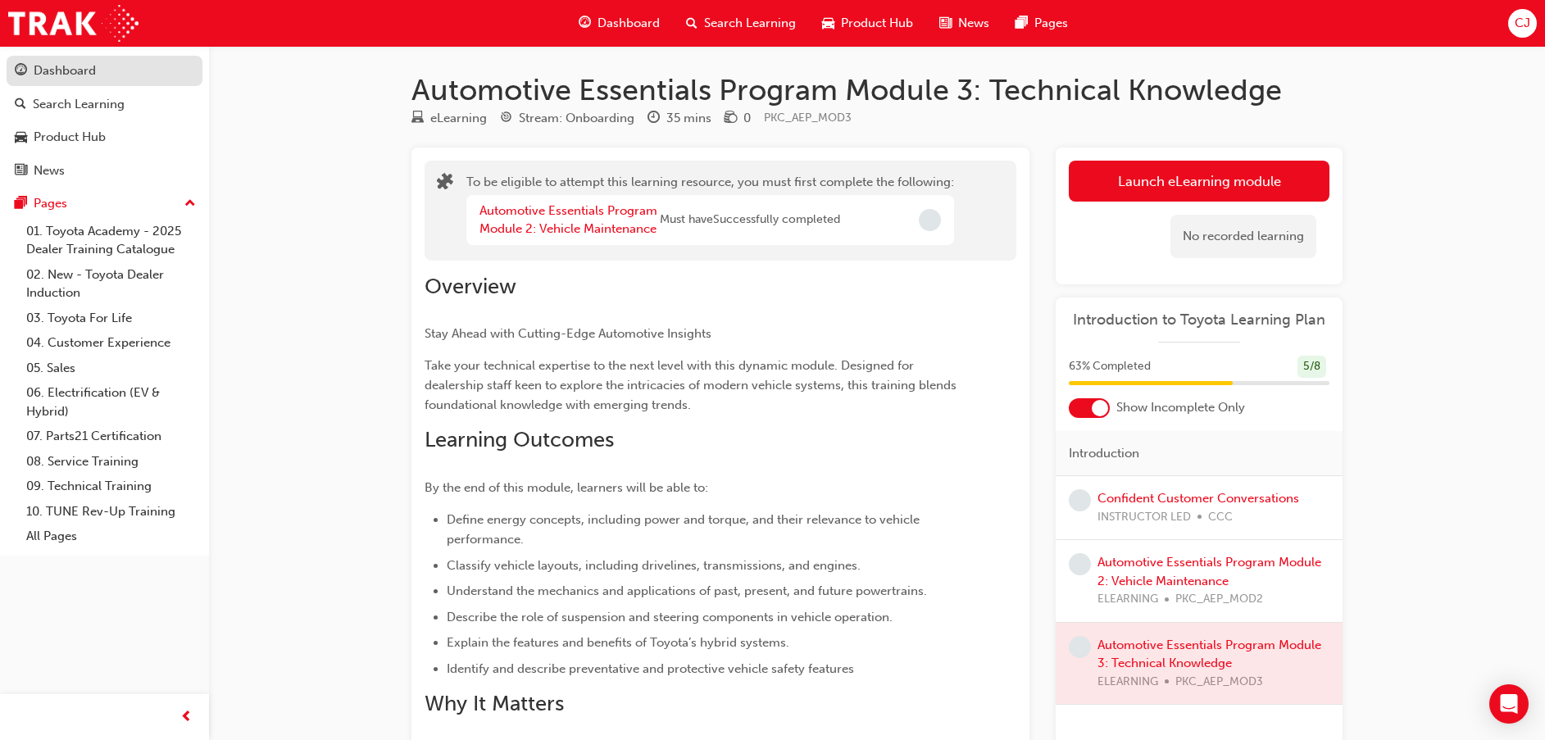
click at [104, 81] on link "Dashboard" at bounding box center [105, 71] width 196 height 30
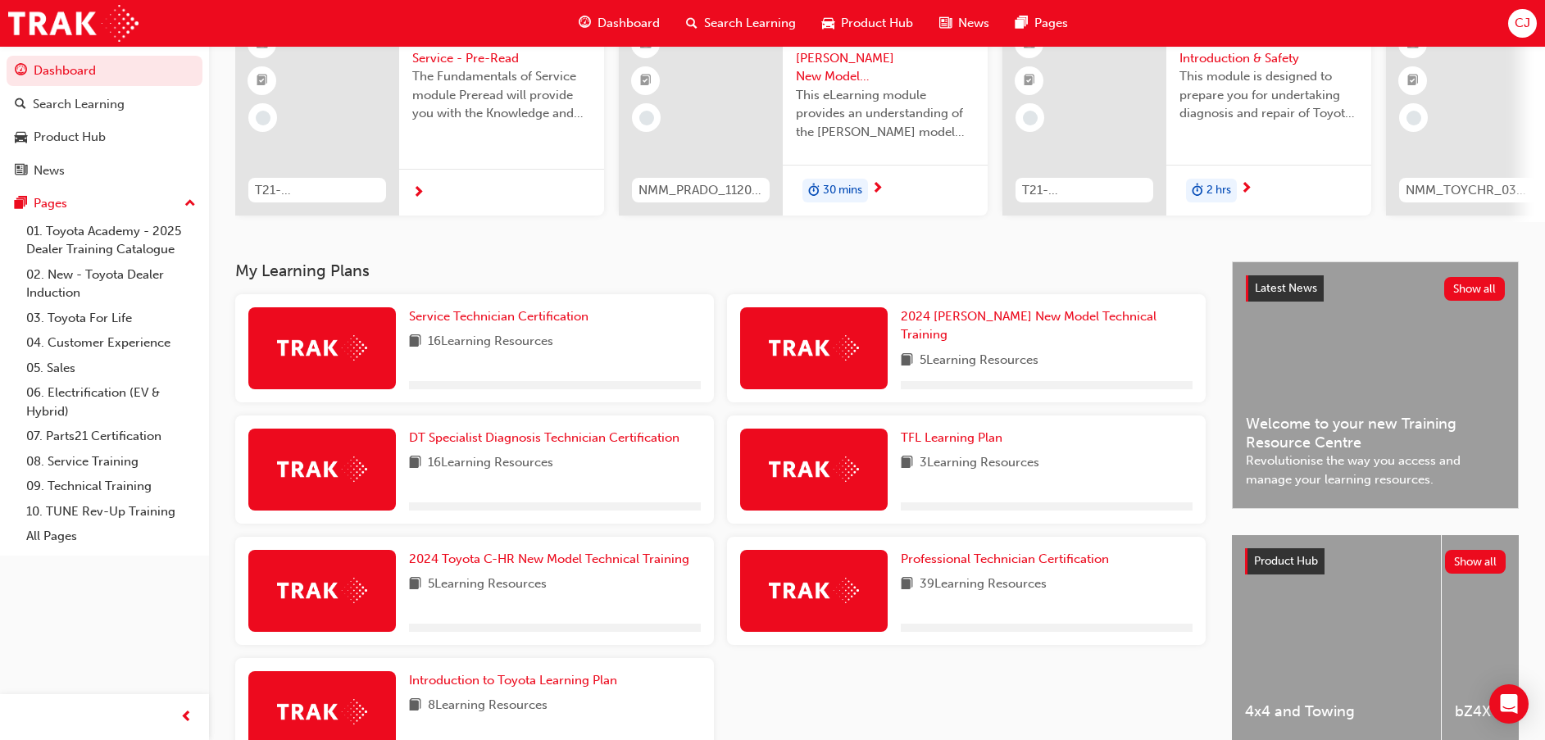
scroll to position [269, 0]
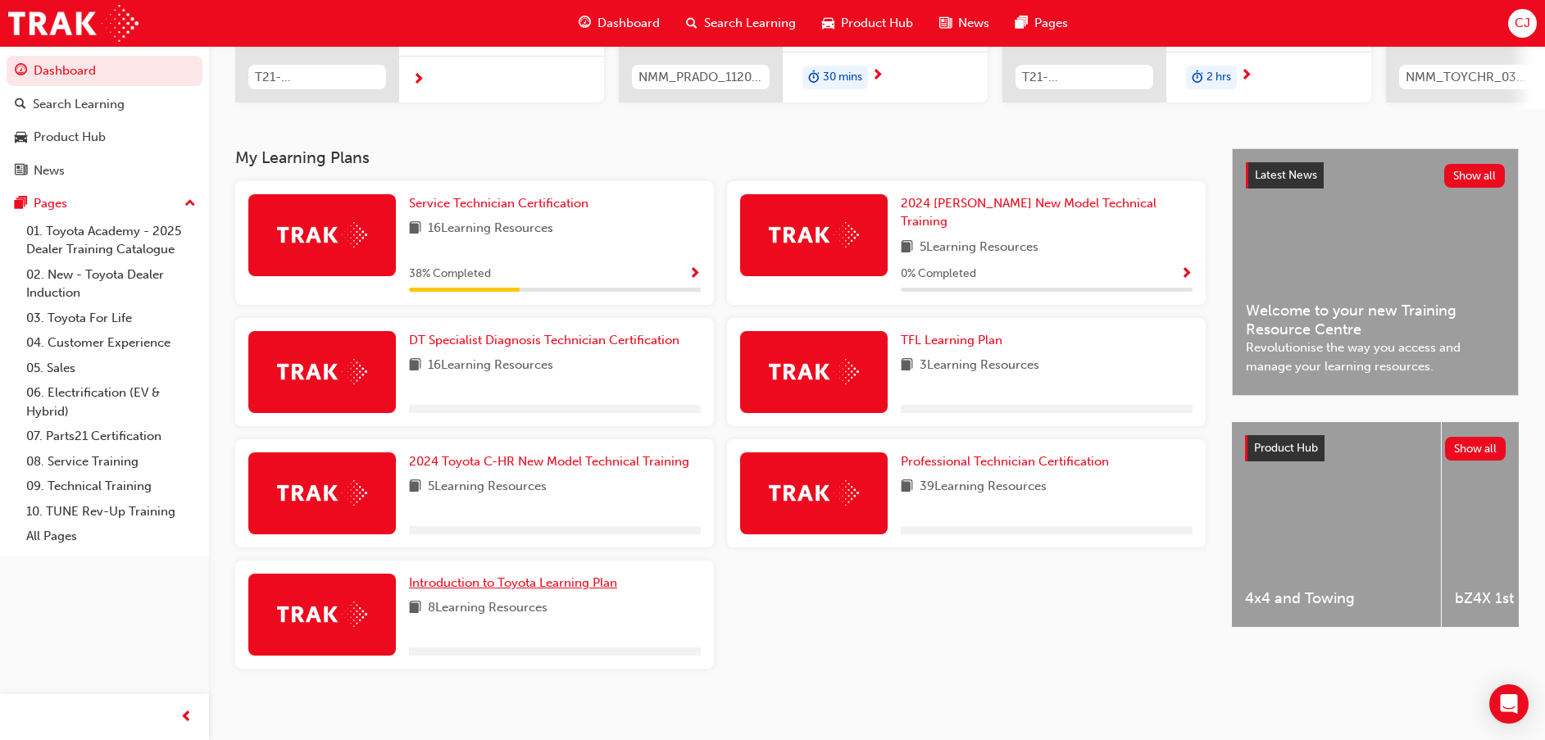
click at [521, 583] on div "Introduction to Toyota Learning Plan 8 Learning Resources" at bounding box center [555, 615] width 292 height 82
drag, startPoint x: 531, startPoint y: 570, endPoint x: 628, endPoint y: 578, distance: 97.0
click at [531, 575] on span "Introduction to Toyota Learning Plan" at bounding box center [513, 582] width 208 height 15
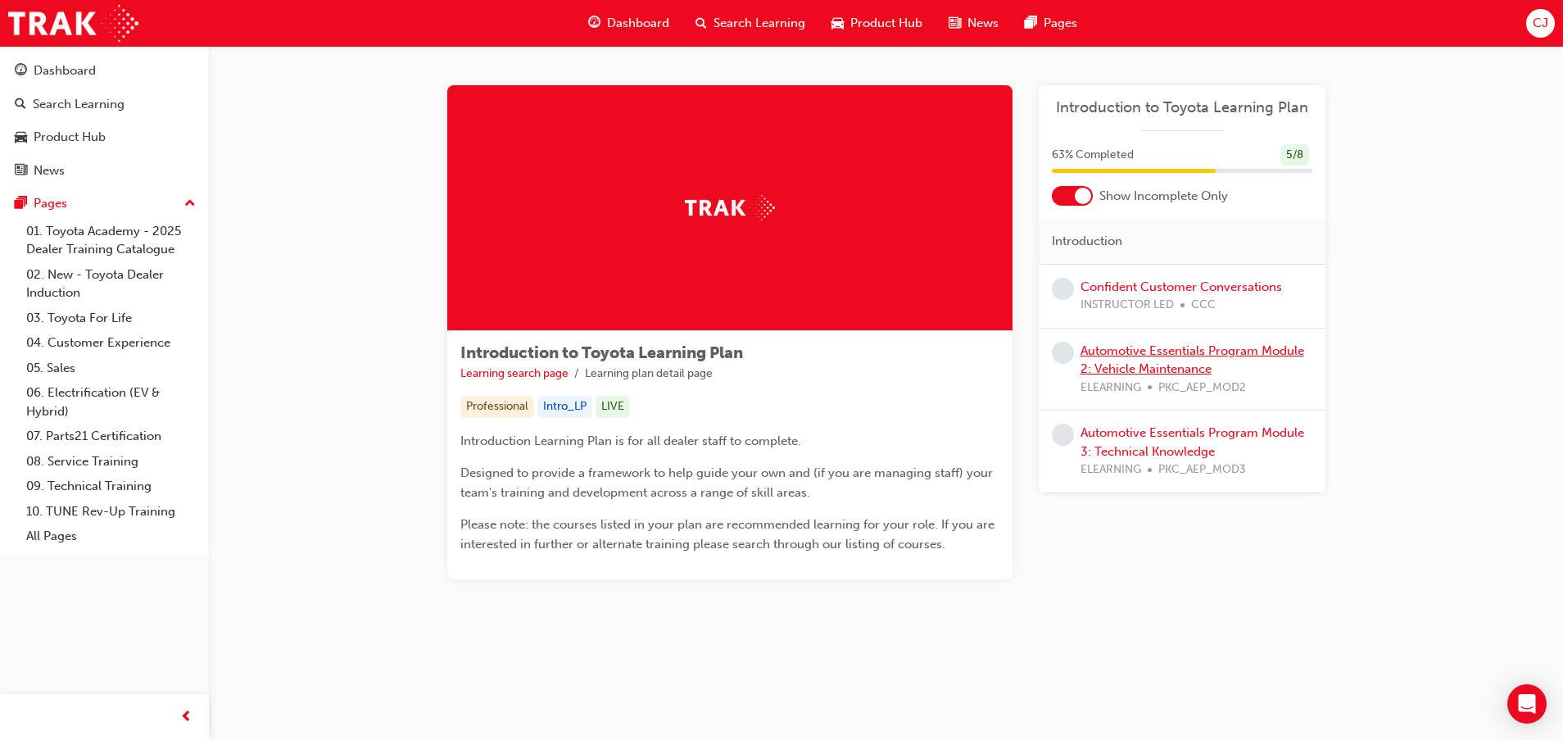
click at [1164, 357] on link "Automotive Essentials Program Module 2: Vehicle Maintenance" at bounding box center [1193, 360] width 224 height 34
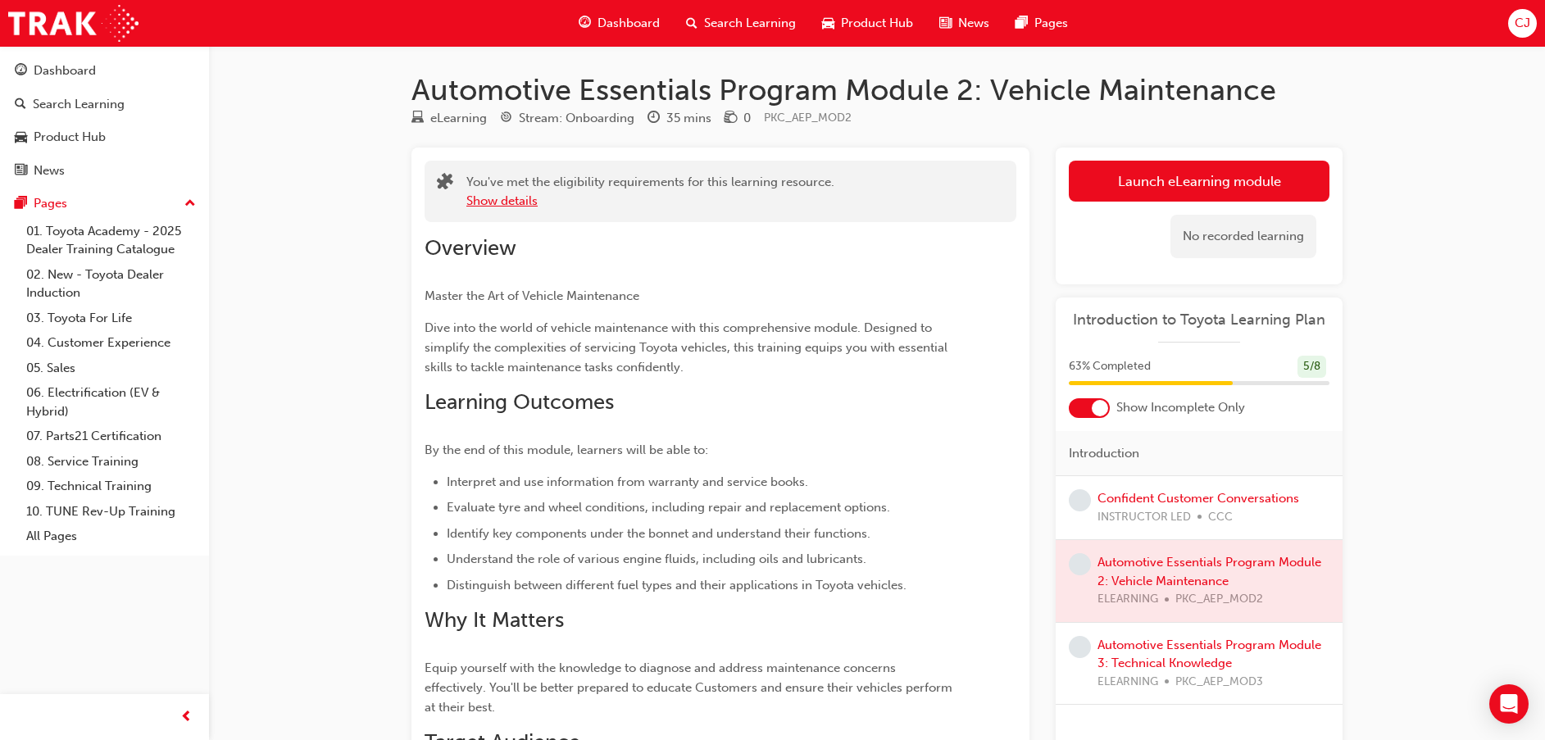
click at [528, 197] on button "Show details" at bounding box center [501, 201] width 71 height 19
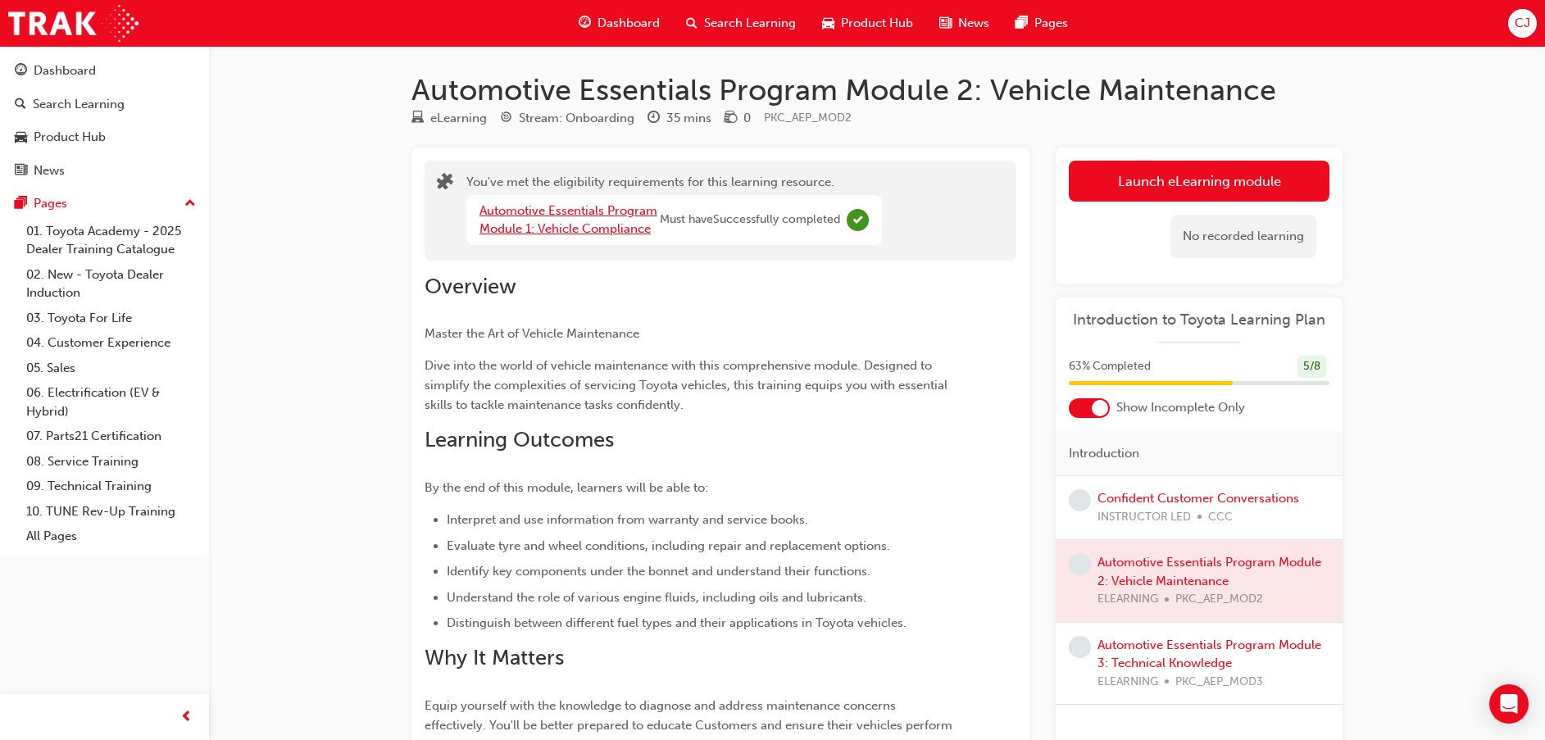
click at [609, 223] on link "Automotive Essentials Program Module 1: Vehicle Compliance" at bounding box center [568, 220] width 178 height 34
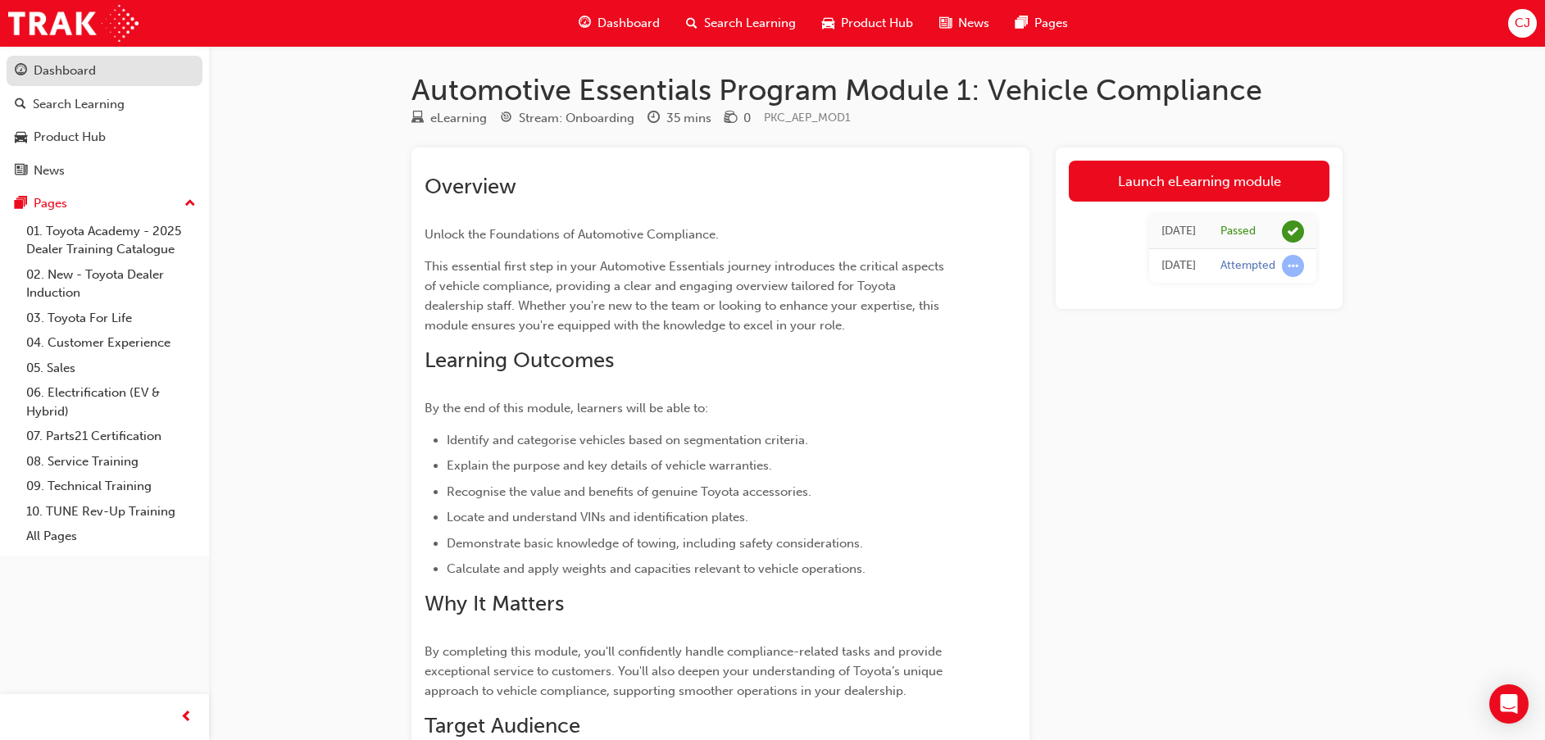
click at [94, 69] on div "Dashboard" at bounding box center [65, 70] width 62 height 19
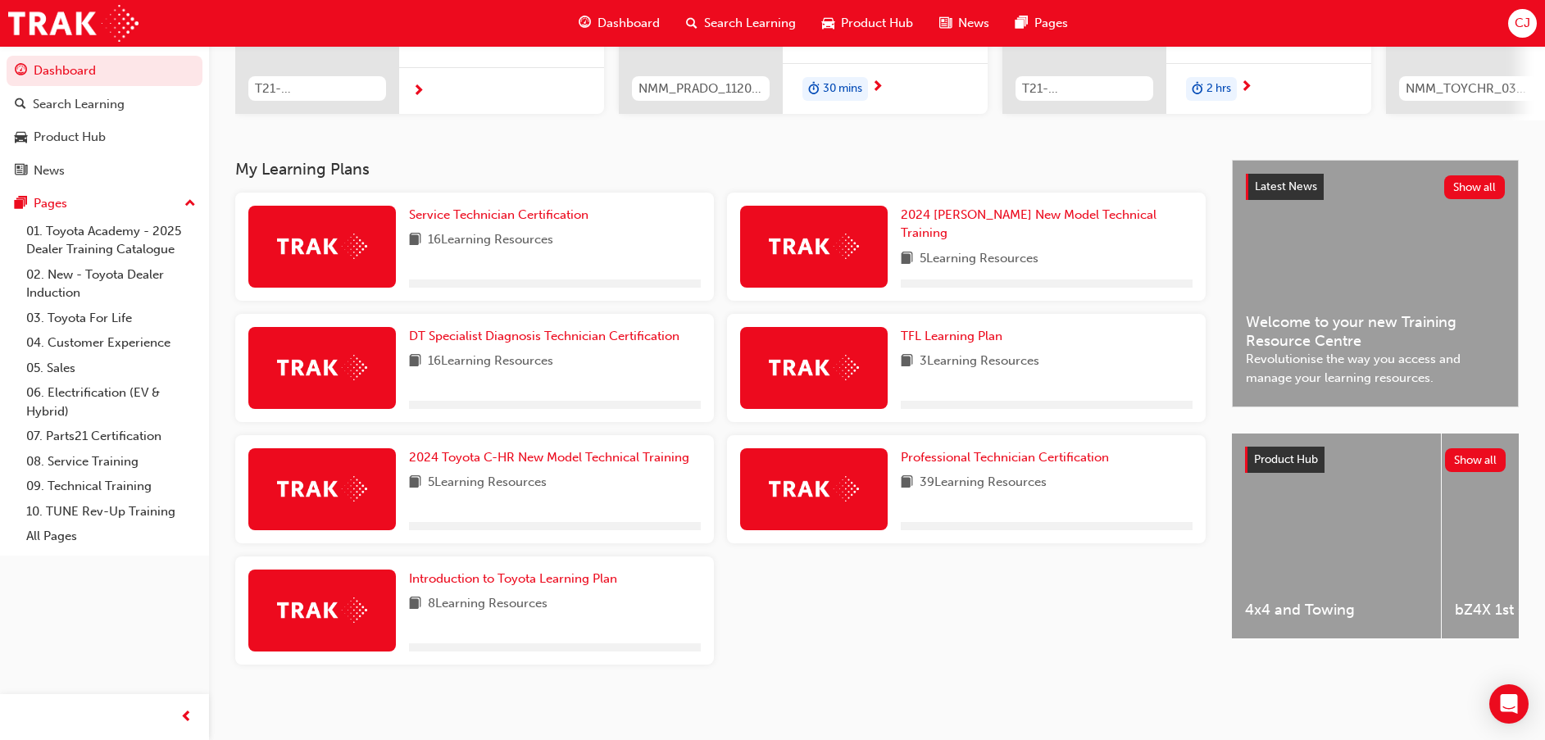
scroll to position [269, 0]
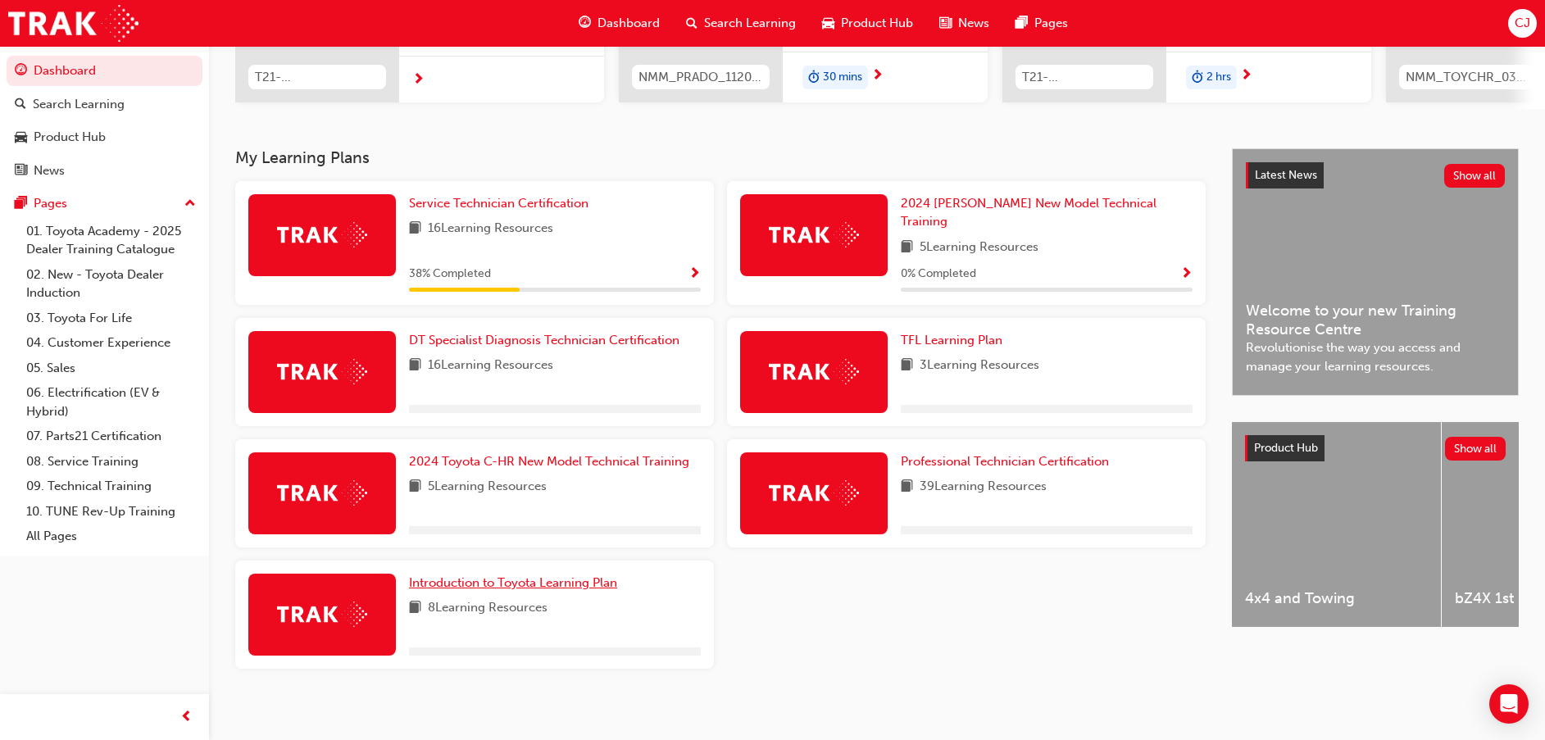
click at [515, 577] on span "Introduction to Toyota Learning Plan" at bounding box center [513, 582] width 208 height 15
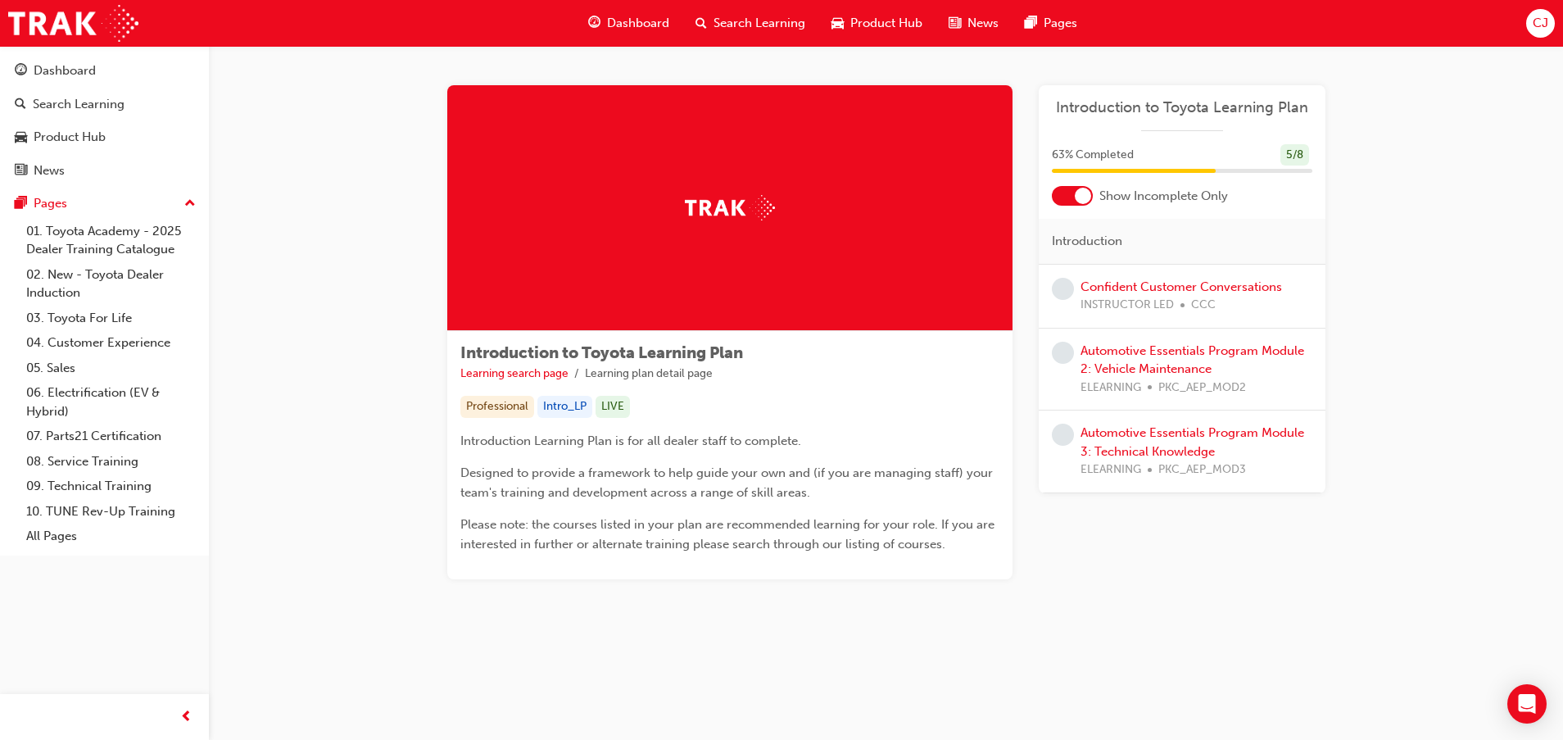
click at [1291, 154] on div "5 / 8" at bounding box center [1295, 155] width 29 height 22
click at [1068, 197] on div at bounding box center [1072, 196] width 41 height 20
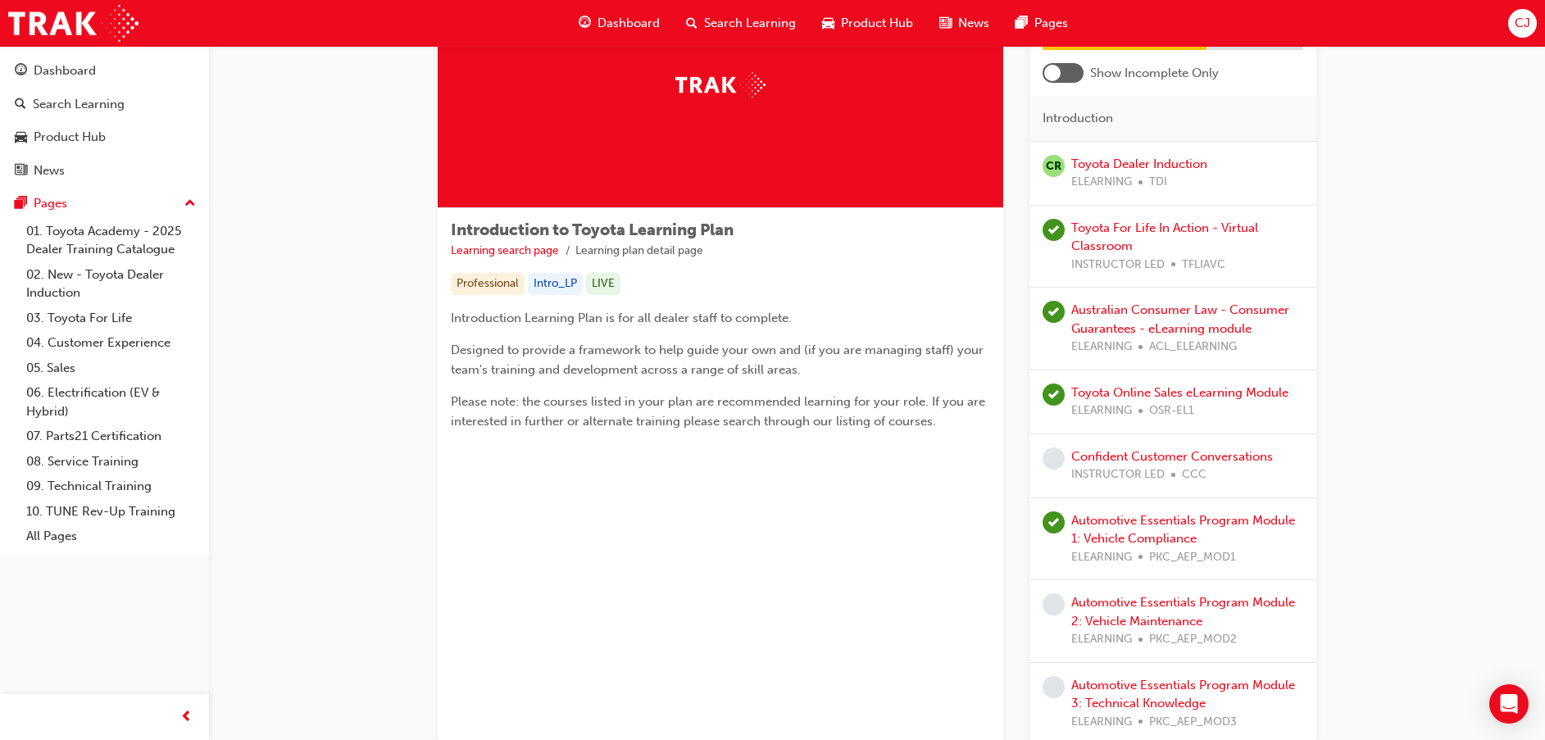
scroll to position [246, 0]
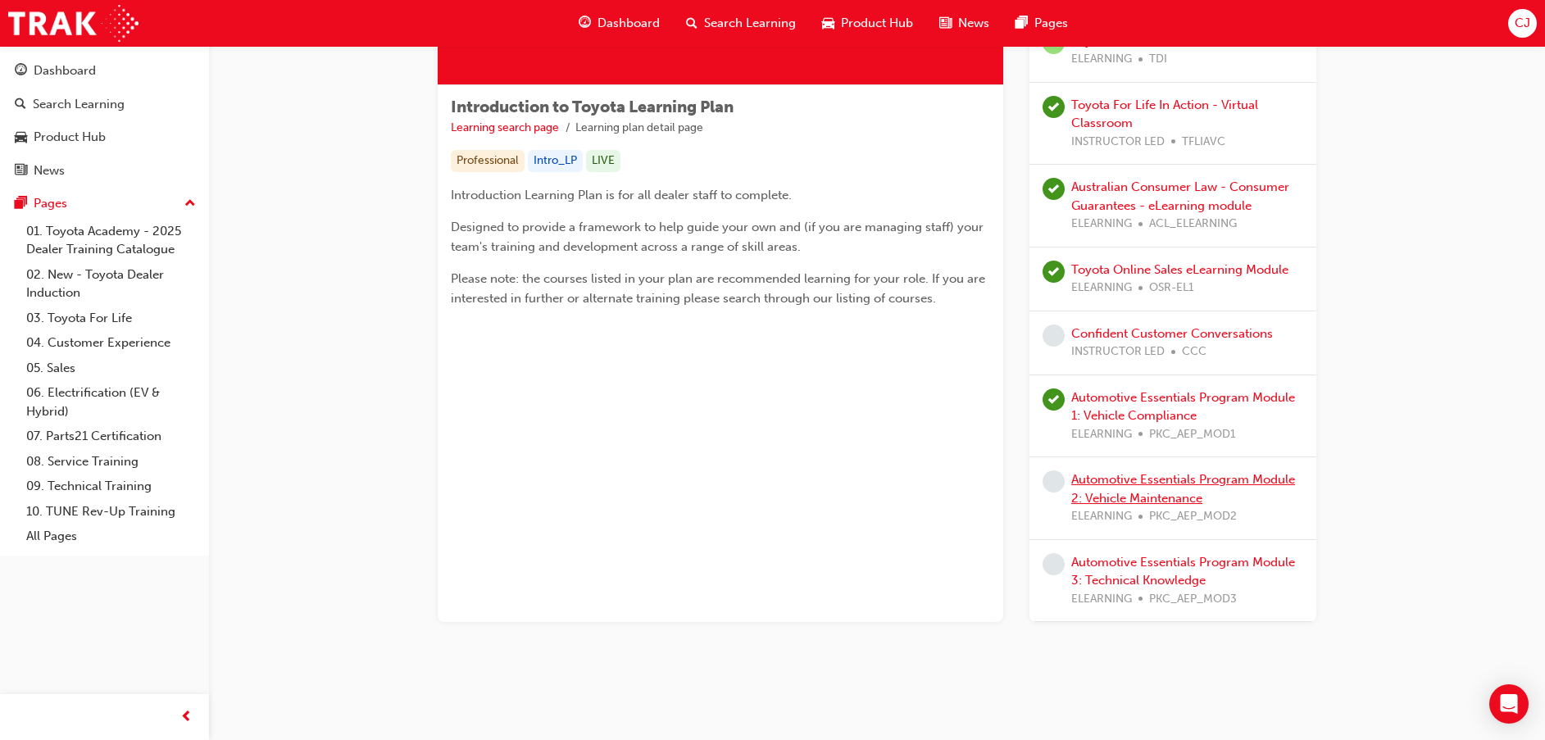
click at [1168, 494] on link "Automotive Essentials Program Module 2: Vehicle Maintenance" at bounding box center [1183, 489] width 224 height 34
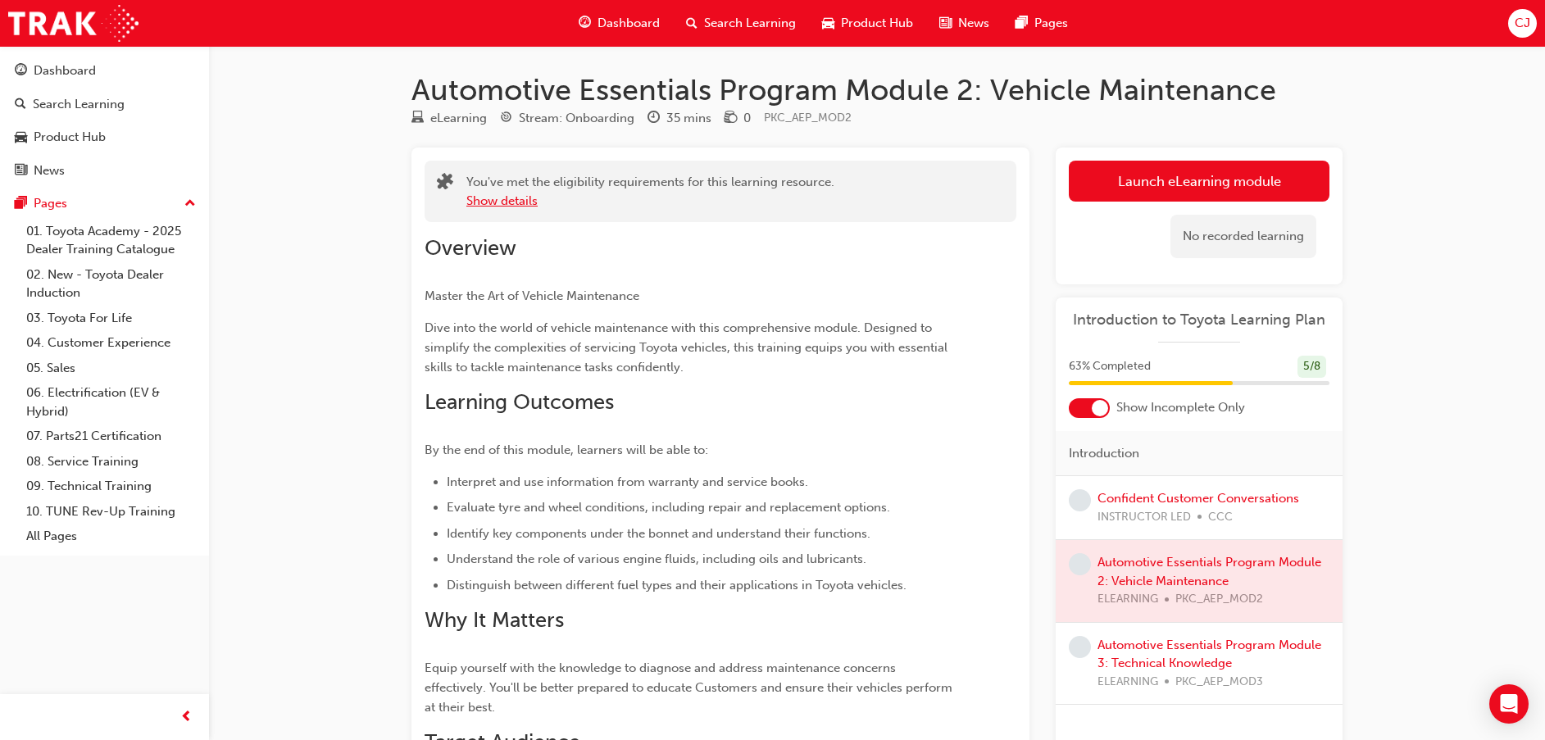
click at [486, 205] on button "Show details" at bounding box center [501, 201] width 71 height 19
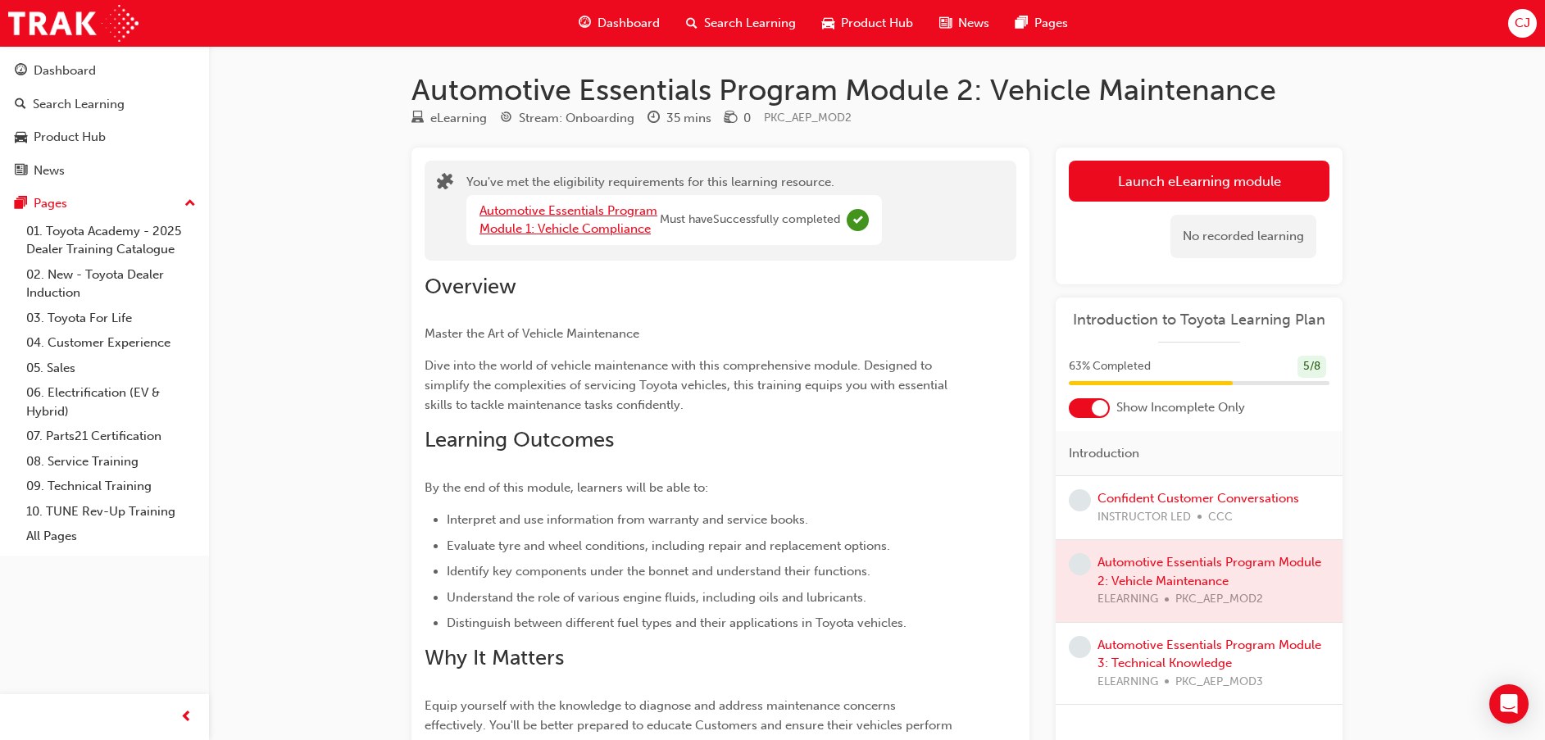
click at [603, 206] on link "Automotive Essentials Program Module 1: Vehicle Compliance" at bounding box center [568, 220] width 178 height 34
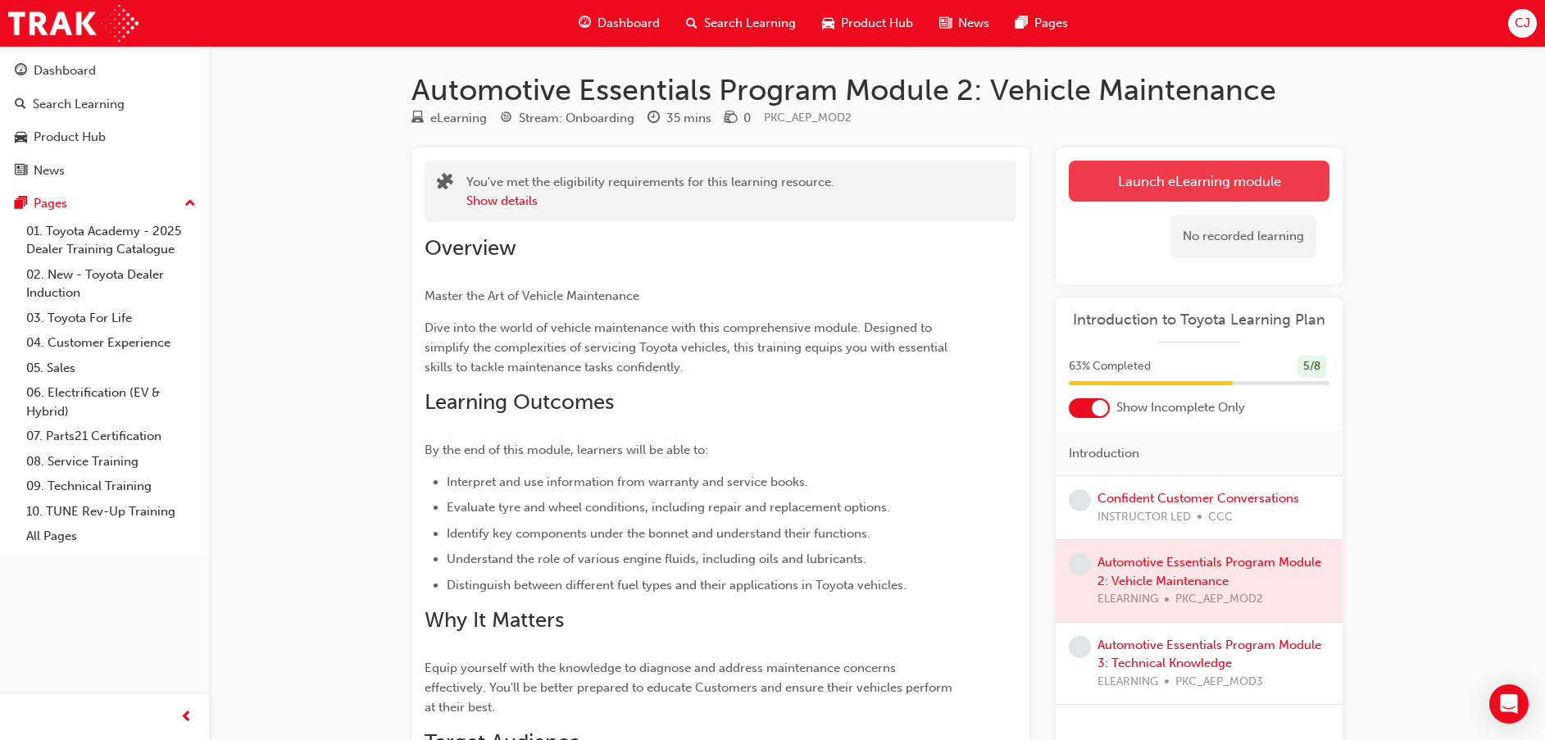
click at [1166, 183] on link "Launch eLearning module" at bounding box center [1198, 181] width 261 height 41
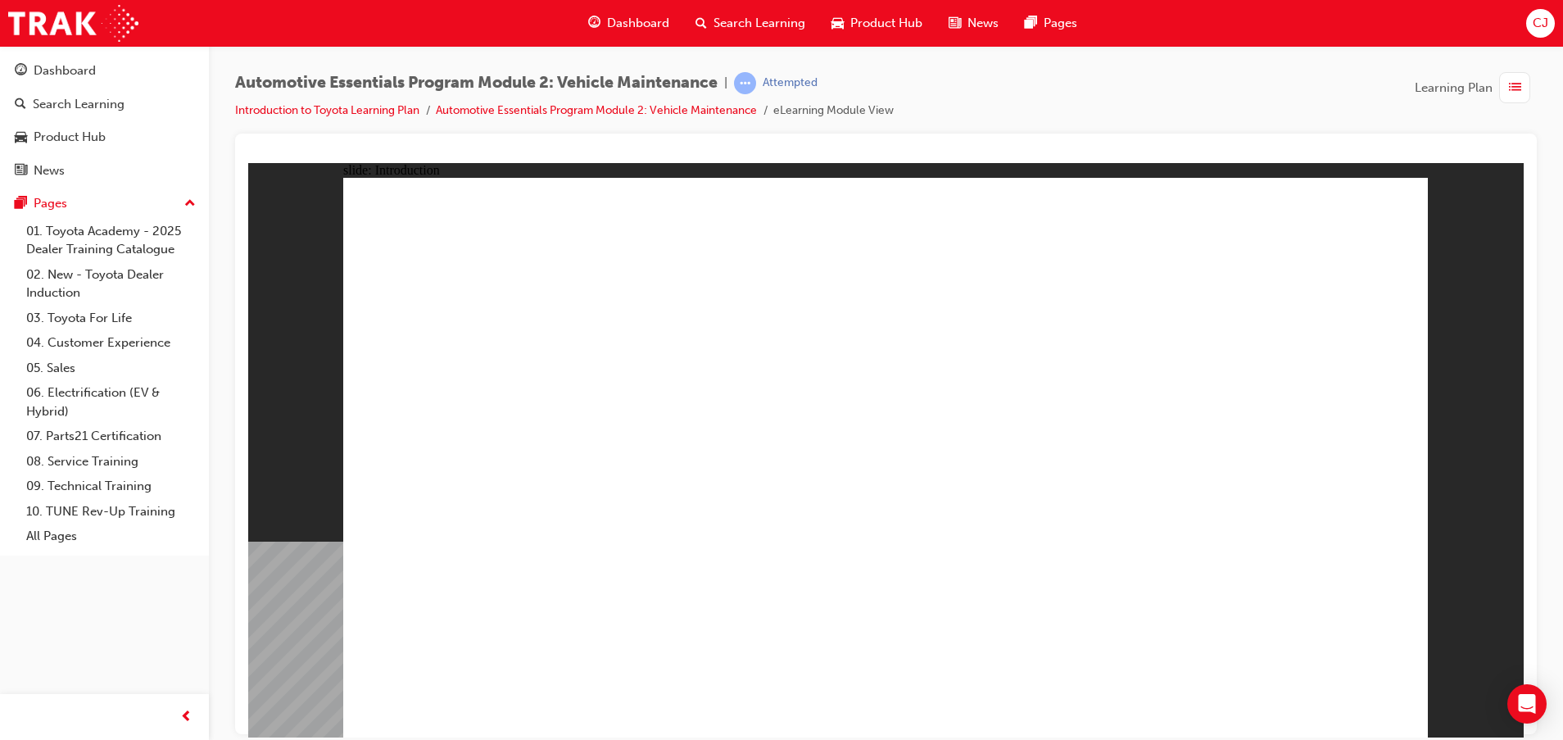
drag, startPoint x: 1299, startPoint y: 683, endPoint x: 1325, endPoint y: 697, distance: 29.7
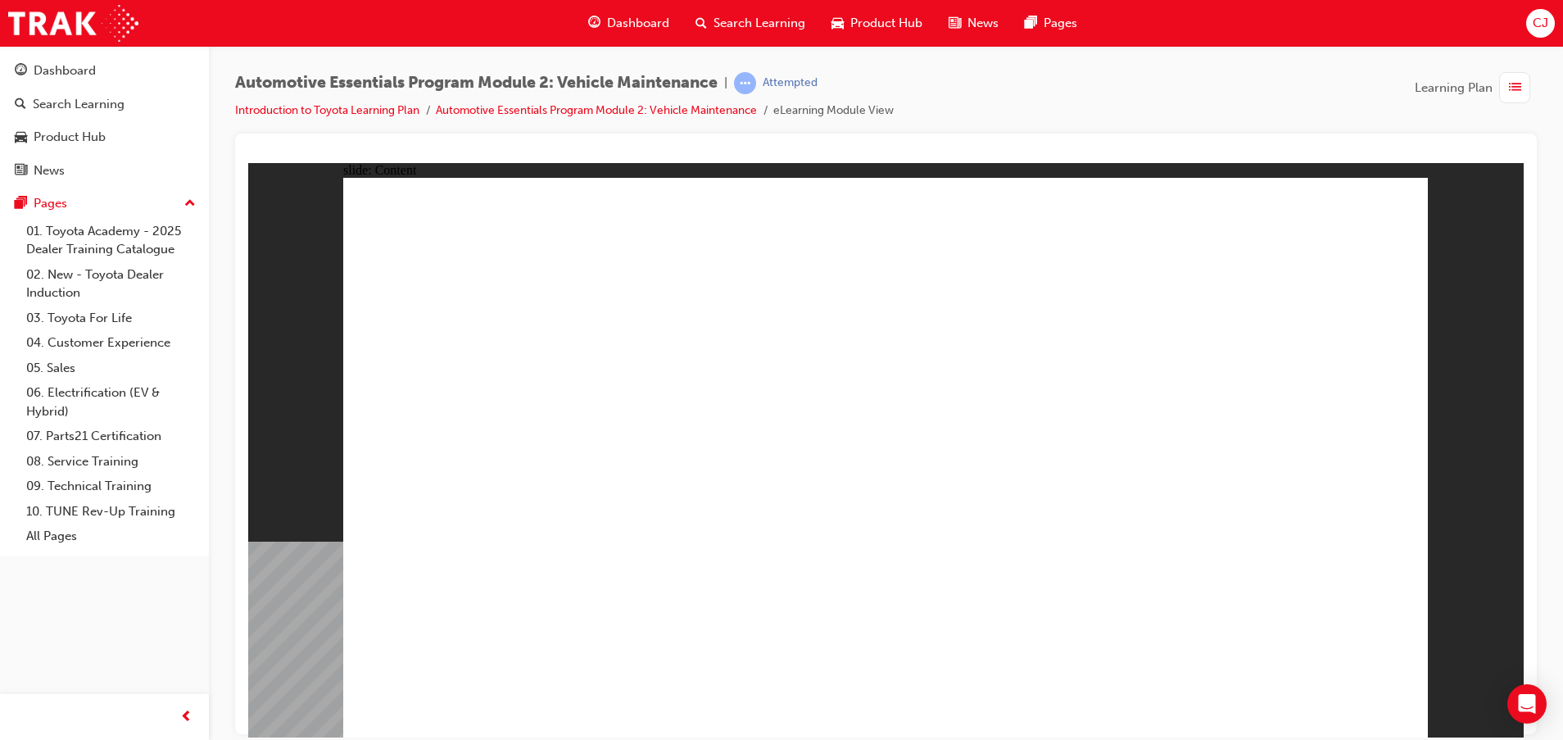
click at [1023, 129] on div "Automotive Essentials Program Module 2: Vehicle Maintenance | Attempted Introdu…" at bounding box center [886, 102] width 1302 height 61
click at [1041, 144] on div at bounding box center [886, 434] width 1302 height 601
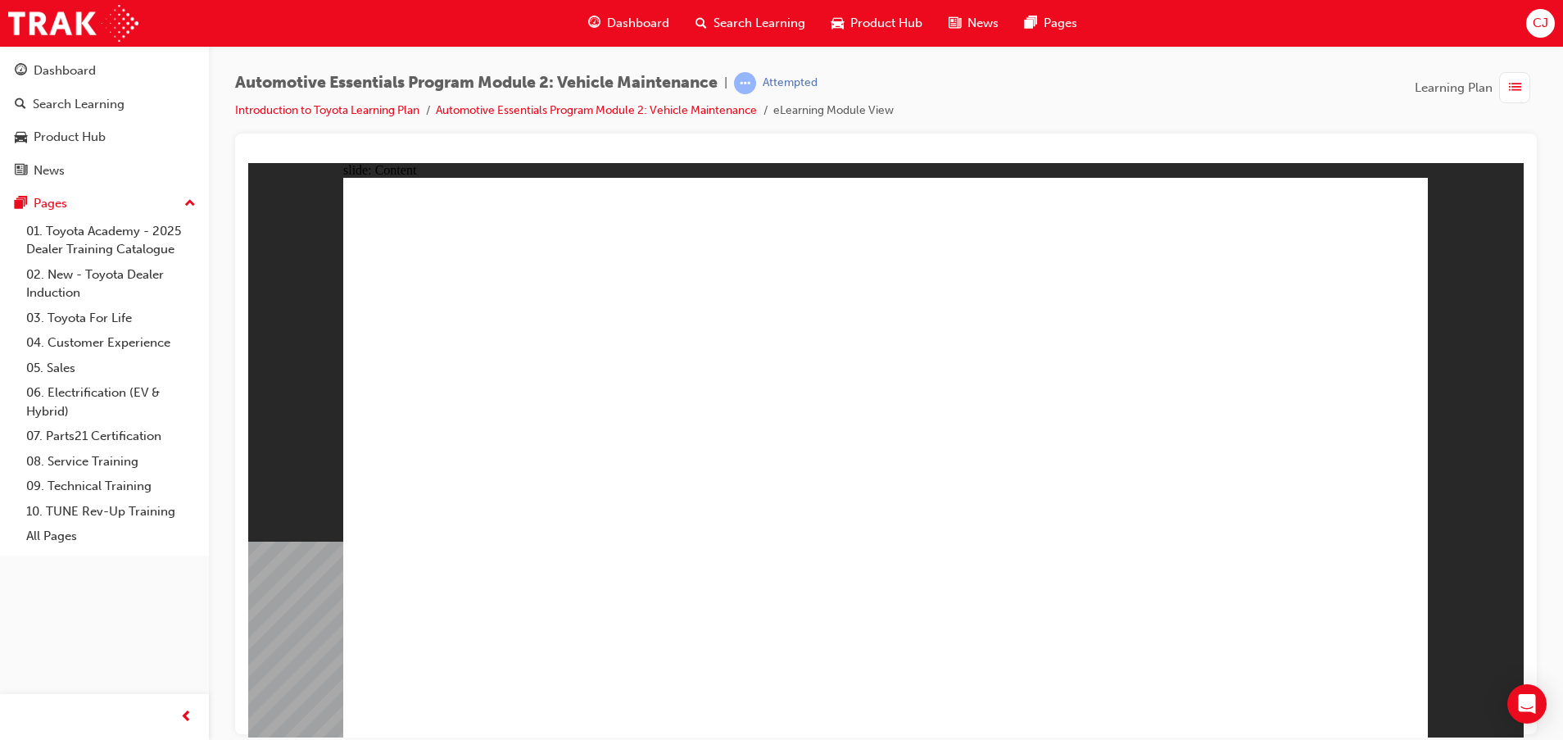
click at [1041, 144] on div at bounding box center [886, 434] width 1302 height 601
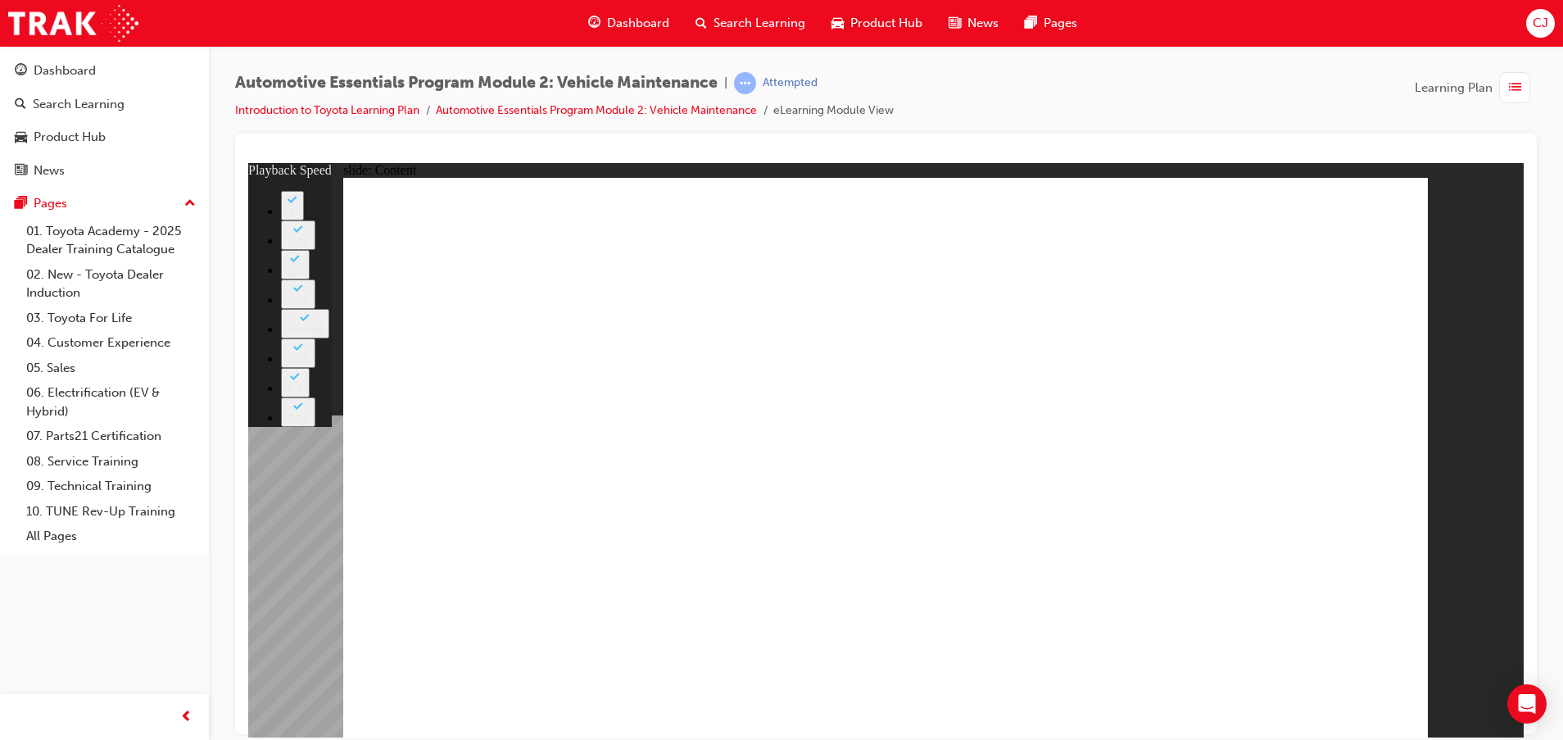
type input "33"
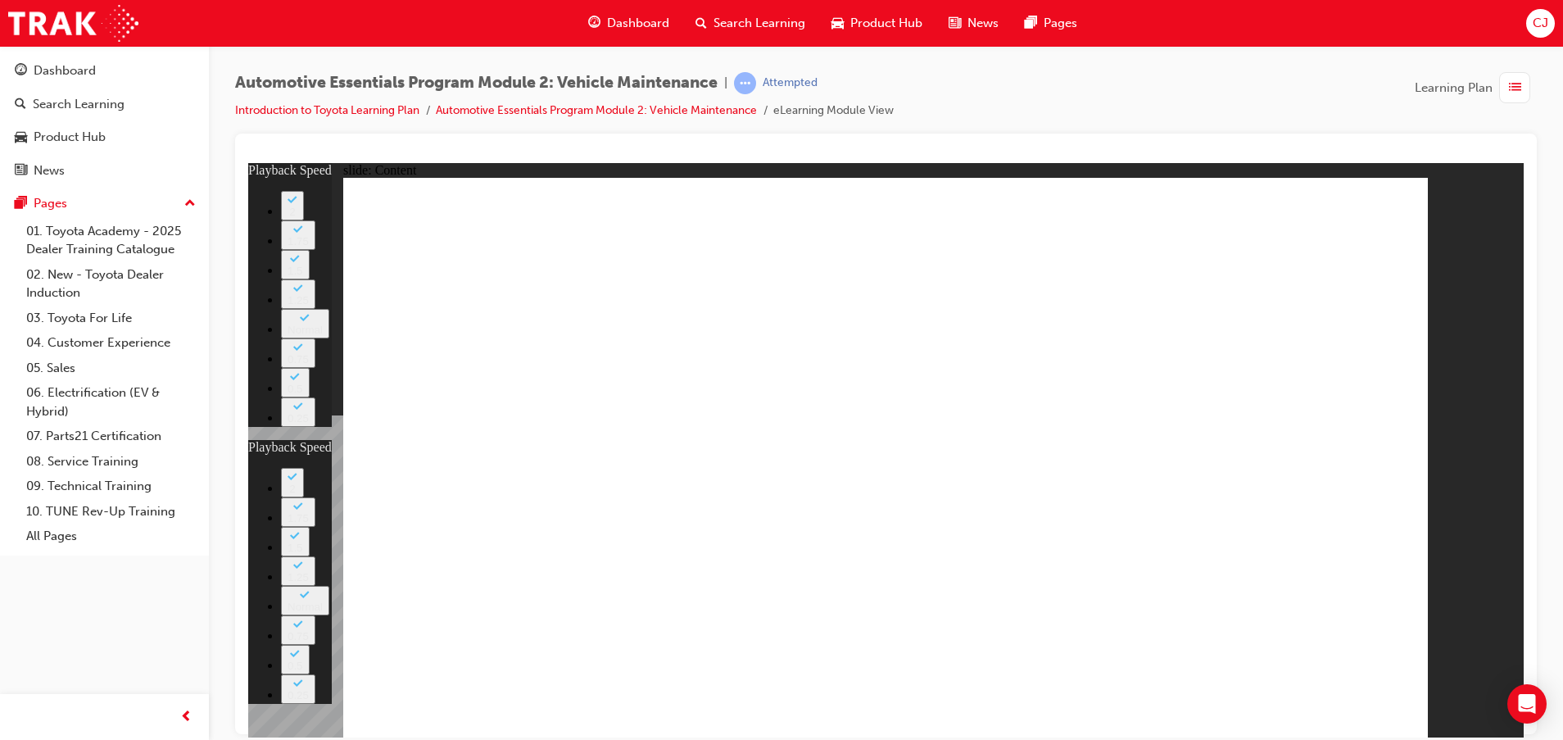
type input "2"
type input "33"
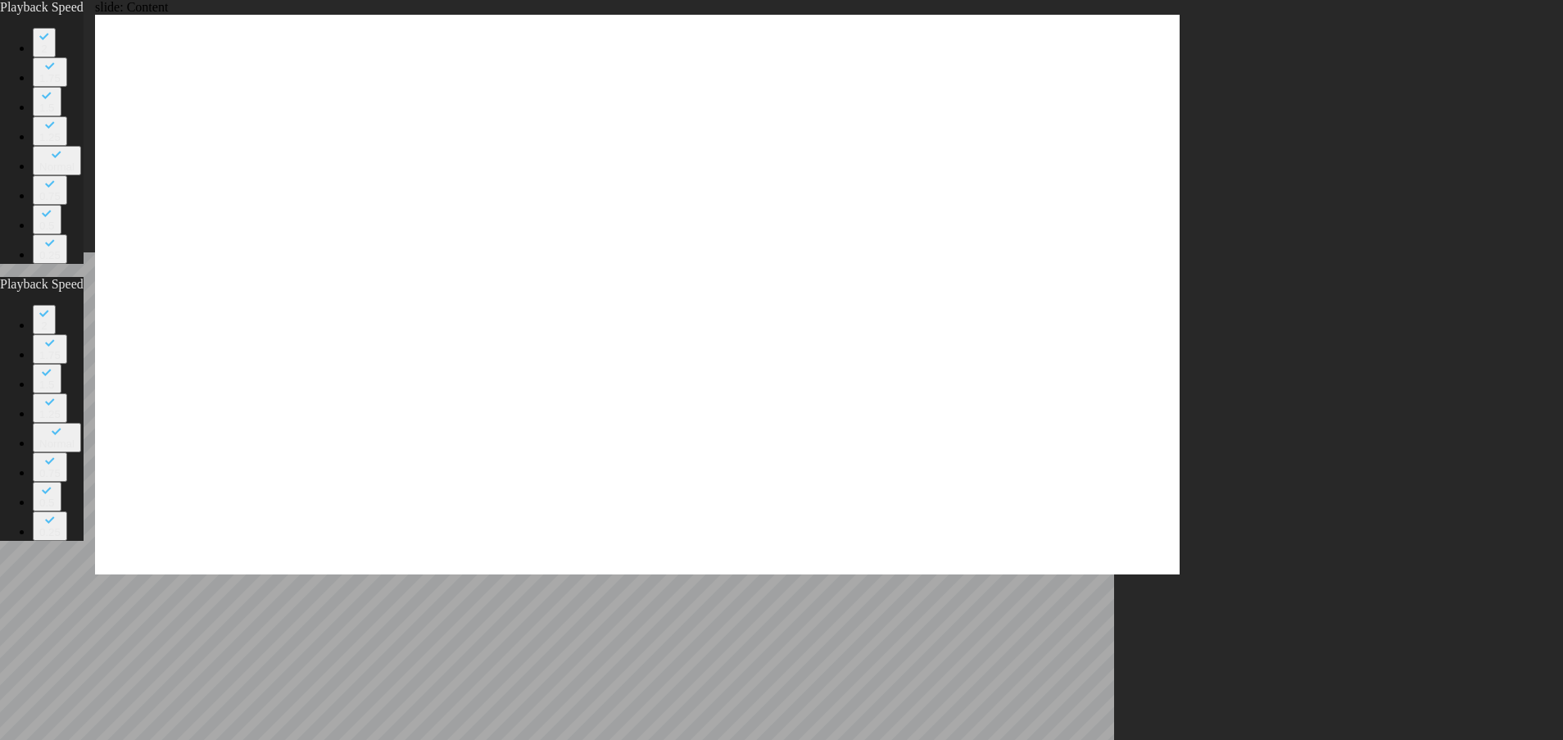
type input "2"
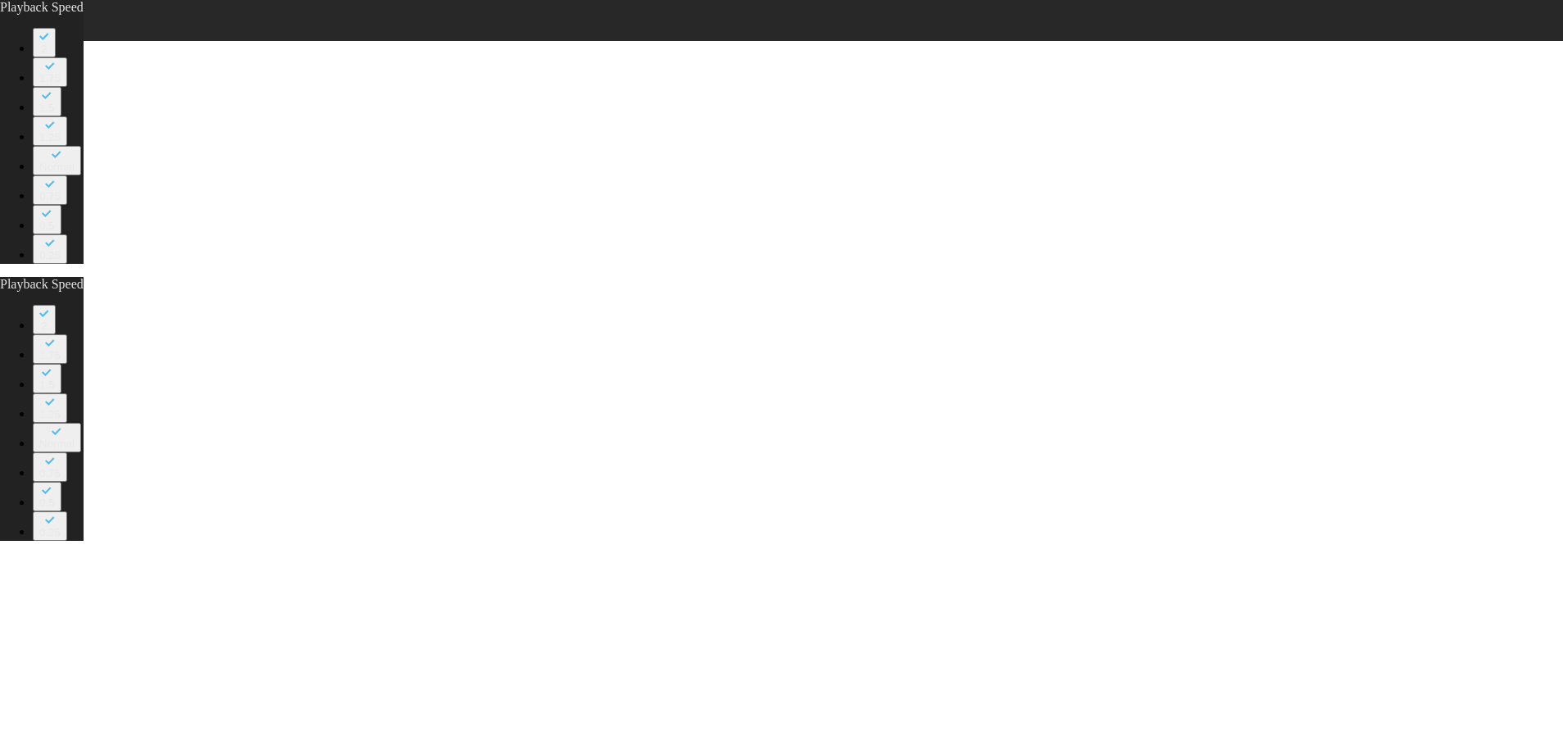
type input "33"
type input "3"
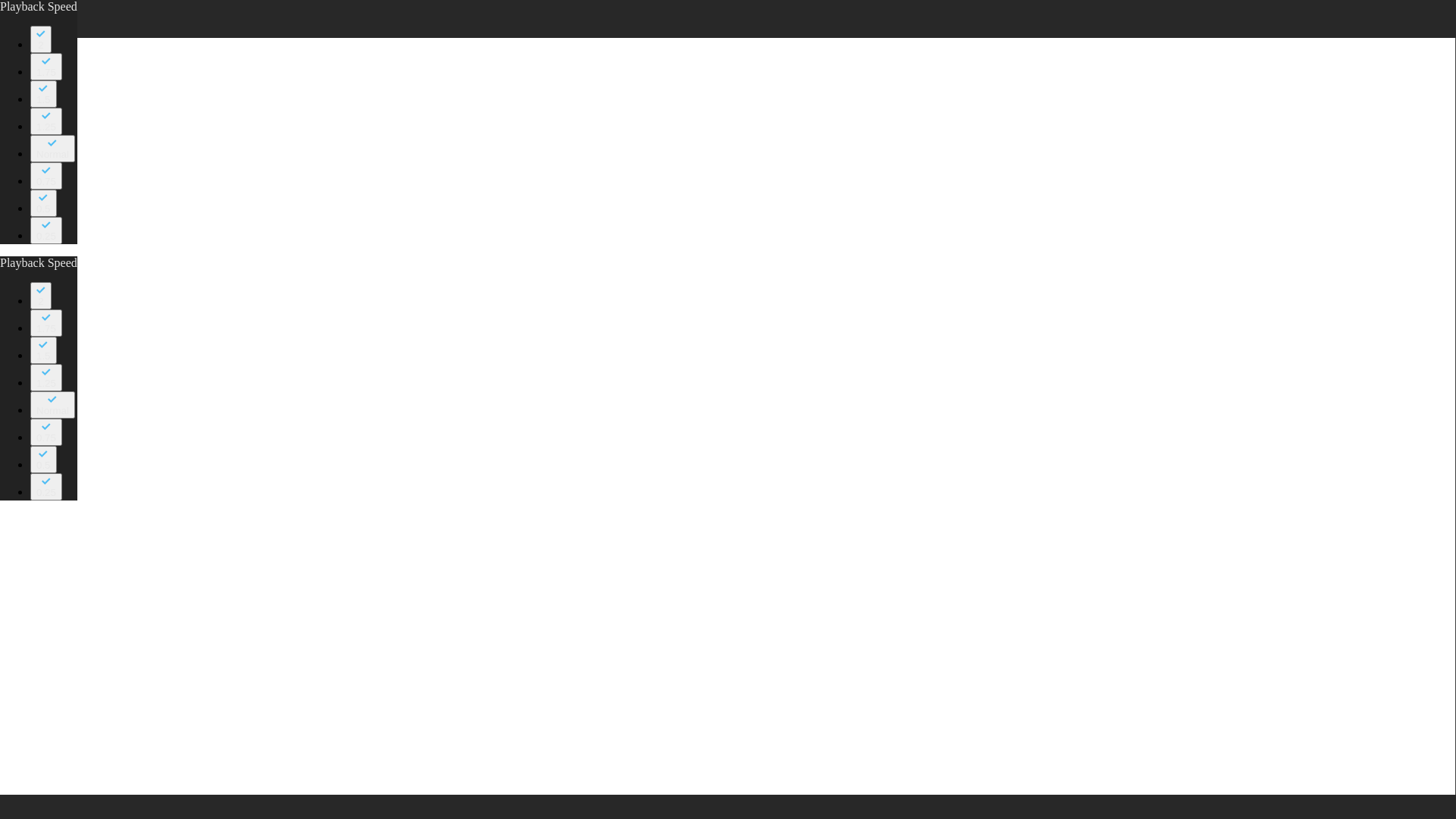
type input "33"
type input "35"
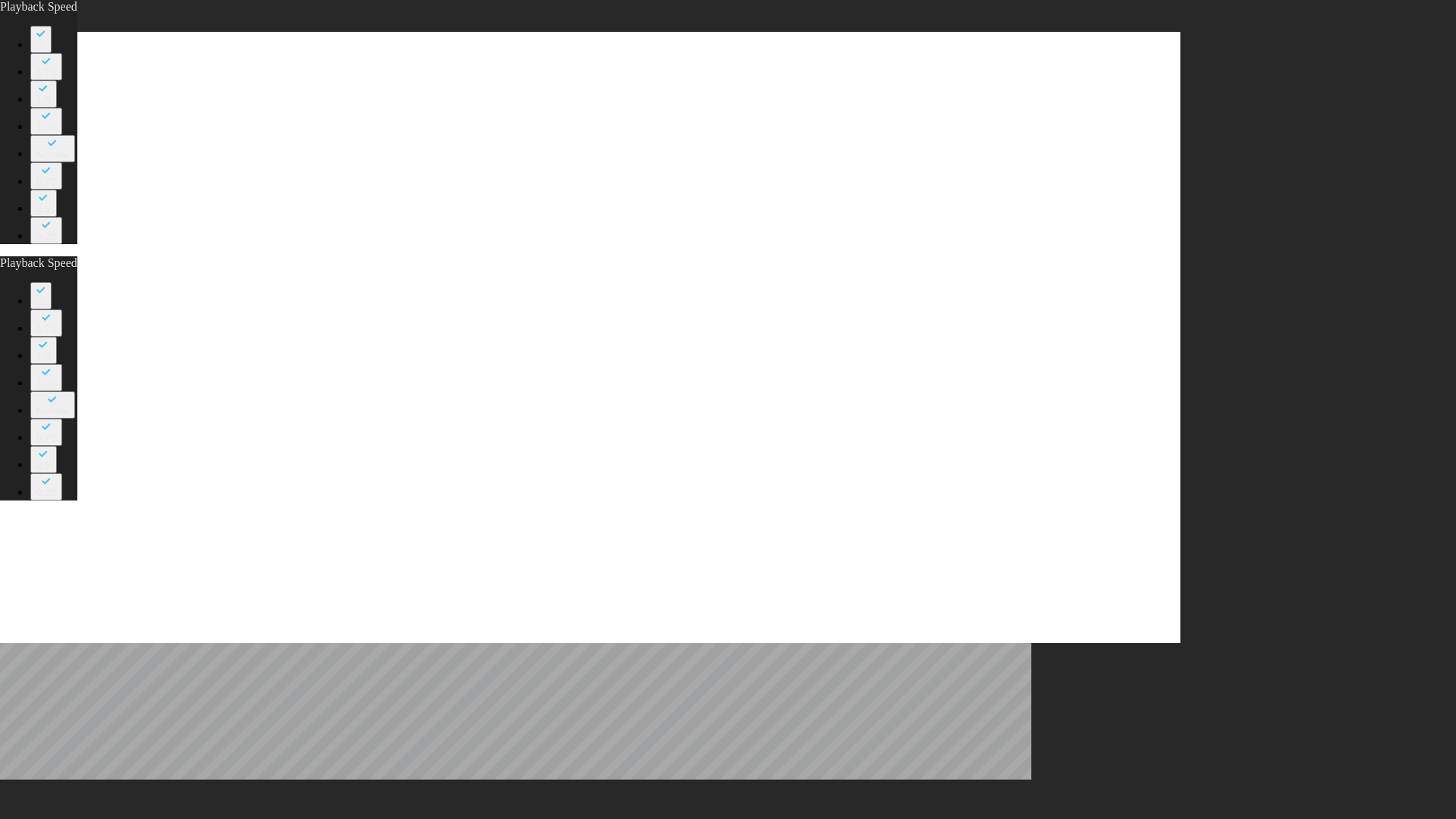
type input "33"
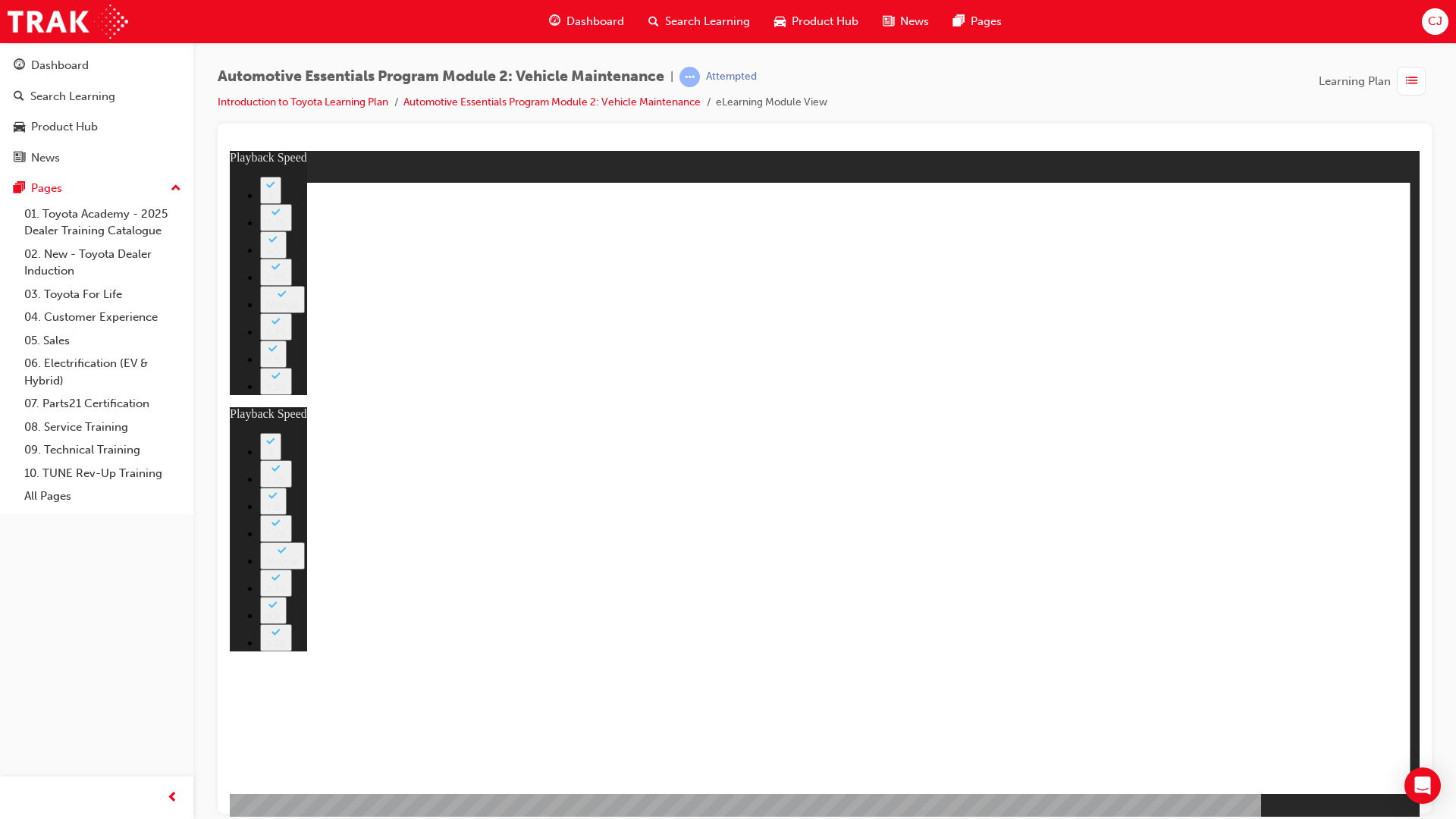
type input "35"
type input "33"
type input "35"
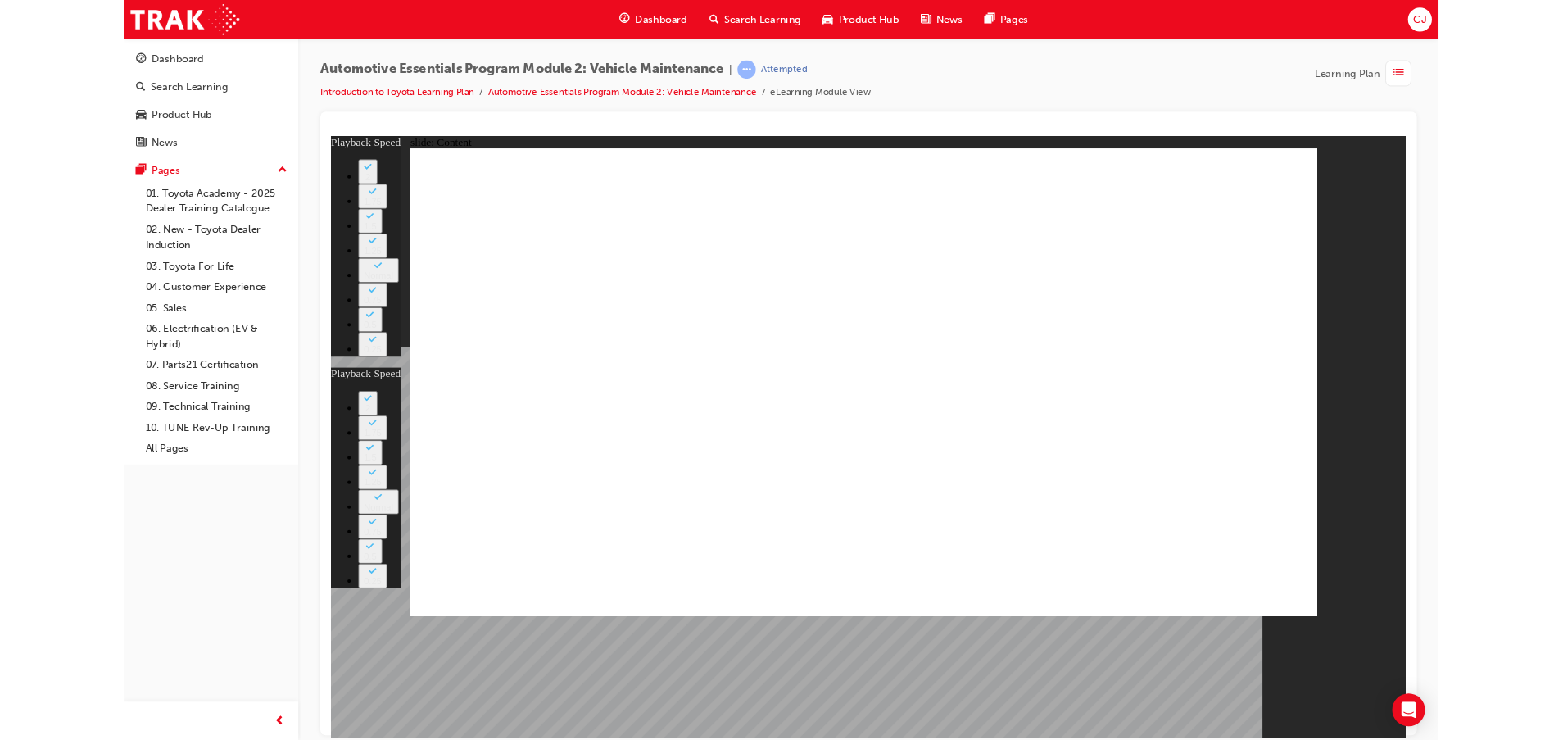
type input "33"
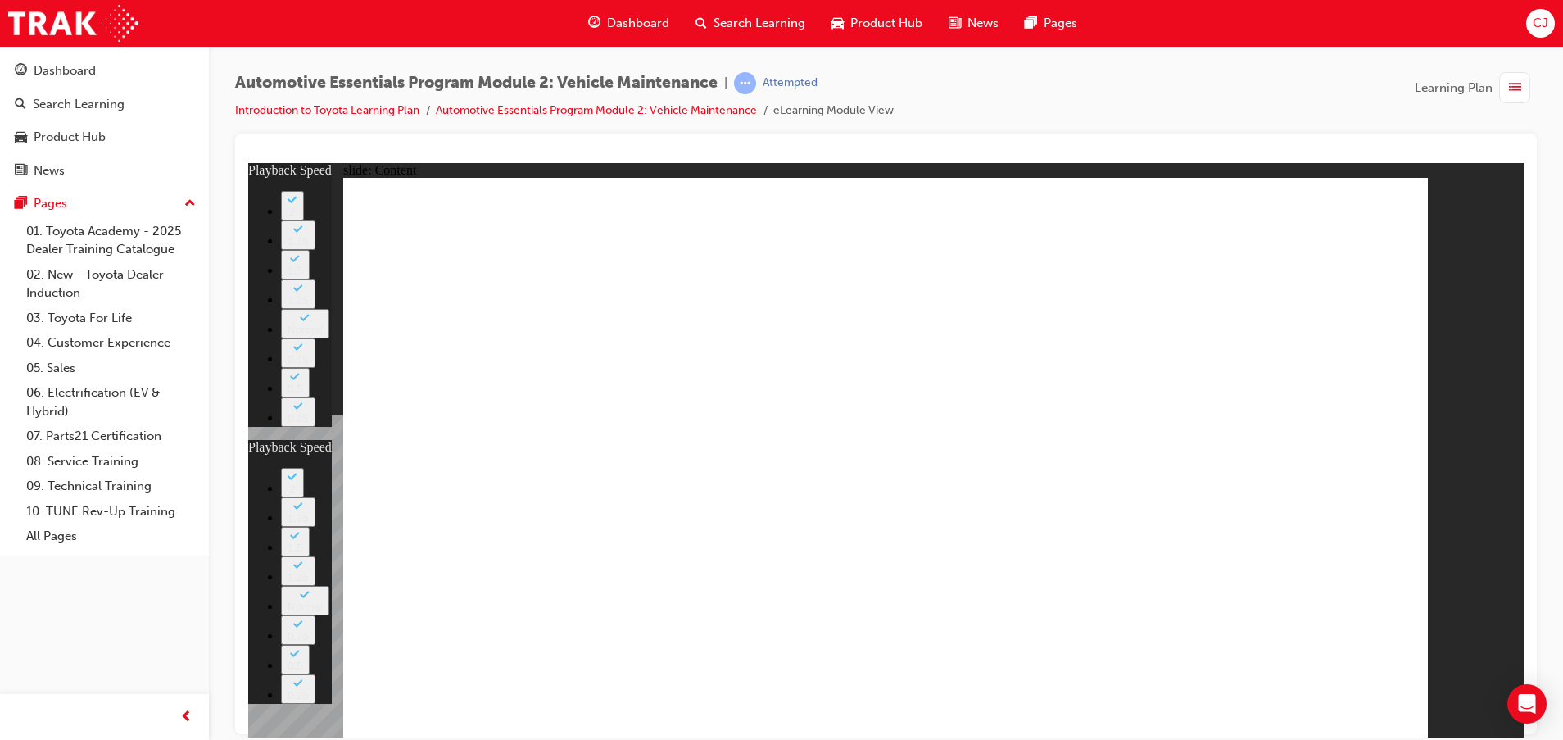
type input "35"
type input "33"
type input "35"
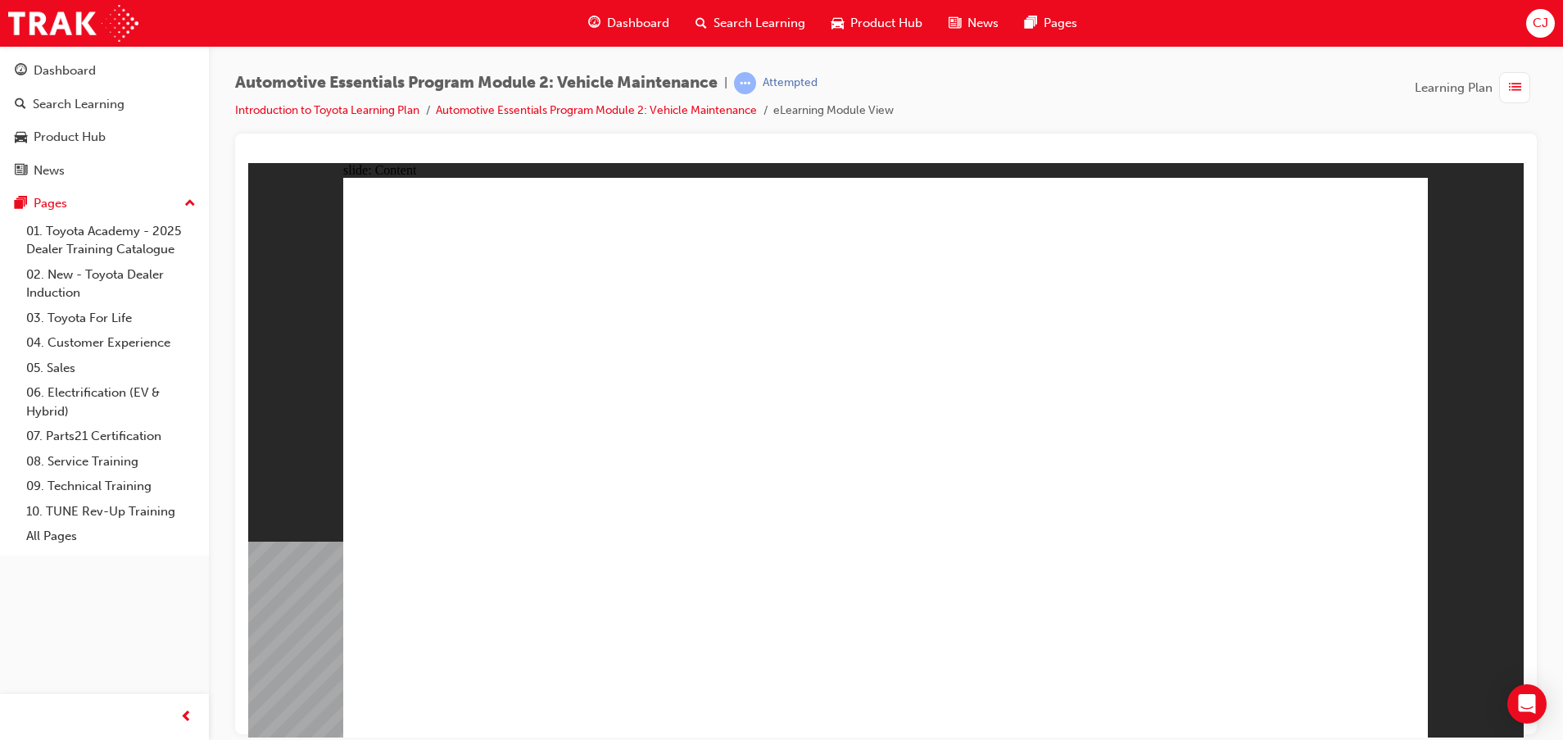
drag, startPoint x: 1377, startPoint y: 203, endPoint x: 733, endPoint y: 548, distance: 731.3
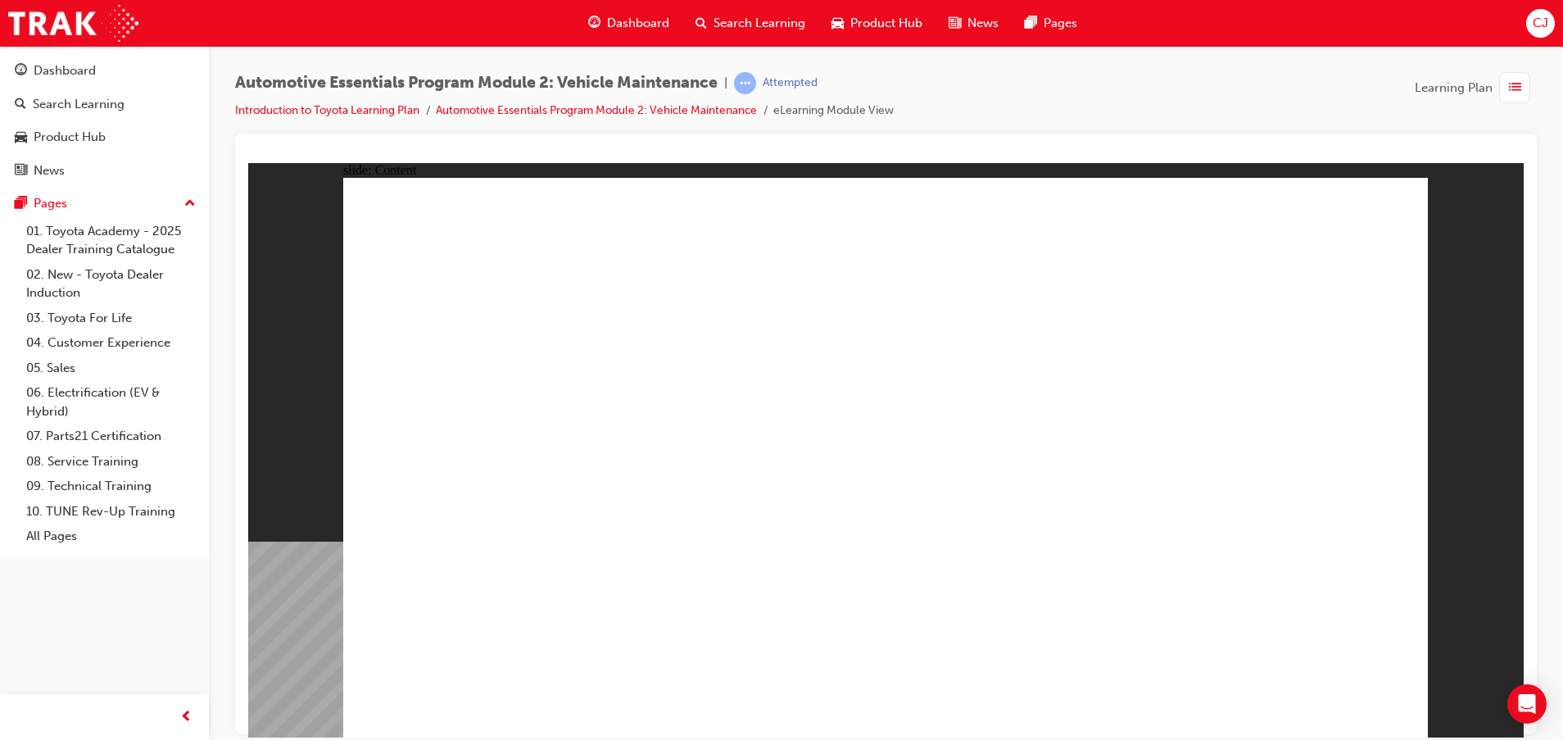
drag, startPoint x: 1402, startPoint y: 184, endPoint x: 1383, endPoint y: 198, distance: 23.4
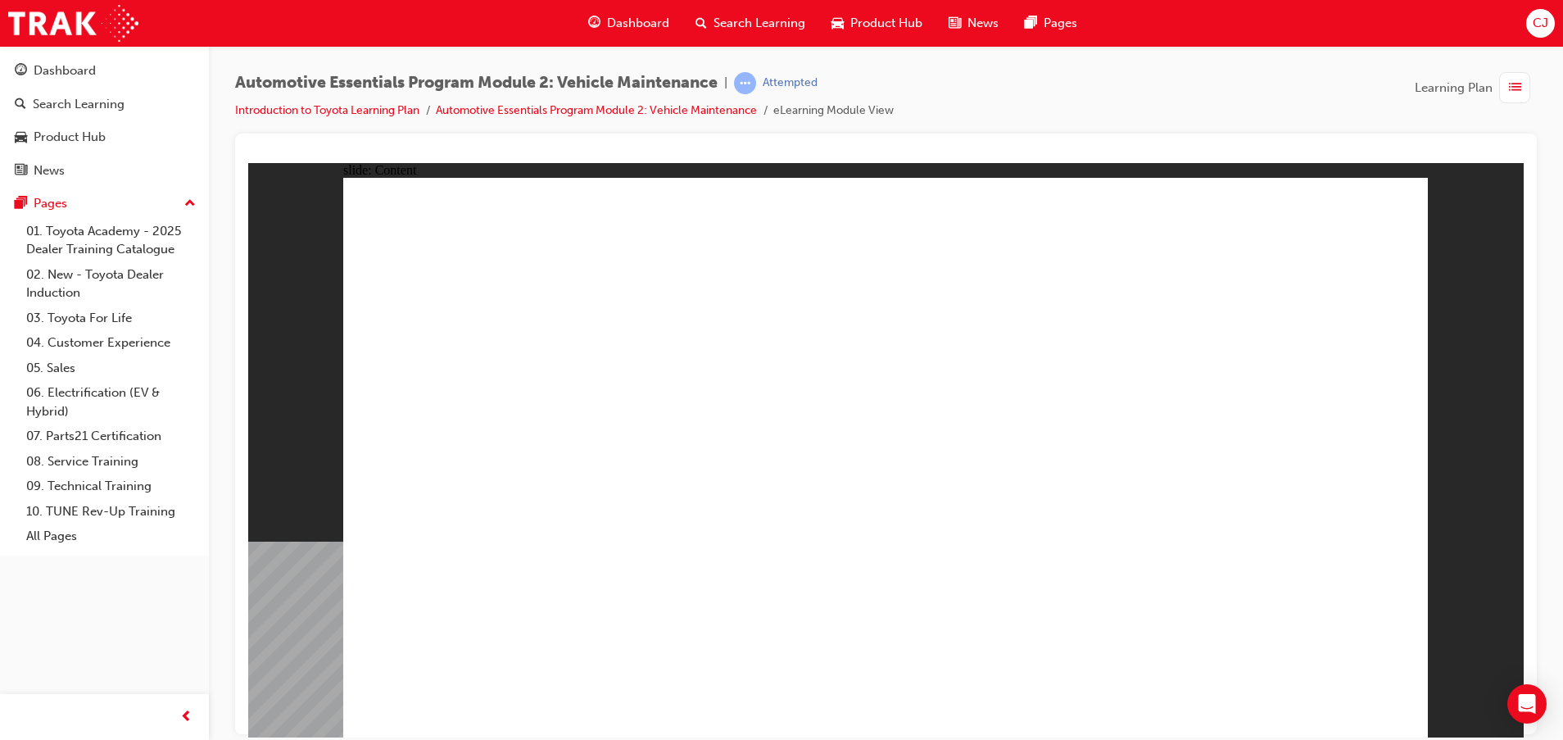
drag, startPoint x: 834, startPoint y: 505, endPoint x: 822, endPoint y: 512, distance: 14.3
drag, startPoint x: 822, startPoint y: 512, endPoint x: 813, endPoint y: 515, distance: 9.6
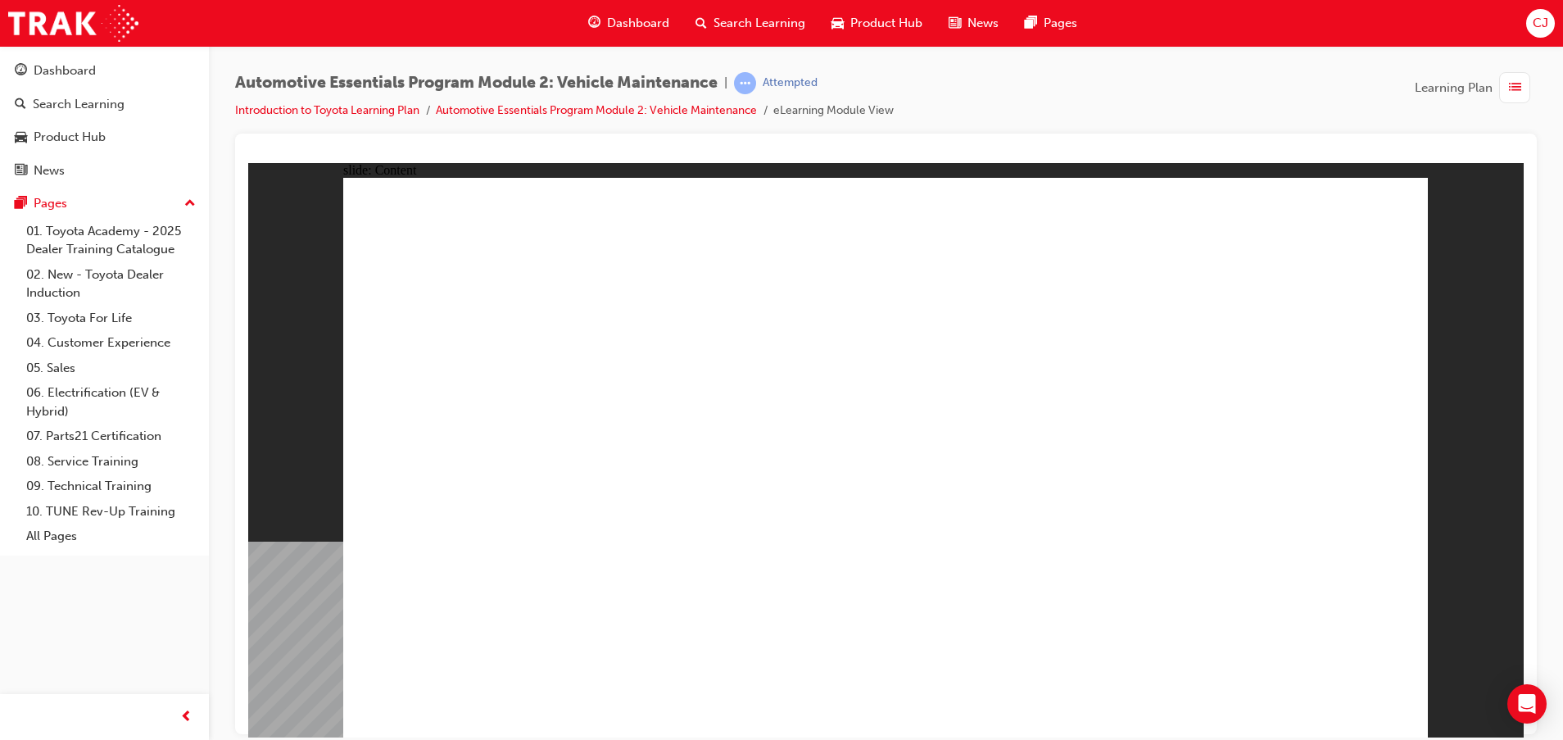
drag, startPoint x: 742, startPoint y: 412, endPoint x: 757, endPoint y: 420, distance: 17.6
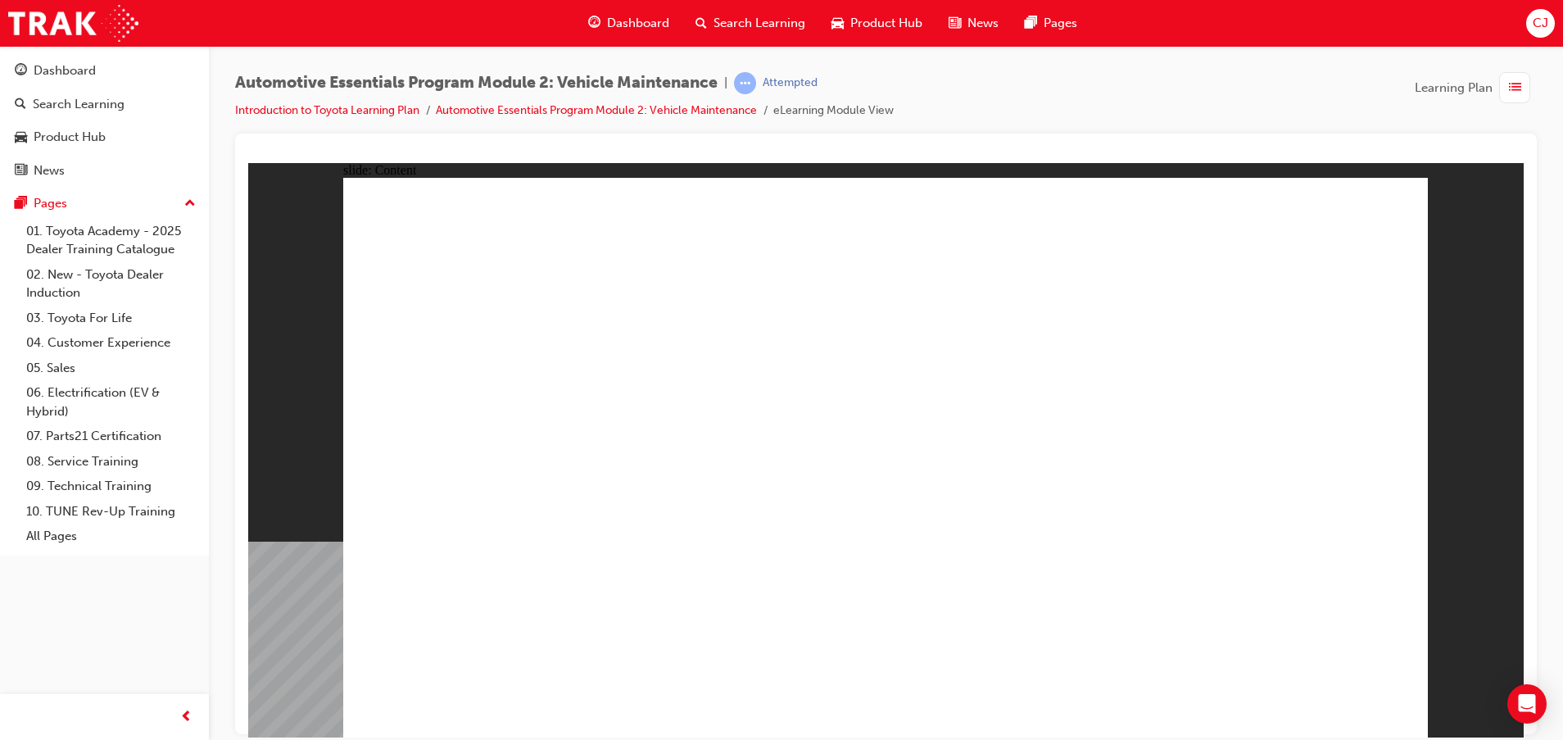
drag, startPoint x: 1160, startPoint y: 507, endPoint x: 1320, endPoint y: 479, distance: 162.2
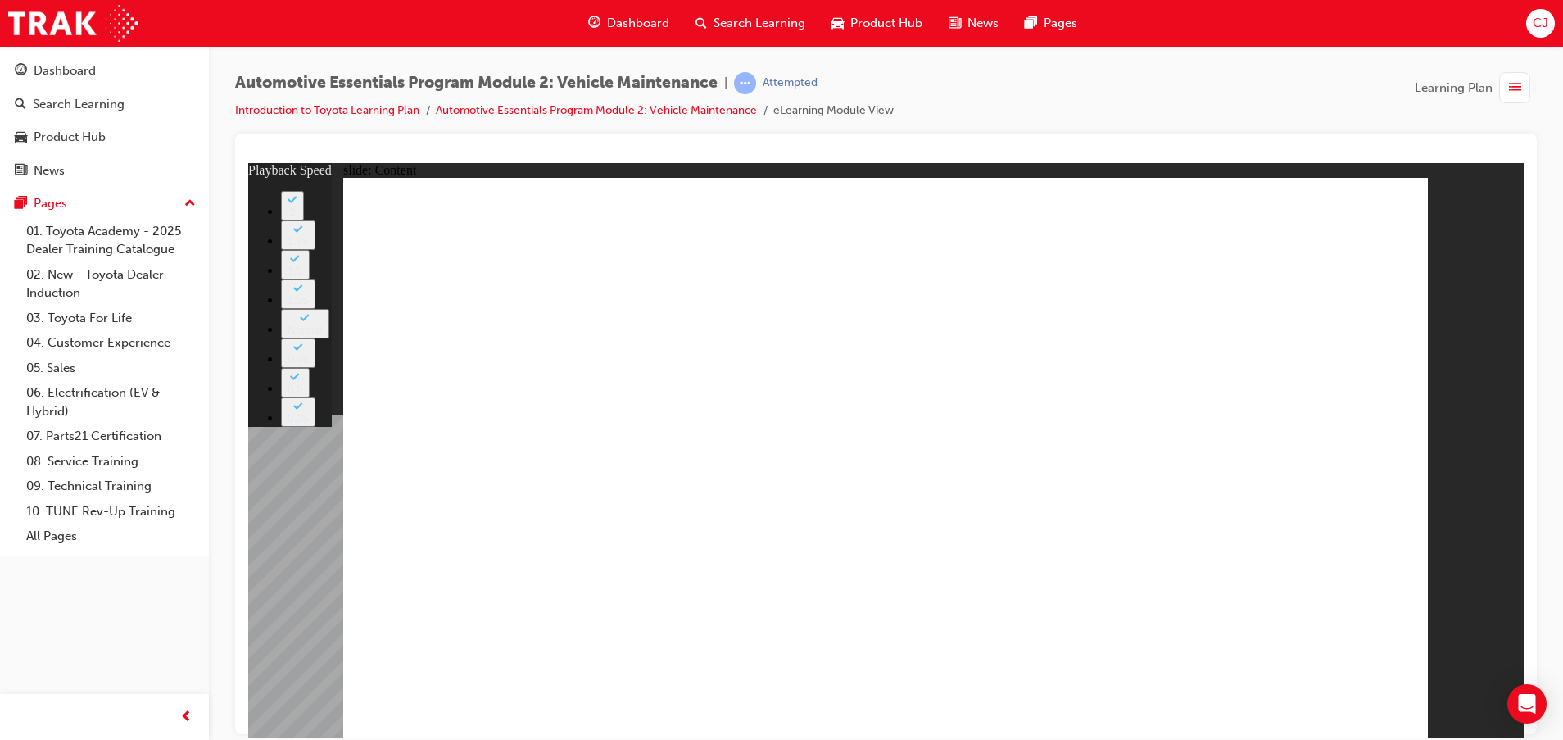
type input "8"
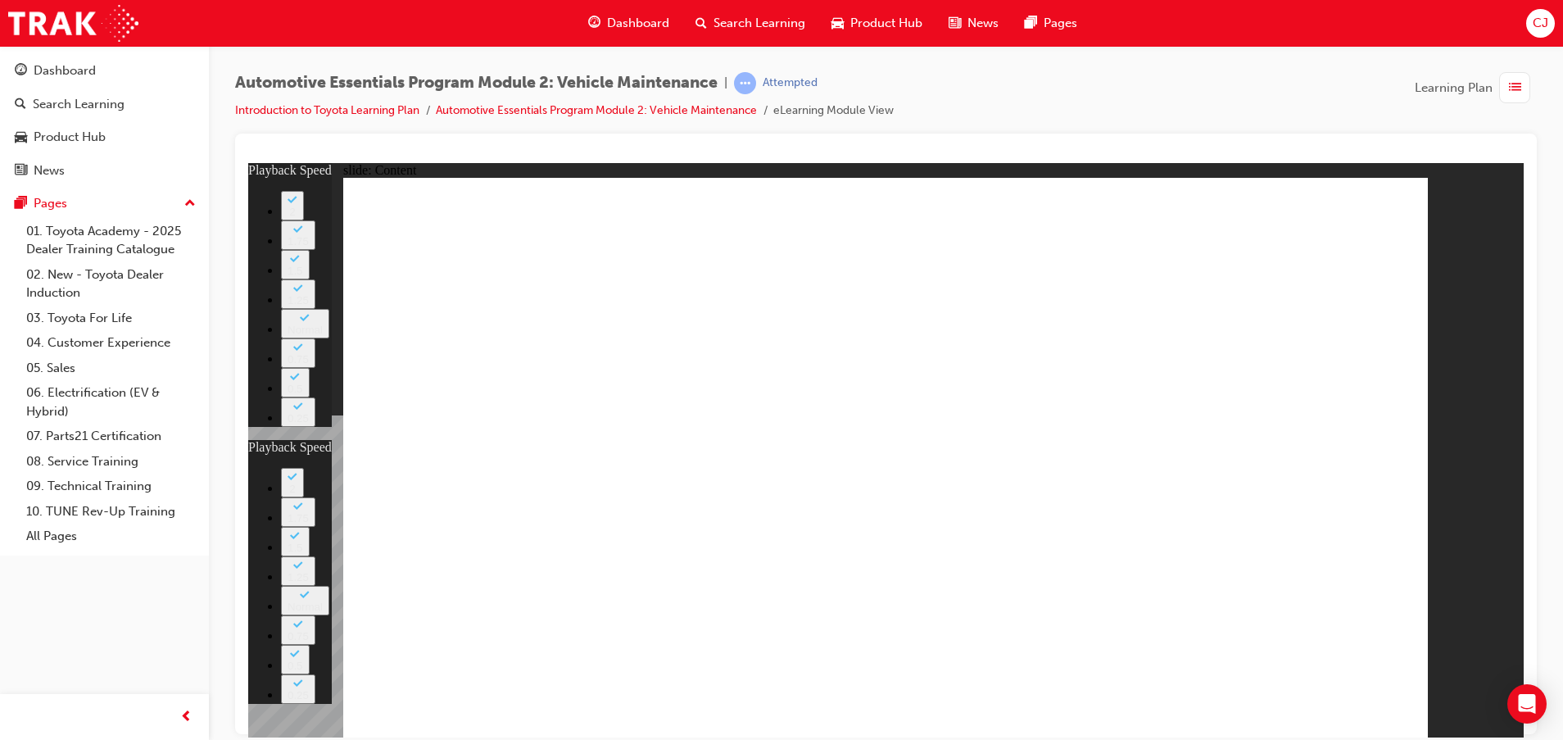
type input "27"
type input "8"
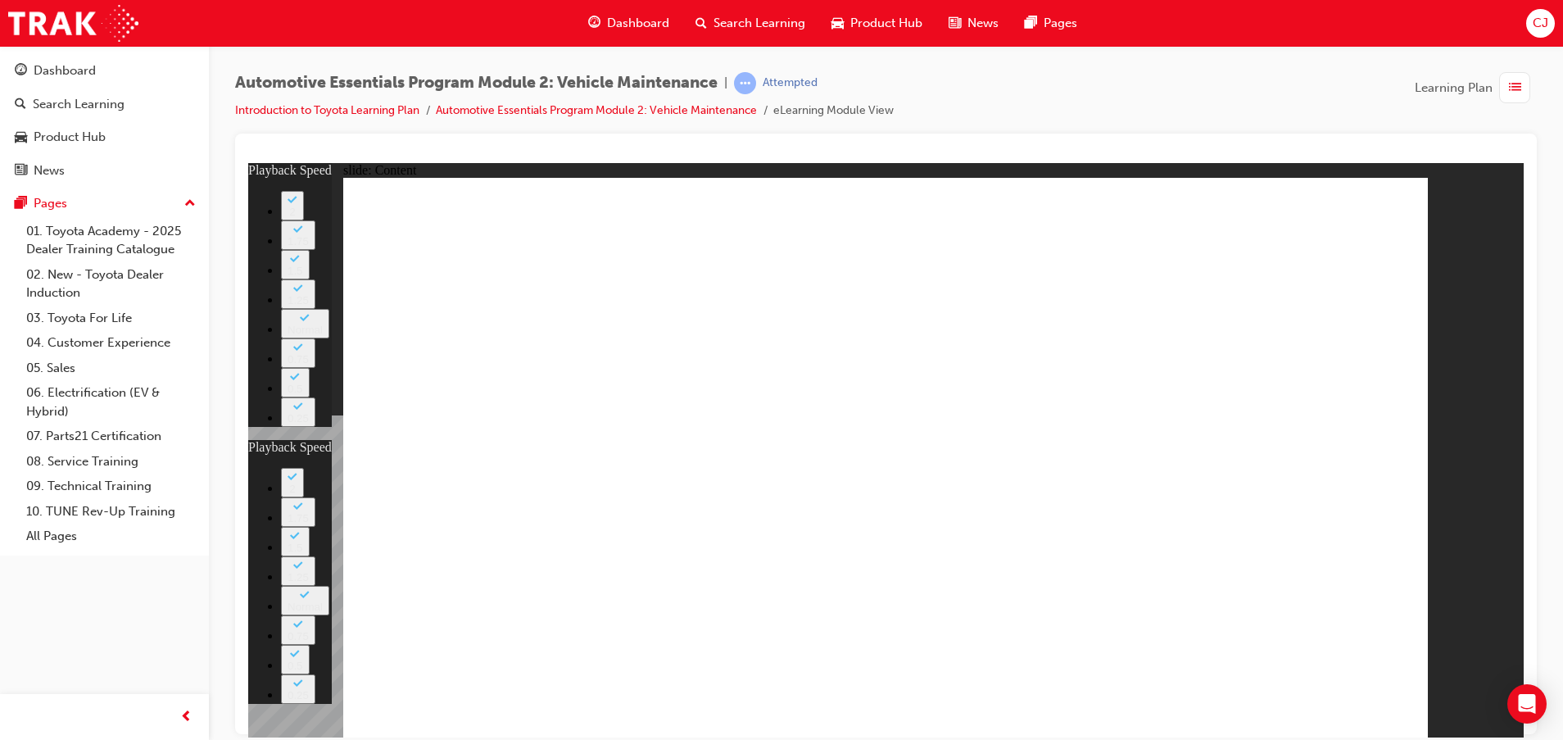
type input "27"
type input "10"
type input "8"
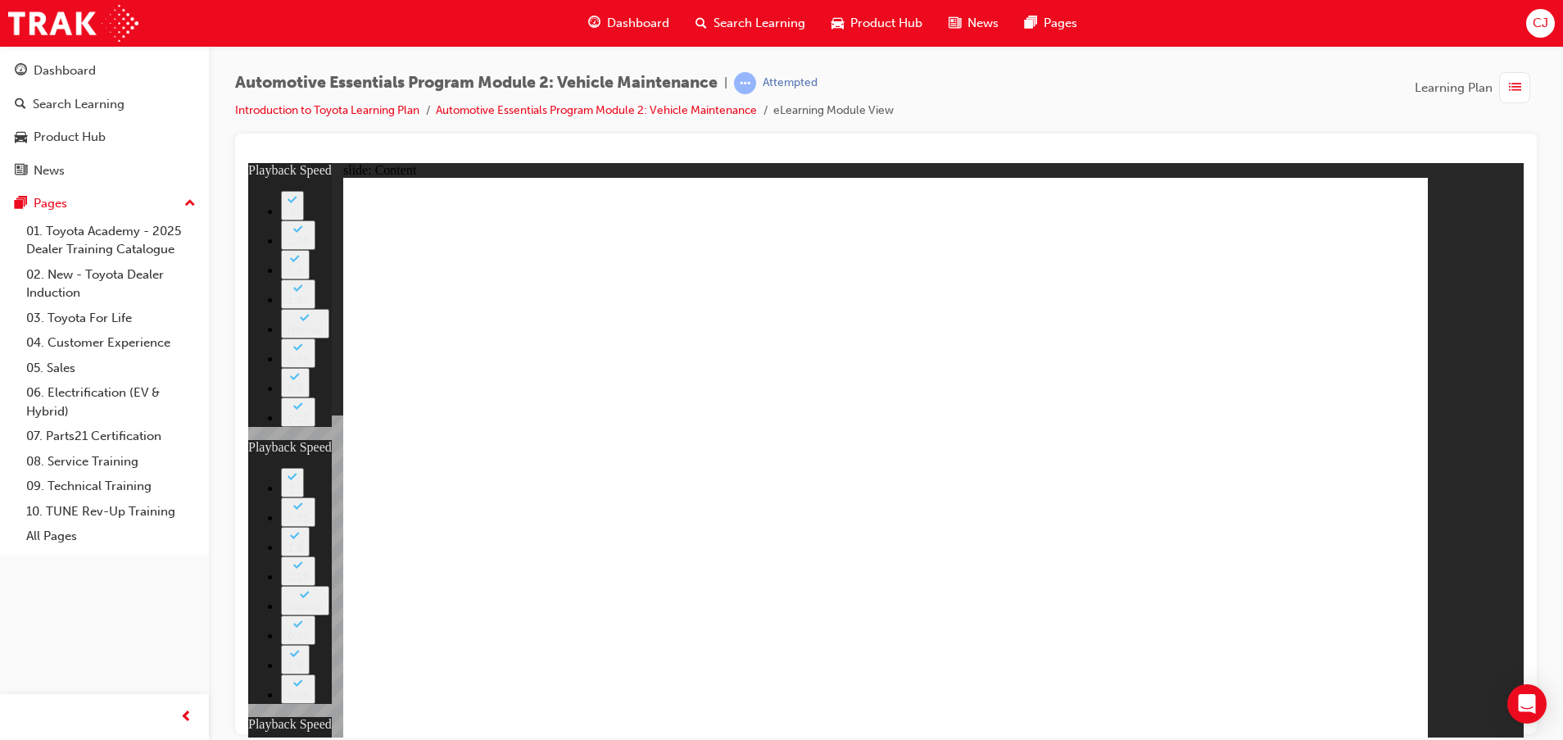
type input "27"
type input "10"
drag, startPoint x: 1363, startPoint y: 201, endPoint x: 1380, endPoint y: 199, distance: 16.5
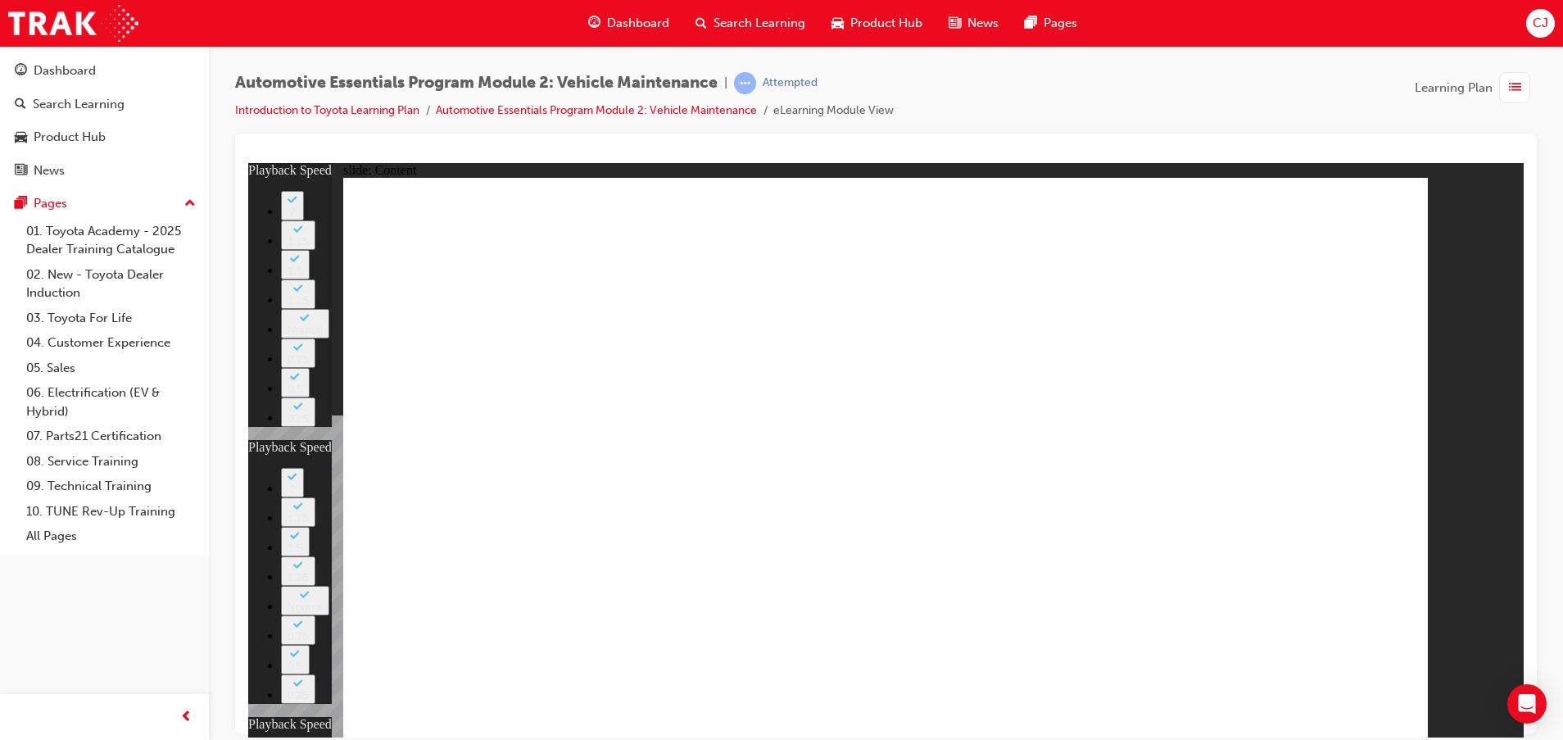
type input "41"
type input "8"
type input "27"
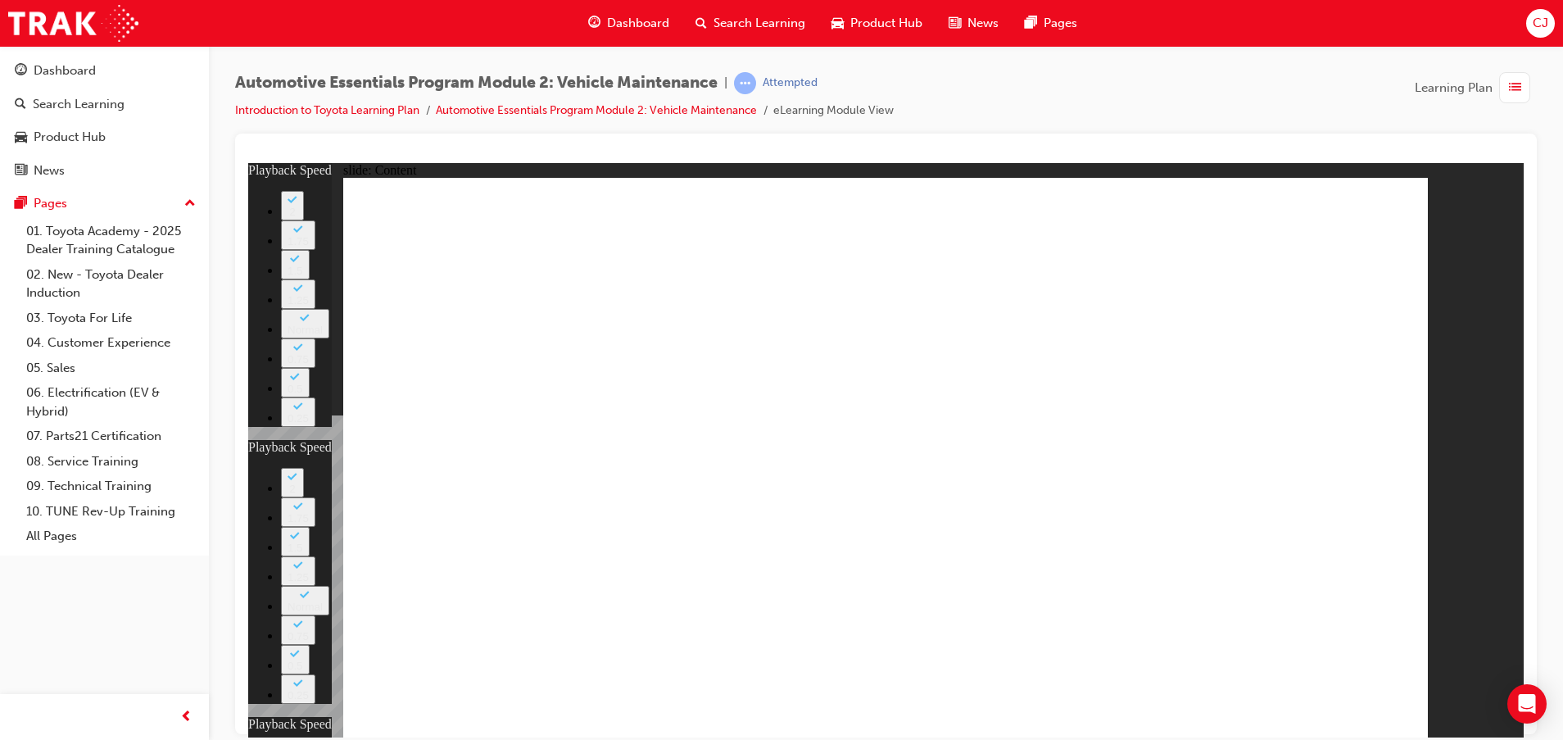
type input "10"
type input "41"
drag, startPoint x: 1366, startPoint y: 216, endPoint x: 1395, endPoint y: 195, distance: 35.7
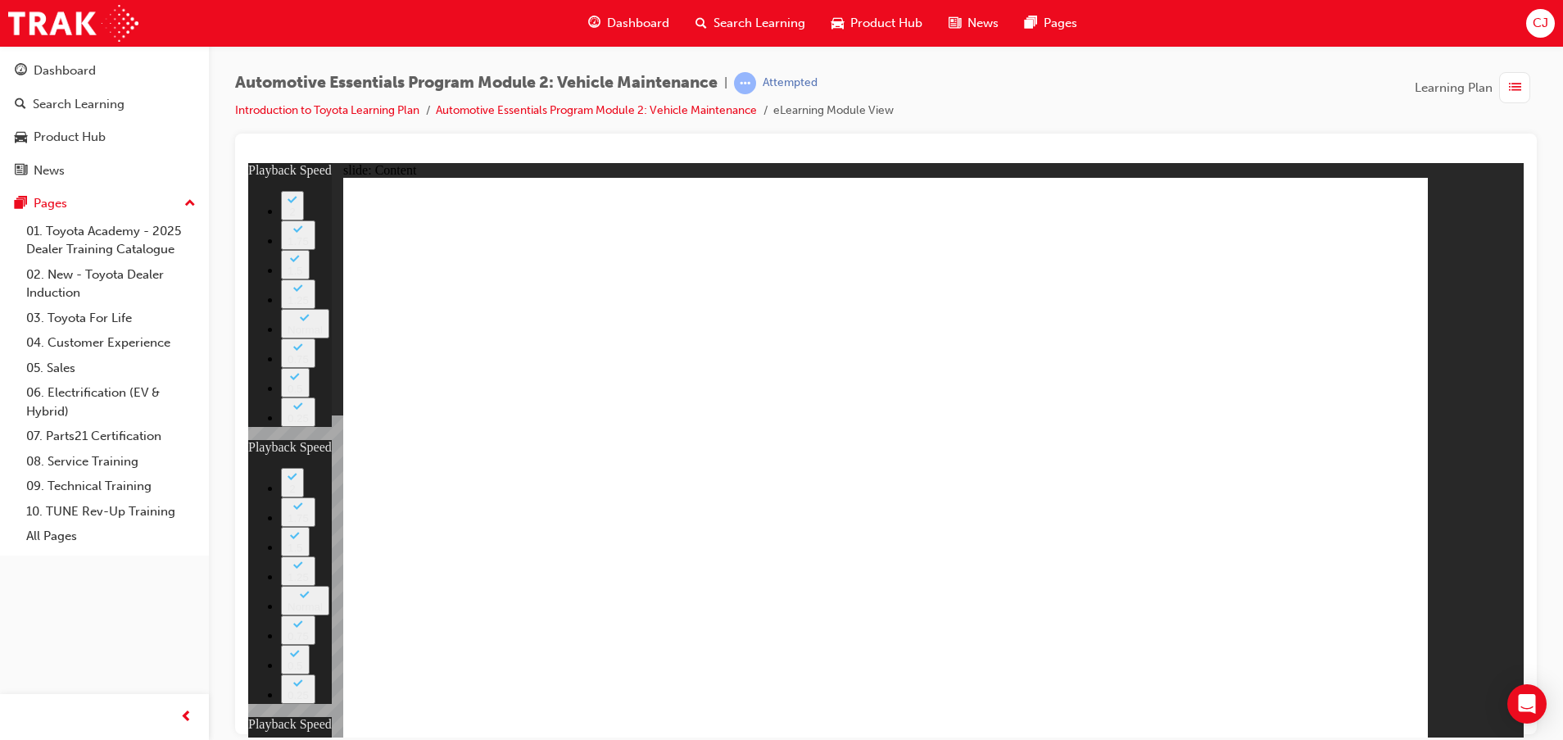
type input "8"
type input "27"
type input "10"
drag, startPoint x: 1377, startPoint y: 197, endPoint x: 1367, endPoint y: 240, distance: 43.9
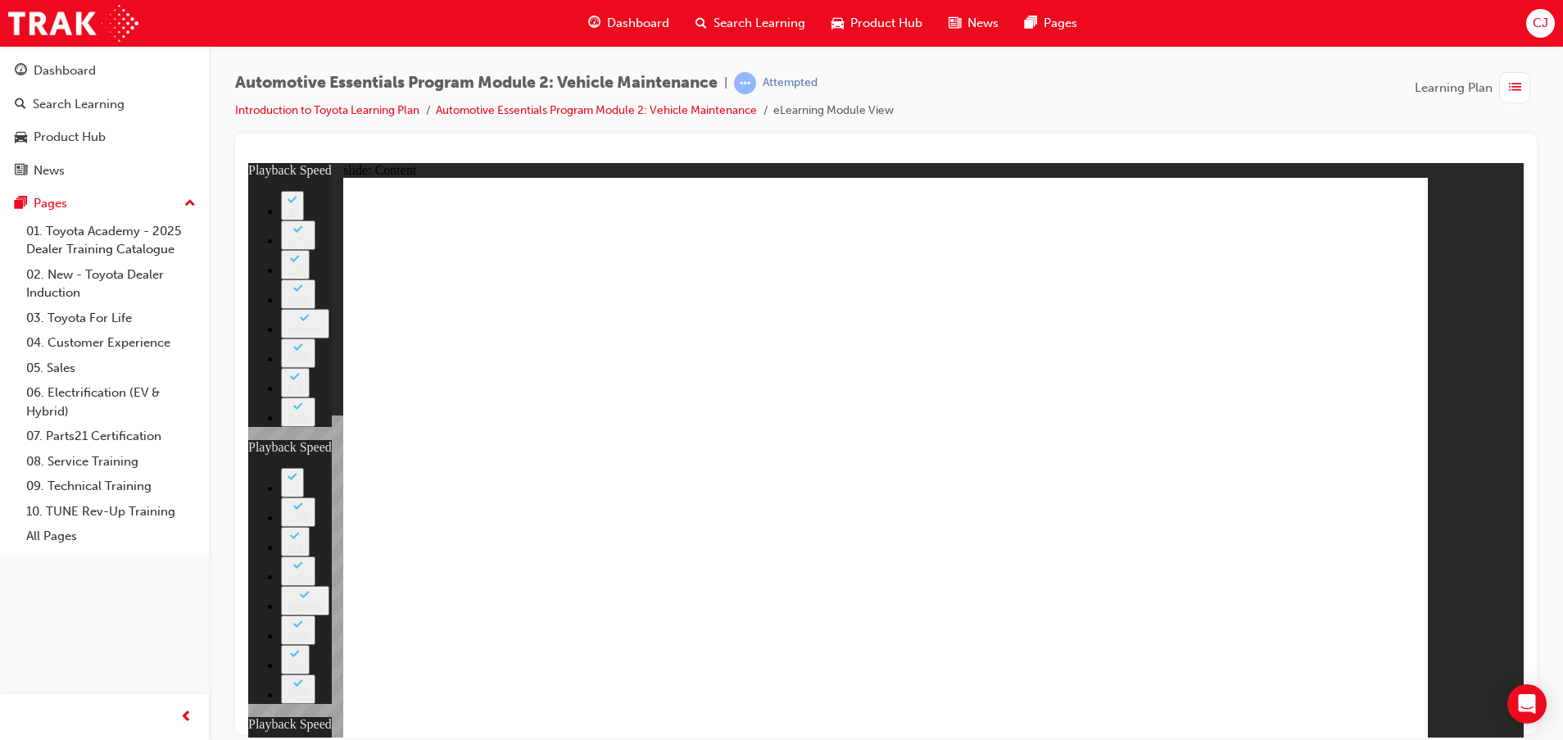
type input "11"
type input "8"
type input "27"
type input "10"
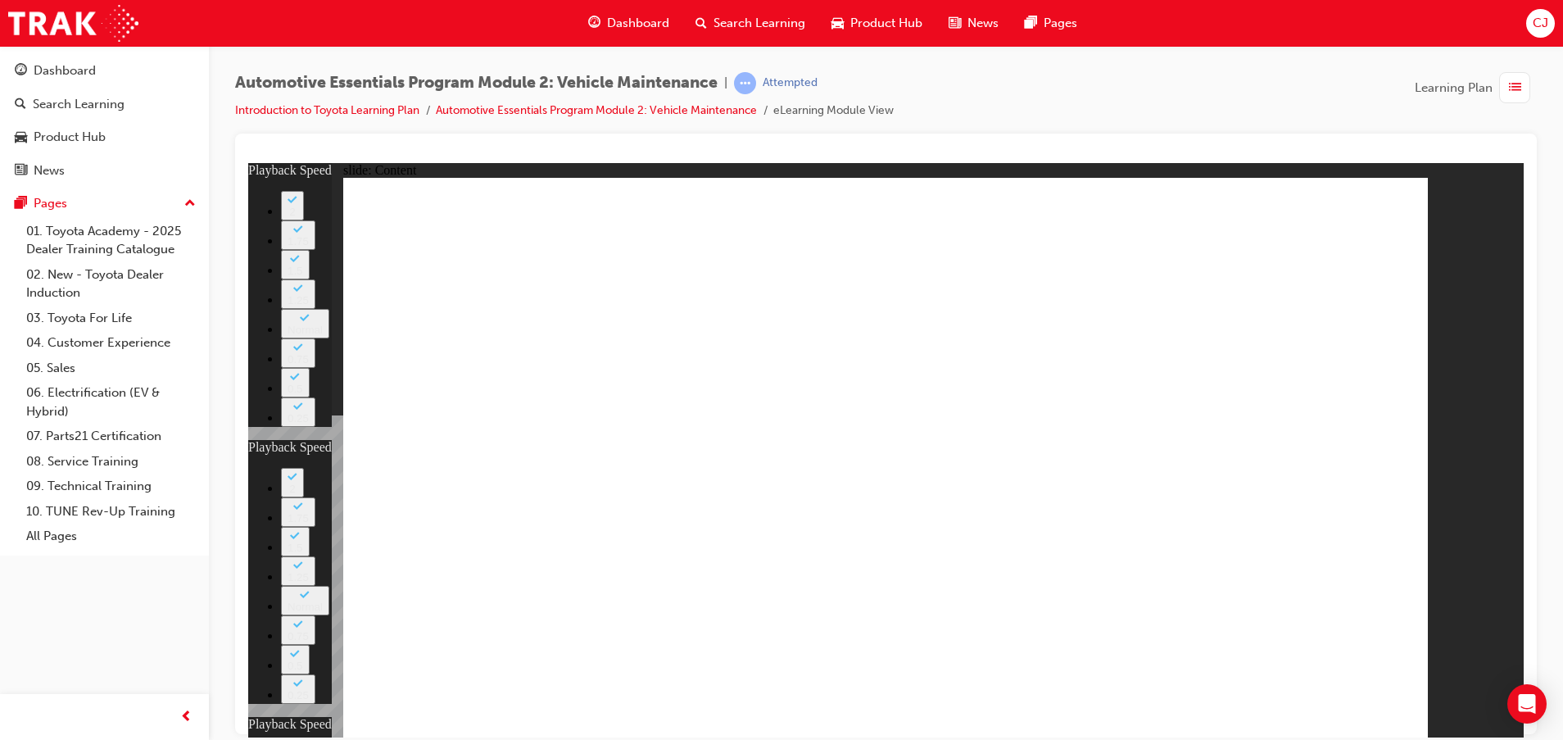
type input "41"
type input "11"
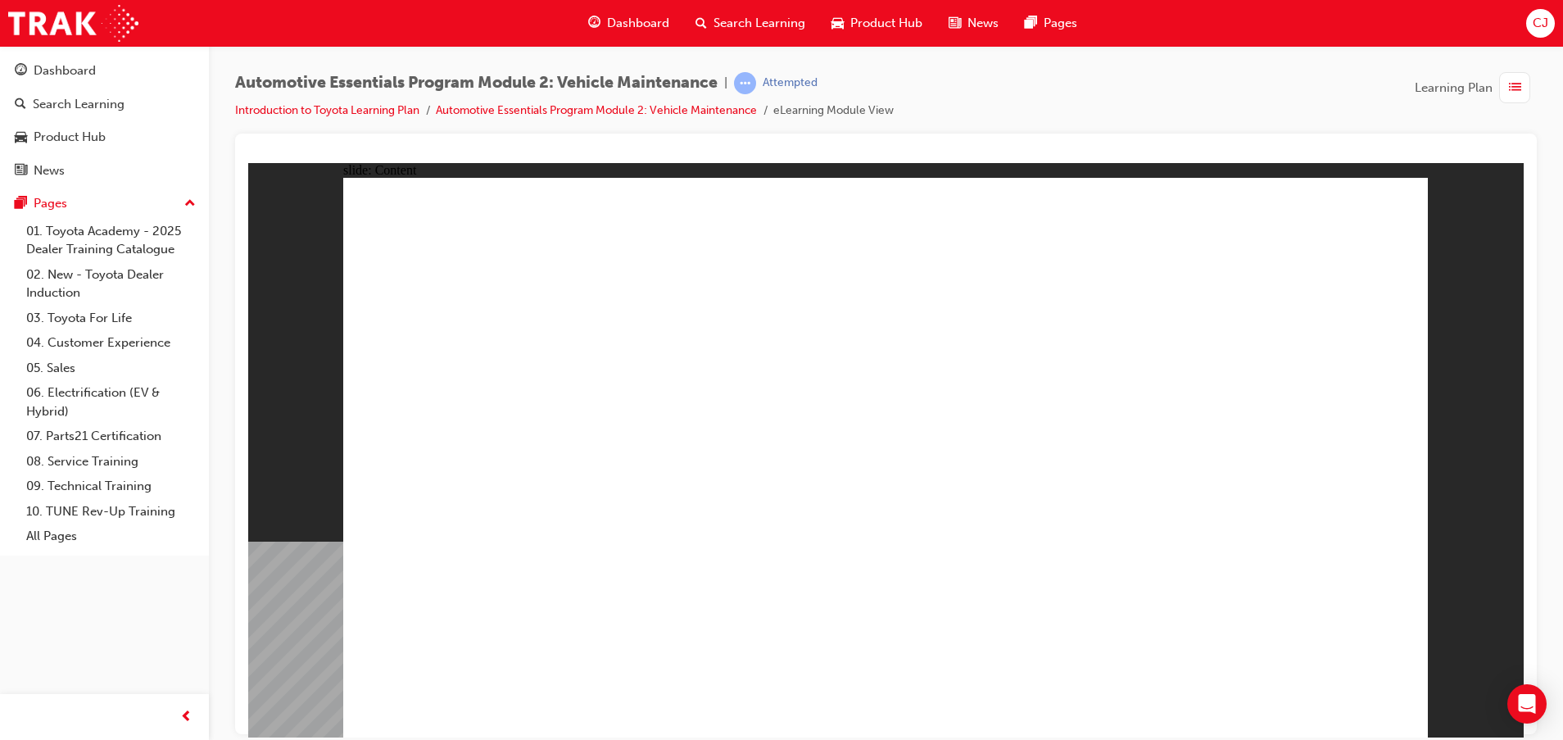
drag, startPoint x: 1398, startPoint y: 225, endPoint x: 1372, endPoint y: 221, distance: 26.5
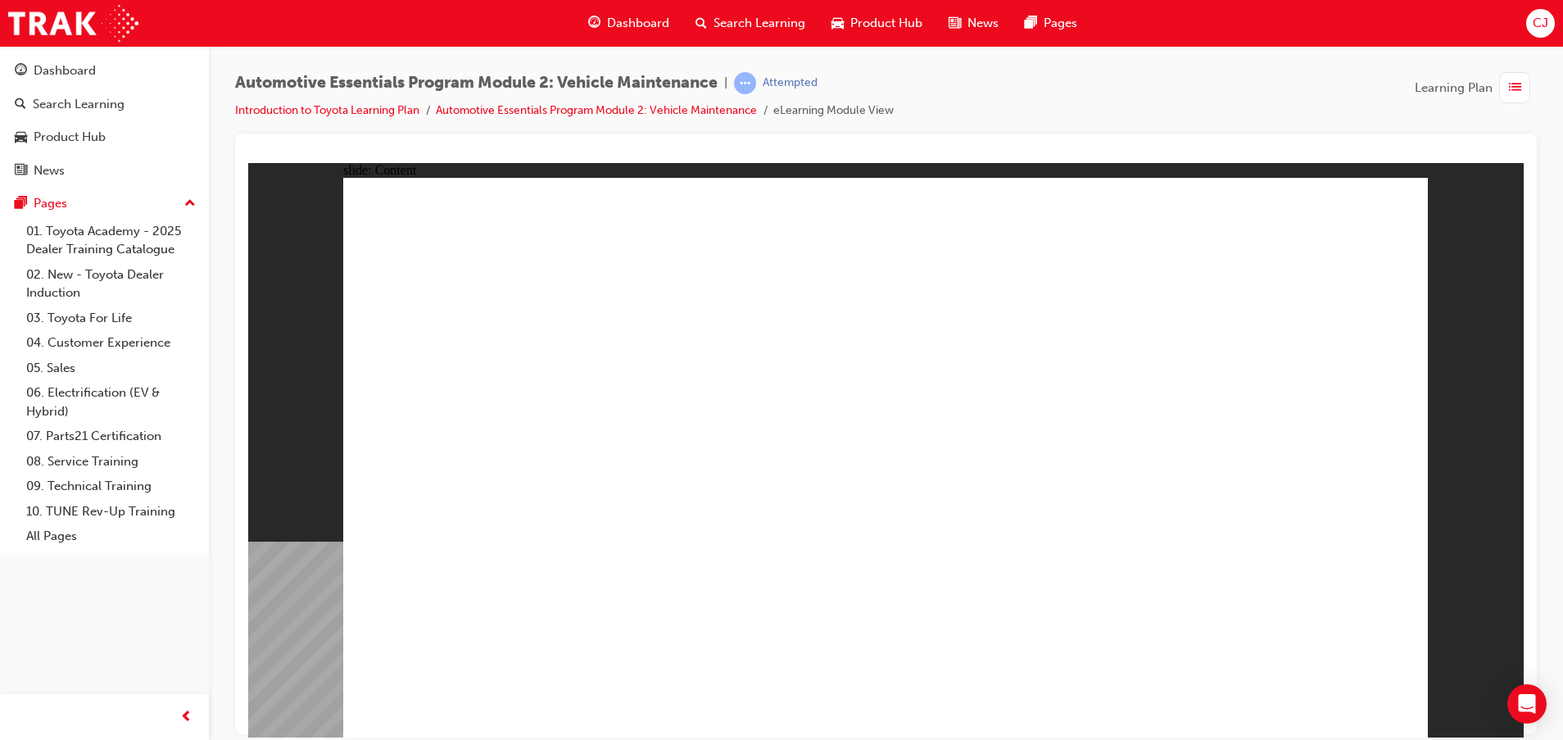
radio input "true"
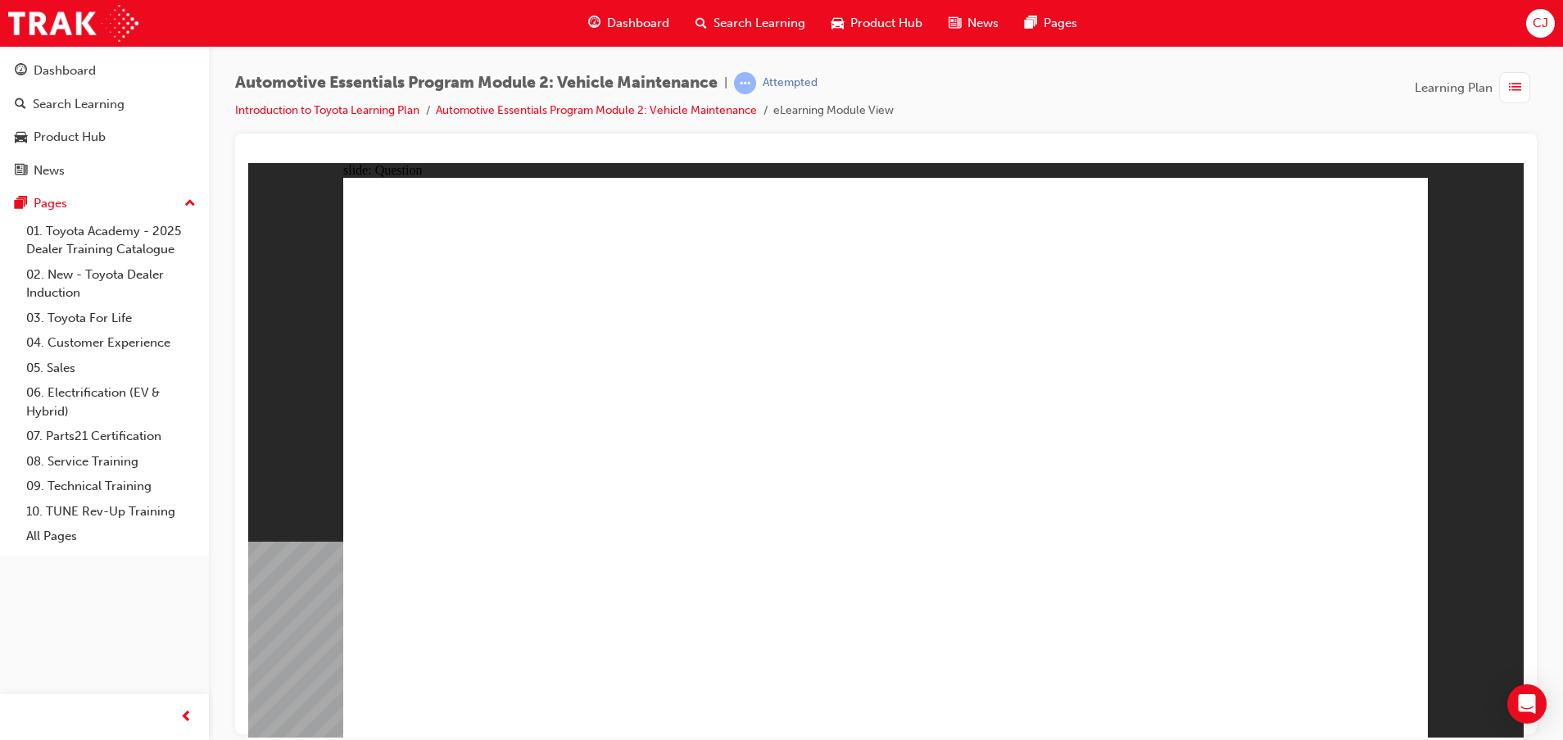
radio input "true"
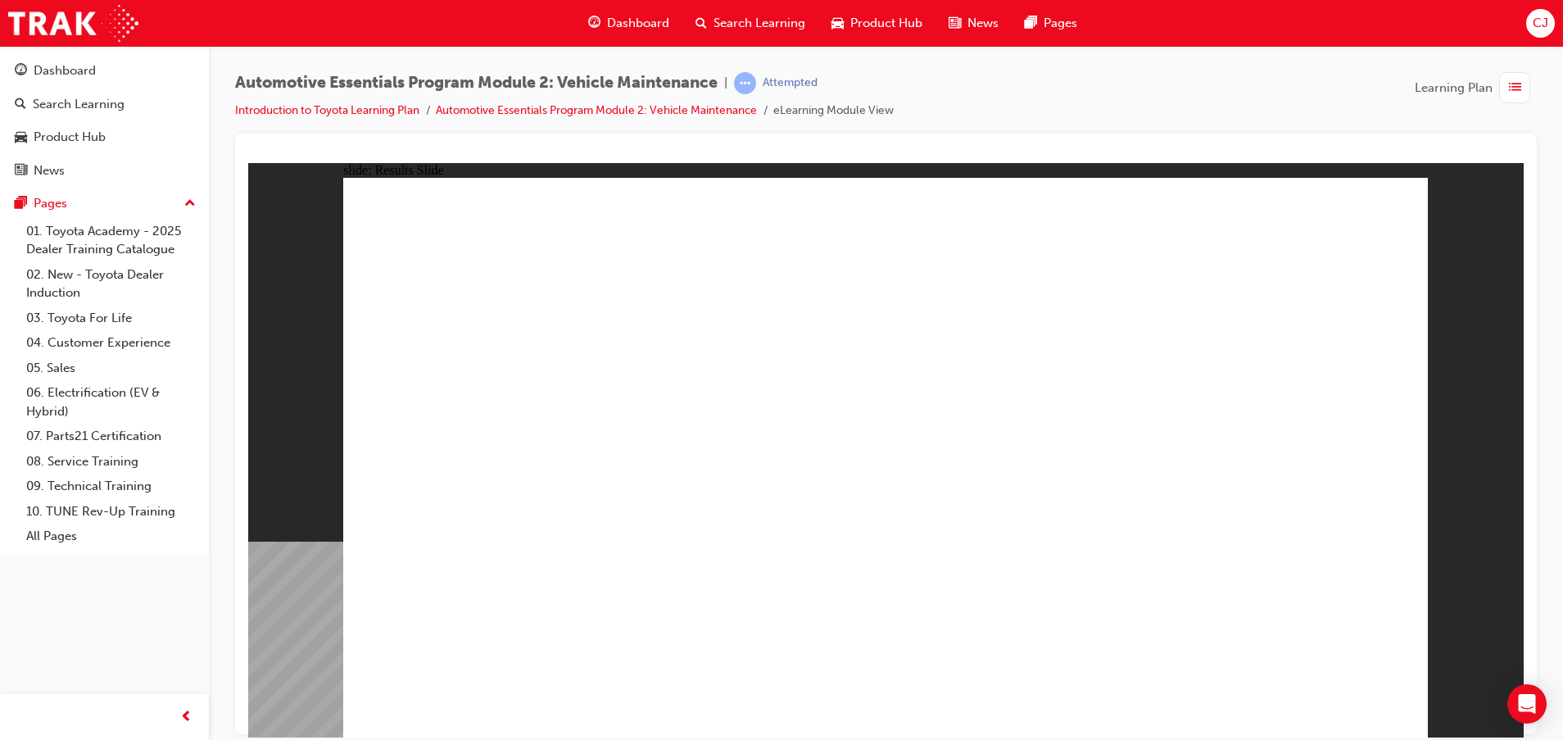
radio input "true"
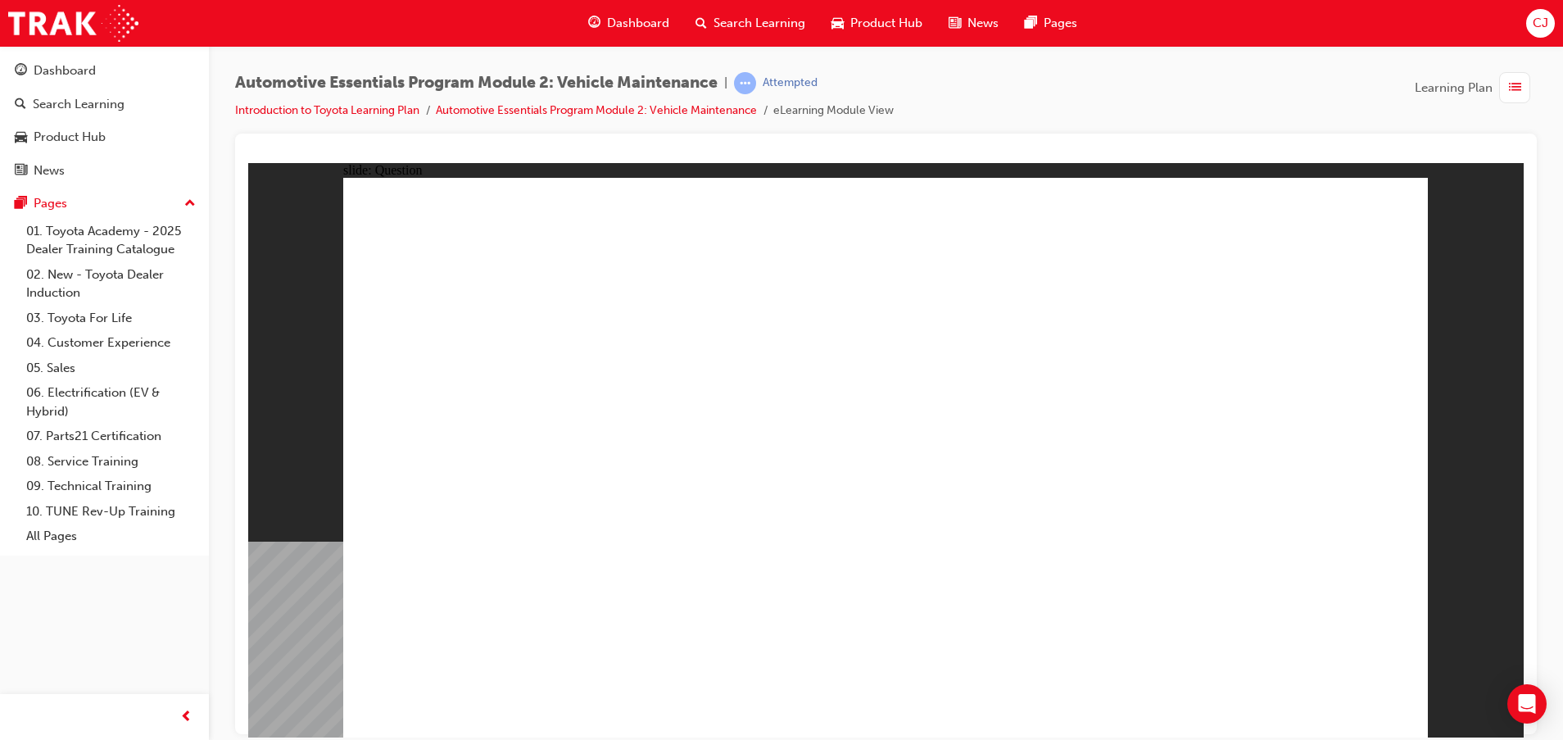
radio input "true"
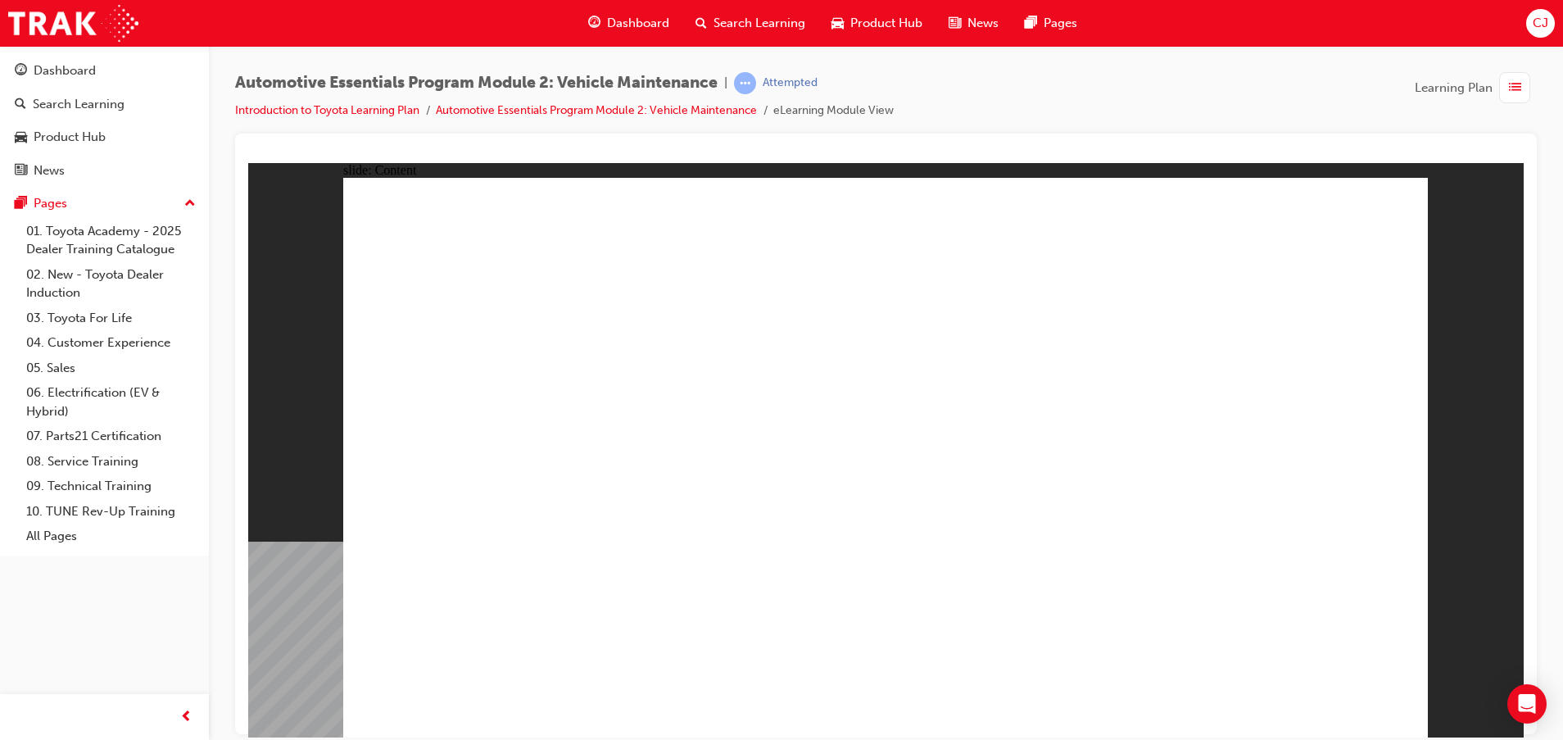
drag, startPoint x: 1385, startPoint y: 189, endPoint x: 1392, endPoint y: 205, distance: 17.2
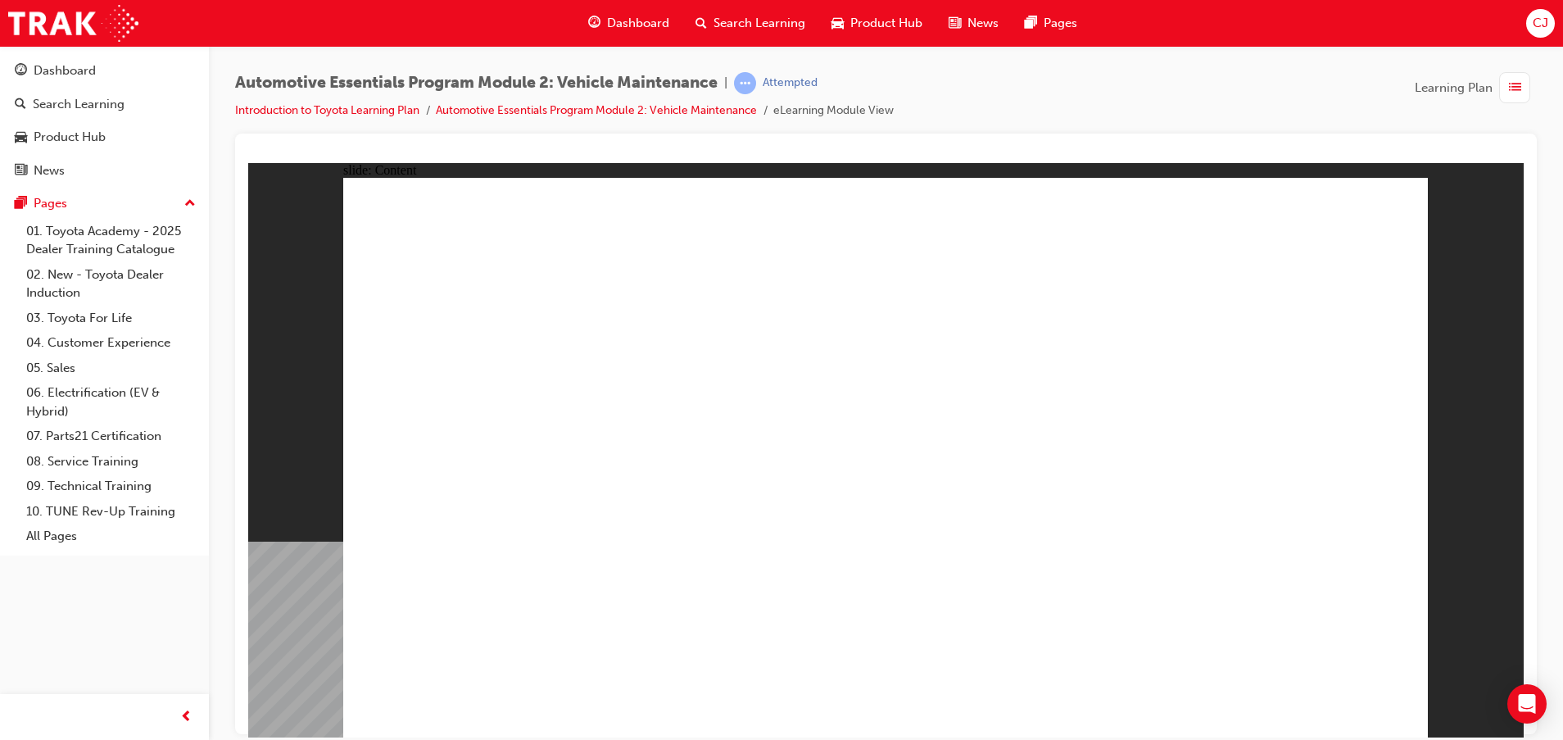
drag, startPoint x: 1285, startPoint y: 641, endPoint x: 1282, endPoint y: 683, distance: 41.9
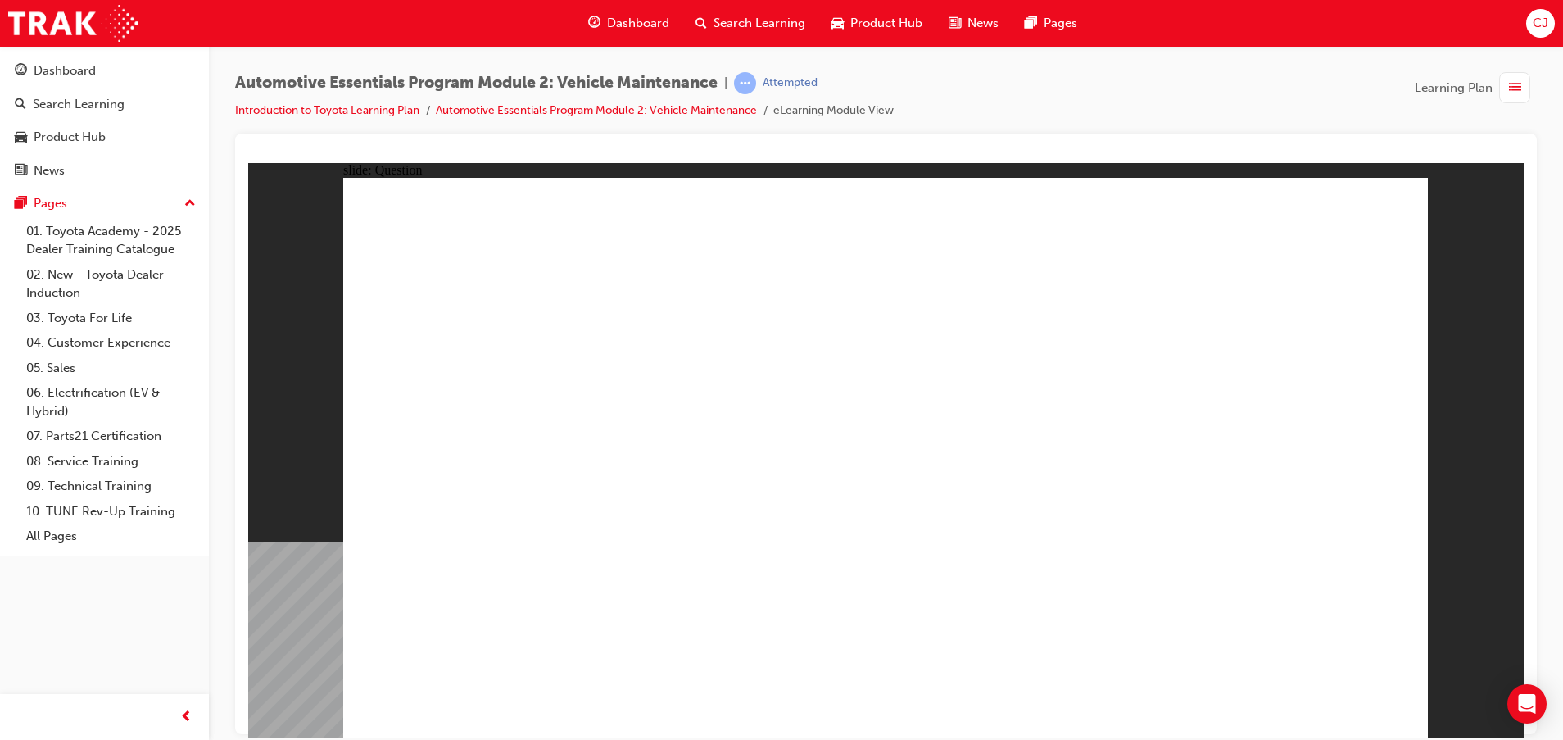
radio input "true"
drag, startPoint x: 1536, startPoint y: 901, endPoint x: 1331, endPoint y: 687, distance: 296.7
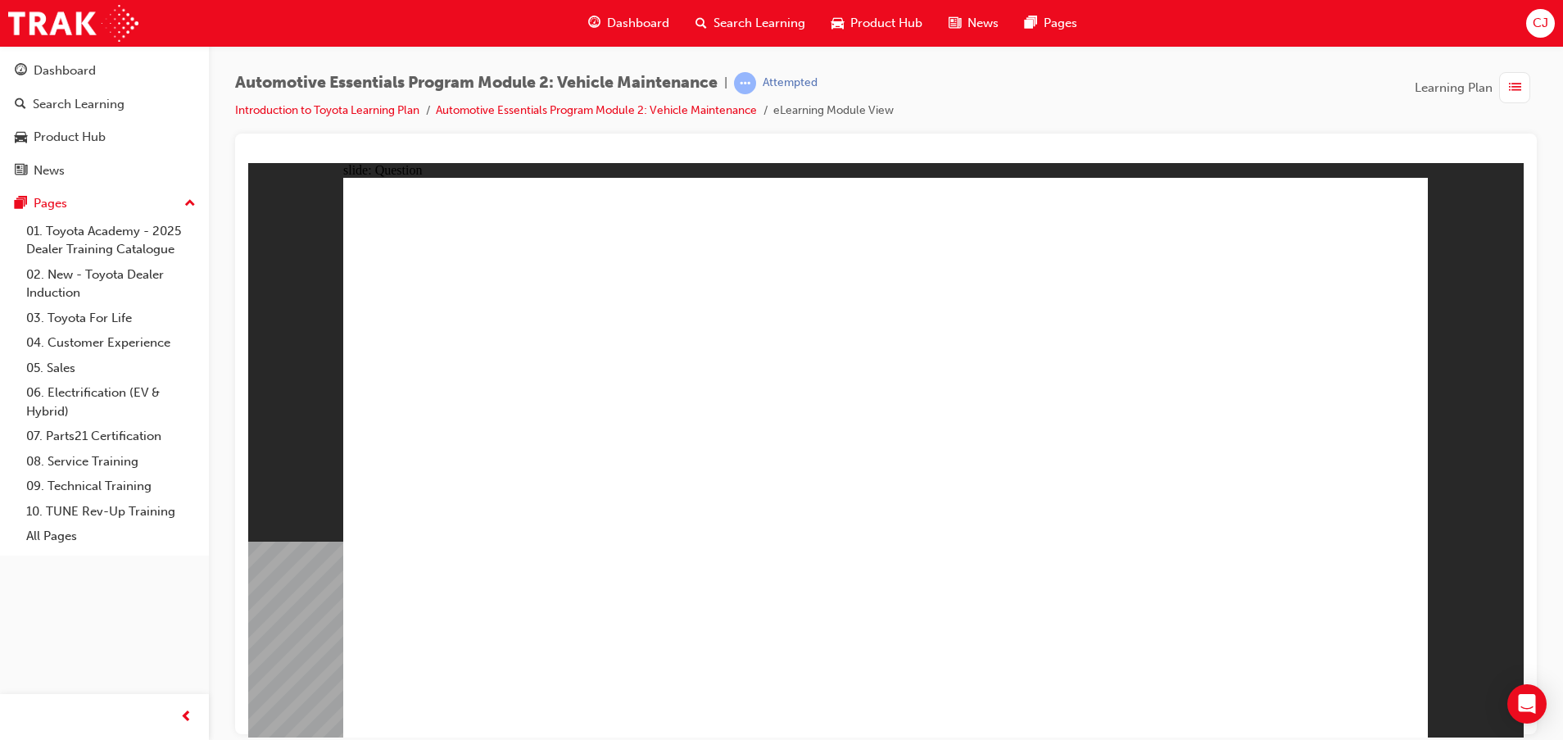
radio input "true"
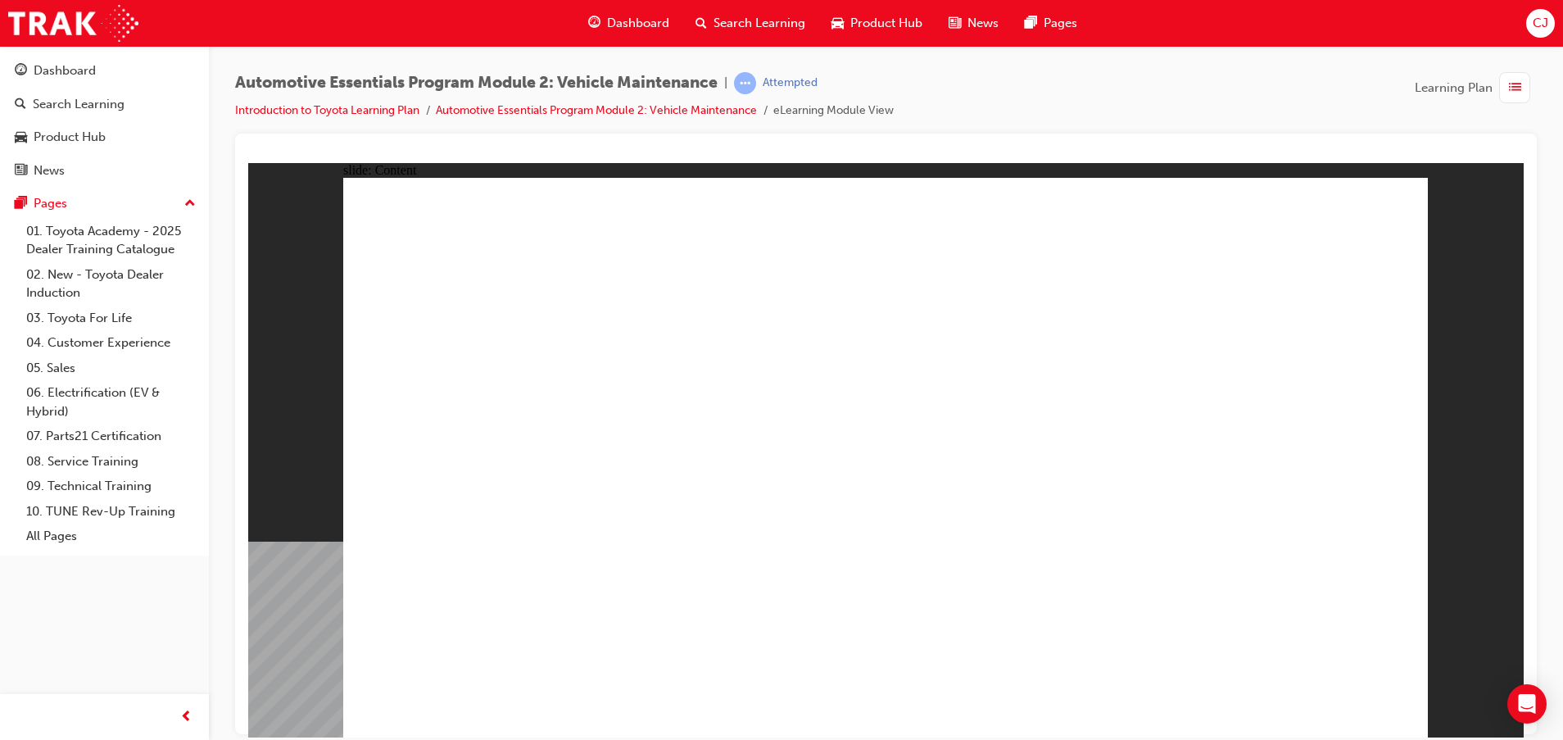
drag, startPoint x: 1341, startPoint y: 701, endPoint x: 1332, endPoint y: 700, distance: 9.1
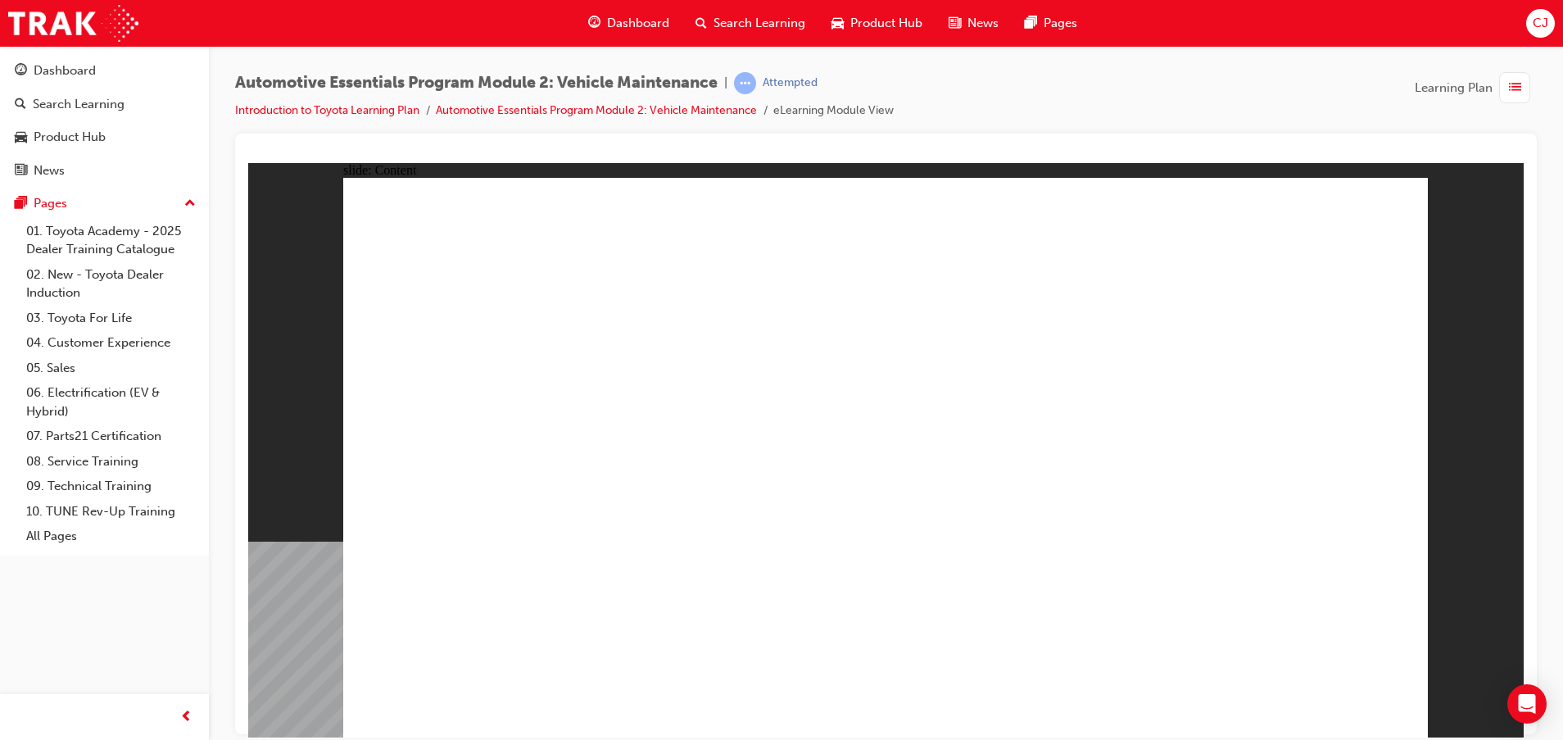
drag, startPoint x: 1400, startPoint y: 187, endPoint x: 1395, endPoint y: 194, distance: 9.3
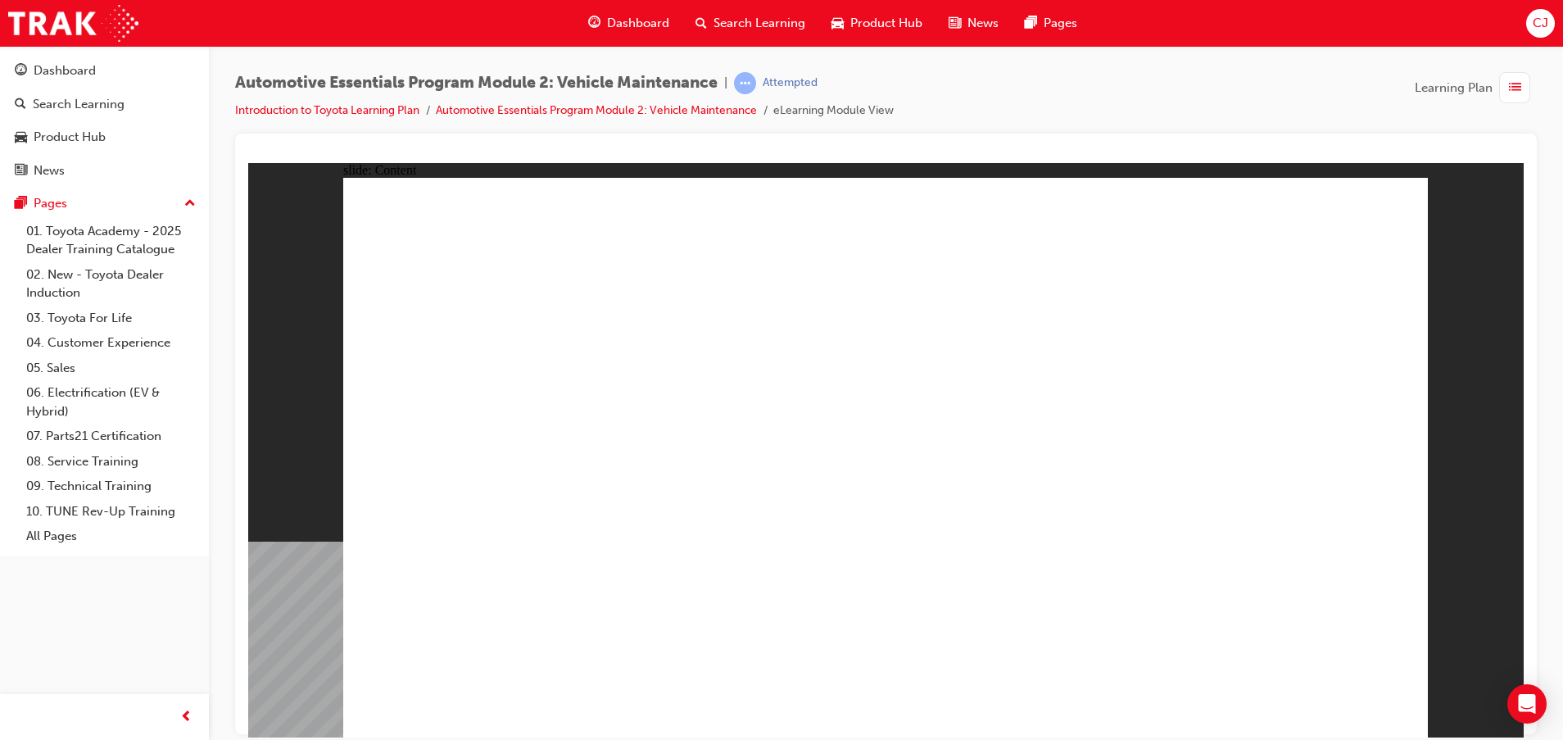
drag, startPoint x: 1341, startPoint y: 723, endPoint x: 1336, endPoint y: 714, distance: 10.3
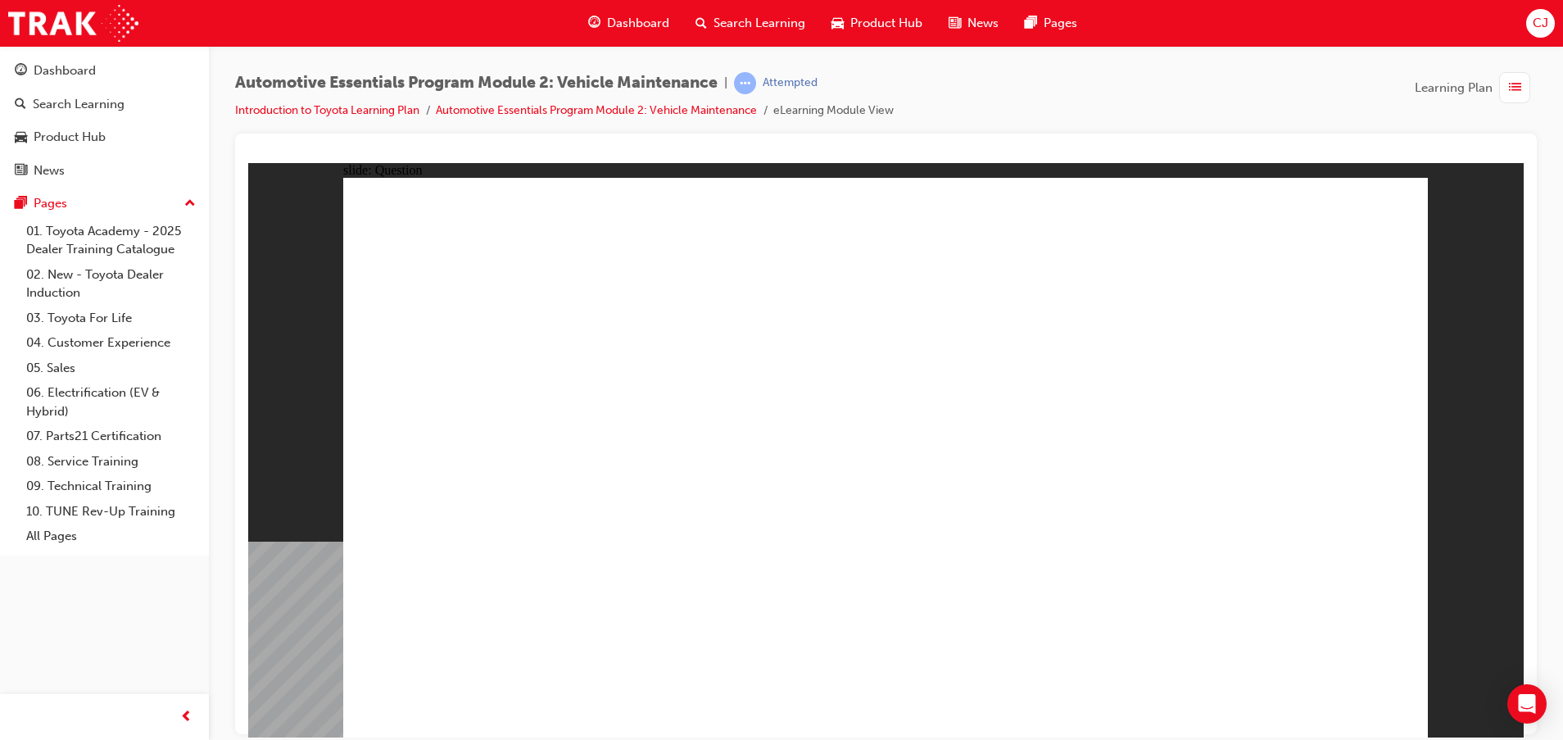
radio input "true"
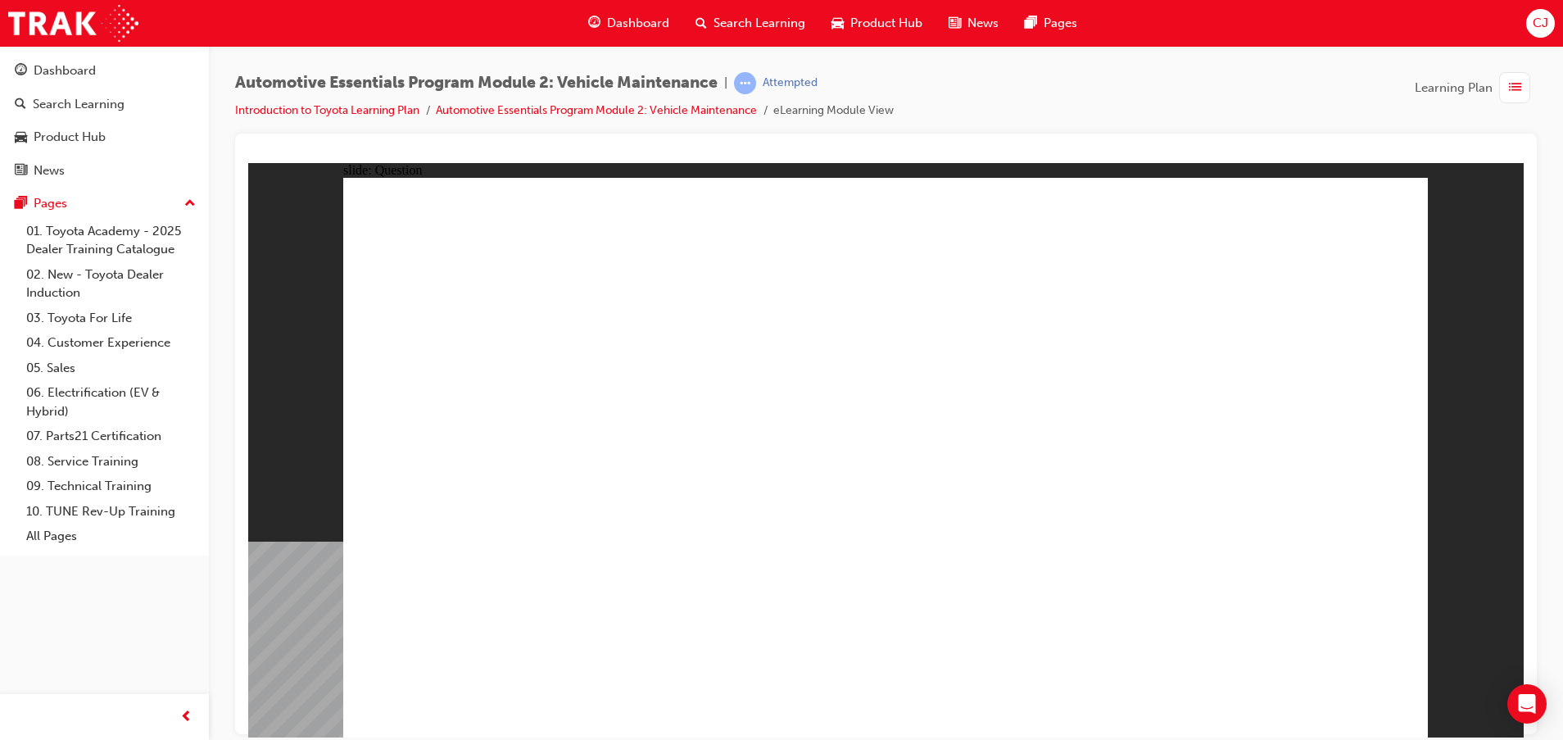
radio input "true"
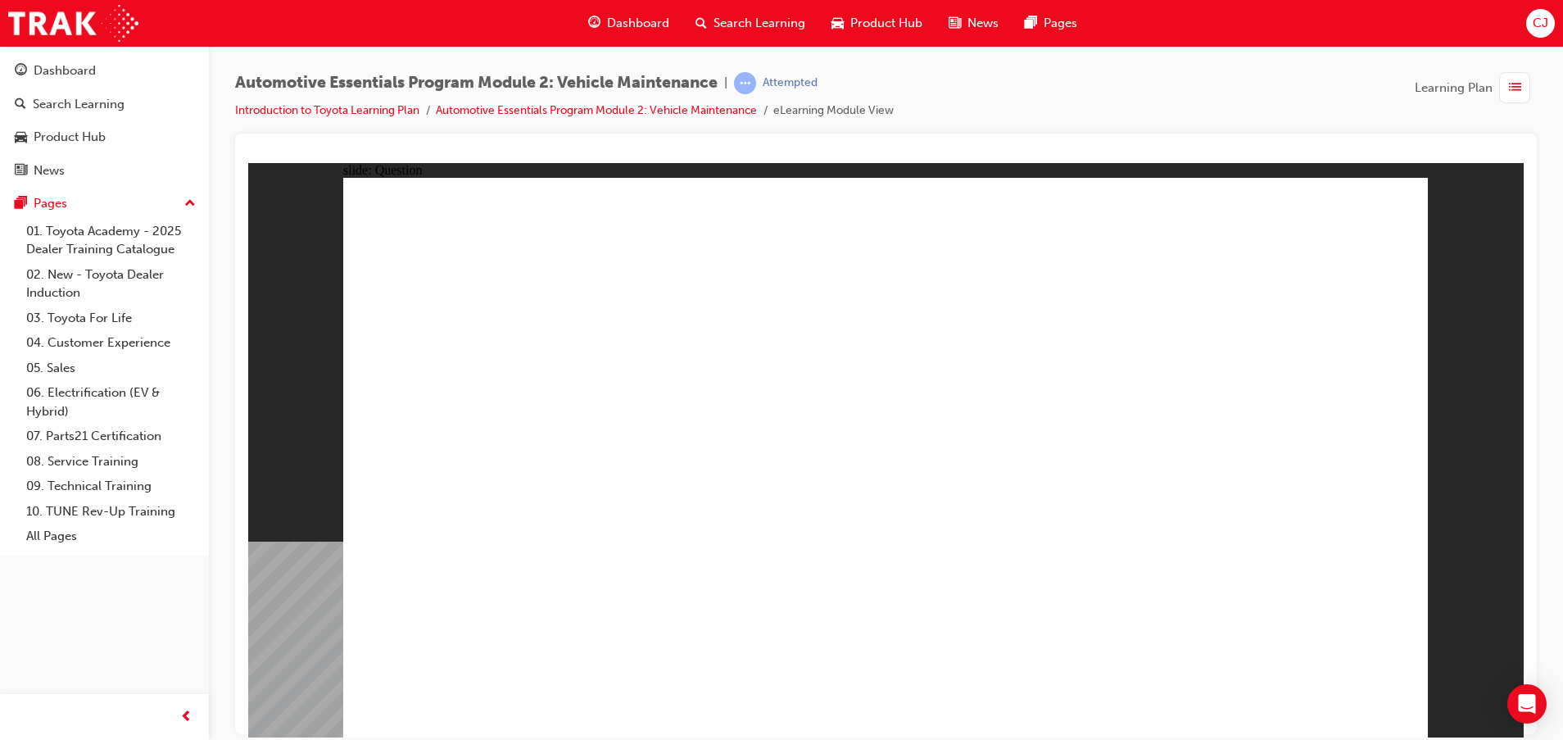
radio input "true"
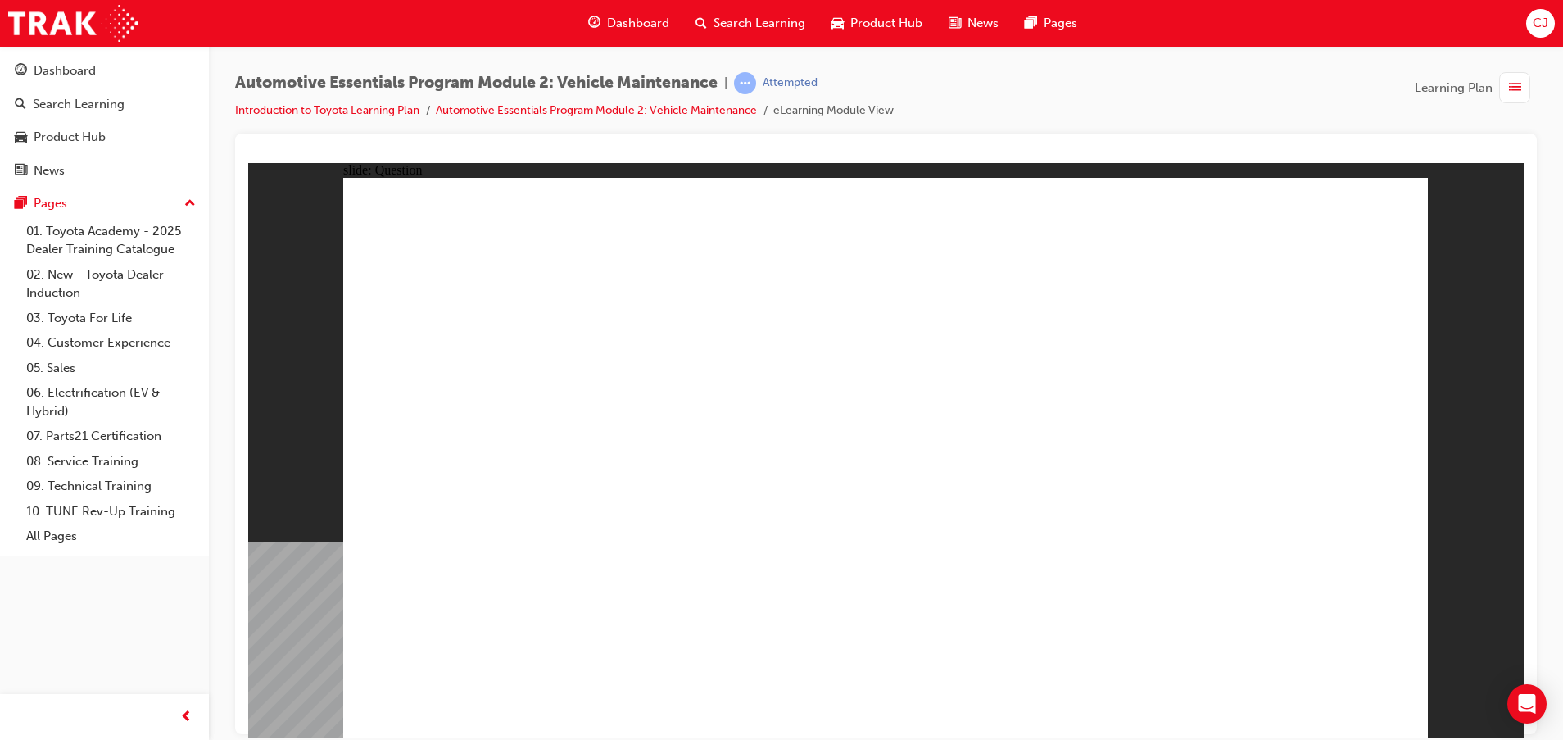
radio input "true"
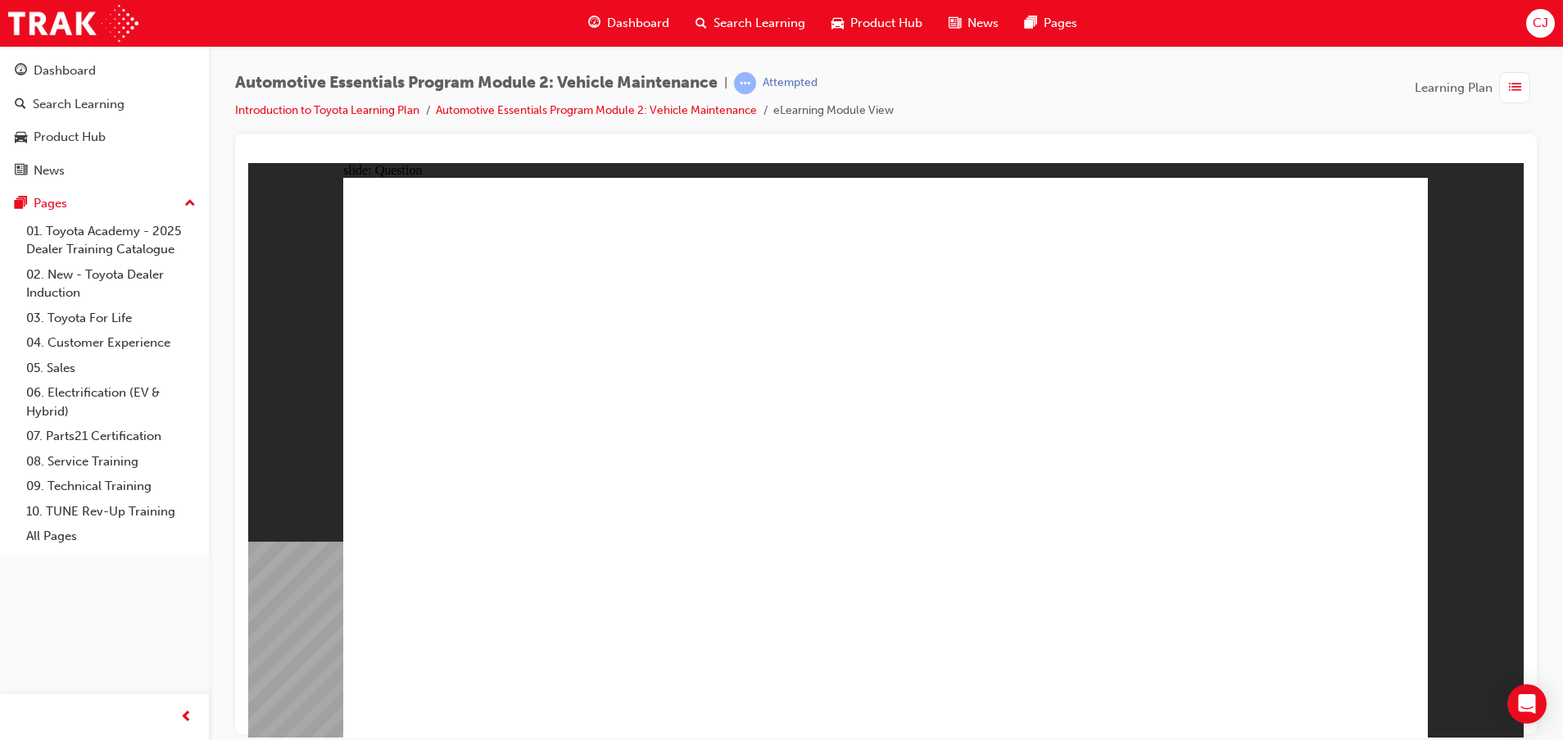
radio input "true"
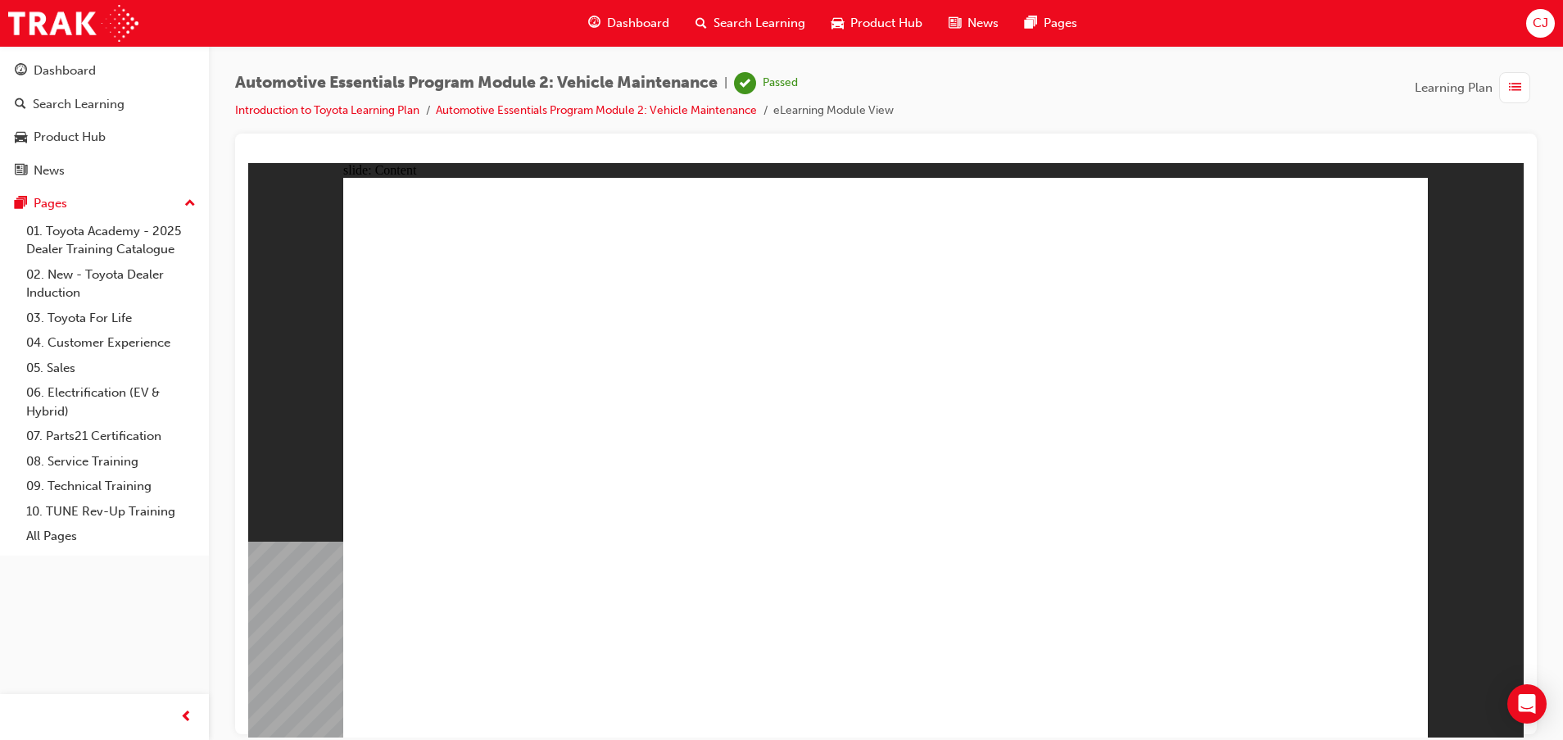
click at [84, 75] on div "Dashboard" at bounding box center [65, 70] width 62 height 19
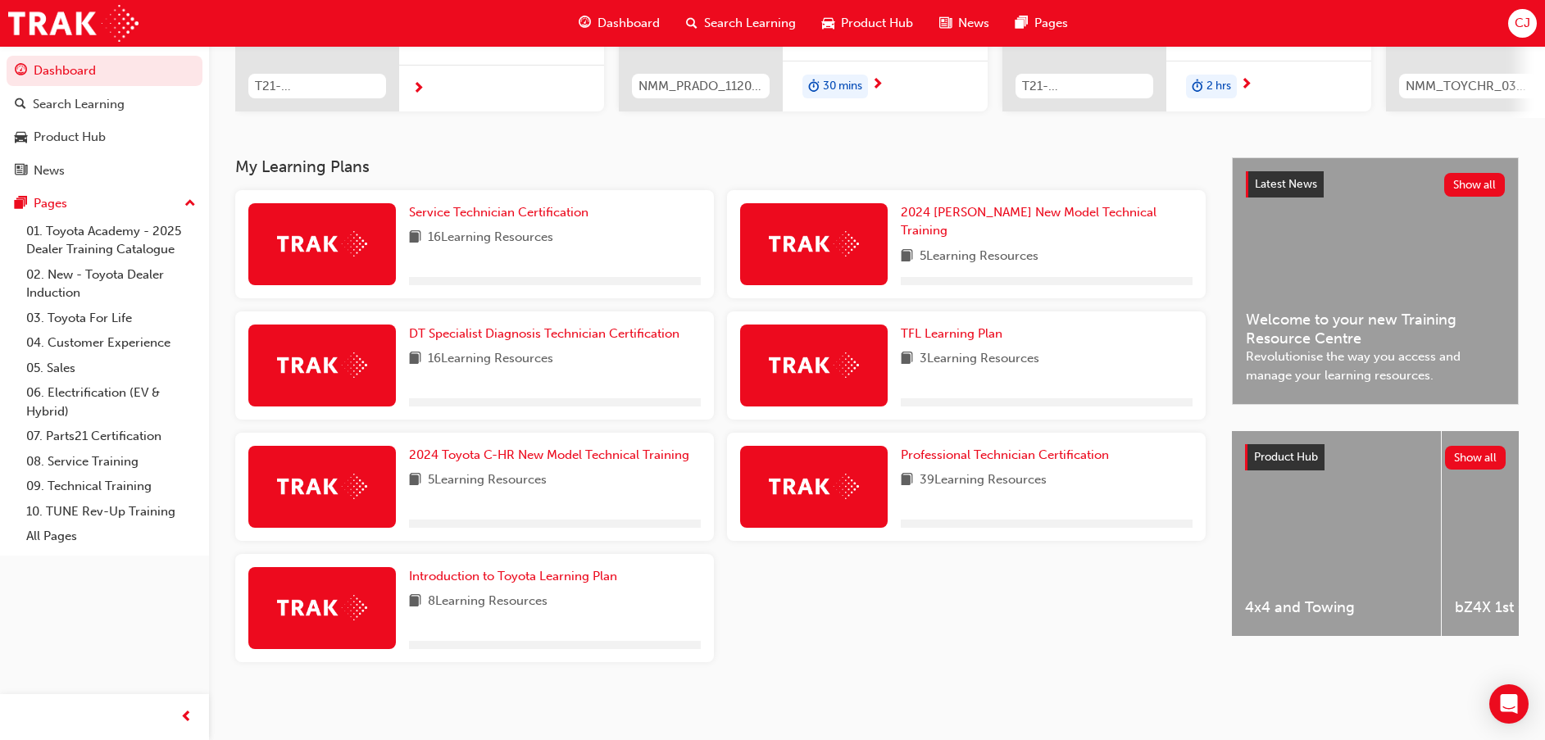
scroll to position [269, 0]
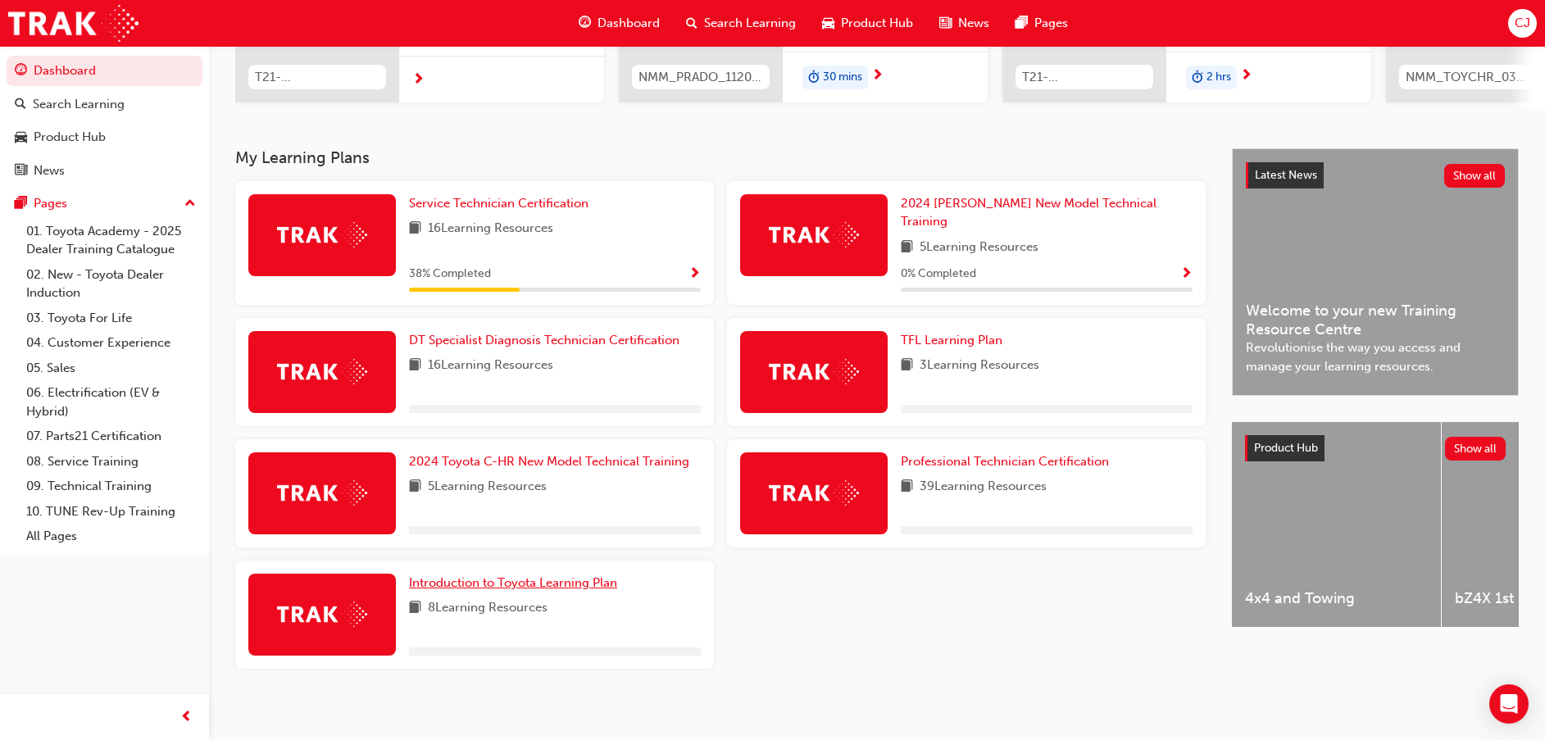
click at [501, 574] on link "Introduction to Toyota Learning Plan" at bounding box center [516, 583] width 215 height 19
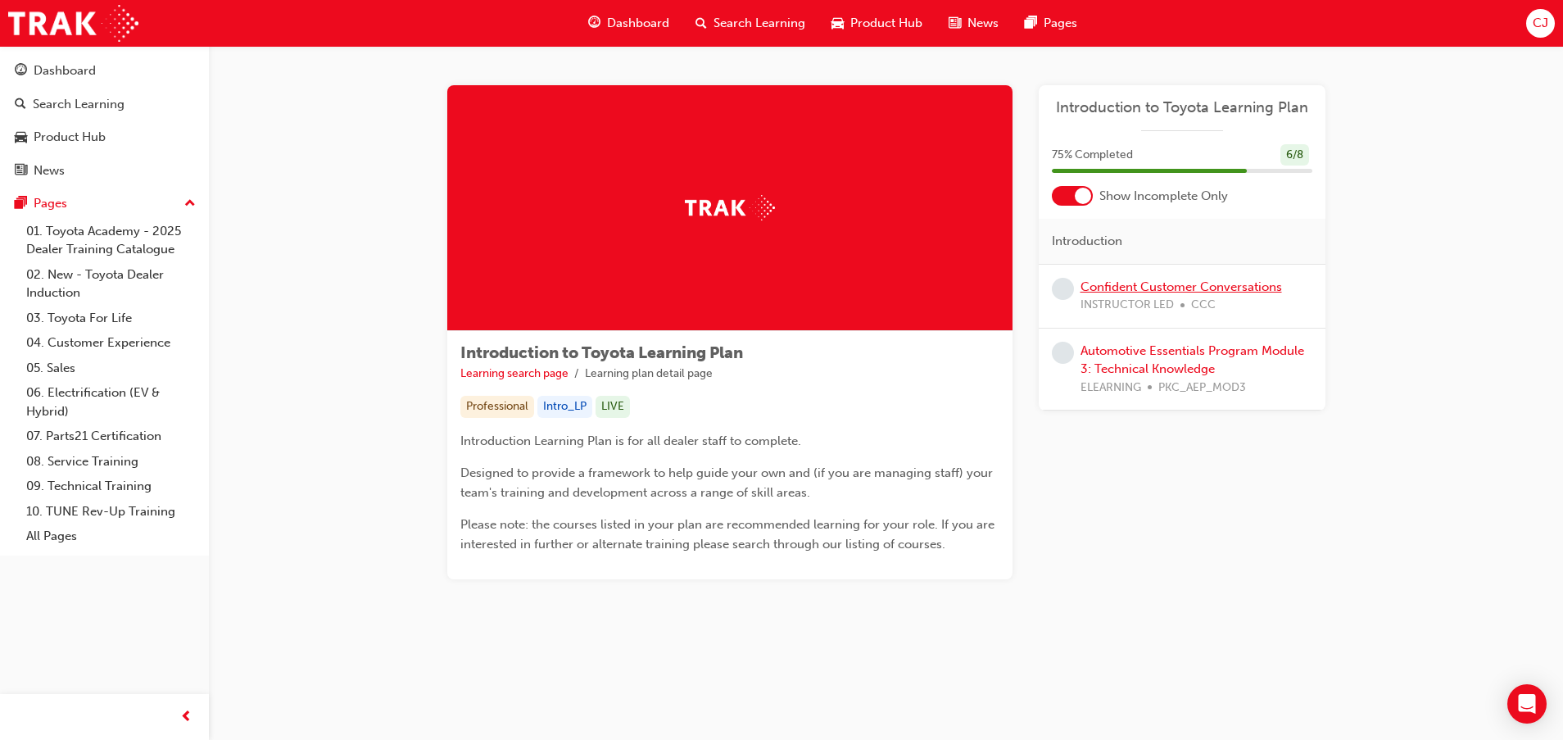
click at [1191, 285] on link "Confident Customer Conversations" at bounding box center [1182, 286] width 202 height 15
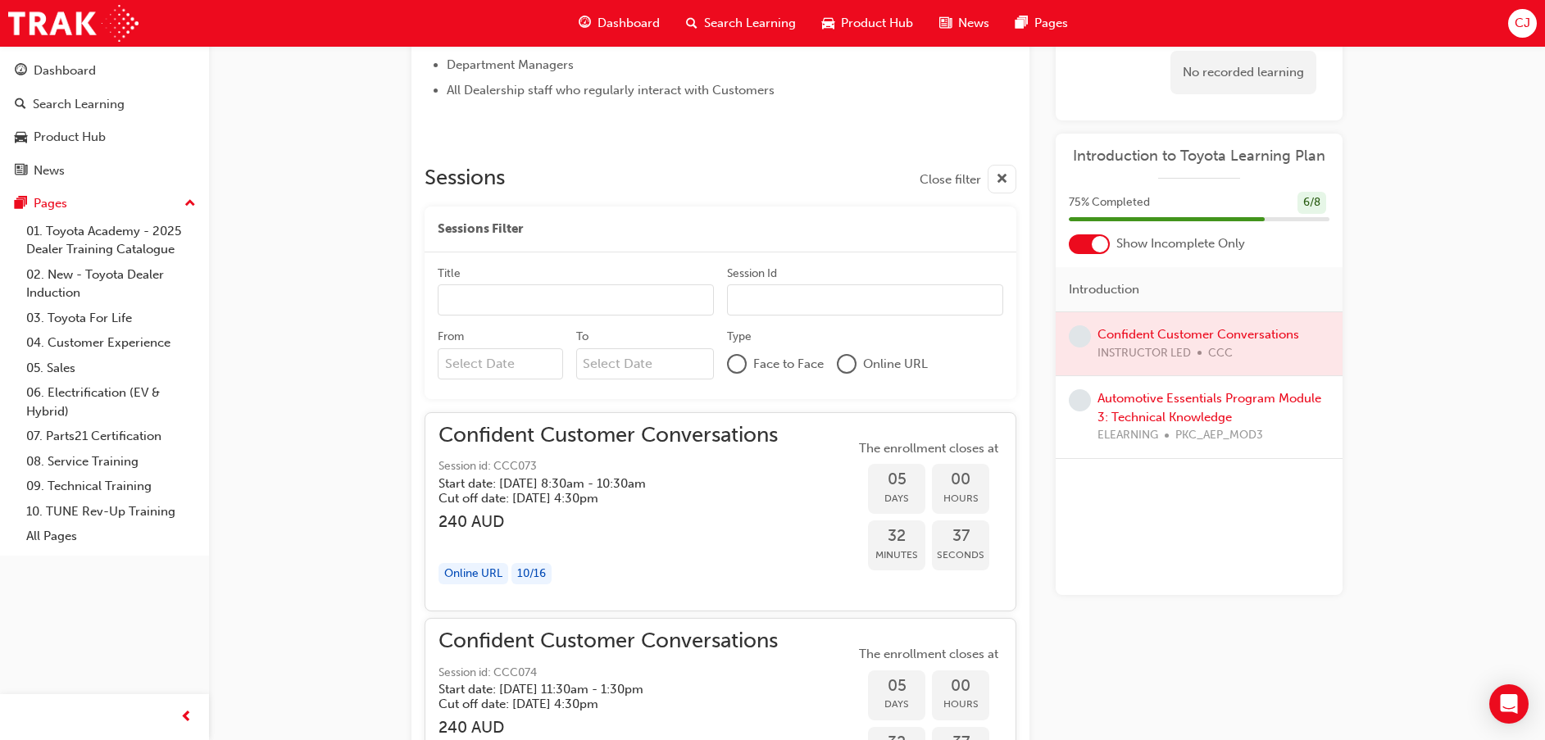
scroll to position [964, 0]
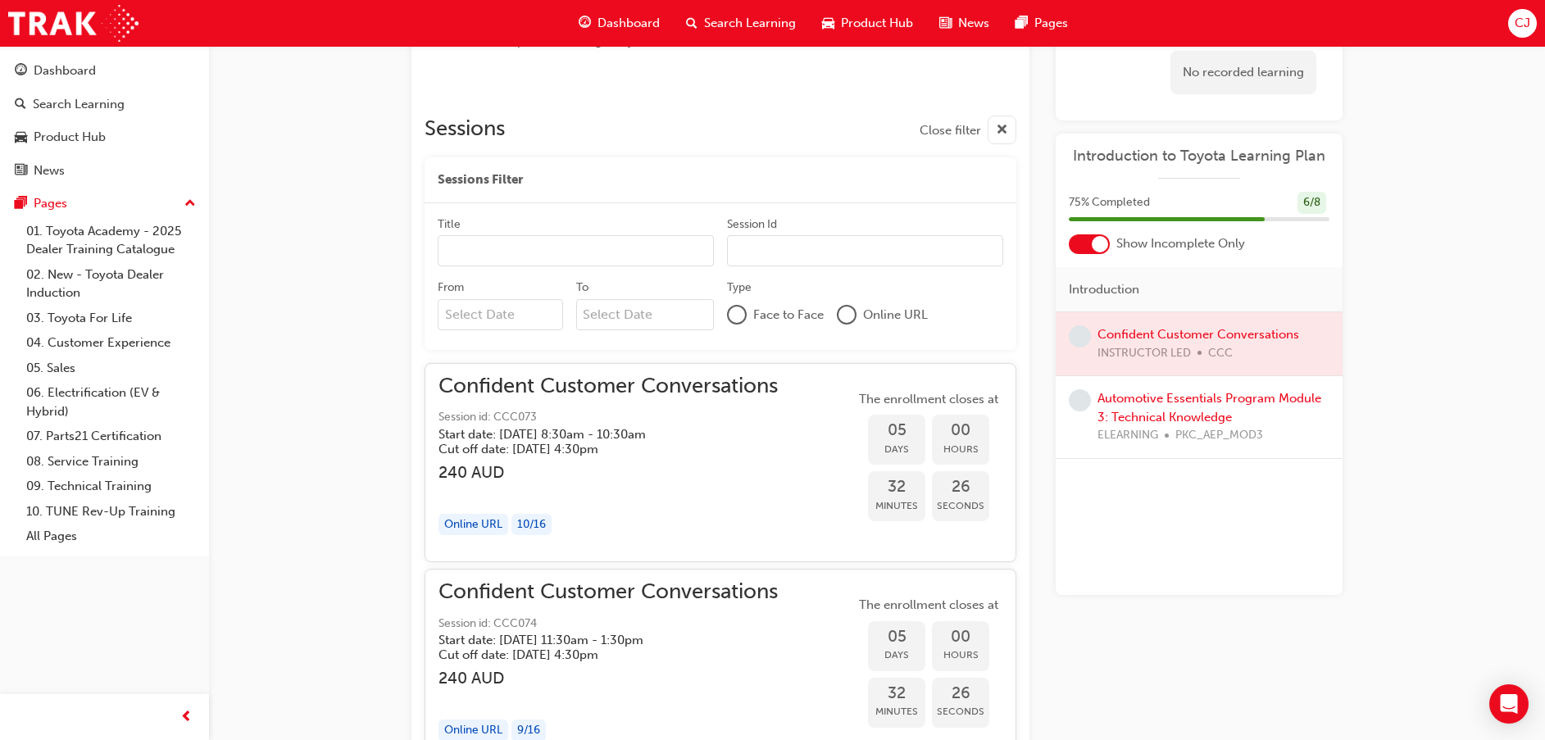
click at [706, 387] on span "Confident Customer Conversations" at bounding box center [607, 386] width 339 height 19
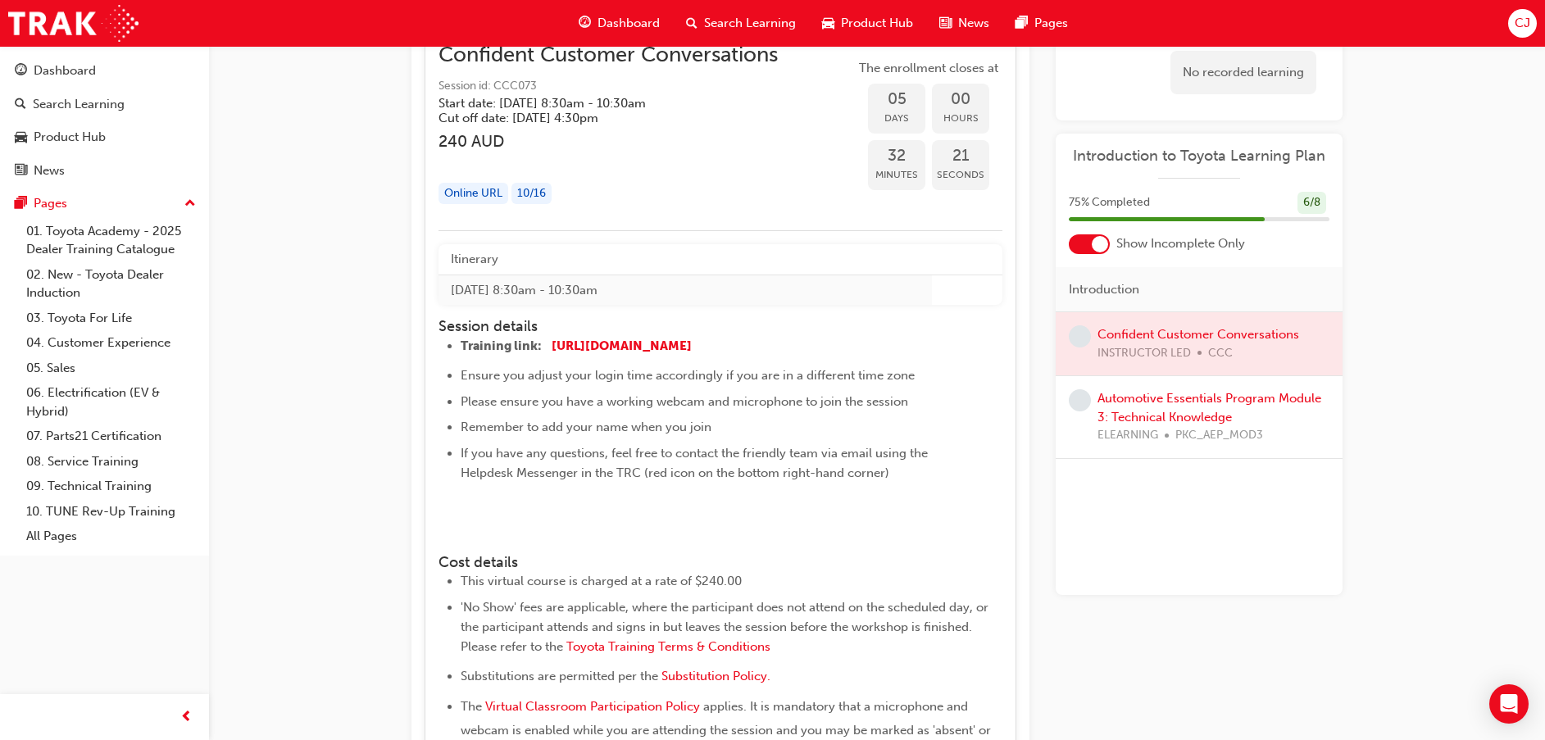
scroll to position [1332, 0]
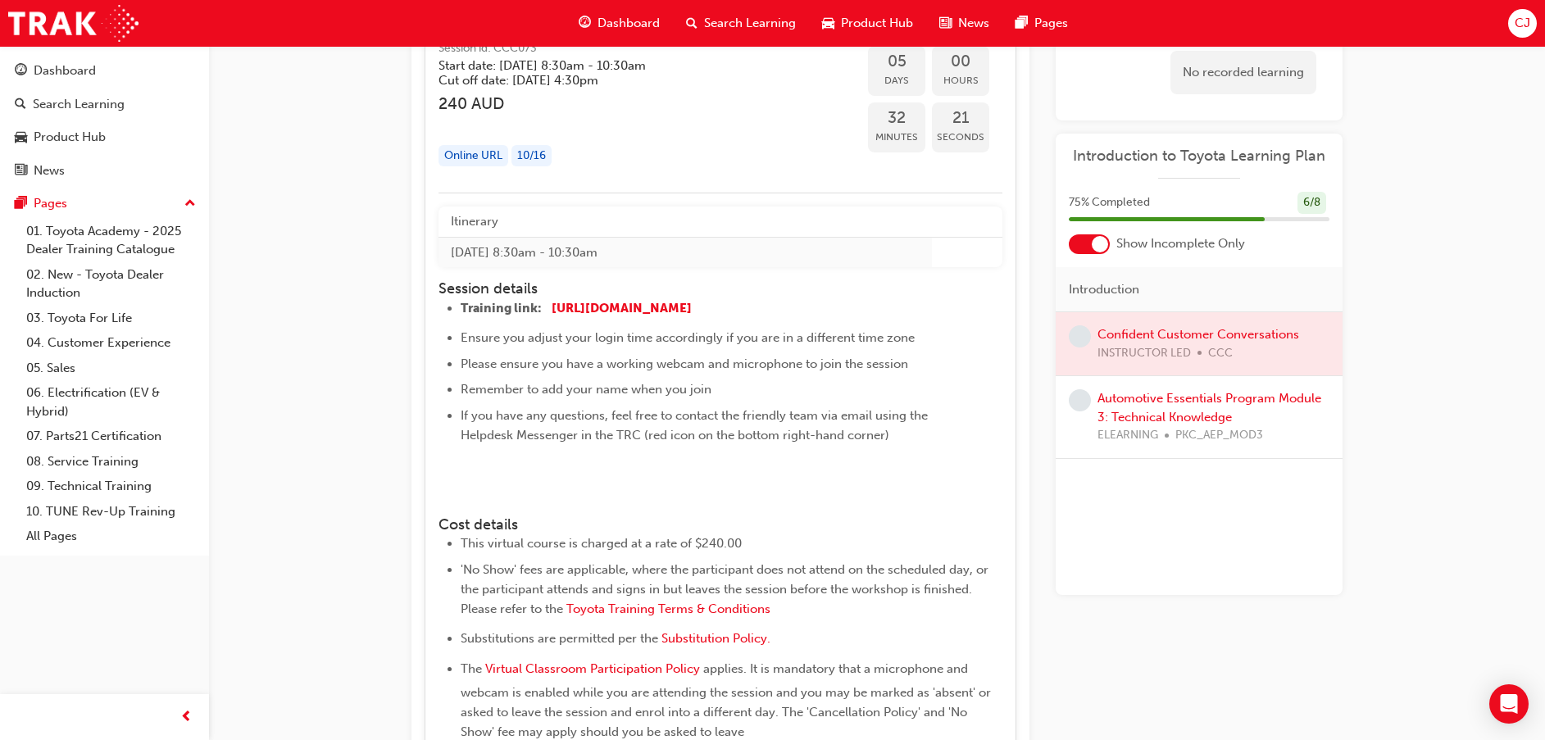
click at [460, 479] on img at bounding box center [460, 479] width 0 height 0
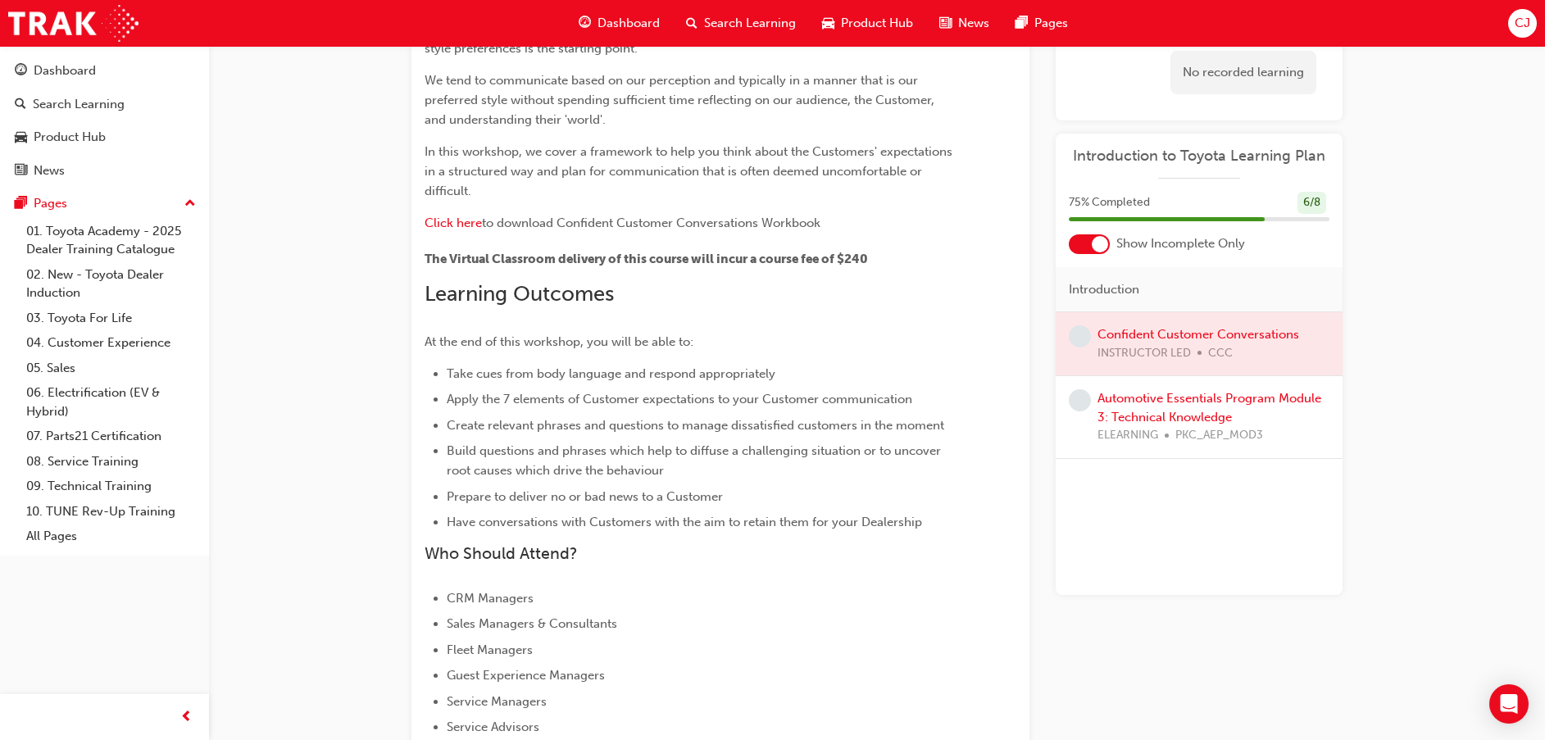
scroll to position [0, 0]
